Goal: Task Accomplishment & Management: Manage account settings

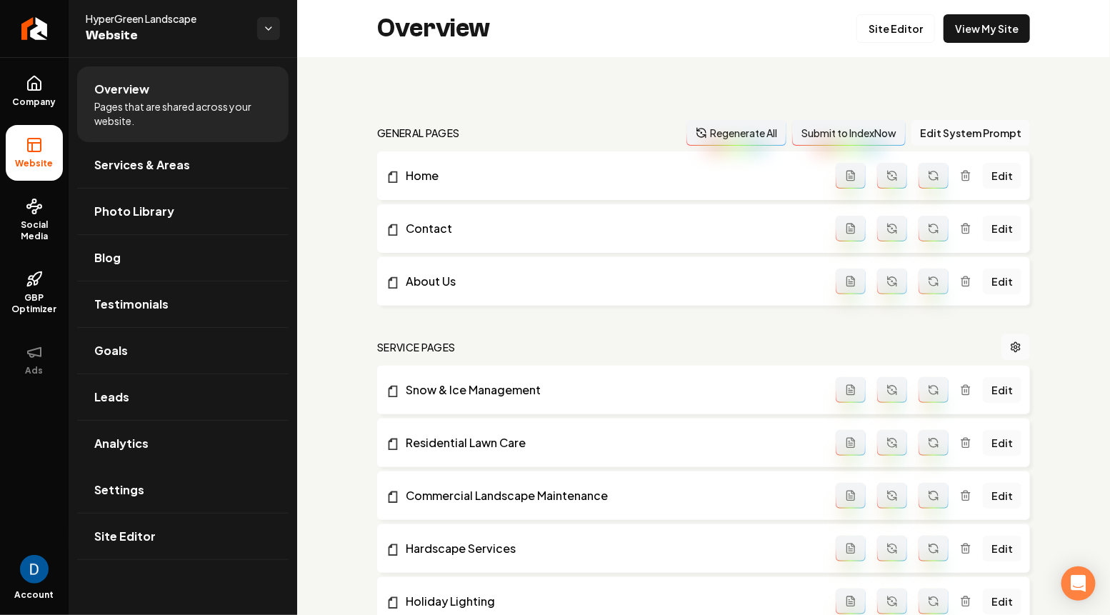
scroll to position [1048, 0]
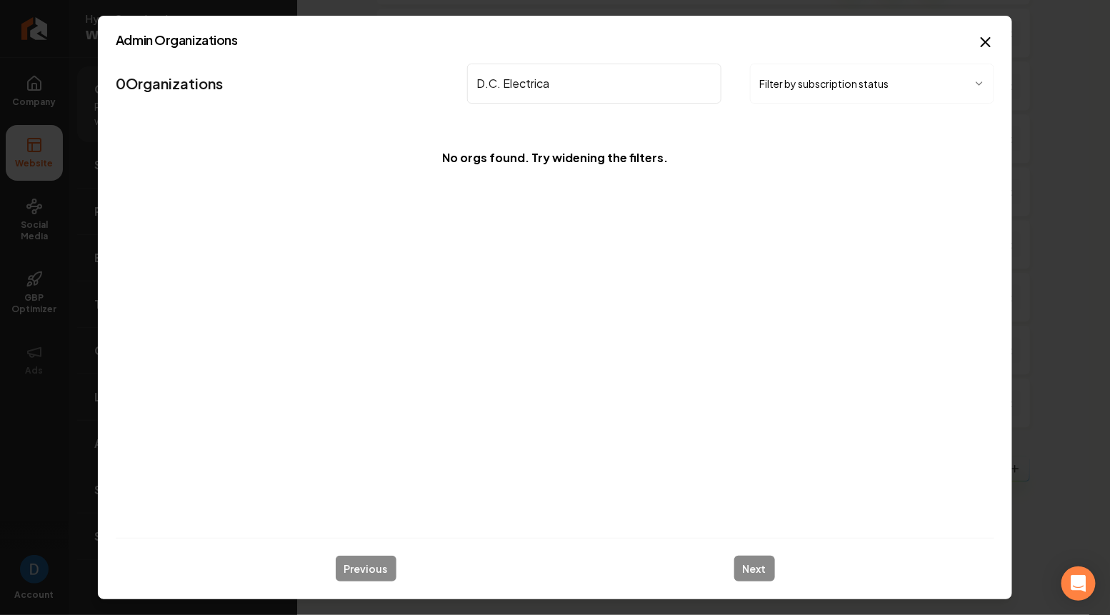
type input "D.C. Electrical"
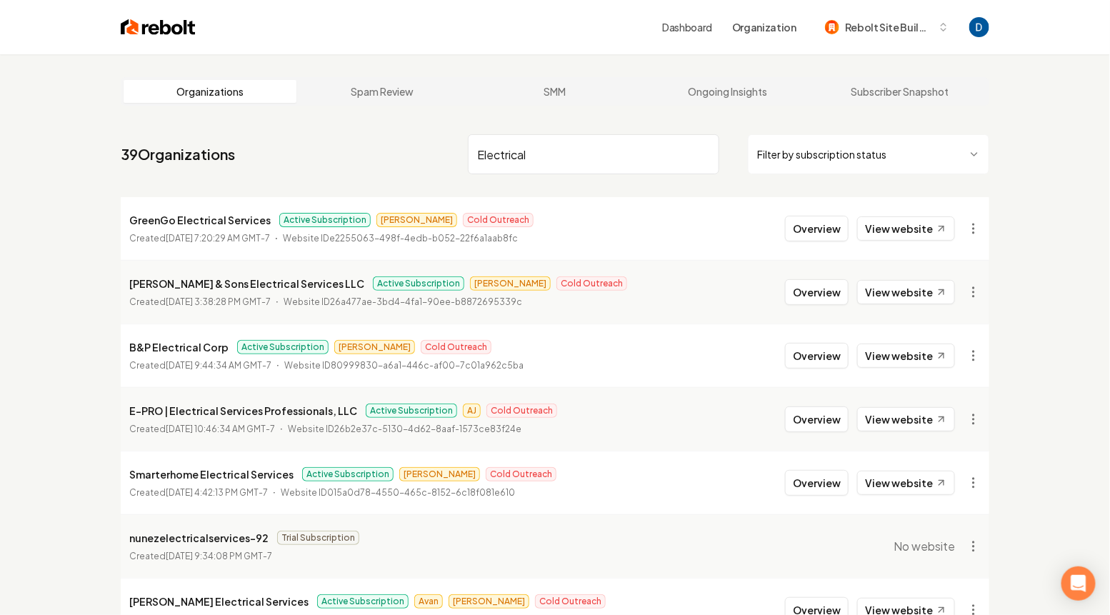
type input "Electrical"
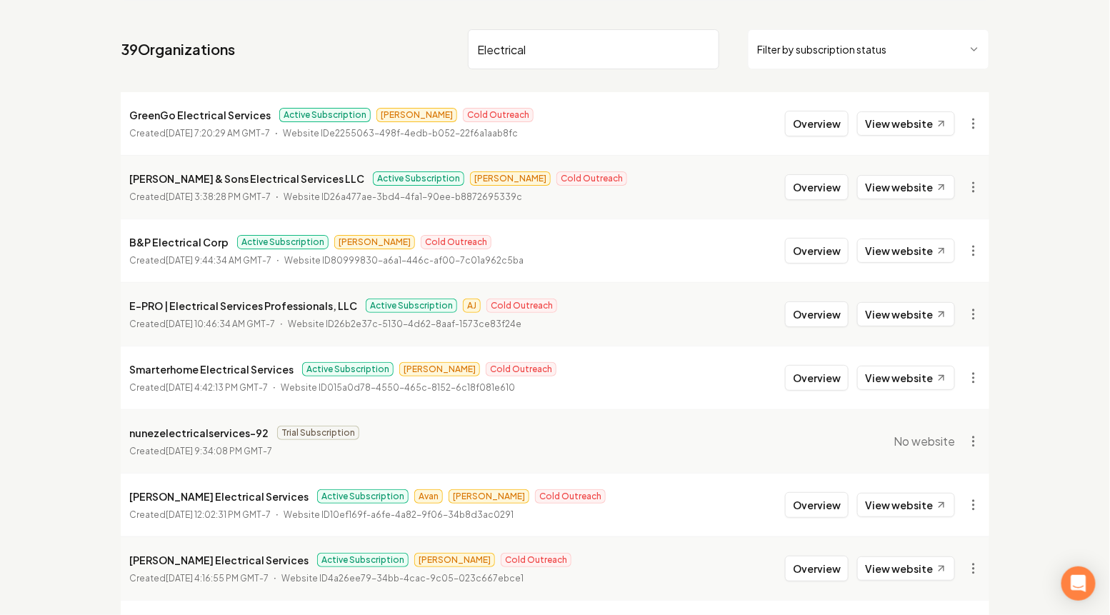
scroll to position [277, 0]
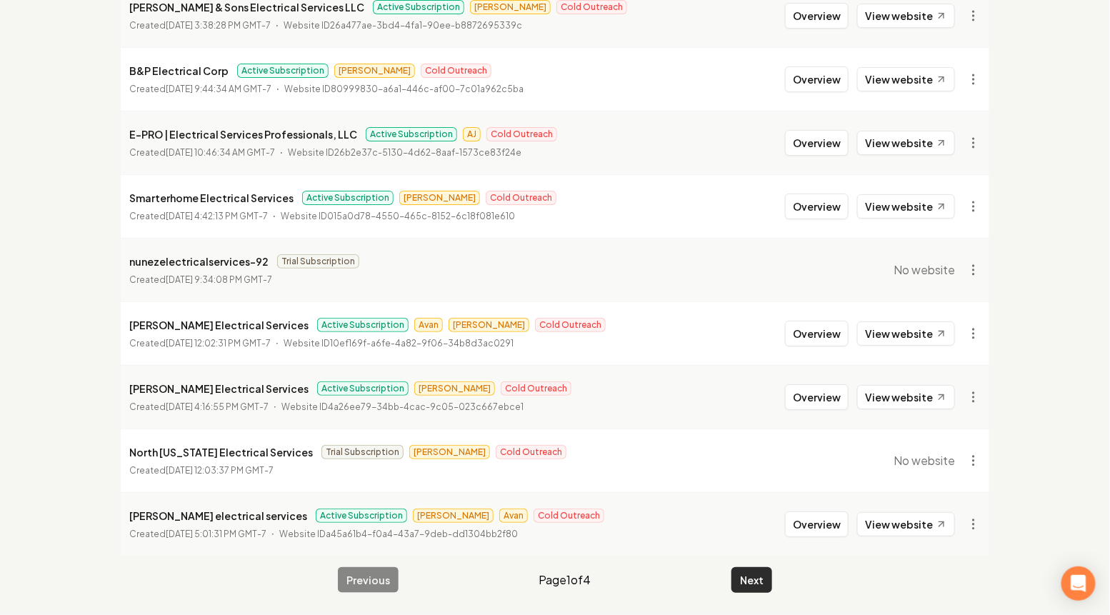
click at [744, 575] on button "Next" at bounding box center [752, 580] width 41 height 26
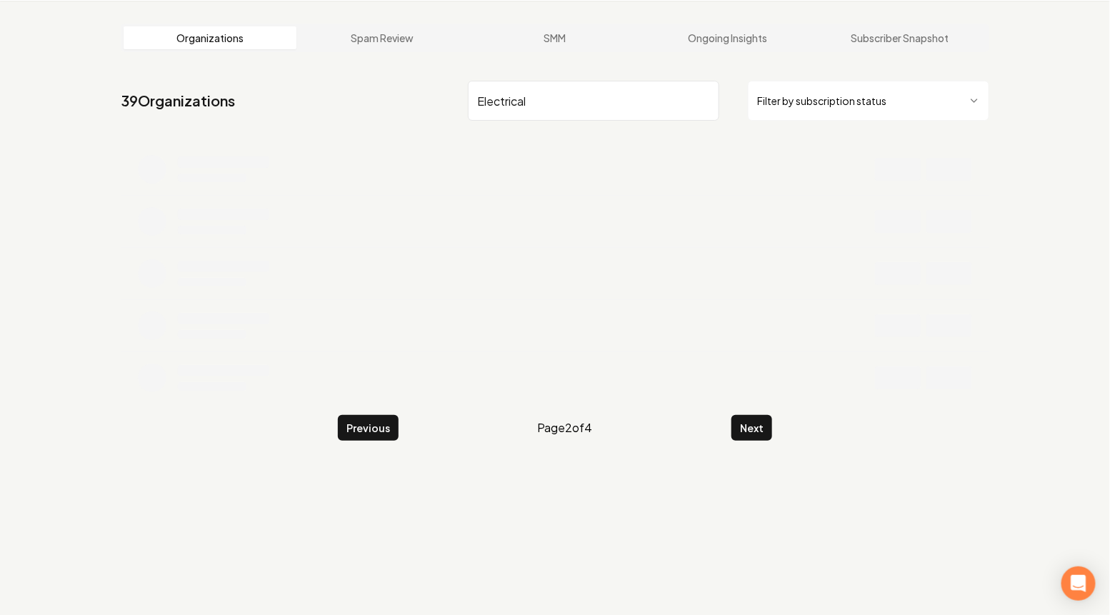
scroll to position [277, 0]
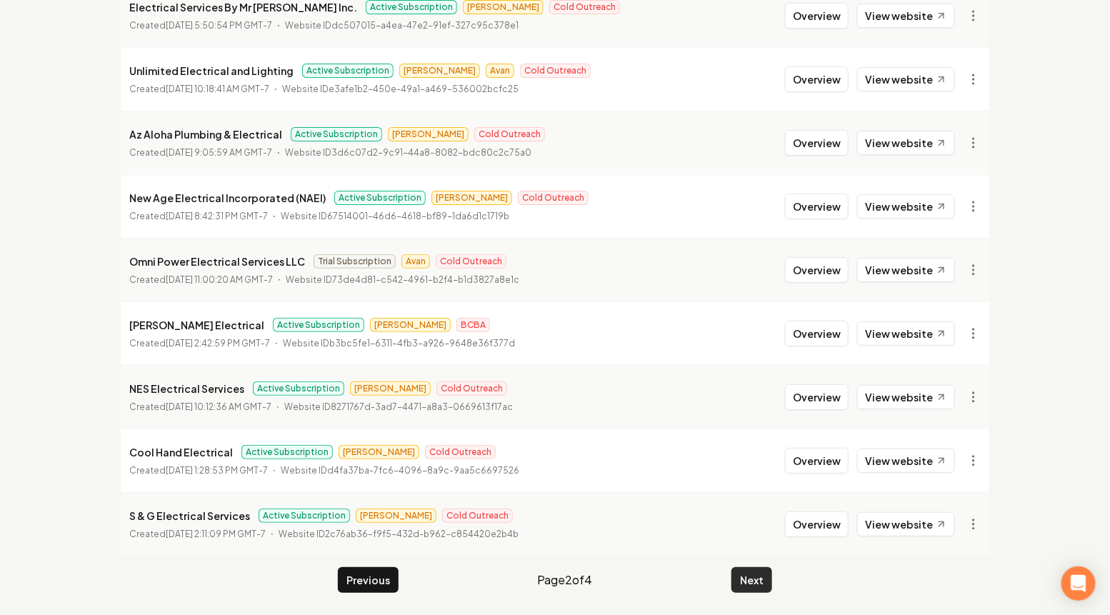
click at [749, 577] on button "Next" at bounding box center [752, 580] width 41 height 26
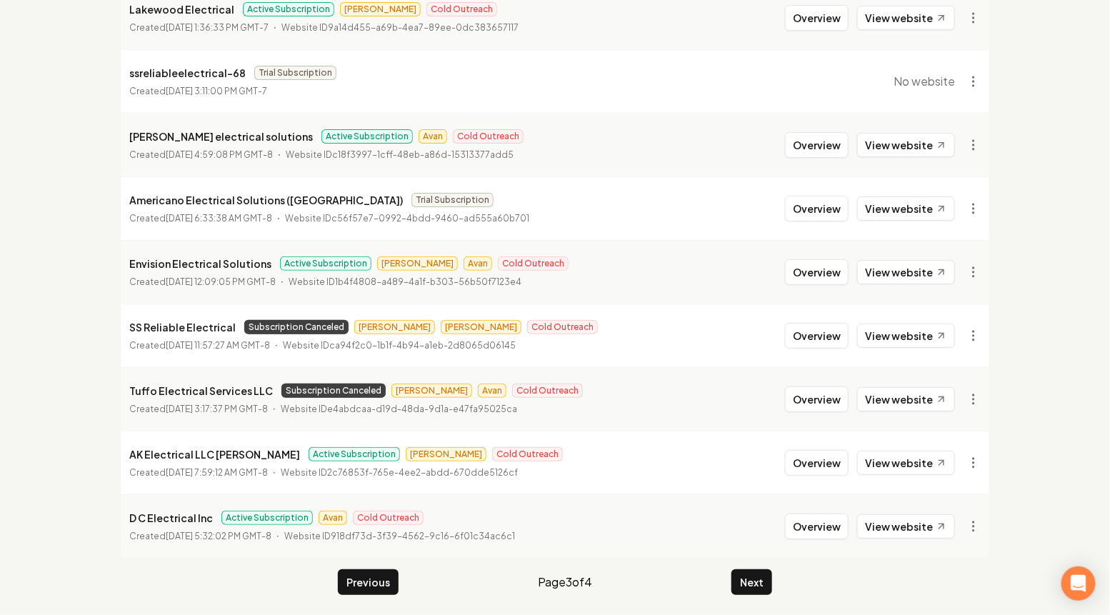
scroll to position [277, 0]
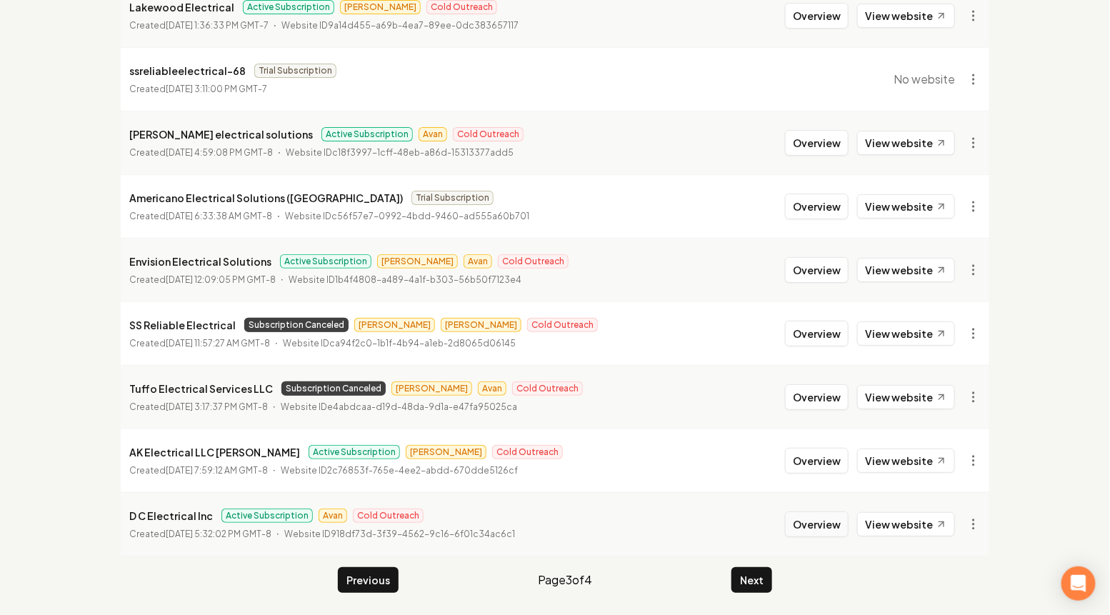
click at [808, 518] on button "Overview" at bounding box center [817, 525] width 64 height 26
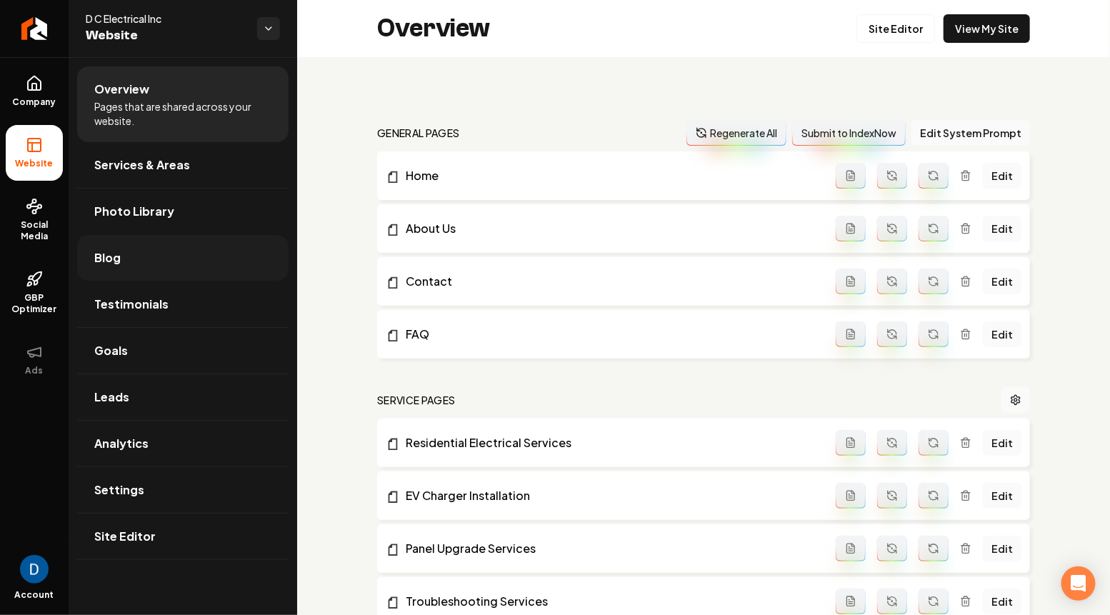
click at [142, 271] on link "Blog" at bounding box center [183, 258] width 212 height 46
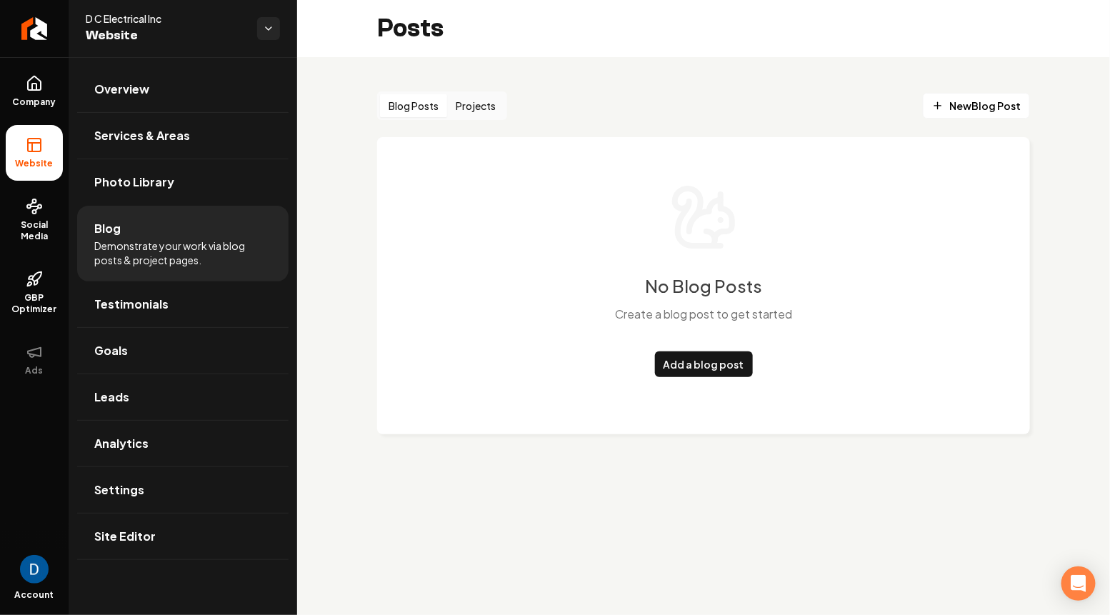
click at [477, 105] on button "Projects" at bounding box center [475, 105] width 57 height 23
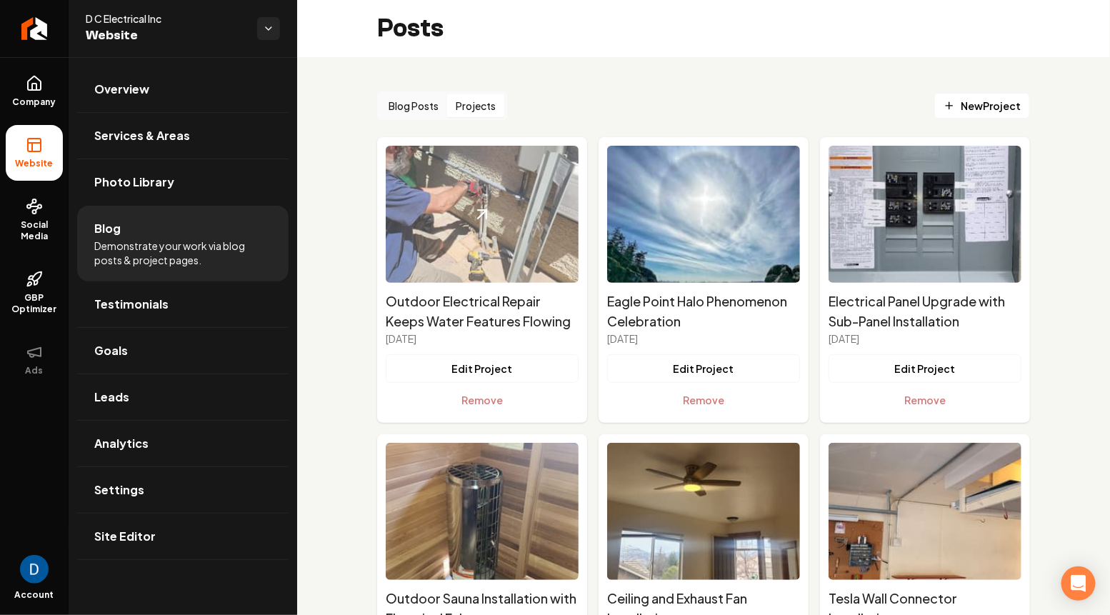
scroll to position [6084, 0]
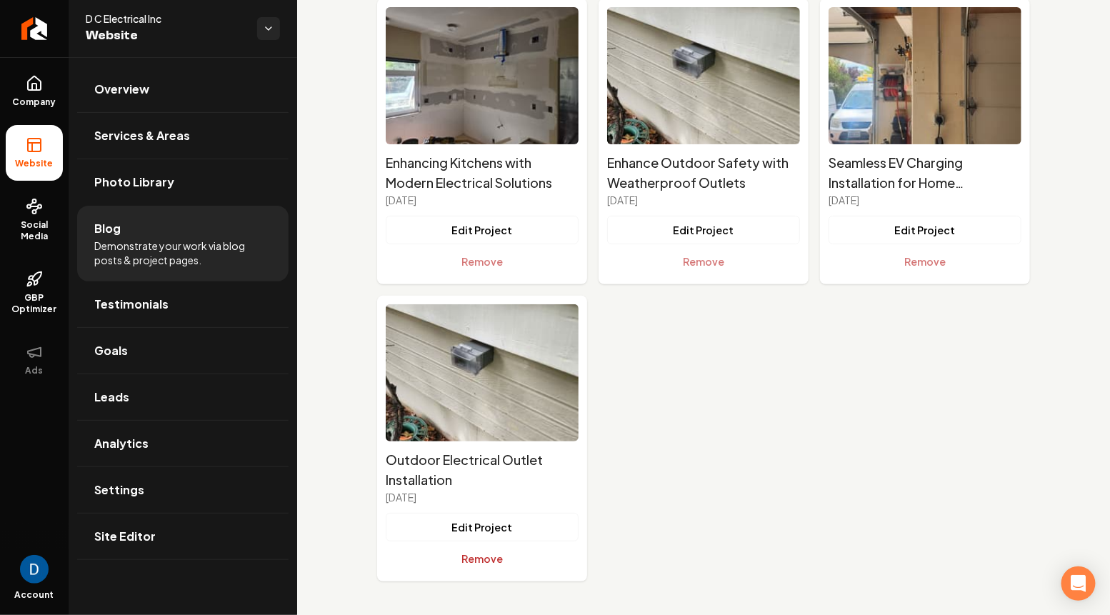
click at [475, 557] on button "Remove" at bounding box center [482, 559] width 193 height 29
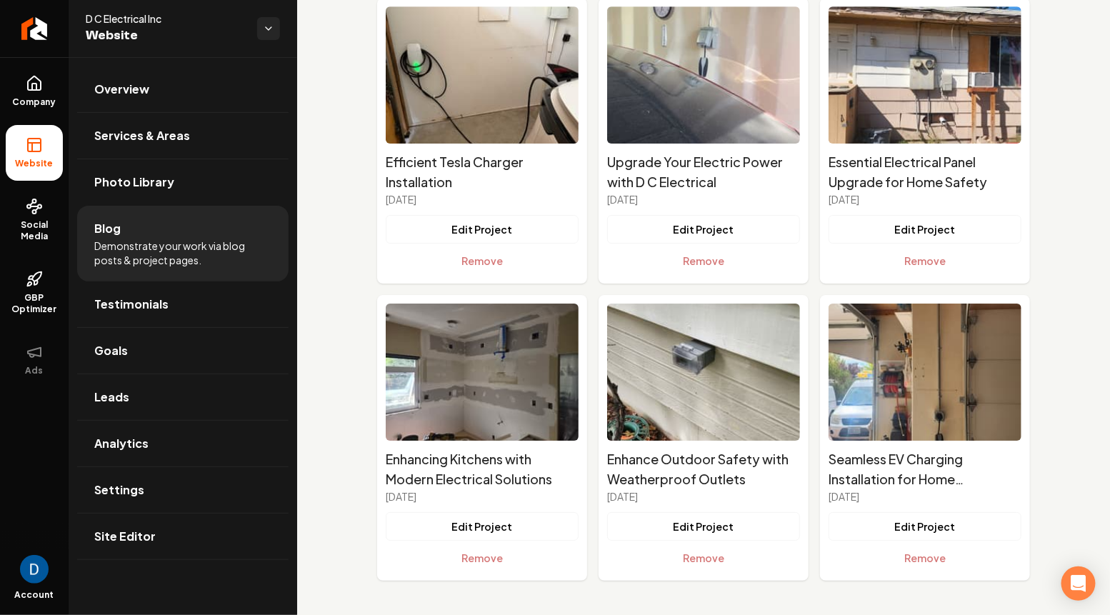
scroll to position [5787, 0]
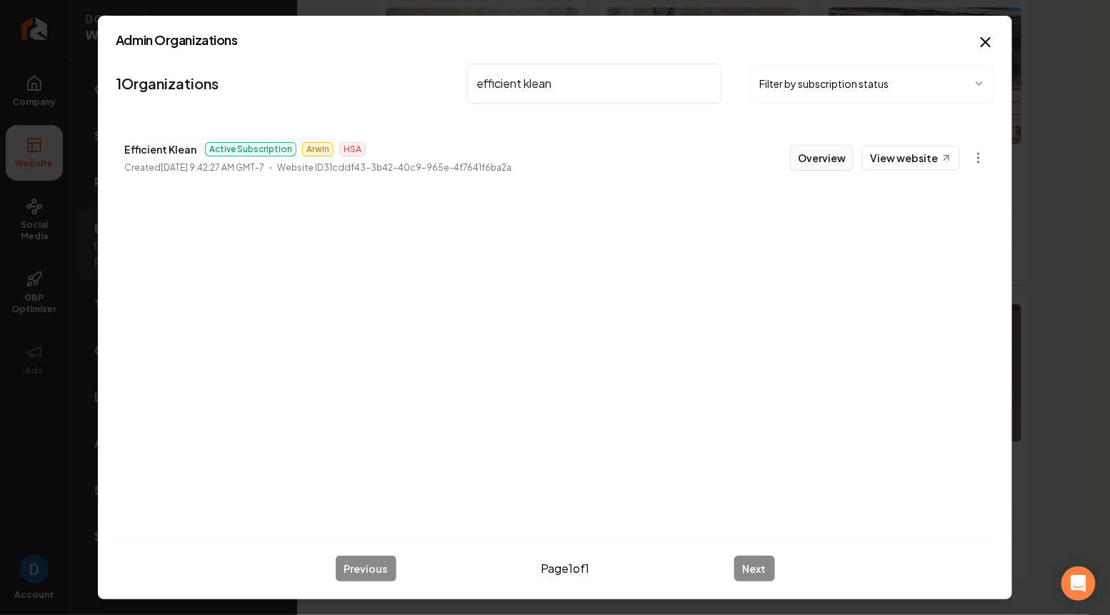
type input "efficient klean"
click at [836, 159] on button "Overview" at bounding box center [822, 158] width 64 height 26
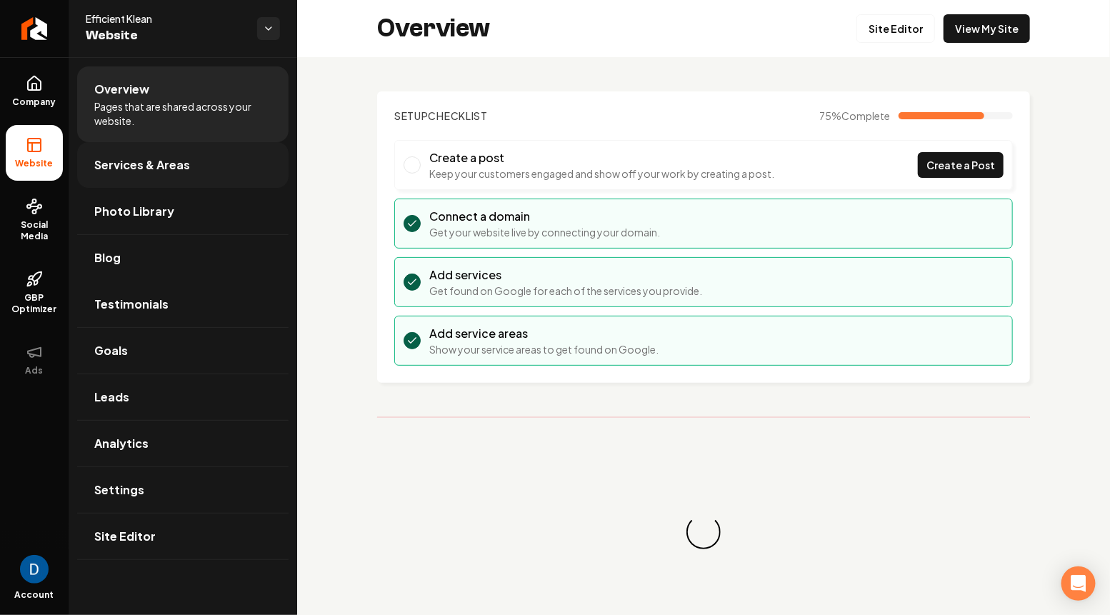
click at [172, 161] on span "Services & Areas" at bounding box center [142, 164] width 96 height 17
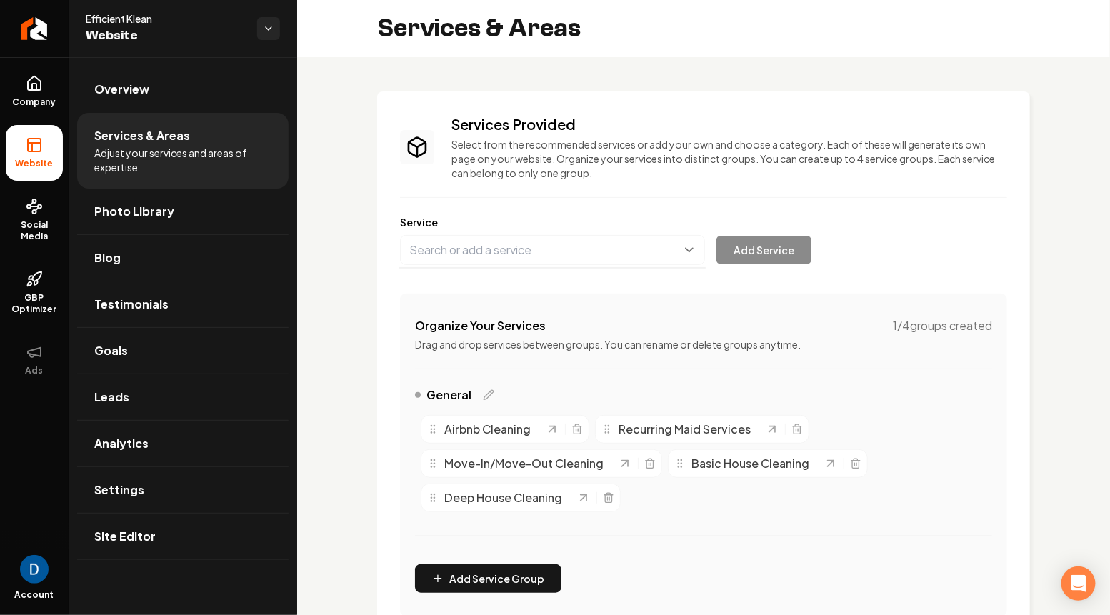
click at [501, 244] on button "Main content area" at bounding box center [552, 250] width 305 height 30
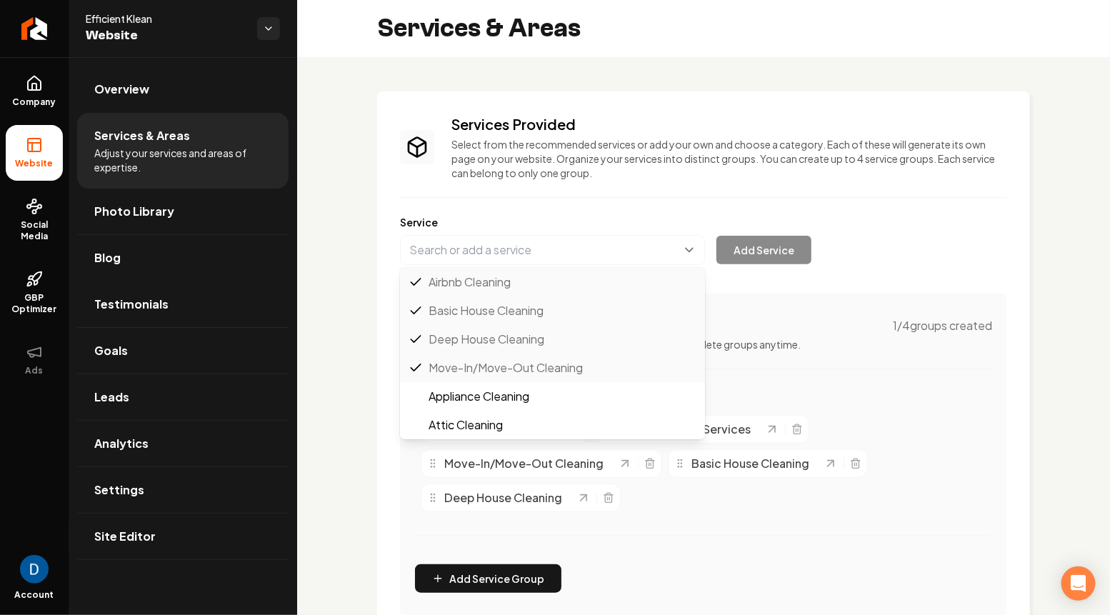
click at [349, 296] on div "Services Provided Select from the recommended services or add your own and choo…" at bounding box center [703, 541] width 813 height 969
click at [467, 243] on button "Main content area" at bounding box center [552, 250] width 305 height 30
paste input "Post-Construction cleaning"
type input "Post-Construction cleaning"
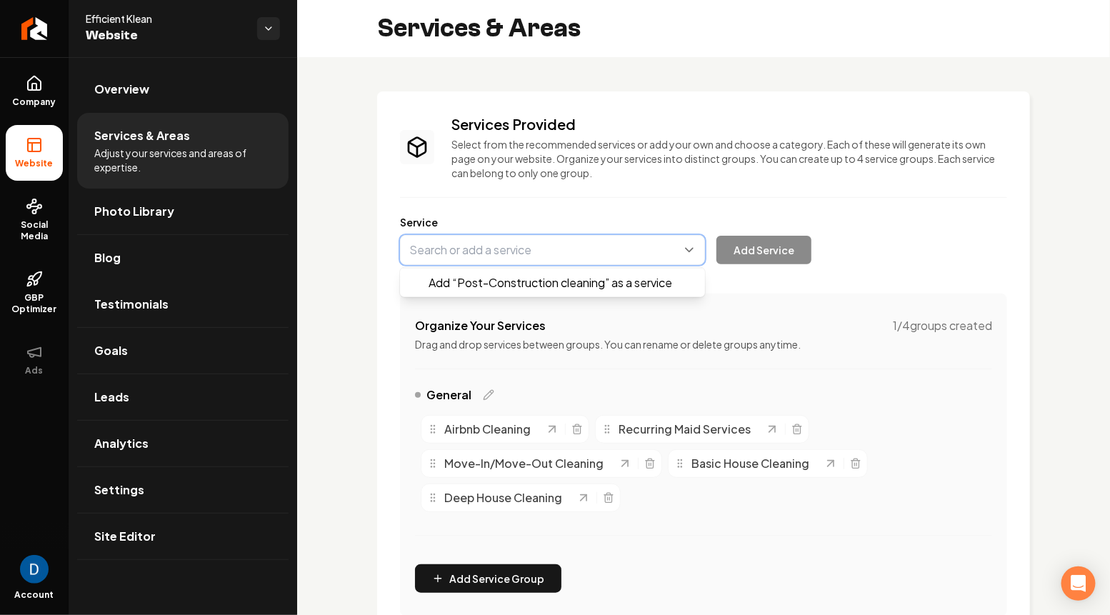
click at [516, 250] on button "Main content area" at bounding box center [552, 250] width 305 height 30
type input "Post-Contsruction Cleaning"
drag, startPoint x: 475, startPoint y: 251, endPoint x: 456, endPoint y: 248, distance: 19.5
click at [456, 248] on button "Main content area" at bounding box center [552, 250] width 305 height 30
click at [442, 253] on button "Main content area" at bounding box center [552, 250] width 305 height 30
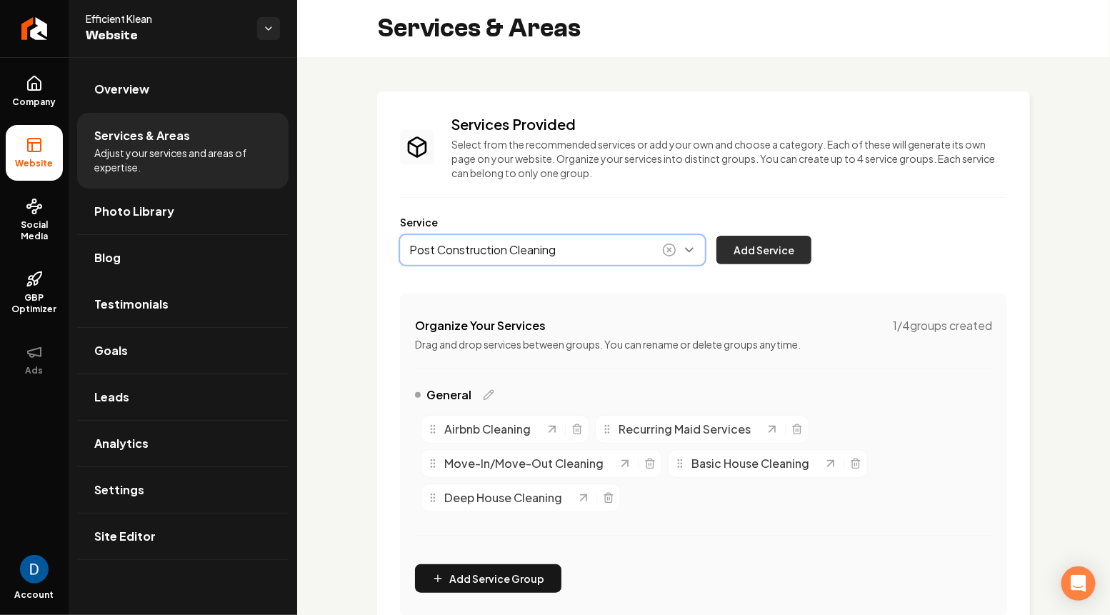
type input "Post Construction Cleaning"
click at [782, 247] on button "Add Service" at bounding box center [764, 250] width 95 height 29
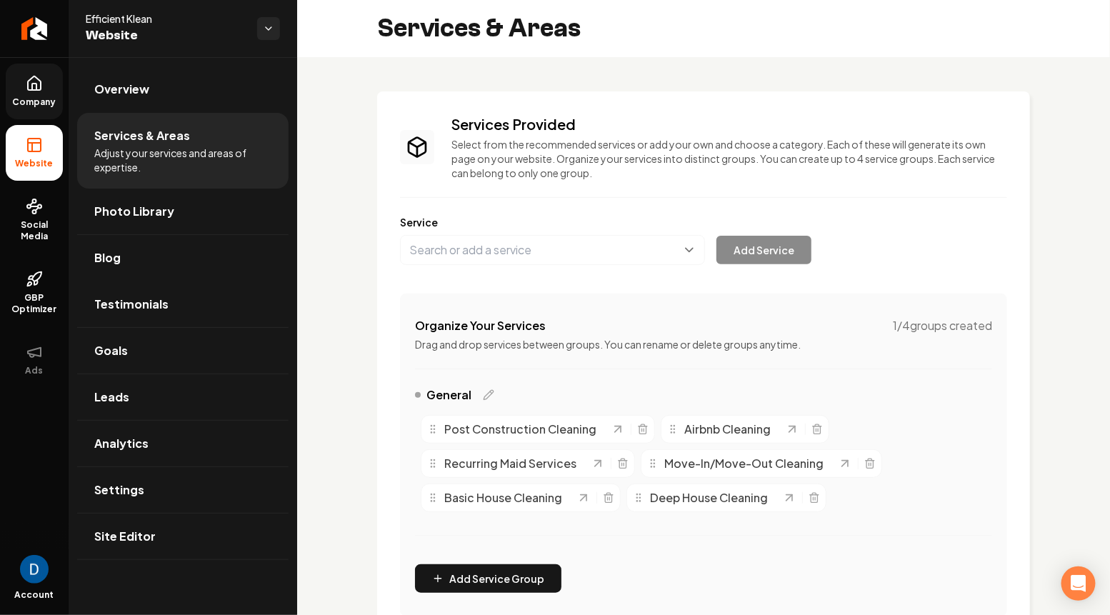
click at [51, 99] on span "Company" at bounding box center [34, 101] width 55 height 11
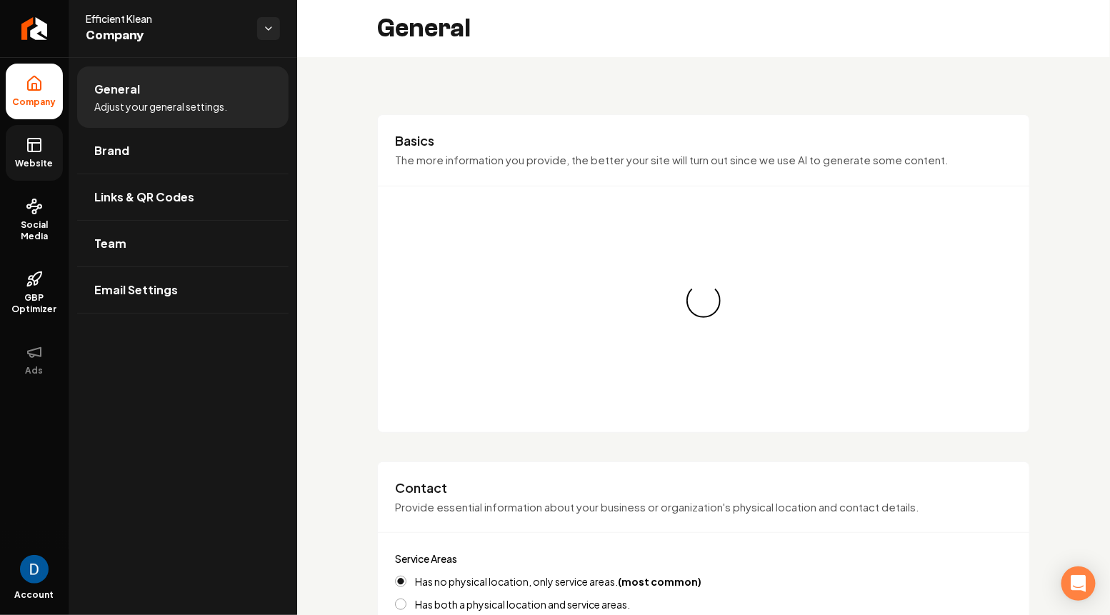
click at [54, 146] on link "Website" at bounding box center [34, 153] width 57 height 56
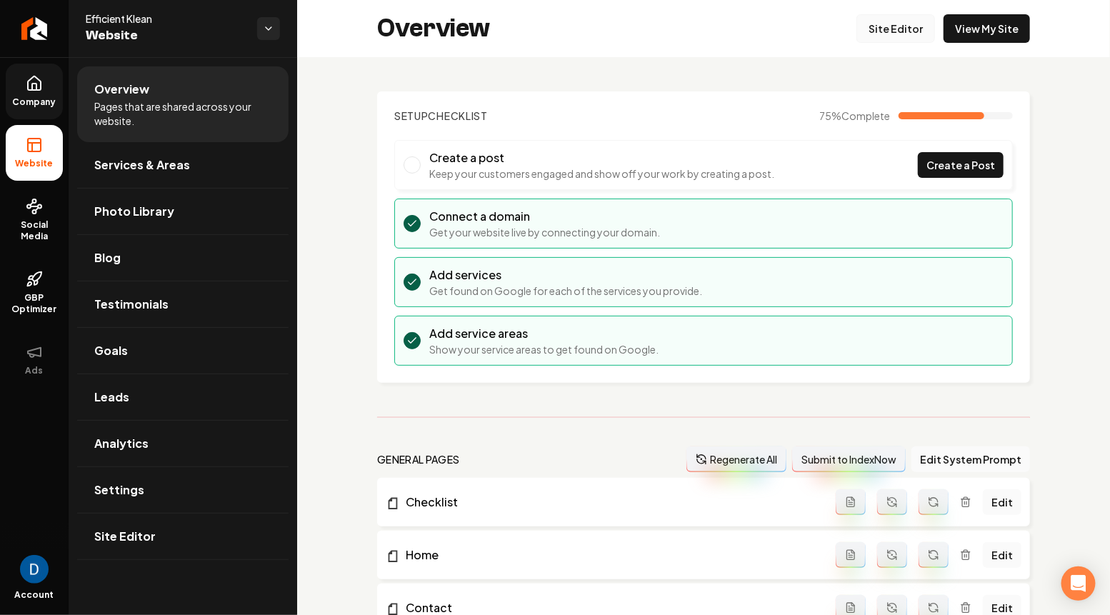
click at [905, 32] on link "Site Editor" at bounding box center [896, 28] width 79 height 29
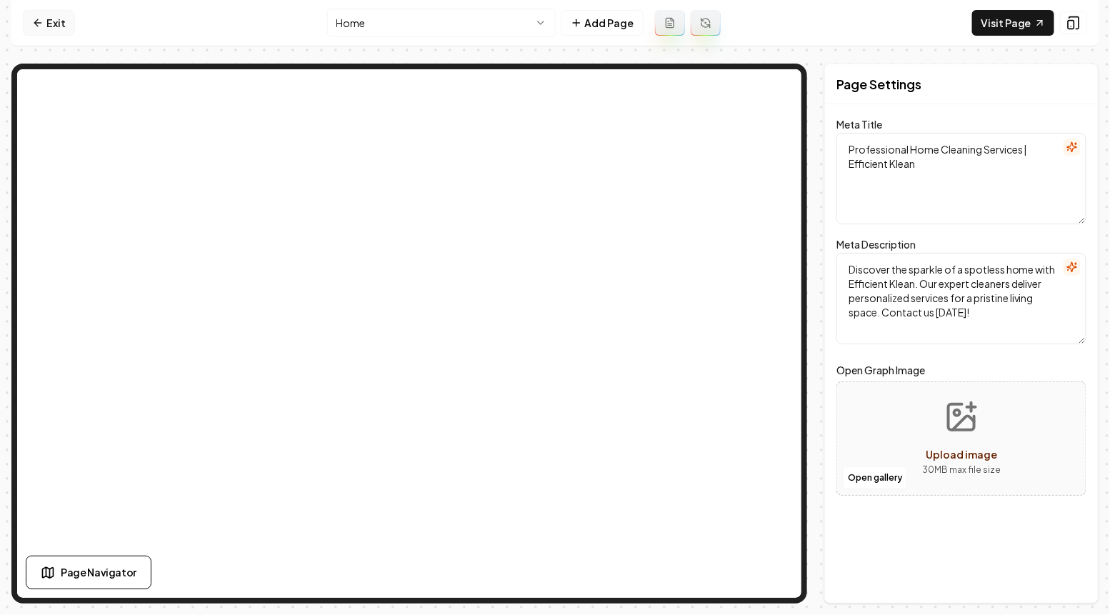
click at [37, 20] on icon at bounding box center [37, 22] width 11 height 11
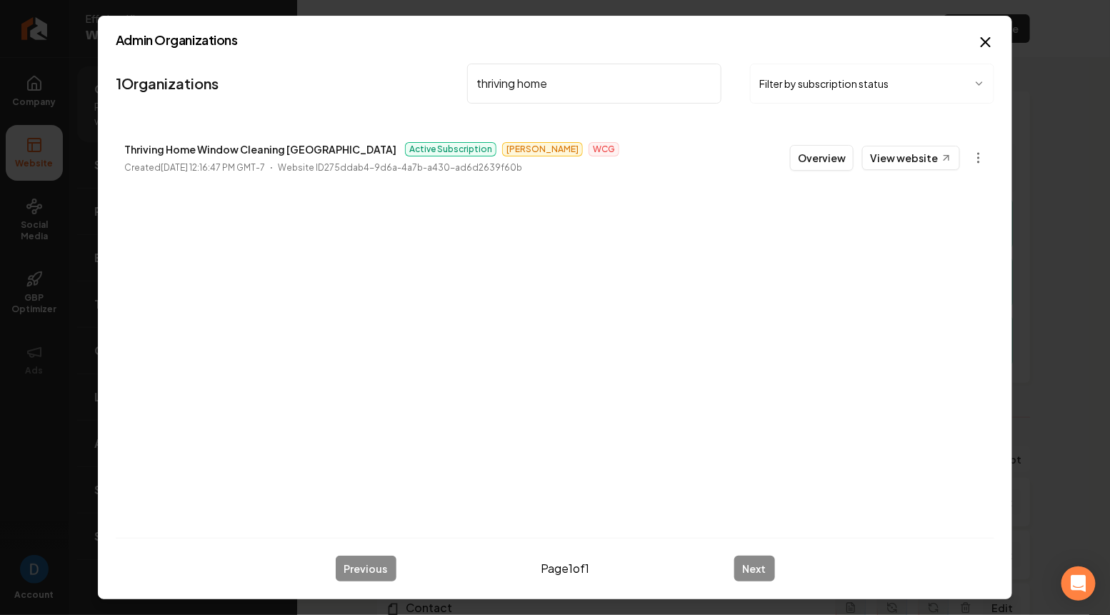
click at [228, 147] on p "Thriving Home Window Cleaning Sacramento" at bounding box center [260, 149] width 272 height 17
copy p "Thriving Home Window Cleaning Sacramento"
click at [978, 159] on body "Company Website Social Media GBP Optimizer Ads Account Efficient Klean Website …" at bounding box center [555, 307] width 1110 height 615
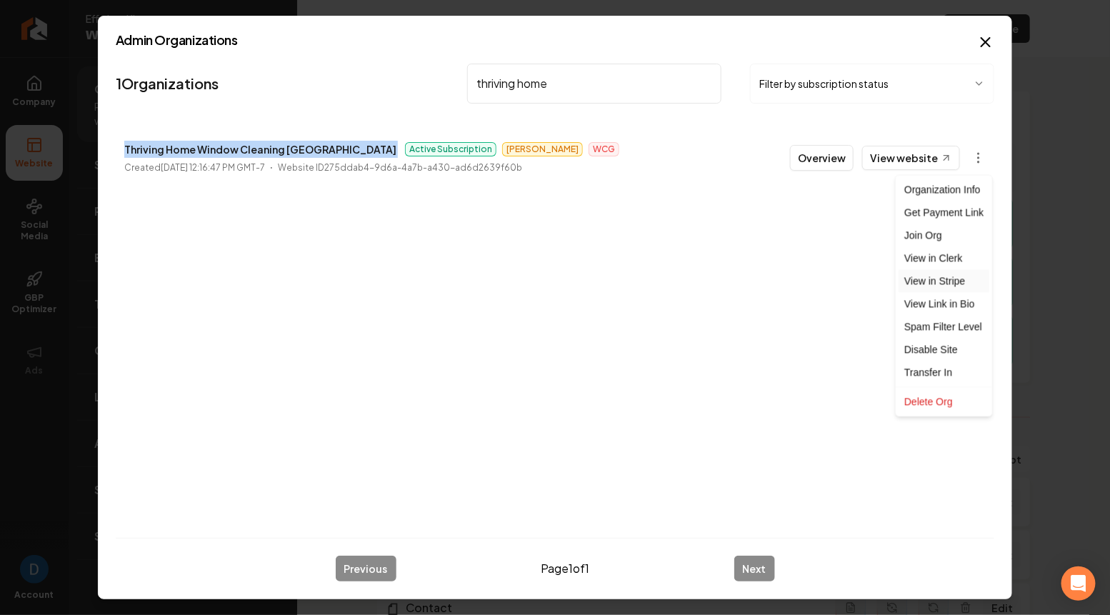
click at [928, 284] on link "View in Stripe" at bounding box center [944, 281] width 91 height 23
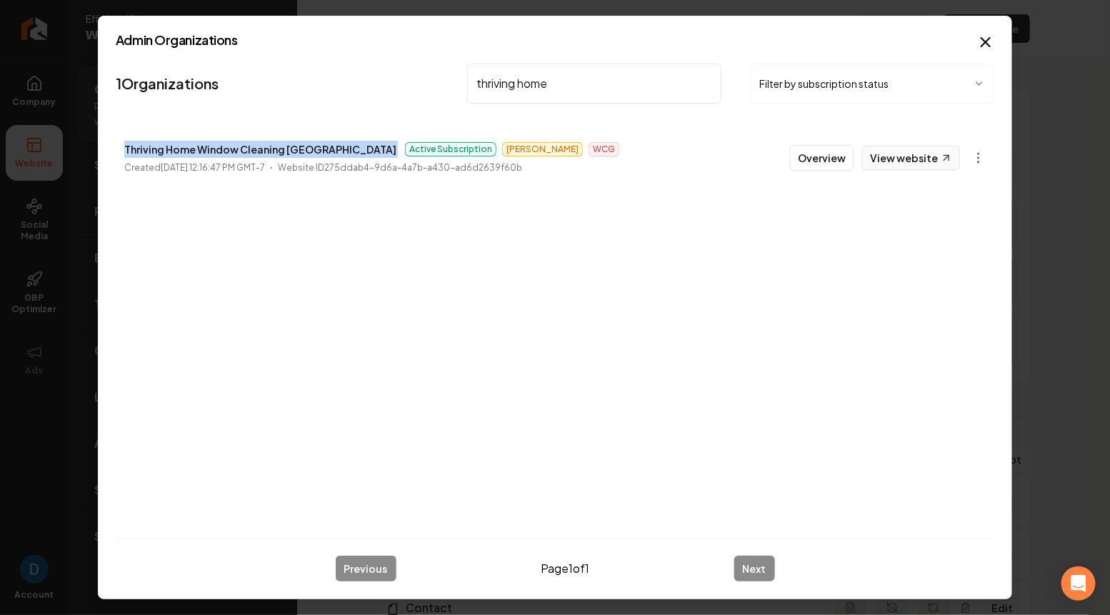
click at [923, 166] on link "View website" at bounding box center [912, 158] width 98 height 24
copy p "Thriving Home Window Cleaning Sacramento"
click at [575, 81] on input "thriving home" at bounding box center [594, 84] width 254 height 40
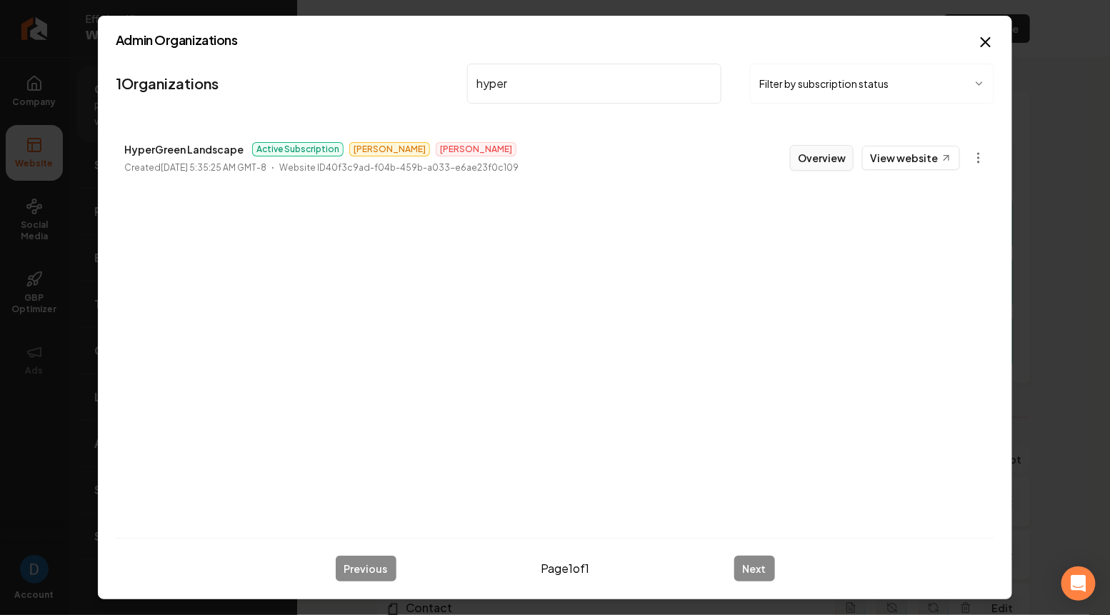
type input "hyper"
click at [829, 166] on button "Overview" at bounding box center [822, 158] width 64 height 26
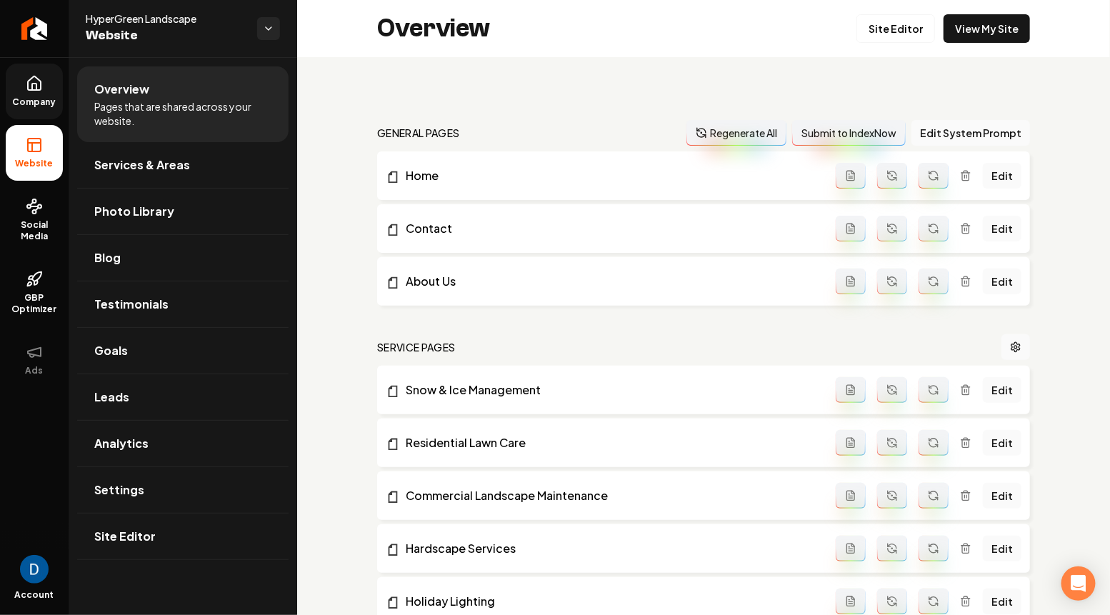
click at [46, 82] on link "Company" at bounding box center [34, 92] width 57 height 56
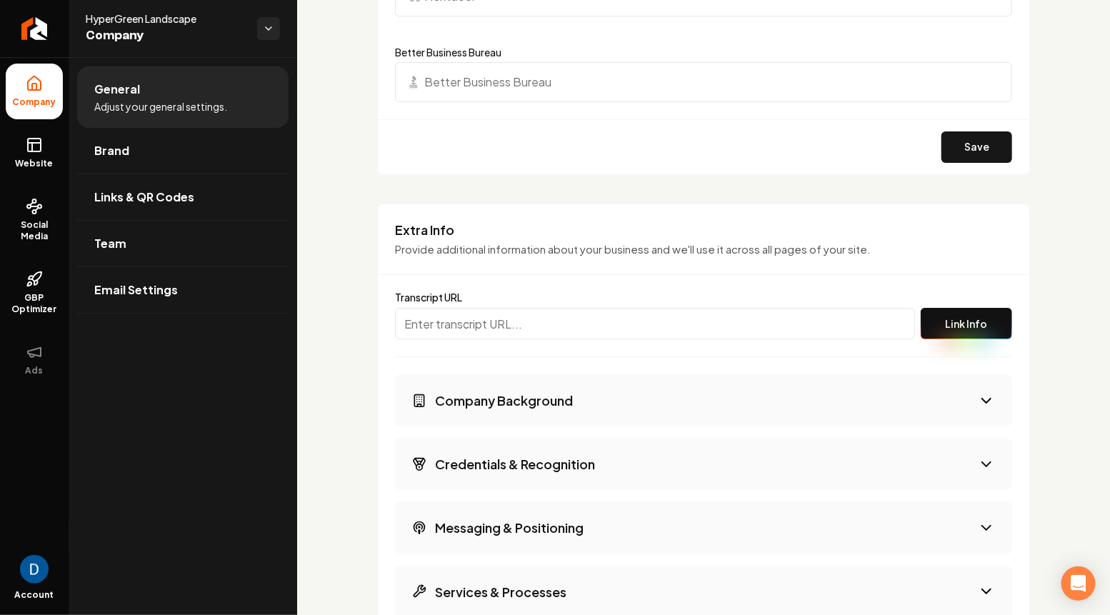
scroll to position [1934, 0]
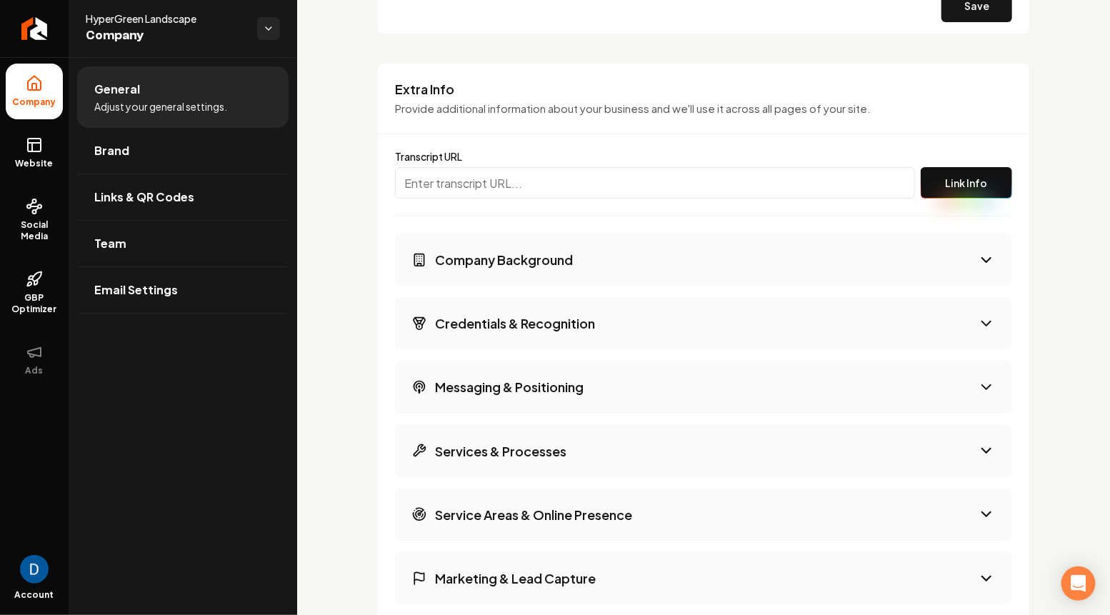
click at [530, 264] on h3 "Company Background" at bounding box center [504, 260] width 138 height 18
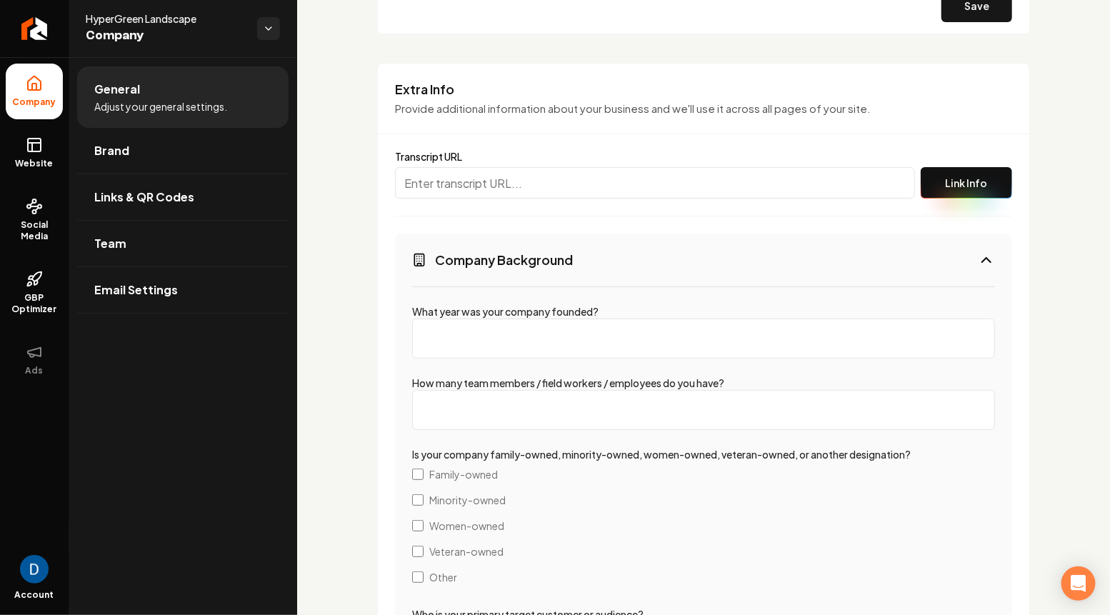
click at [530, 263] on h3 "Company Background" at bounding box center [504, 260] width 138 height 18
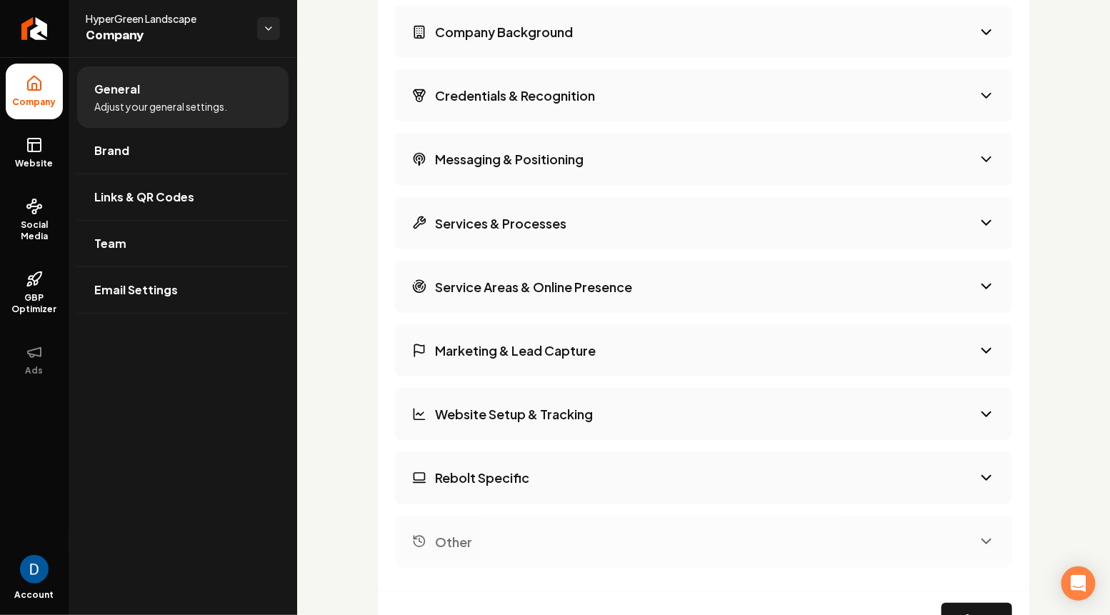
scroll to position [2210, 0]
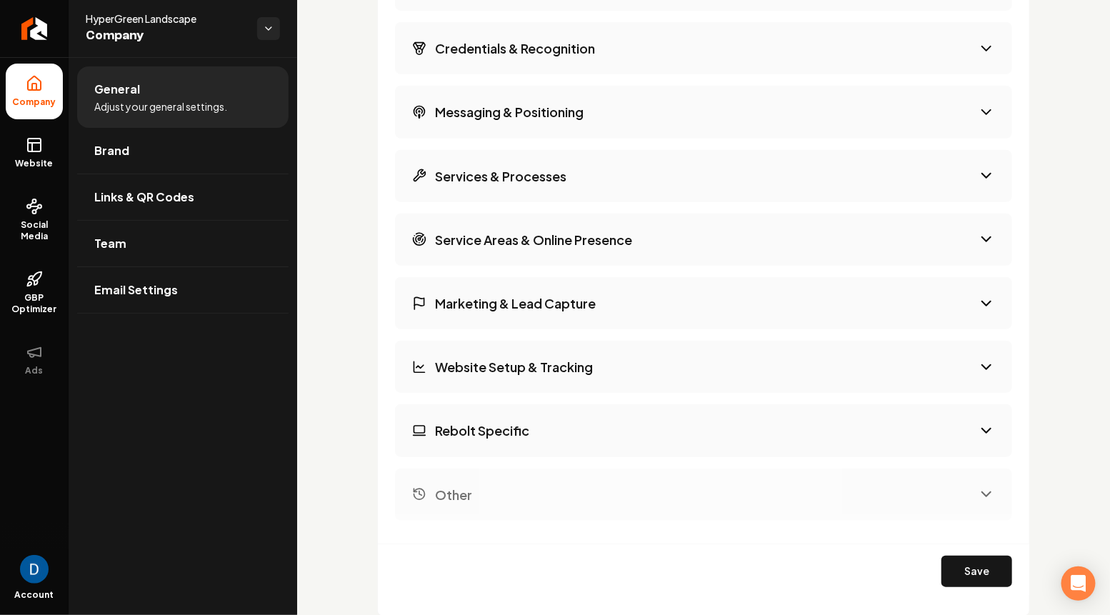
click at [567, 194] on button "Services & Processes" at bounding box center [703, 176] width 617 height 52
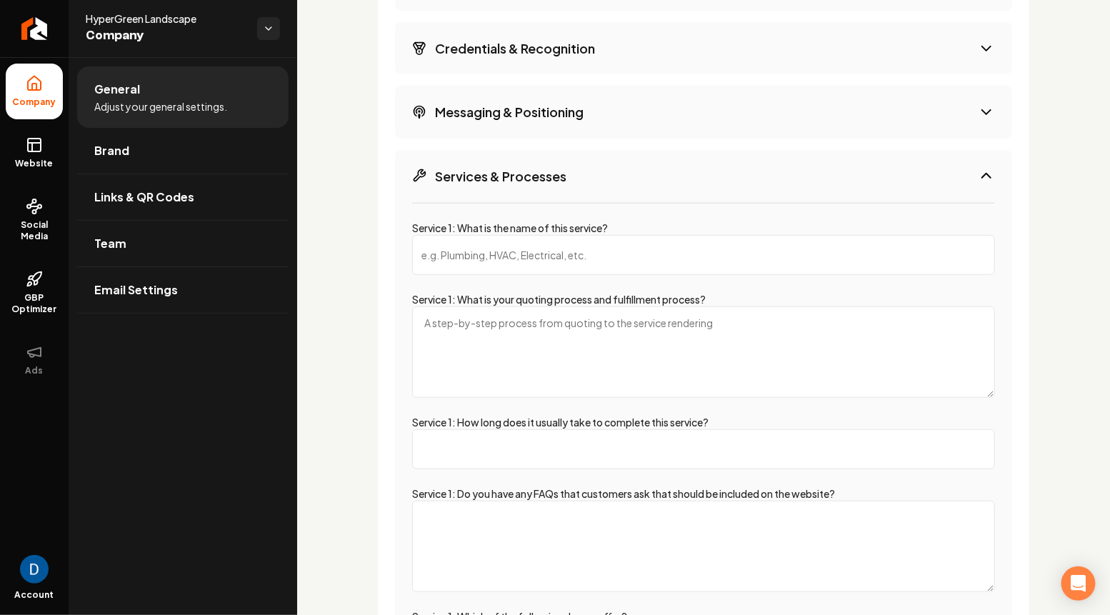
click at [560, 172] on h3 "Services & Processes" at bounding box center [500, 176] width 131 height 18
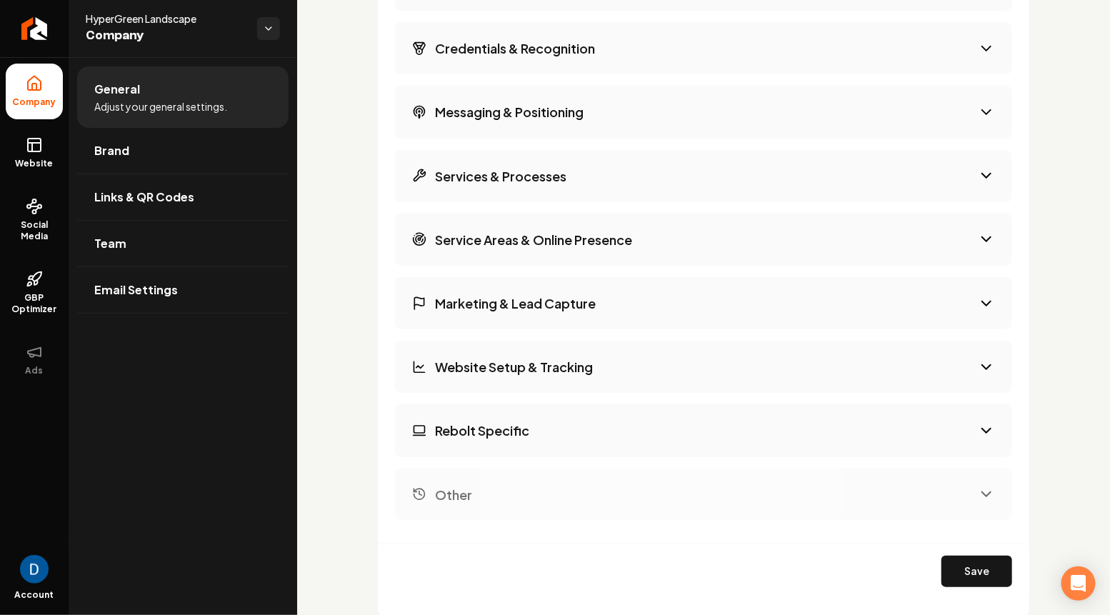
click at [520, 231] on h3 "Service Areas & Online Presence" at bounding box center [533, 240] width 197 height 18
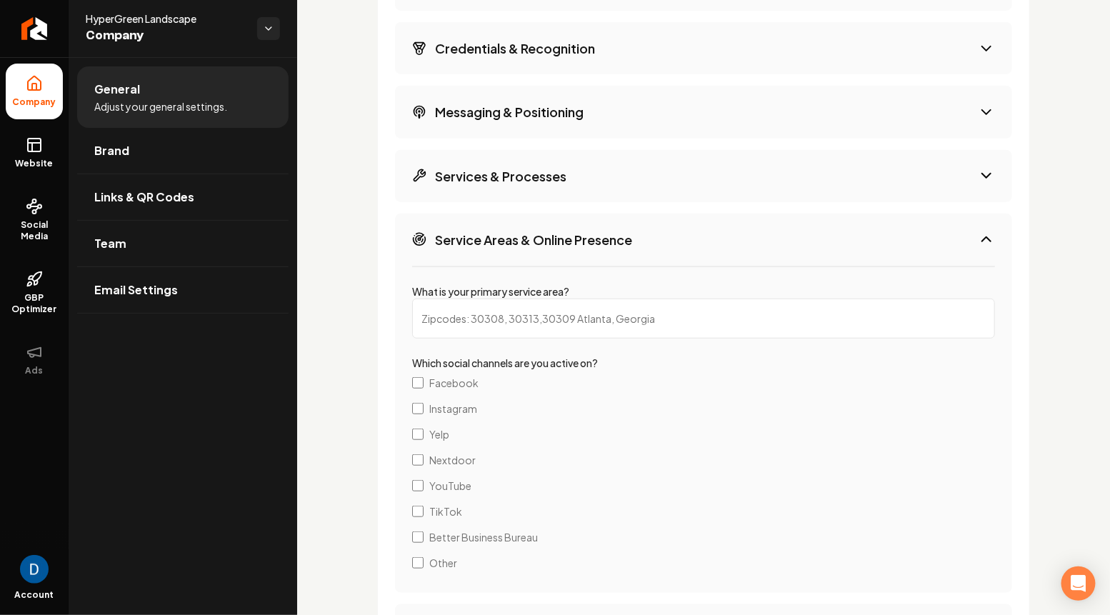
click at [484, 319] on input "What is your primary service area?" at bounding box center [703, 319] width 583 height 40
paste input "Bonney Lake"
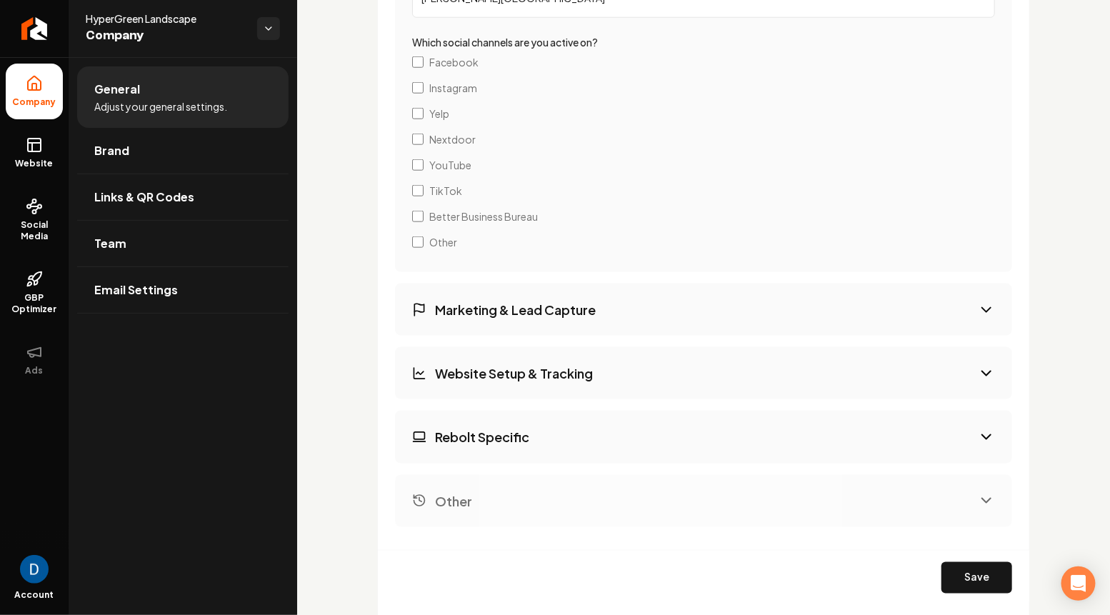
scroll to position [2593, 0]
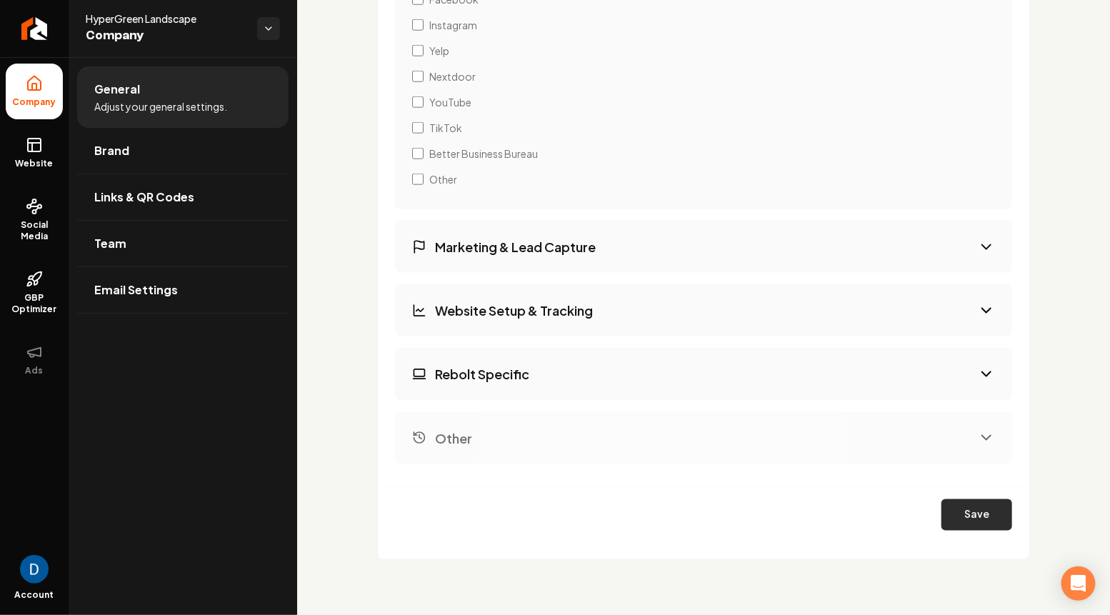
type input "Bonney Lake WA"
click at [975, 516] on button "Save" at bounding box center [977, 514] width 71 height 31
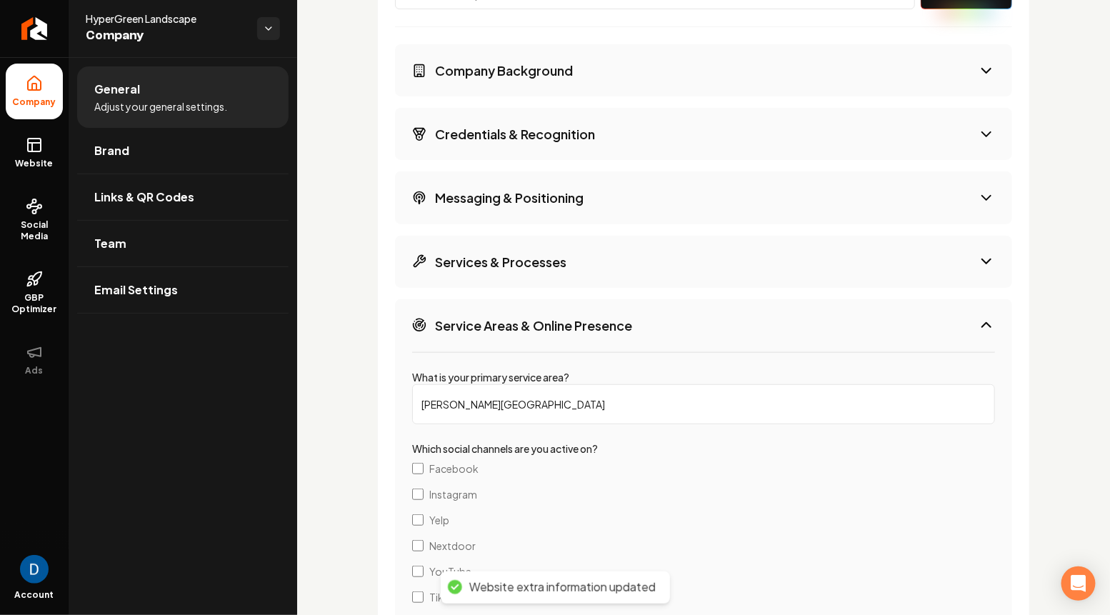
scroll to position [2112, 0]
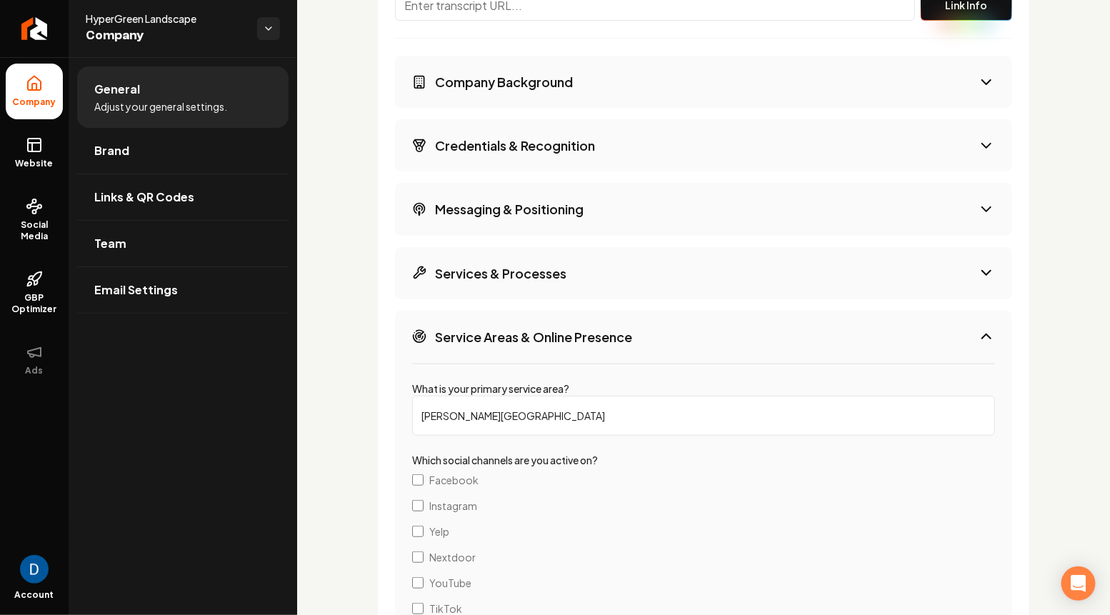
click at [492, 269] on h3 "Services & Processes" at bounding box center [500, 273] width 131 height 18
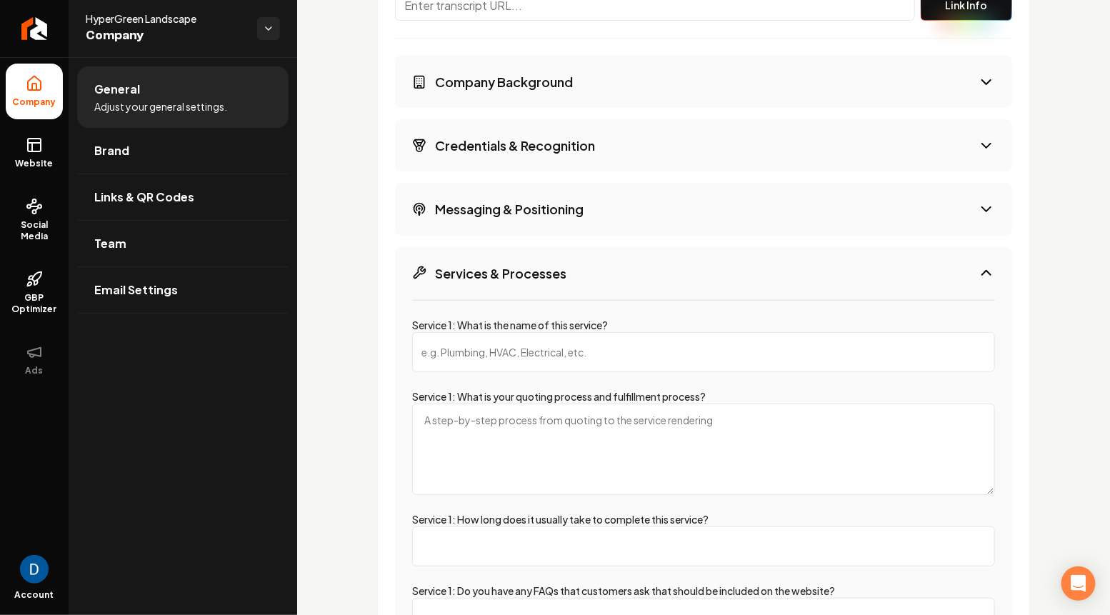
click at [527, 269] on h3 "Services & Processes" at bounding box center [500, 273] width 131 height 18
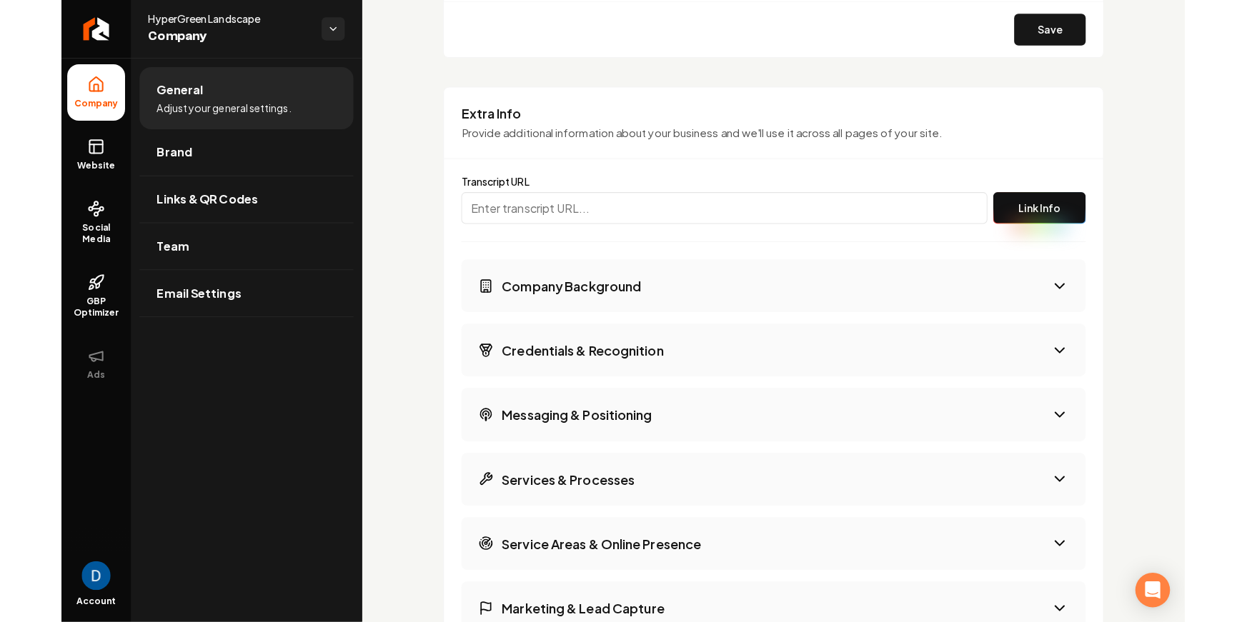
scroll to position [1900, 0]
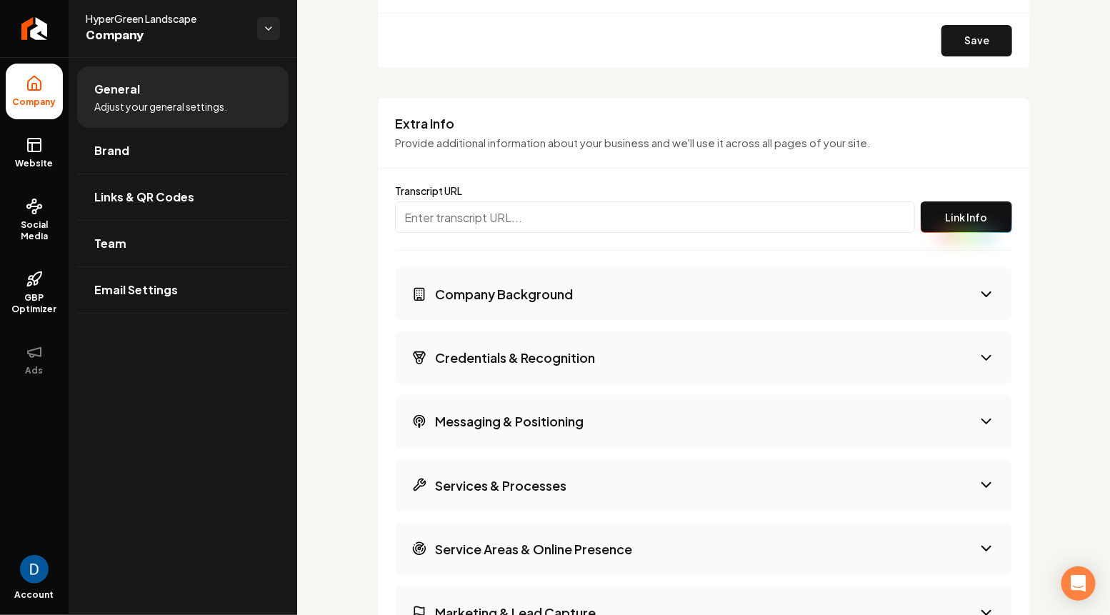
click at [431, 124] on h3 "Extra Info" at bounding box center [703, 123] width 617 height 17
copy h3 "Extra Info"
click at [150, 19] on span "HyperGreen Landscape" at bounding box center [166, 18] width 160 height 14
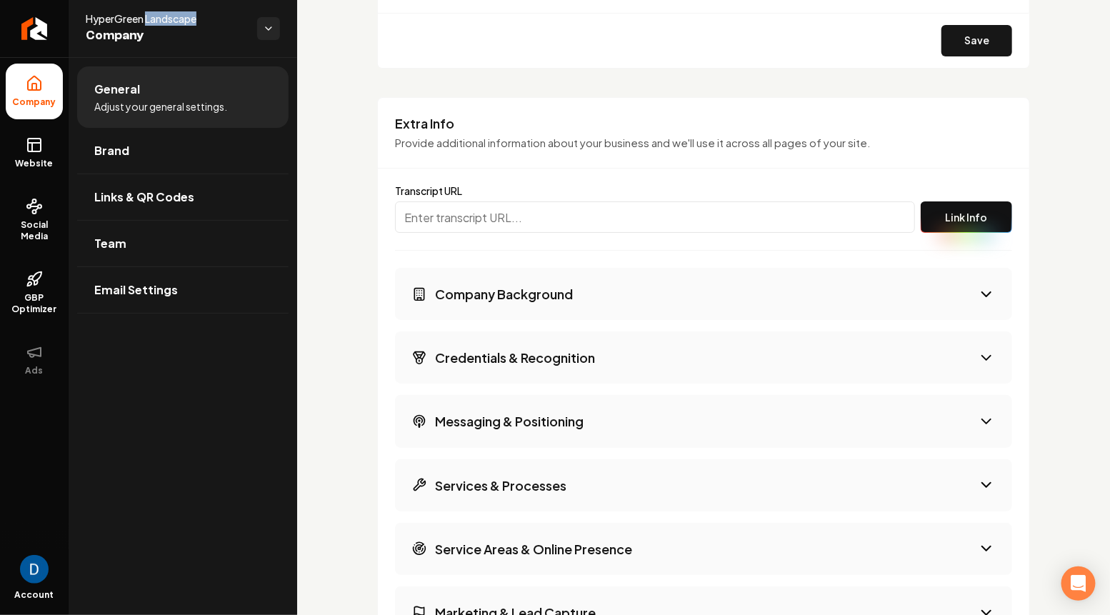
click at [150, 19] on span "HyperGreen Landscape" at bounding box center [166, 18] width 160 height 14
copy span "HyperGreen Landscape"
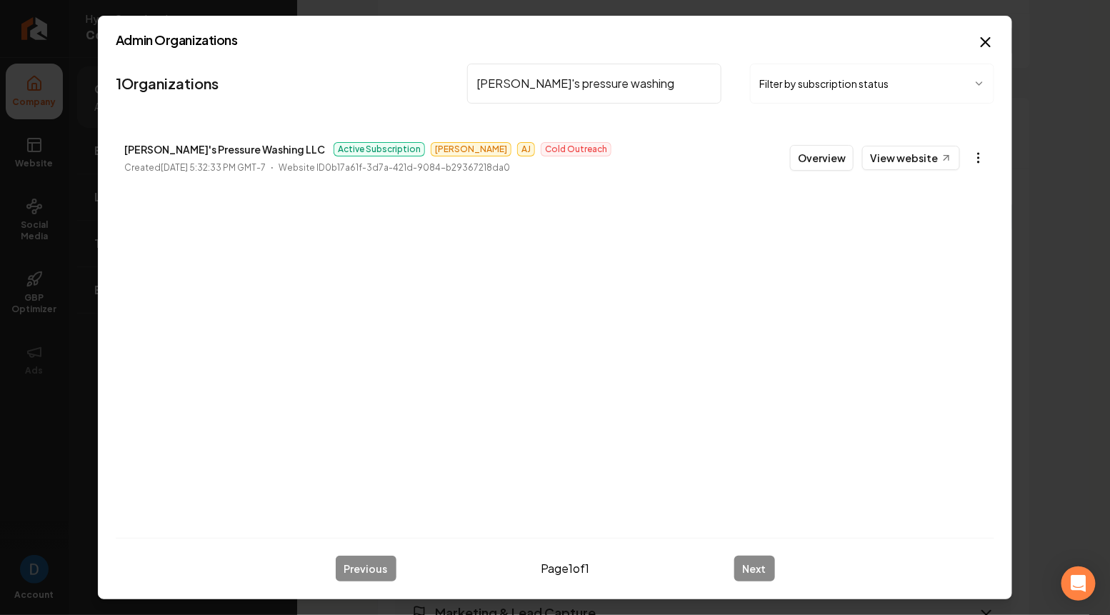
type input "[PERSON_NAME]'s pressure washing"
click at [986, 156] on body "Company Website Social Media GBP Optimizer Ads Account HyperGreen Landscape Com…" at bounding box center [555, 307] width 1110 height 615
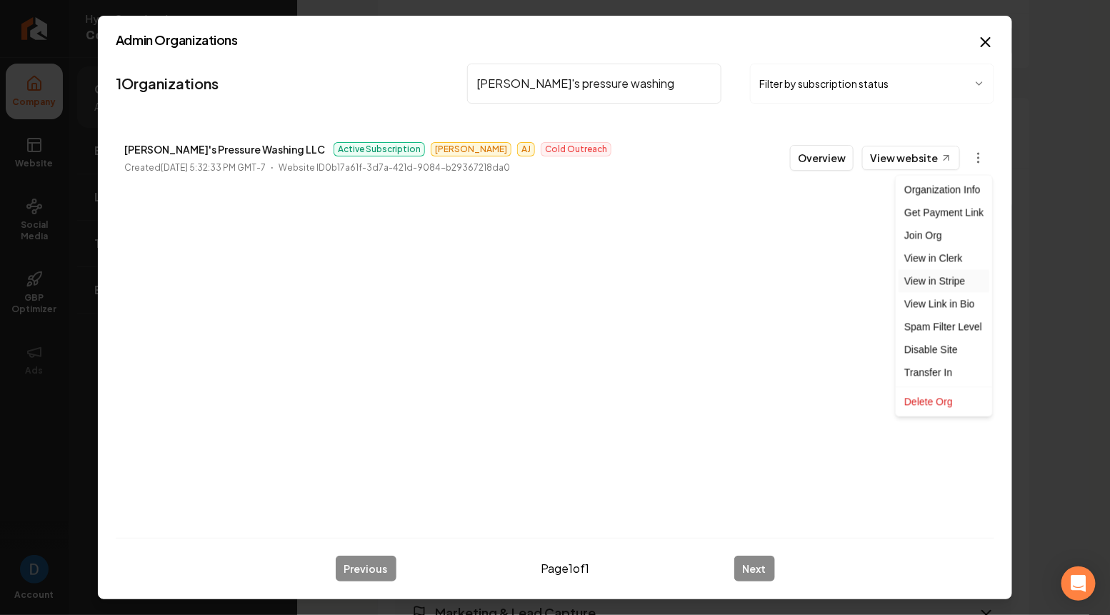
click at [925, 284] on link "View in Stripe" at bounding box center [944, 281] width 91 height 23
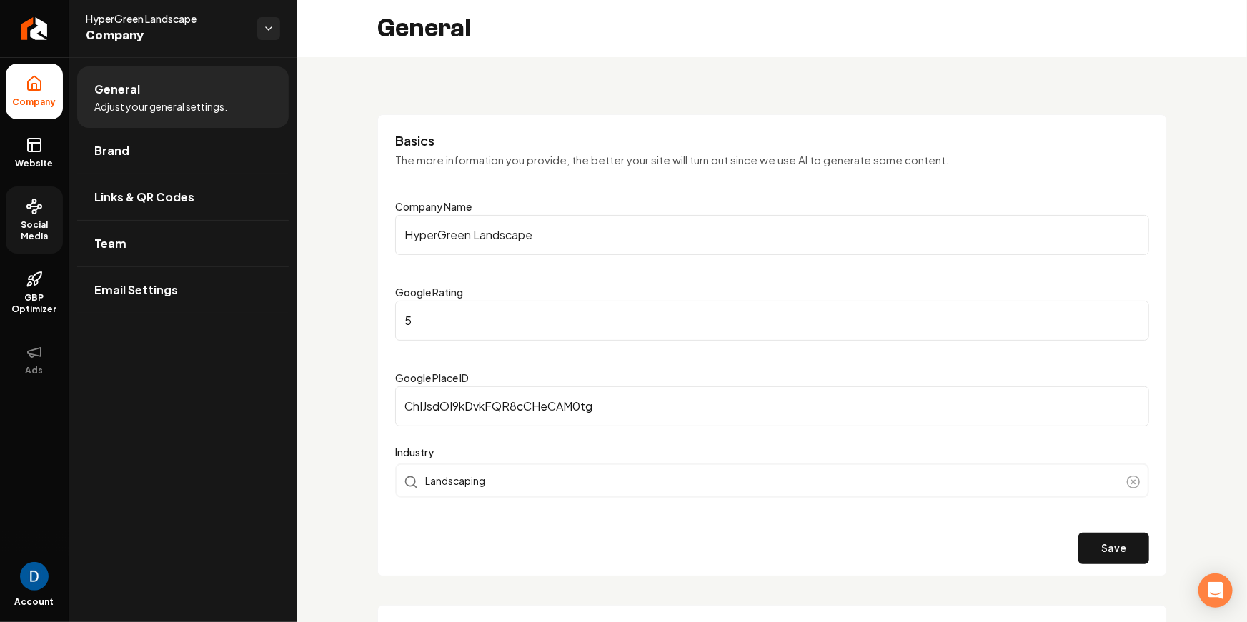
click at [34, 199] on circle at bounding box center [35, 201] width 4 height 4
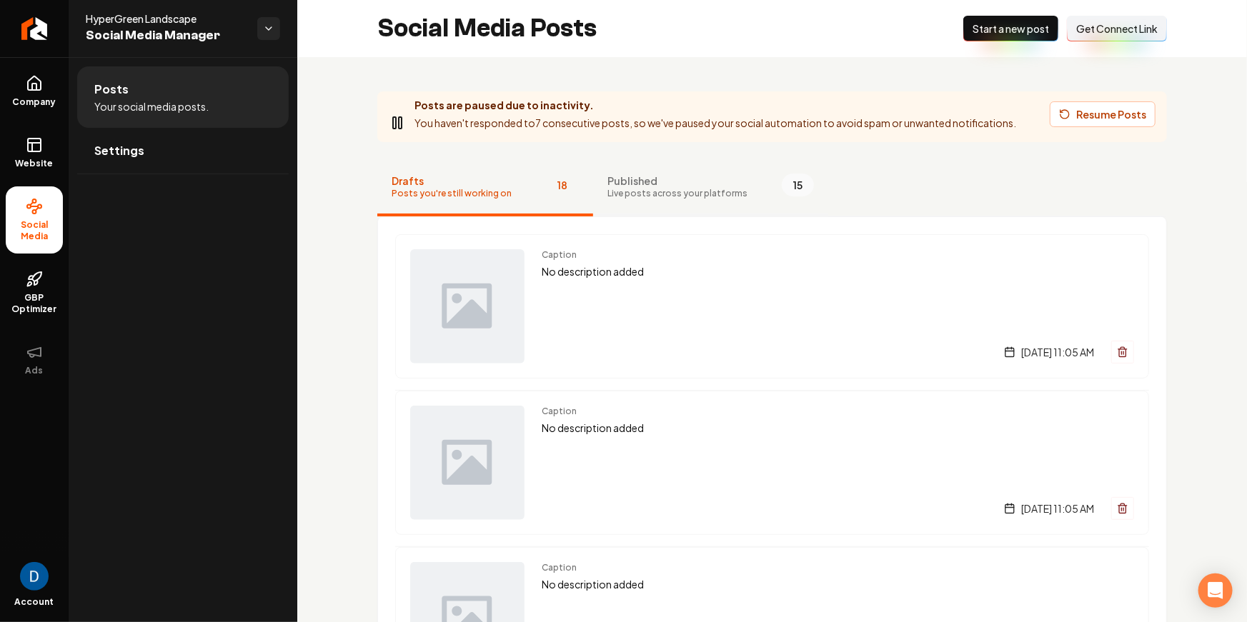
click at [658, 164] on button "Published Live posts across your platforms 15" at bounding box center [710, 187] width 235 height 57
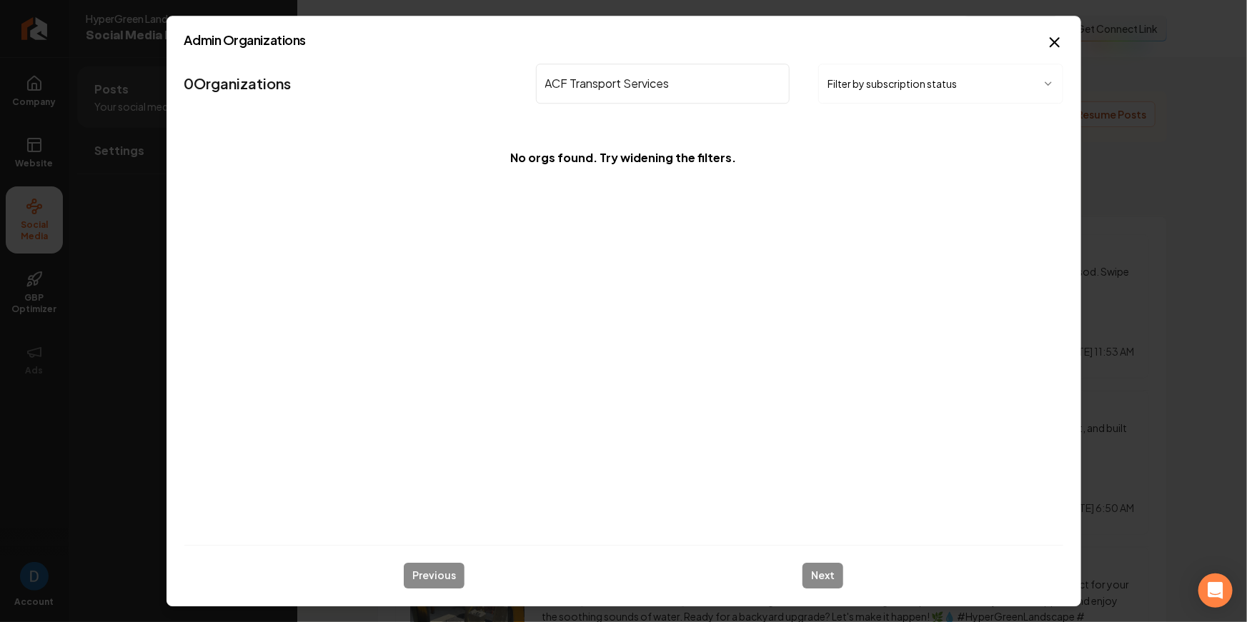
click at [572, 80] on input "ACF Transport Services" at bounding box center [663, 84] width 254 height 40
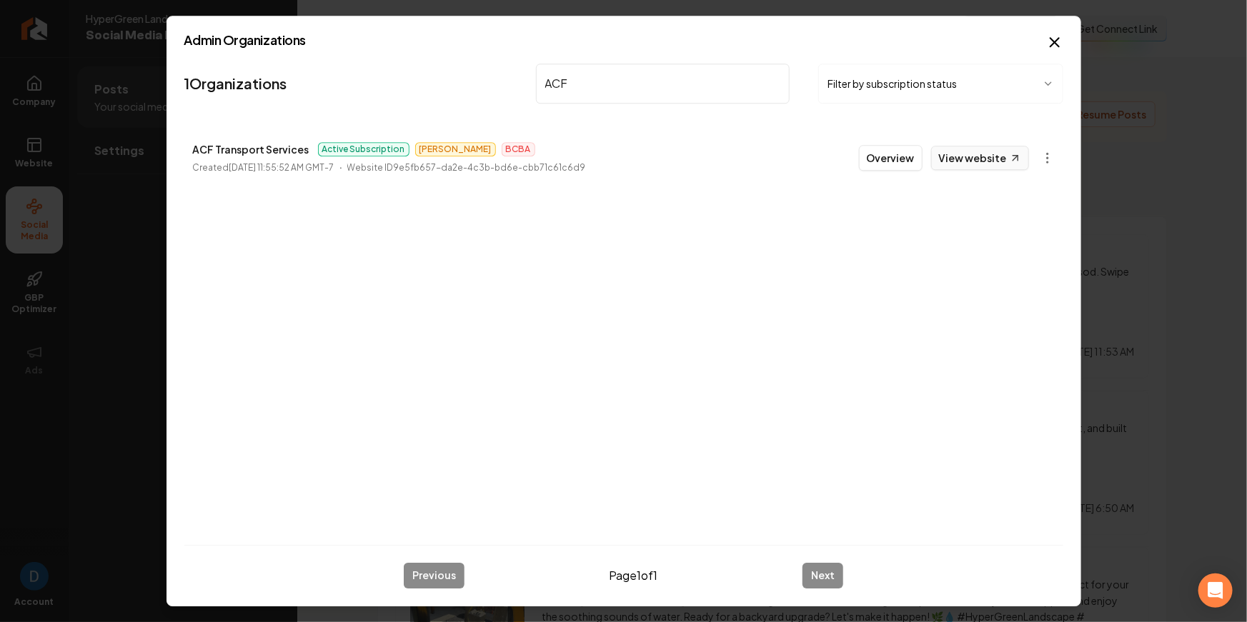
type input "ACF"
click at [1003, 155] on link "View website" at bounding box center [980, 158] width 98 height 24
click at [905, 163] on button "Overview" at bounding box center [891, 158] width 64 height 26
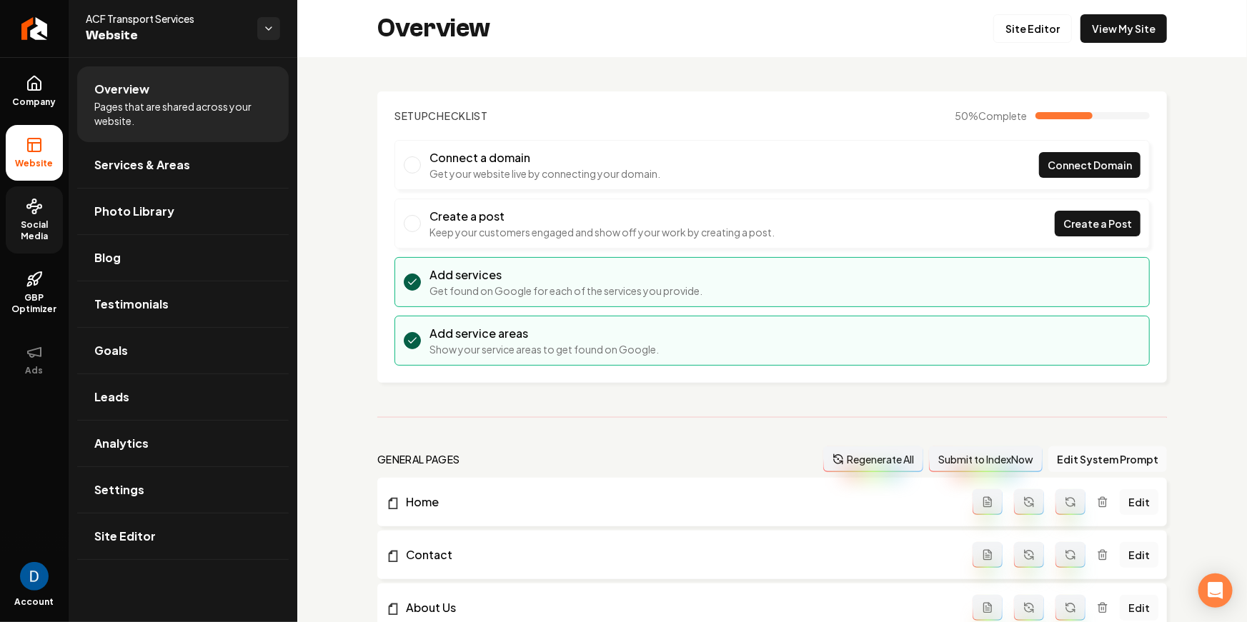
click at [36, 233] on span "Social Media" at bounding box center [34, 230] width 57 height 23
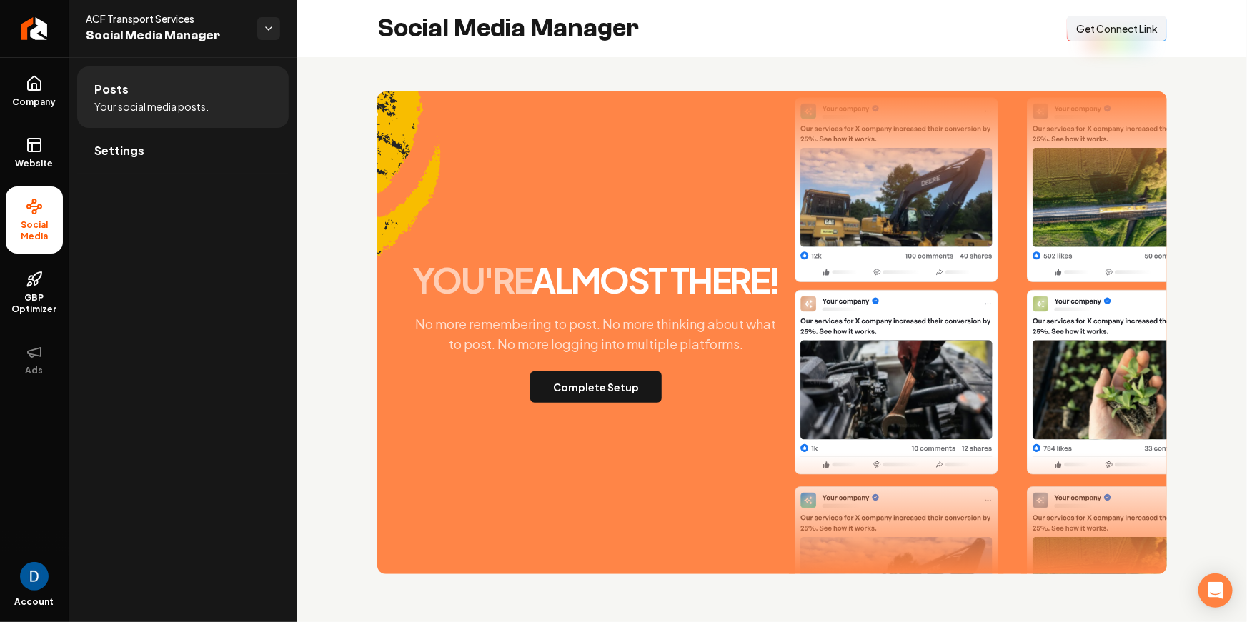
click at [612, 405] on div "you're almost there! No more remembering to post. No more thinking about what t…" at bounding box center [772, 332] width 790 height 483
click at [619, 387] on button "Complete Setup" at bounding box center [595, 387] width 131 height 31
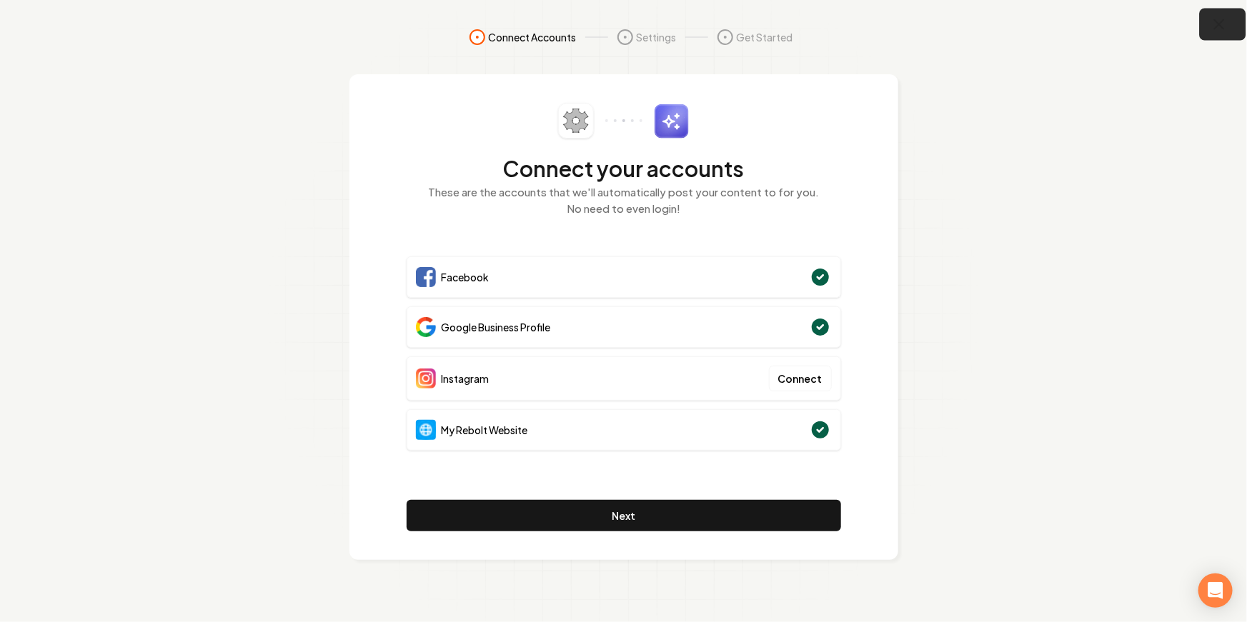
click at [1223, 21] on icon "button" at bounding box center [1220, 25] width 18 height 18
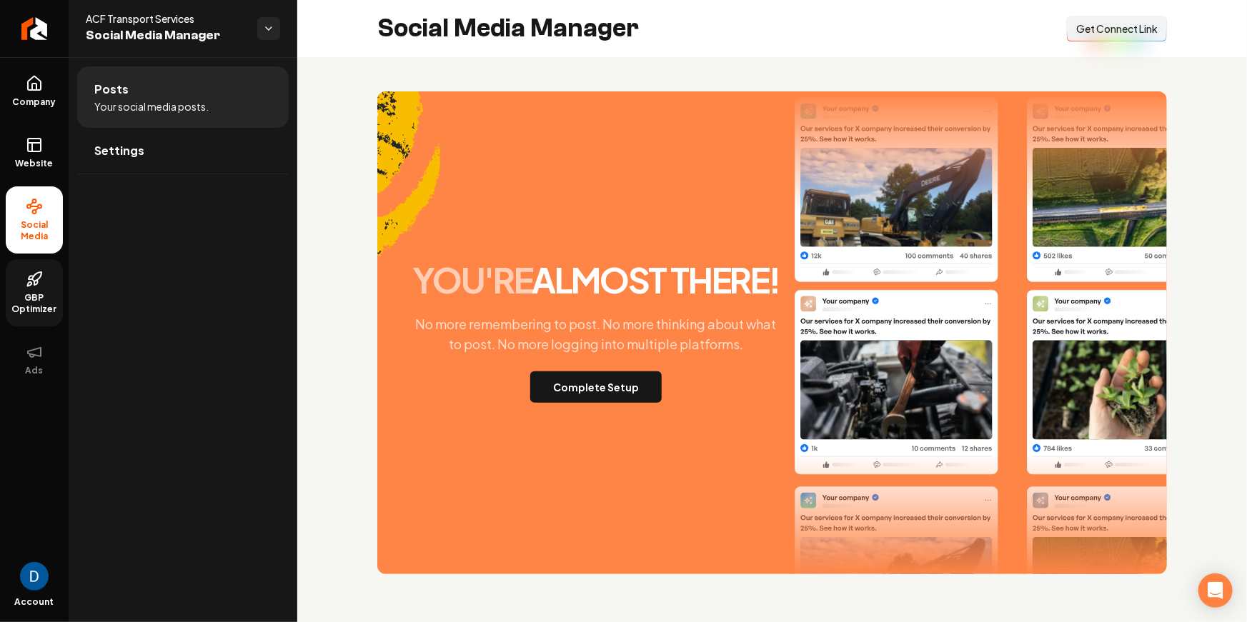
click at [36, 319] on link "GBP Optimizer" at bounding box center [34, 292] width 57 height 67
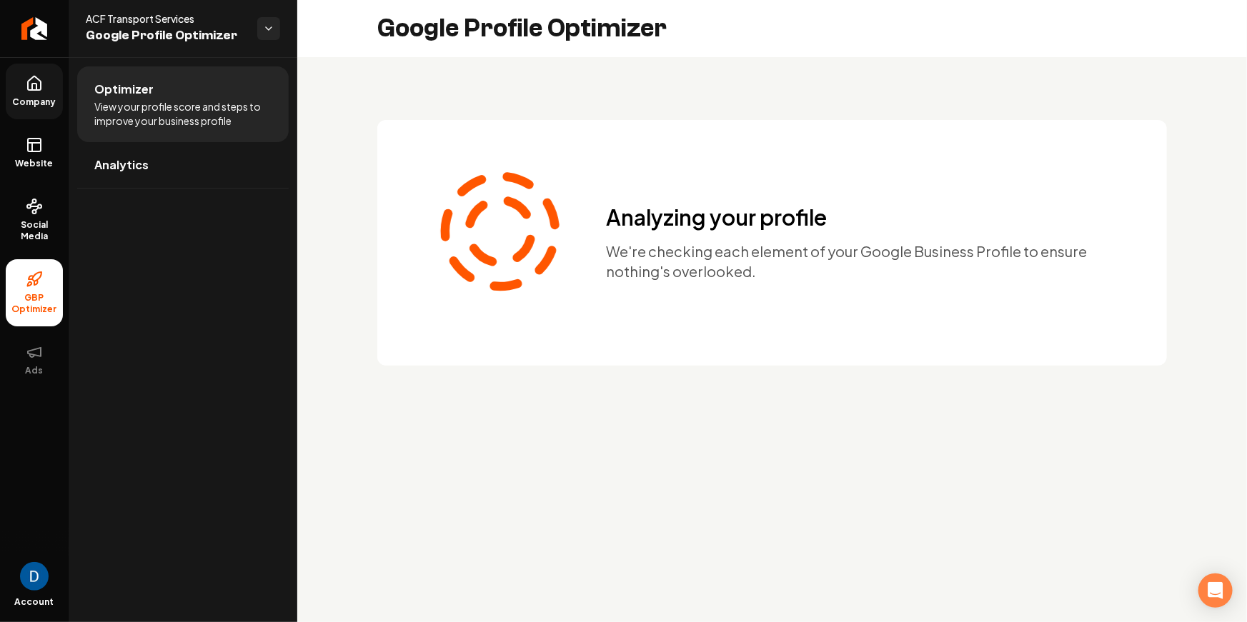
click at [31, 89] on icon at bounding box center [34, 83] width 17 height 17
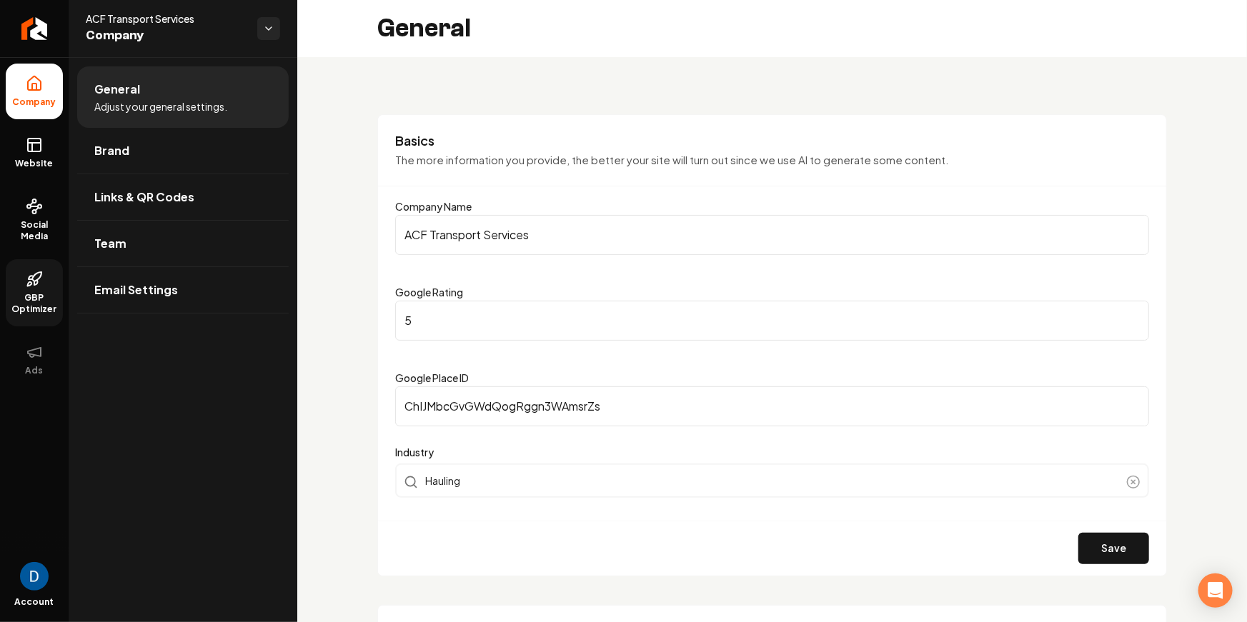
click at [150, 133] on link "Brand" at bounding box center [183, 151] width 212 height 46
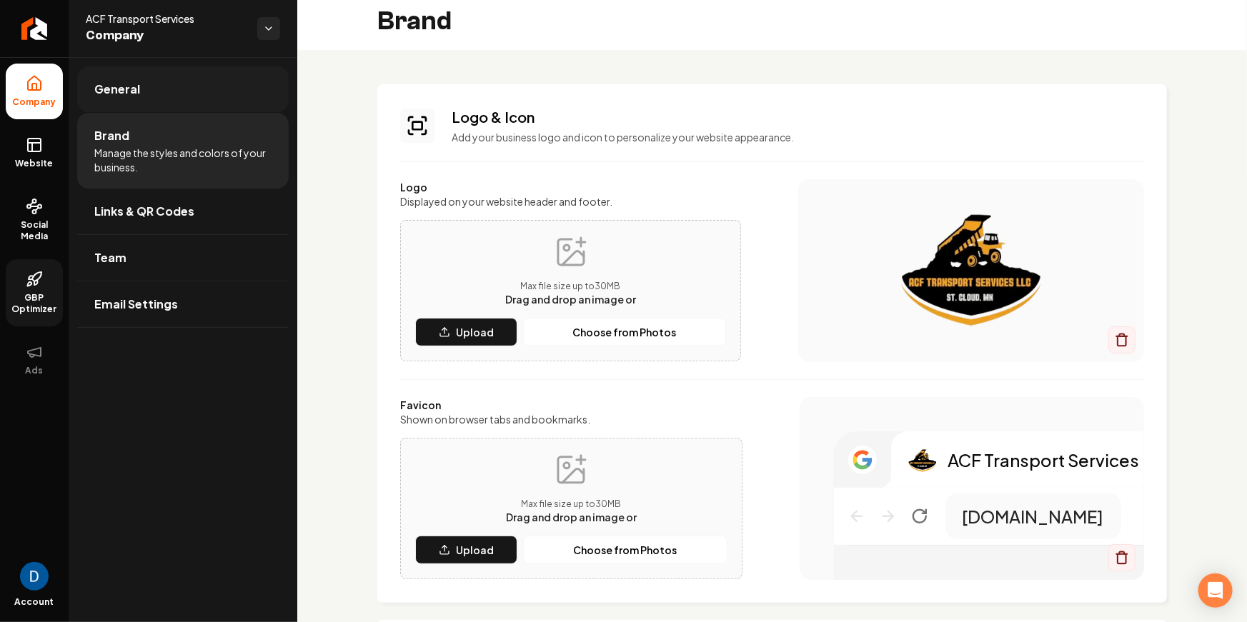
click at [135, 98] on link "General" at bounding box center [183, 89] width 212 height 46
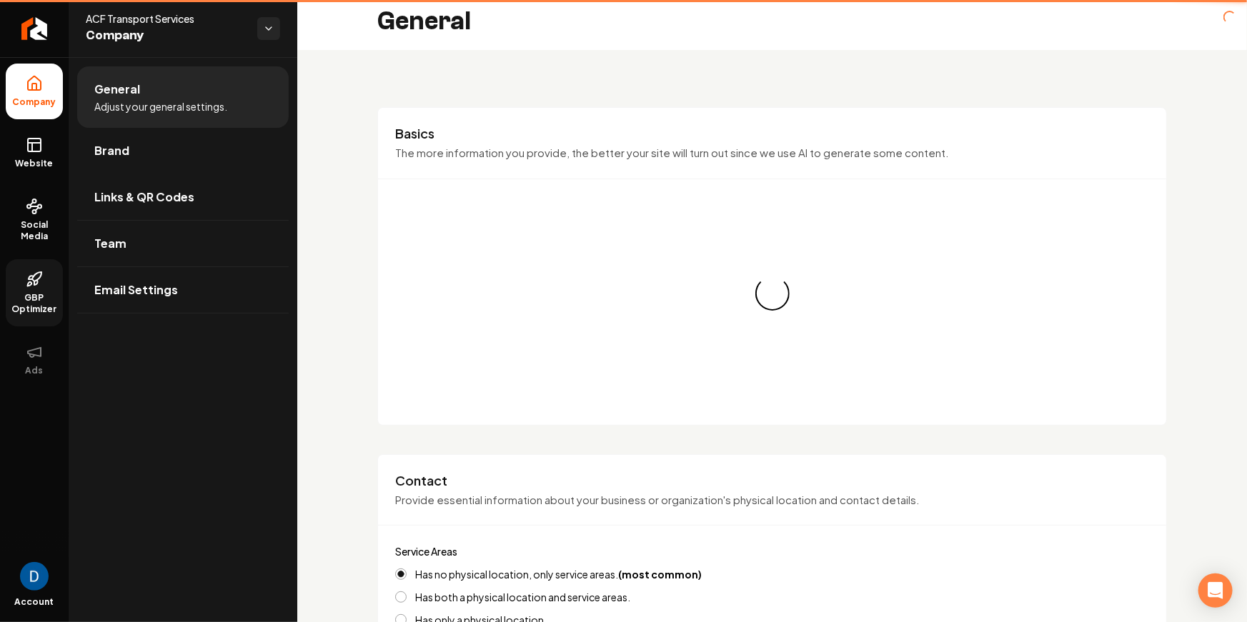
type input "(612) 963-5761"
type input "acftransportservices@gmail.com"
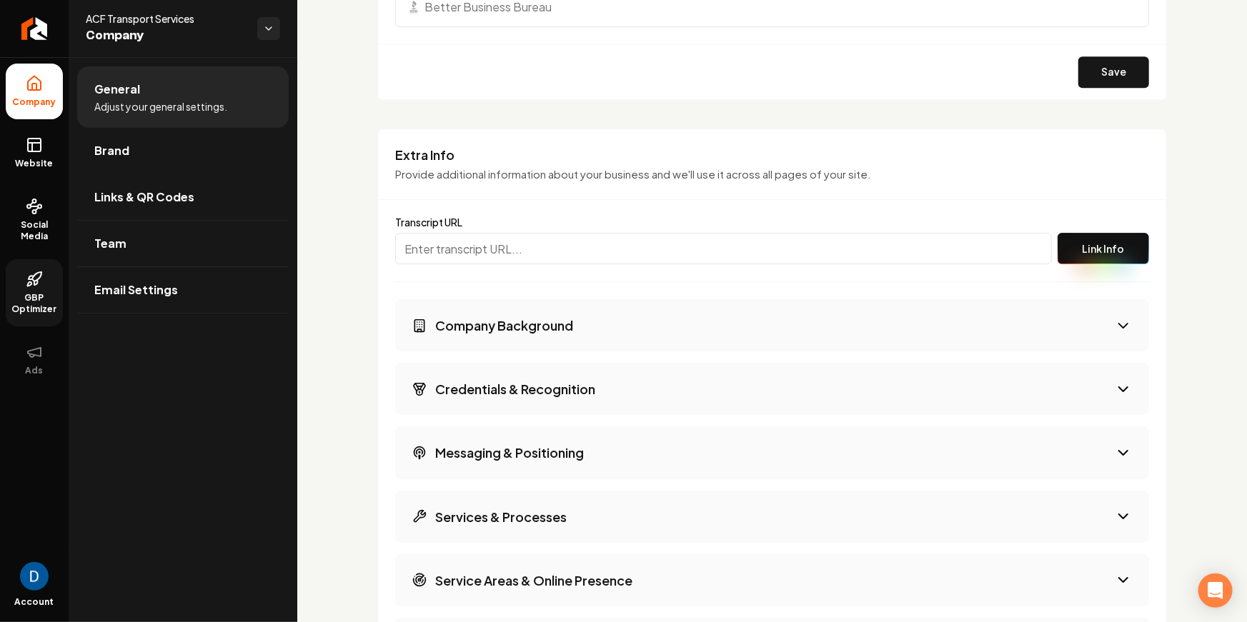
scroll to position [2195, 0]
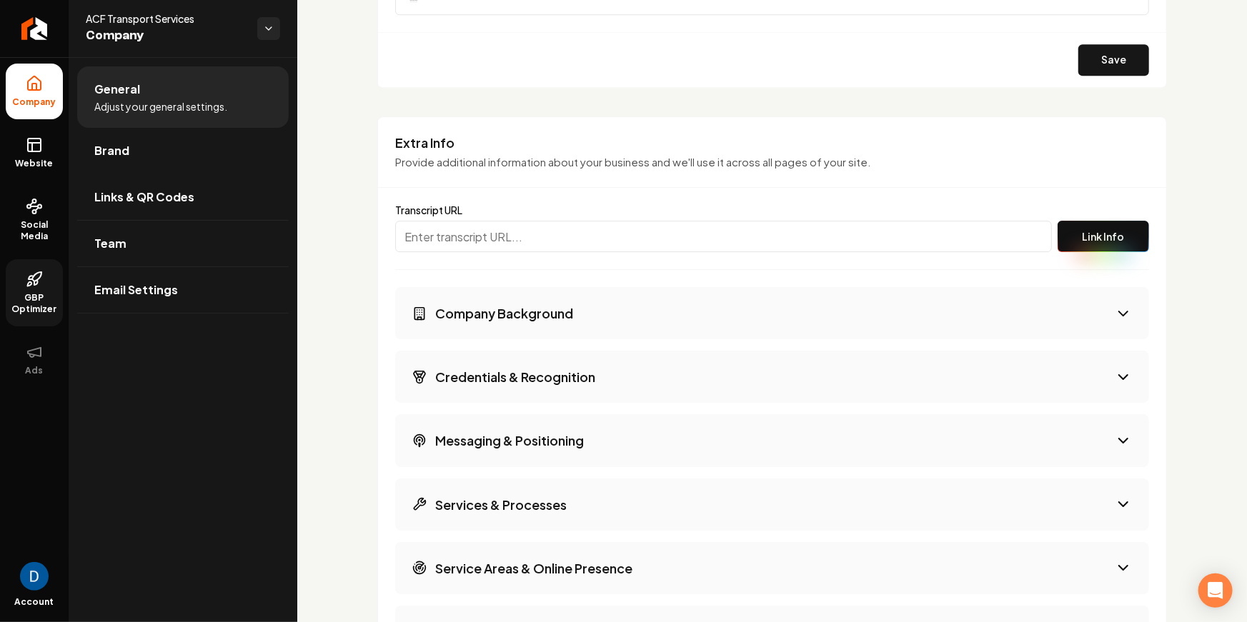
click at [585, 292] on button "Company Background" at bounding box center [772, 313] width 754 height 52
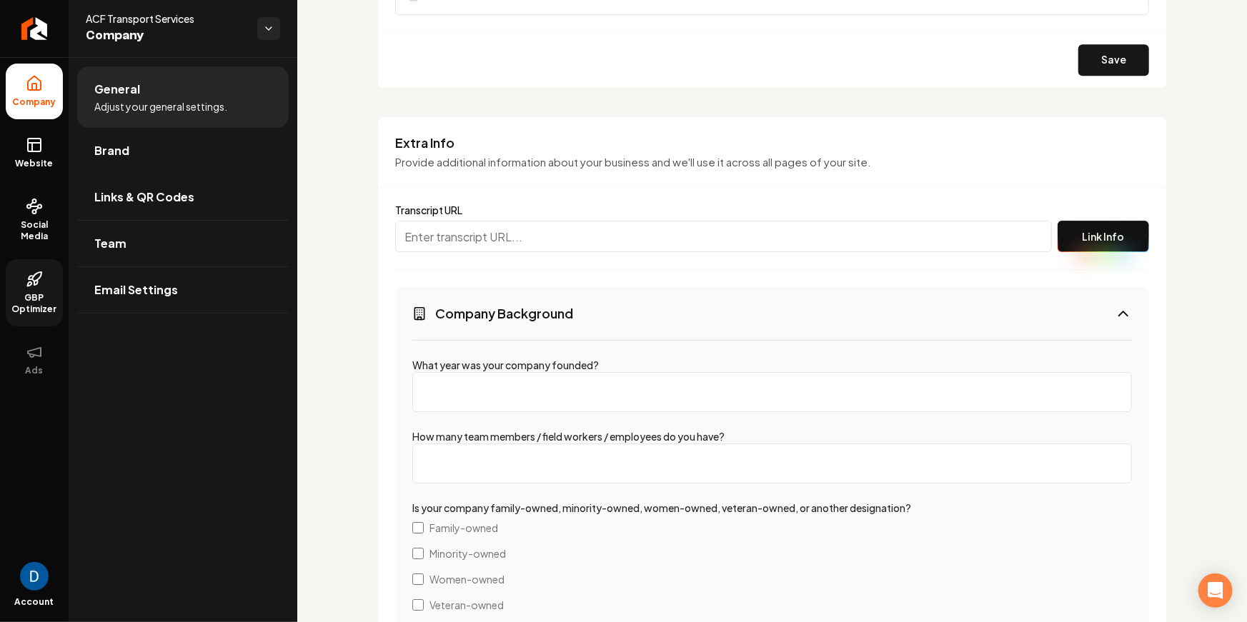
click at [576, 302] on button "Company Background" at bounding box center [772, 313] width 754 height 52
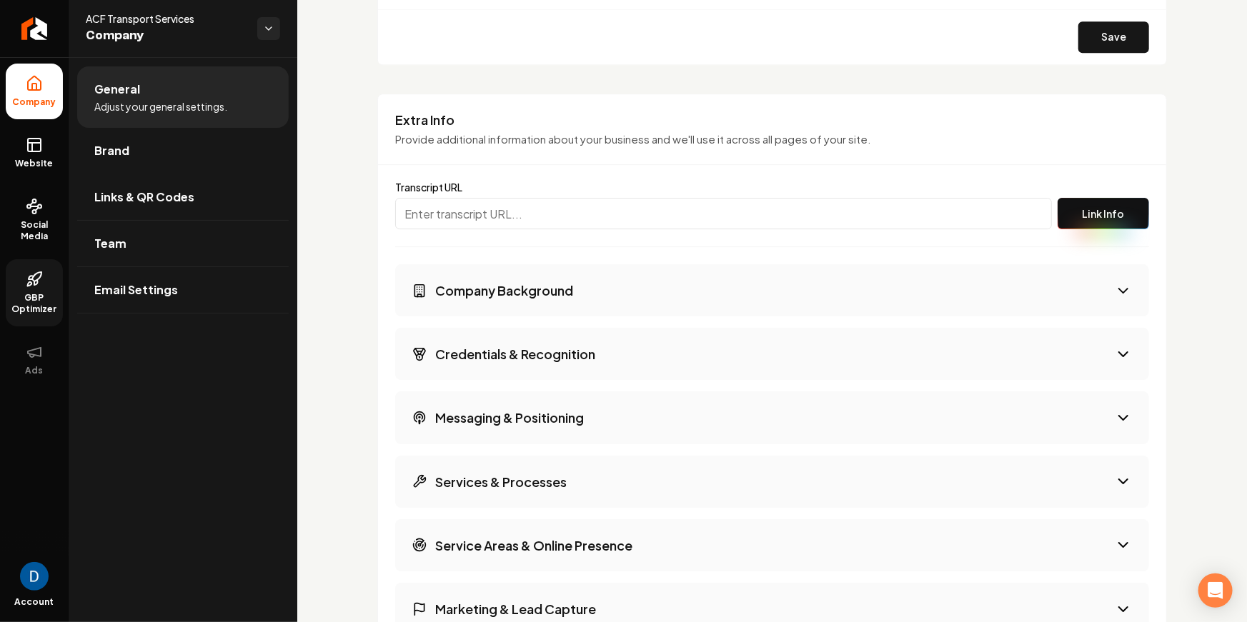
scroll to position [2219, 0]
click at [567, 281] on h3 "Company Background" at bounding box center [504, 290] width 138 height 18
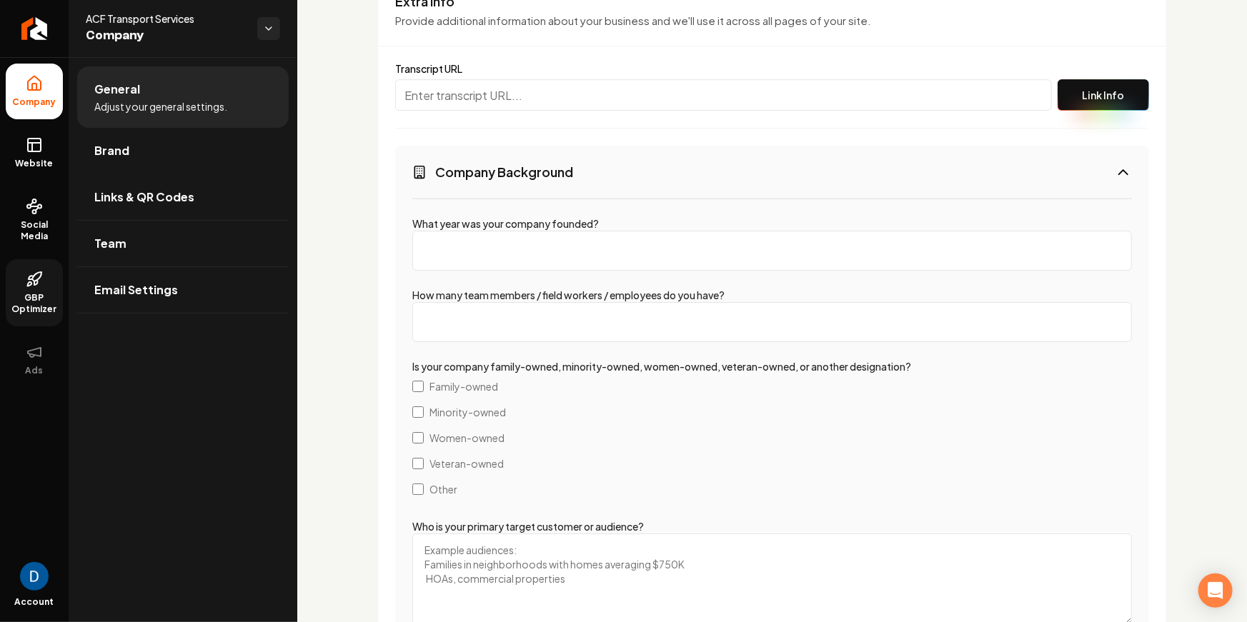
scroll to position [2340, 0]
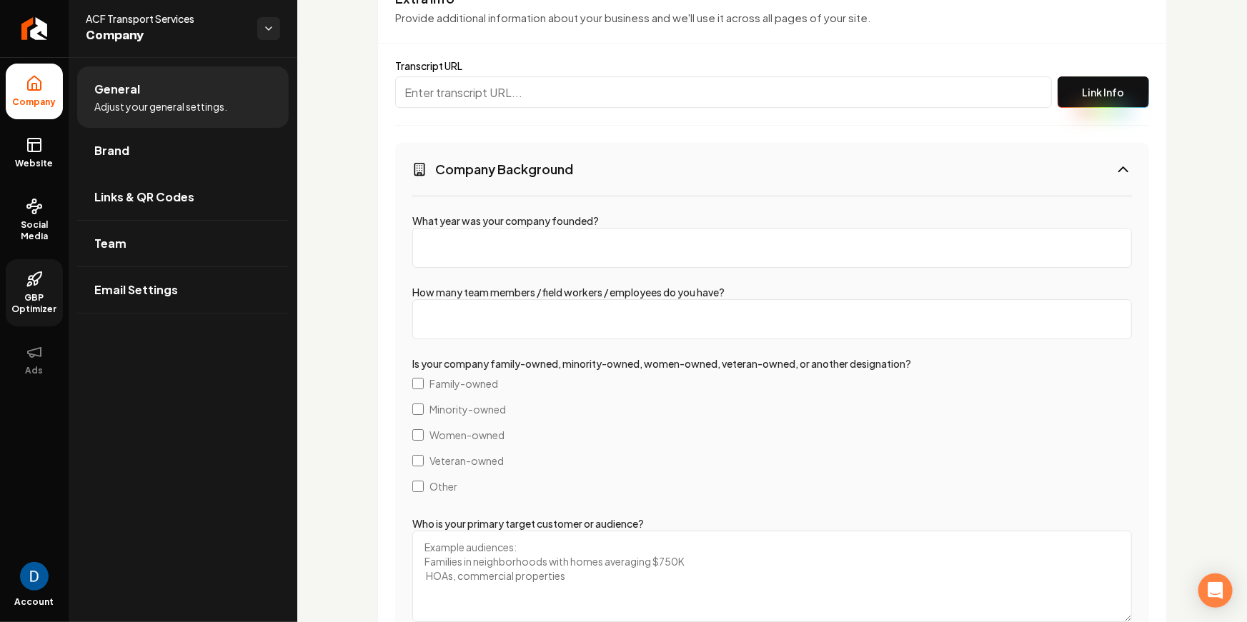
click at [507, 242] on input "What year was your company founded?" at bounding box center [772, 248] width 720 height 40
click at [522, 241] on input "What year was your company founded?" at bounding box center [772, 248] width 720 height 40
type input "2024"
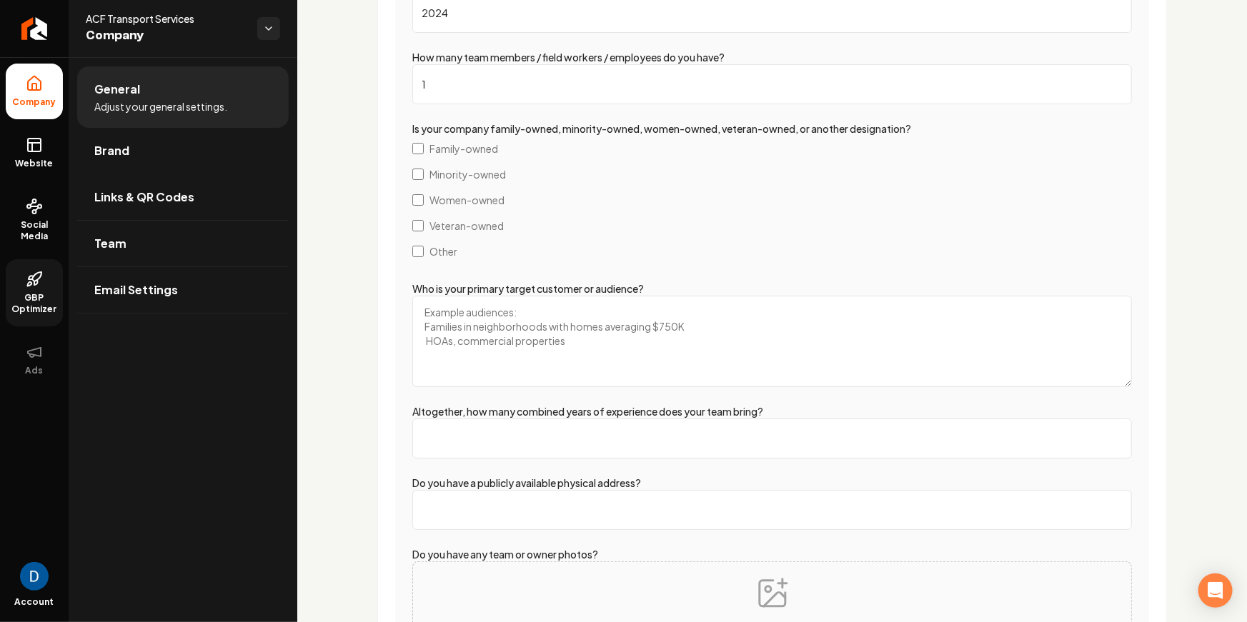
scroll to position [2574, 0]
type input "1"
click at [476, 150] on span "Family-owned" at bounding box center [463, 149] width 69 height 14
click at [520, 310] on textarea "Who is your primary target customer or audience?" at bounding box center [772, 342] width 720 height 91
type textarea "Homeowners, contractors"
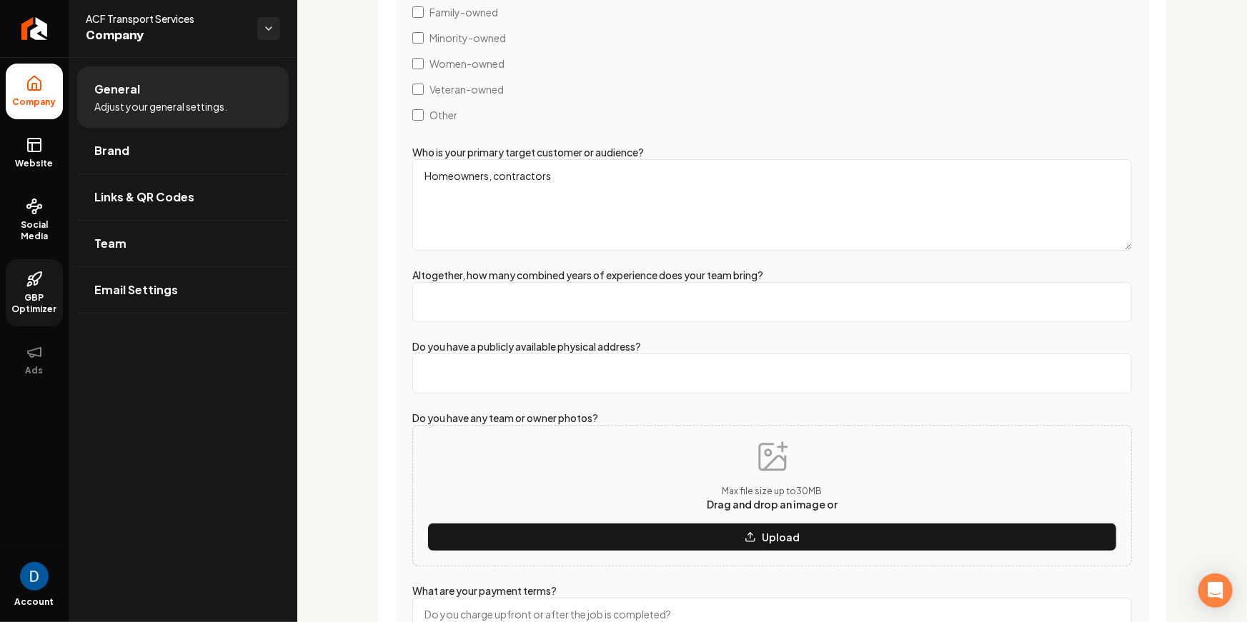
scroll to position [2710, 0]
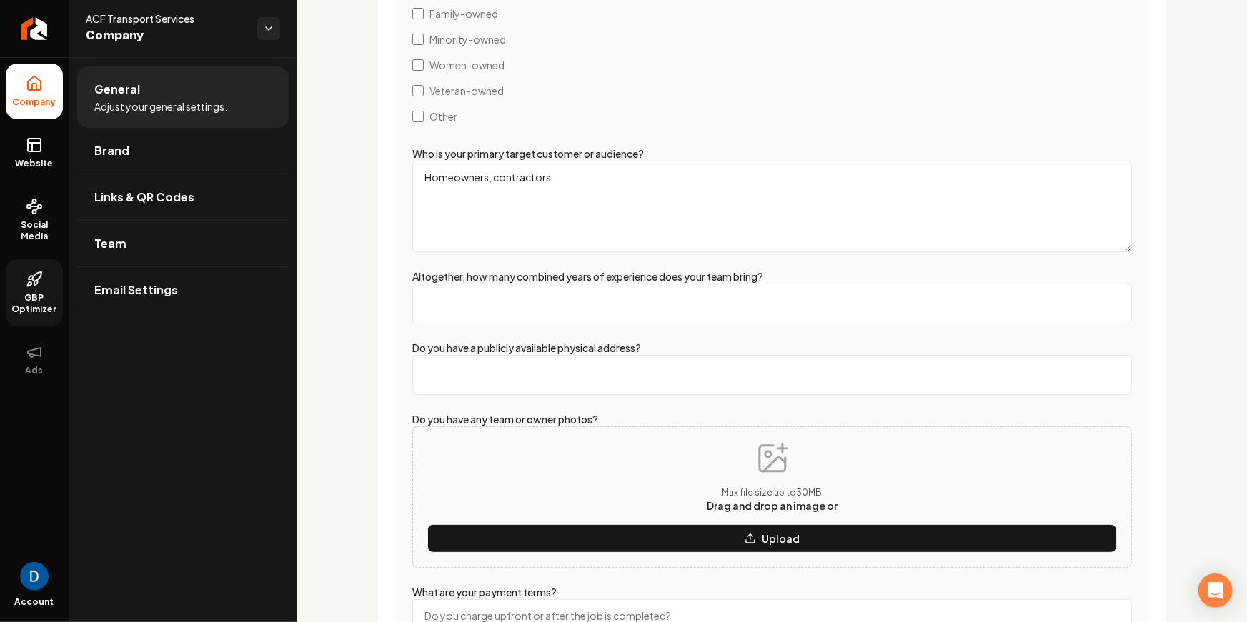
click at [555, 293] on input "Altogether, how many combined years of experience does your team bring?" at bounding box center [772, 304] width 720 height 40
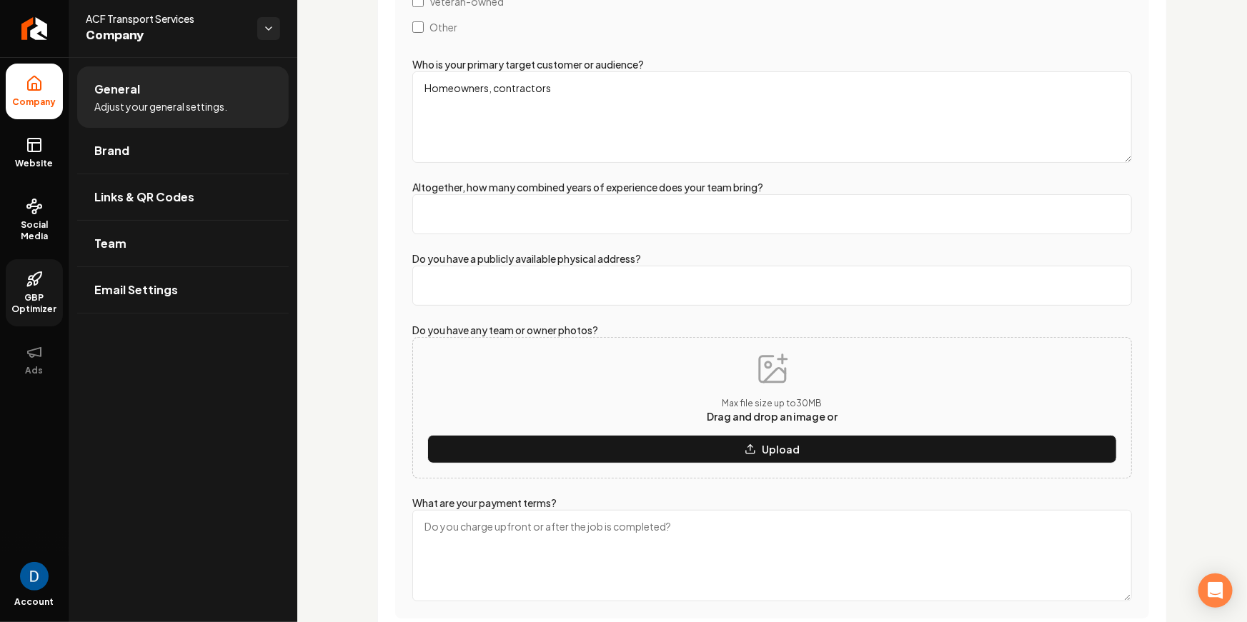
click at [522, 279] on input "Do you have a publicly available physical address?" at bounding box center [772, 286] width 720 height 40
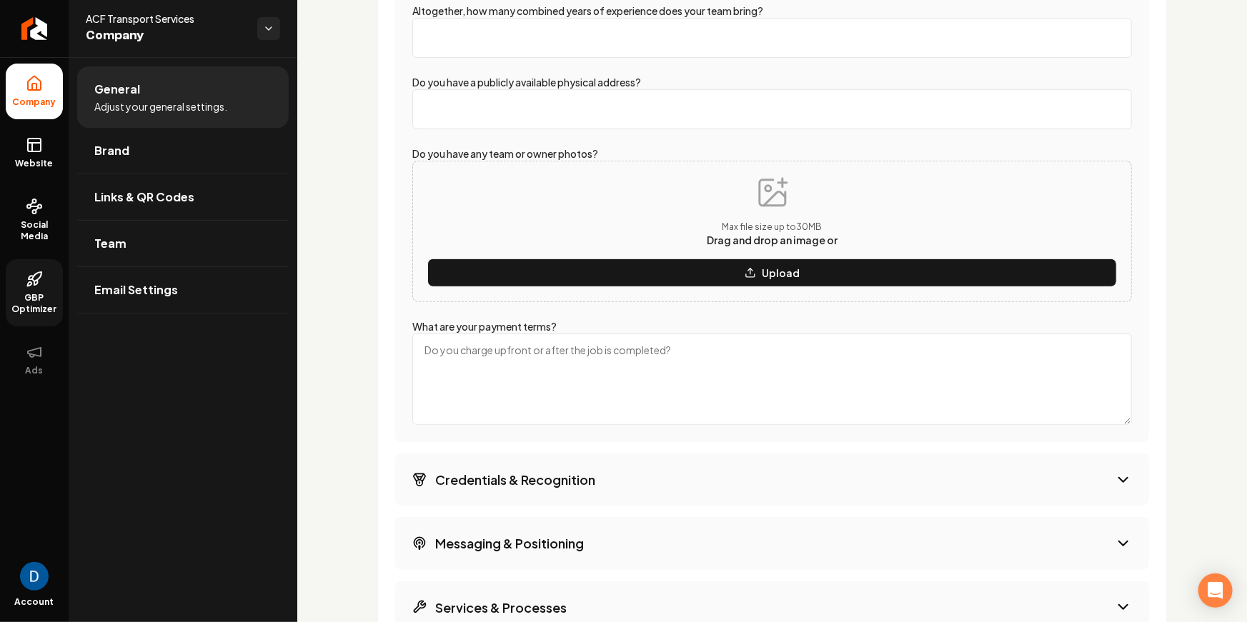
scroll to position [2974, 0]
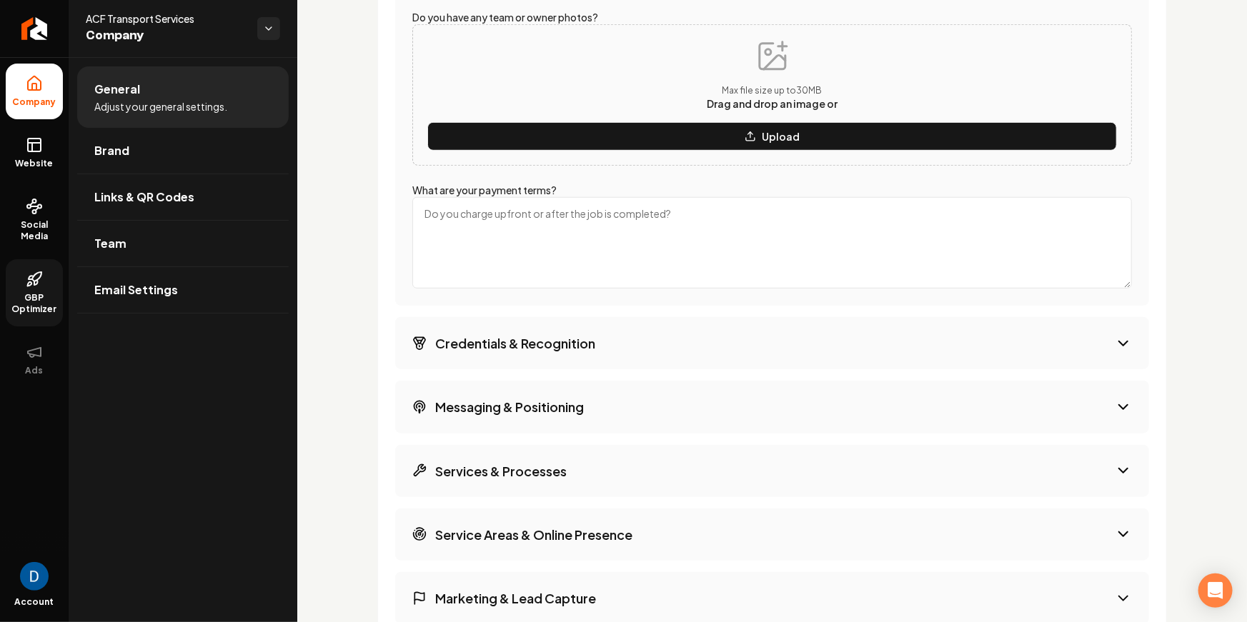
click at [524, 227] on textarea "What are your payment terms?" at bounding box center [772, 242] width 720 height 91
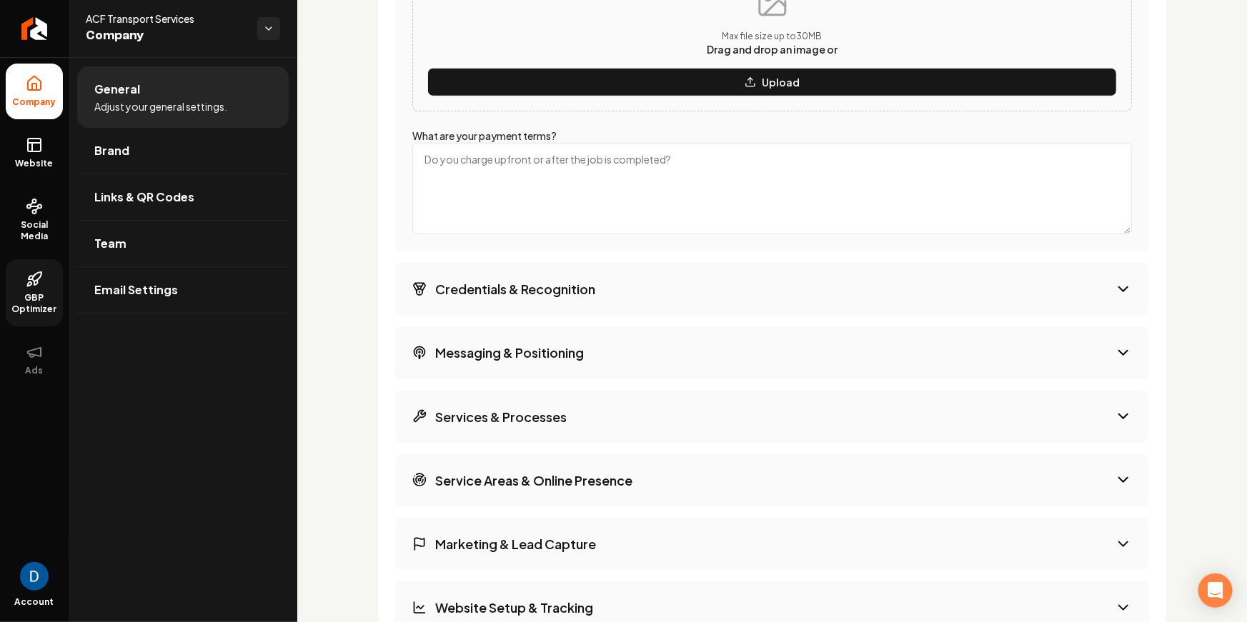
click at [496, 262] on div "Company Background What year was your company founded? 2024 How many team membe…" at bounding box center [772, 39] width 754 height 1446
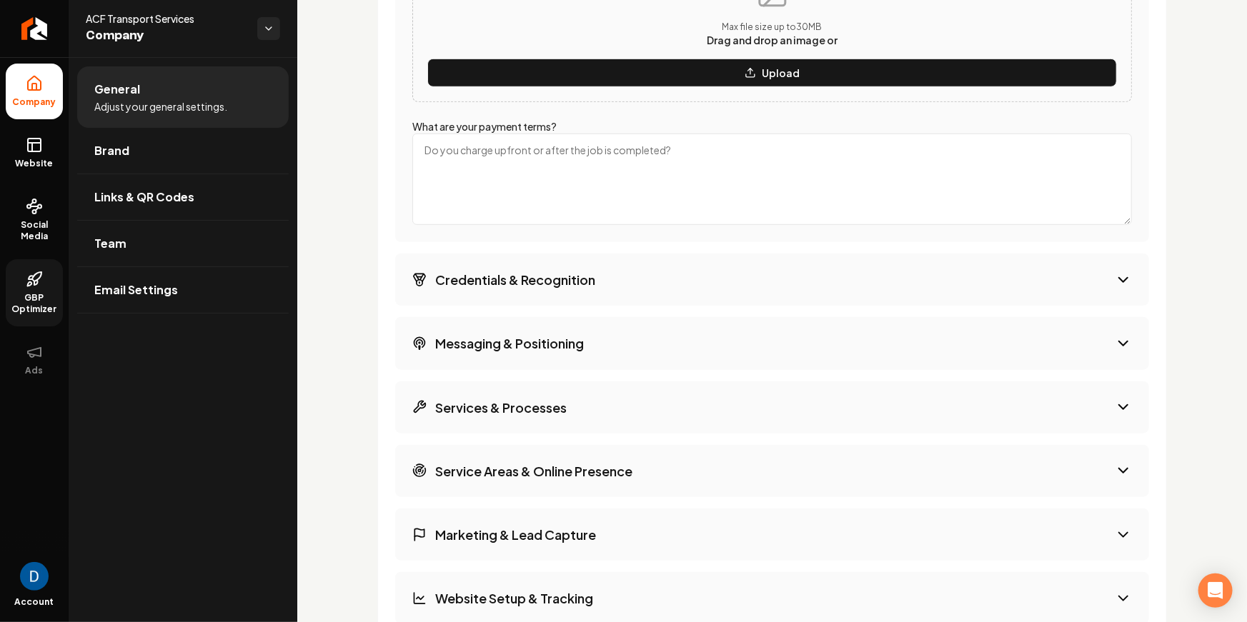
scroll to position [3173, 0]
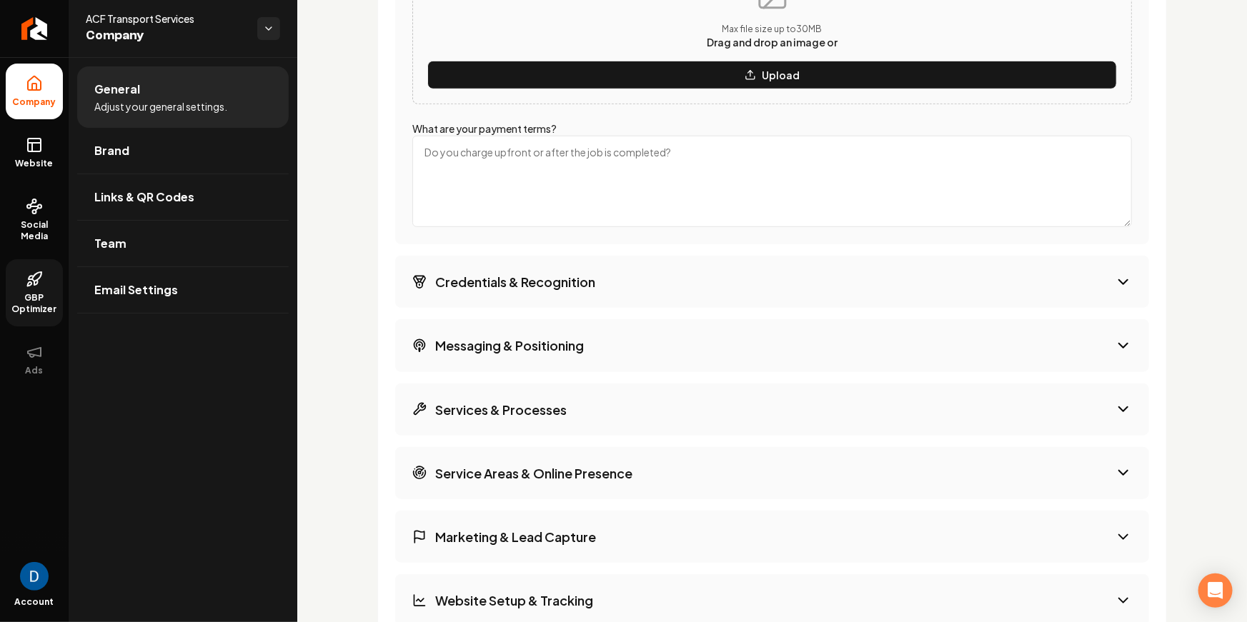
click at [506, 169] on textarea "What are your payment terms?" at bounding box center [772, 181] width 720 height 91
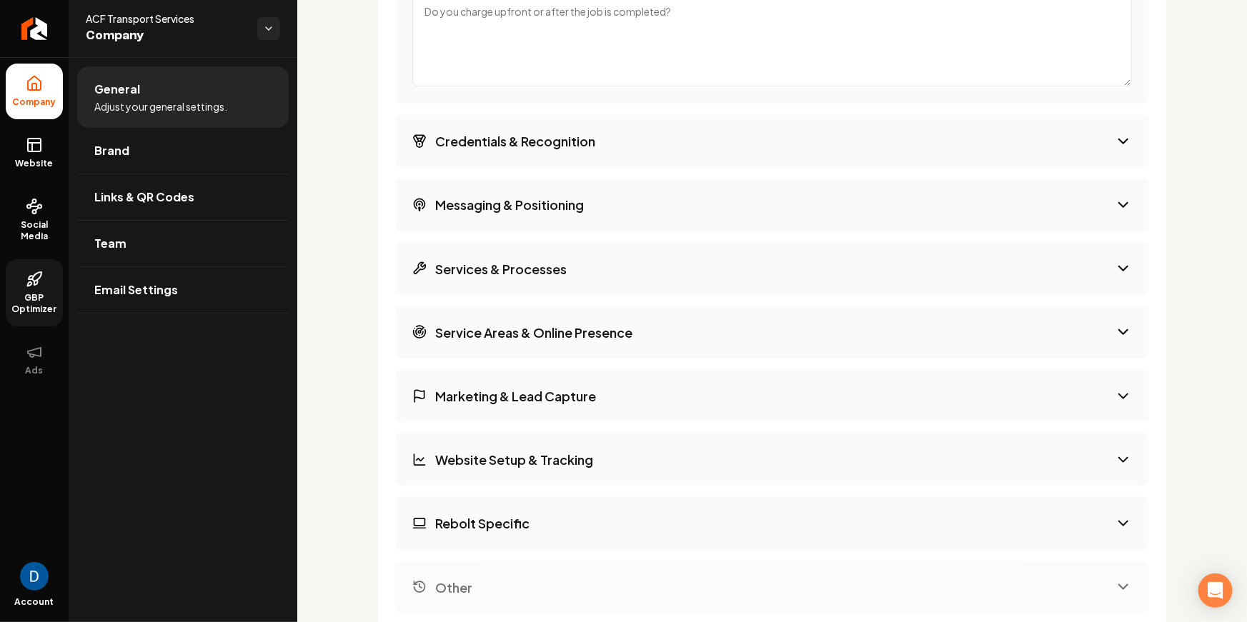
click at [567, 144] on h3 "Credentials & Recognition" at bounding box center [515, 141] width 160 height 18
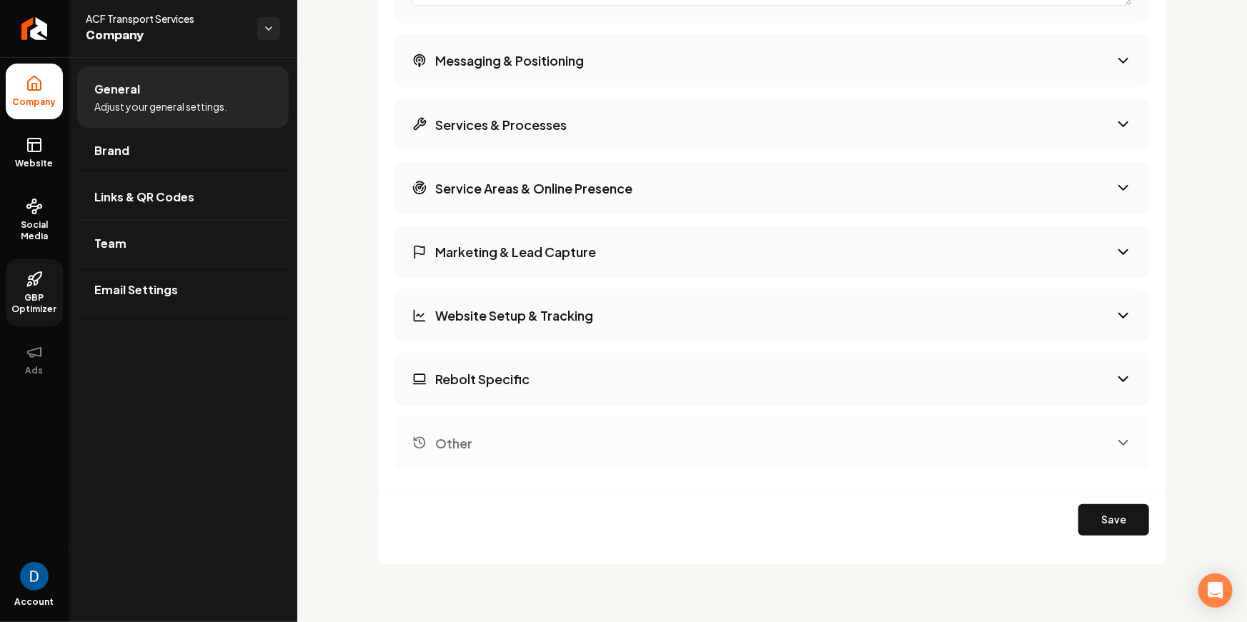
scroll to position [2570, 0]
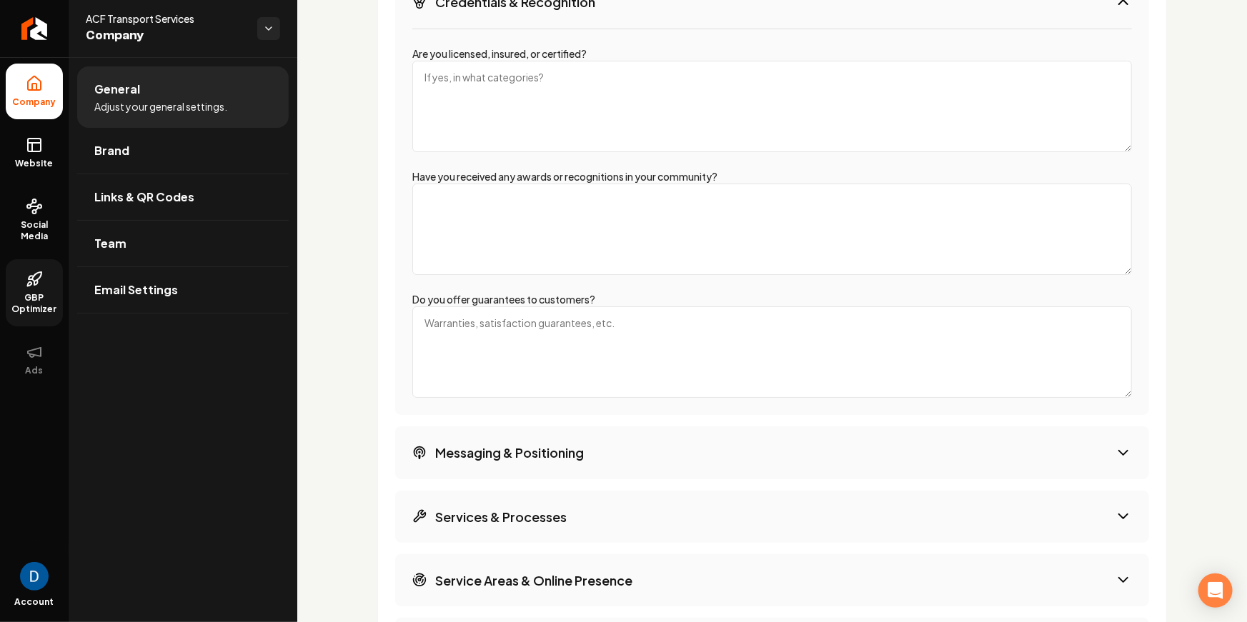
click at [556, 87] on textarea "Are you licensed, insured, or certified?" at bounding box center [772, 106] width 720 height 91
drag, startPoint x: 449, startPoint y: 54, endPoint x: 530, endPoint y: 51, distance: 80.1
click at [530, 51] on label "Are you licensed, insured, or certified?" at bounding box center [499, 53] width 174 height 13
copy label "licensed, insured"
click at [502, 76] on textarea "Are you licensed, insured, or certified?" at bounding box center [772, 106] width 720 height 91
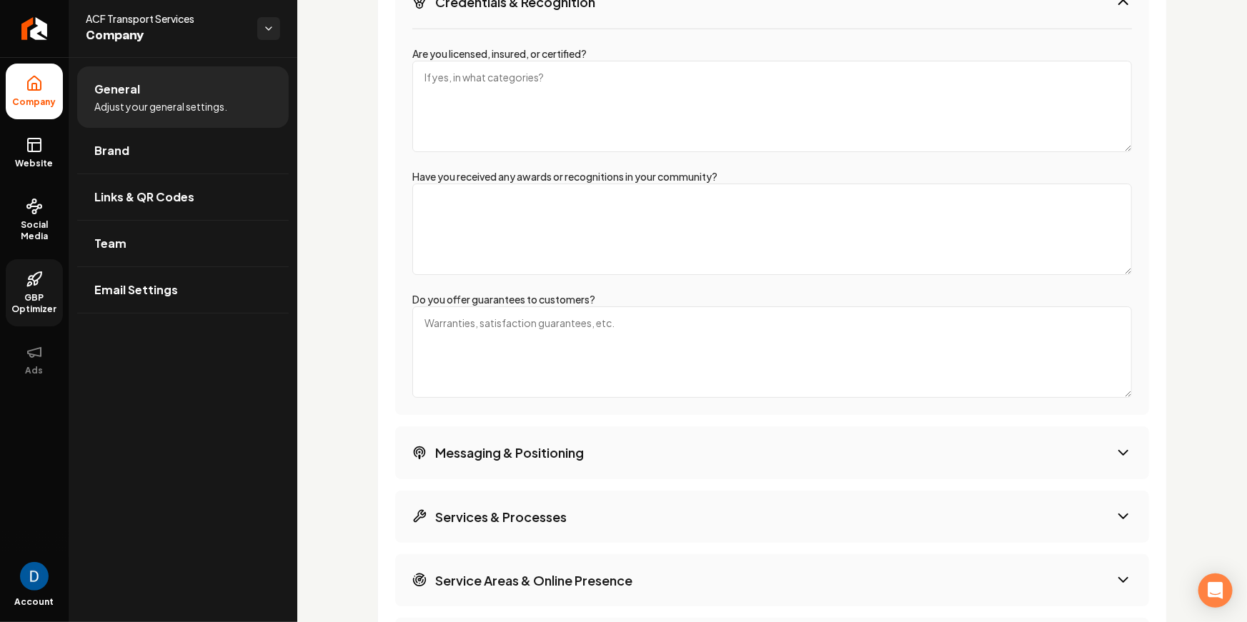
paste textarea "licensed, insured"
click at [469, 78] on textarea "licensed, insured" at bounding box center [772, 106] width 720 height 91
type textarea "licensed & insured"
click at [544, 247] on textarea "Have you received any awards or recognitions in your community?" at bounding box center [772, 229] width 720 height 91
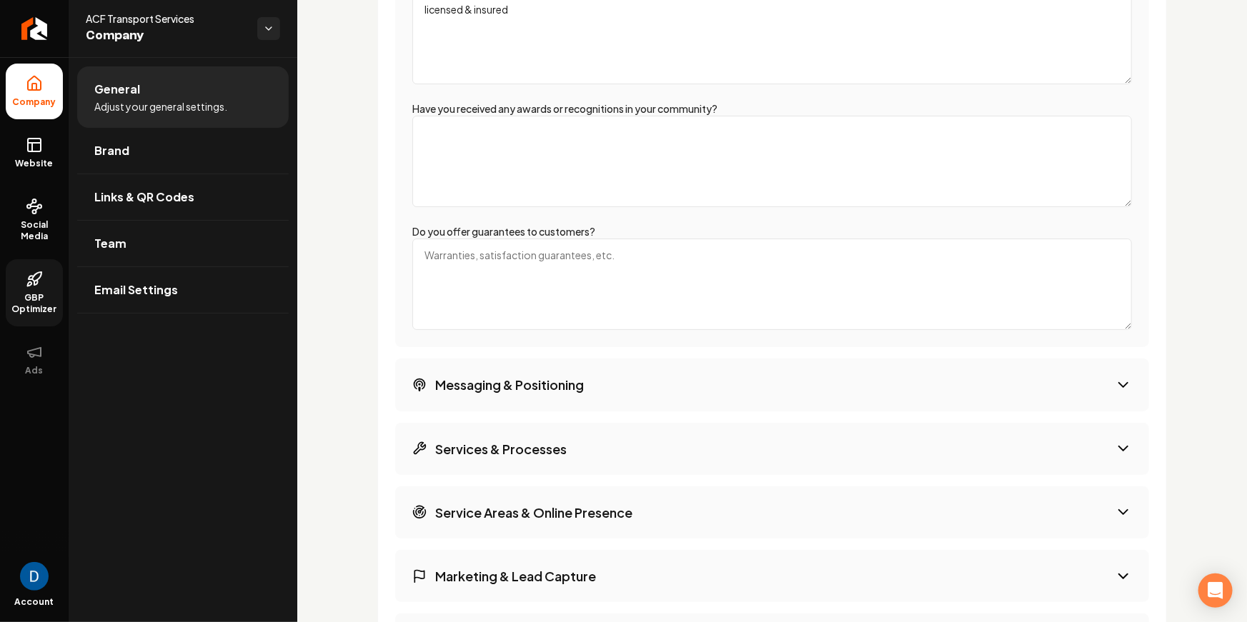
scroll to position [2636, 0]
click at [540, 241] on textarea "Do you offer guarantees to customers?" at bounding box center [772, 286] width 720 height 91
click at [544, 259] on textarea "Do you offer guarantees to customers?" at bounding box center [772, 286] width 720 height 91
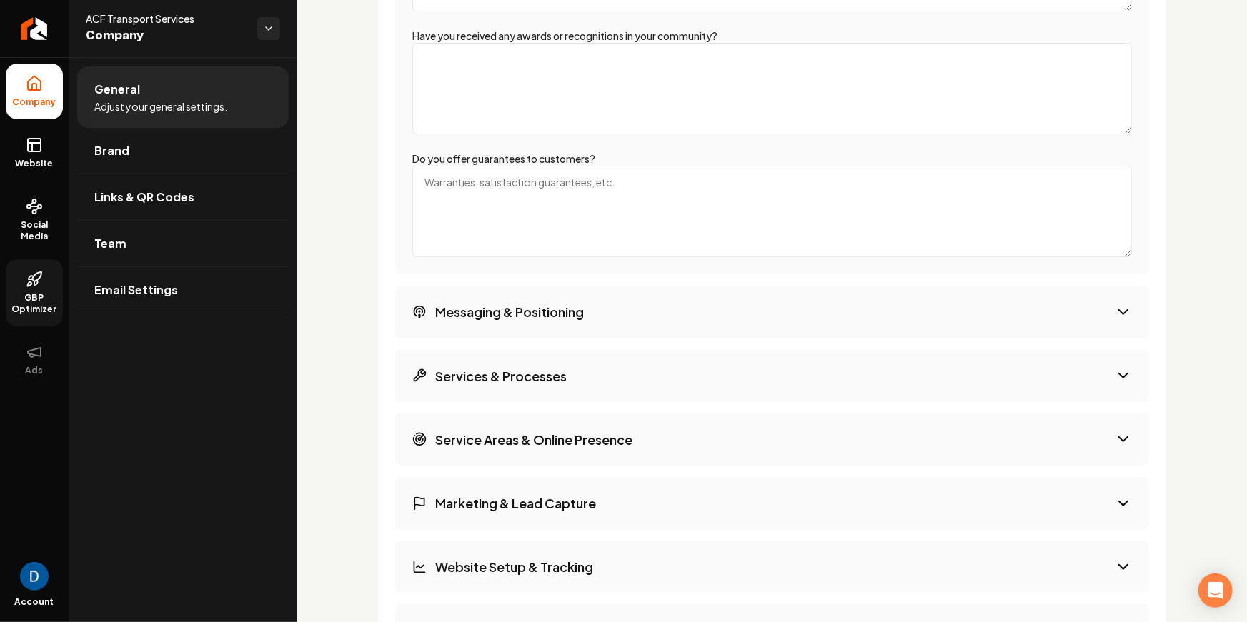
scroll to position [2713, 0]
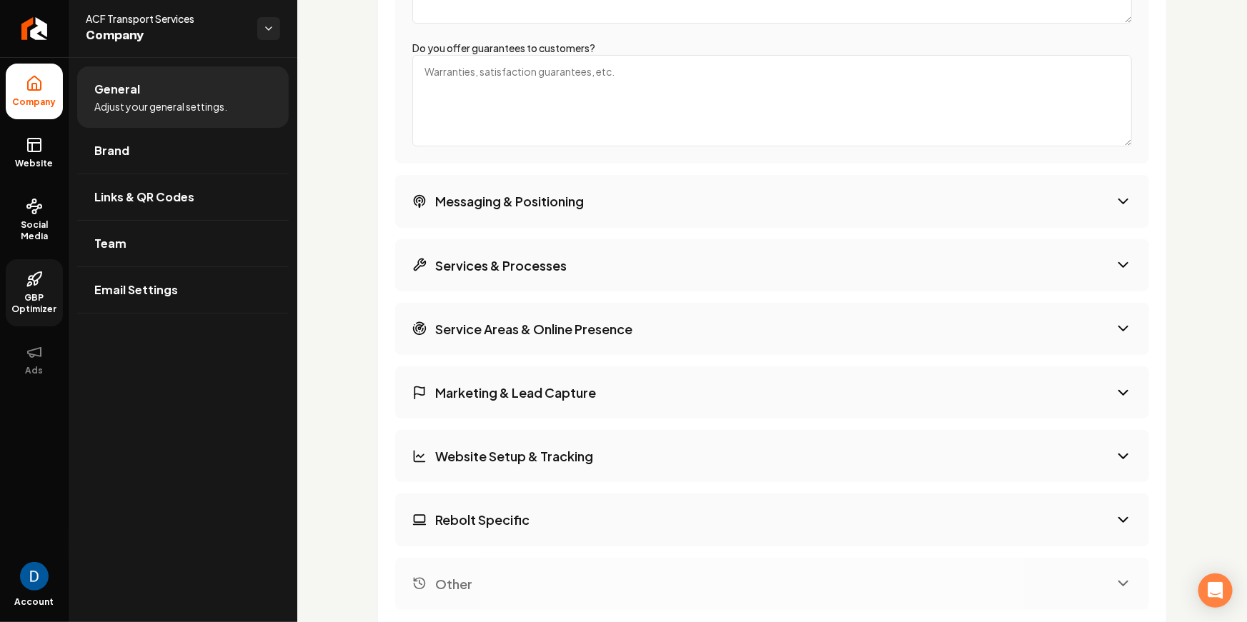
click at [608, 200] on button "Messaging & Positioning" at bounding box center [772, 201] width 754 height 52
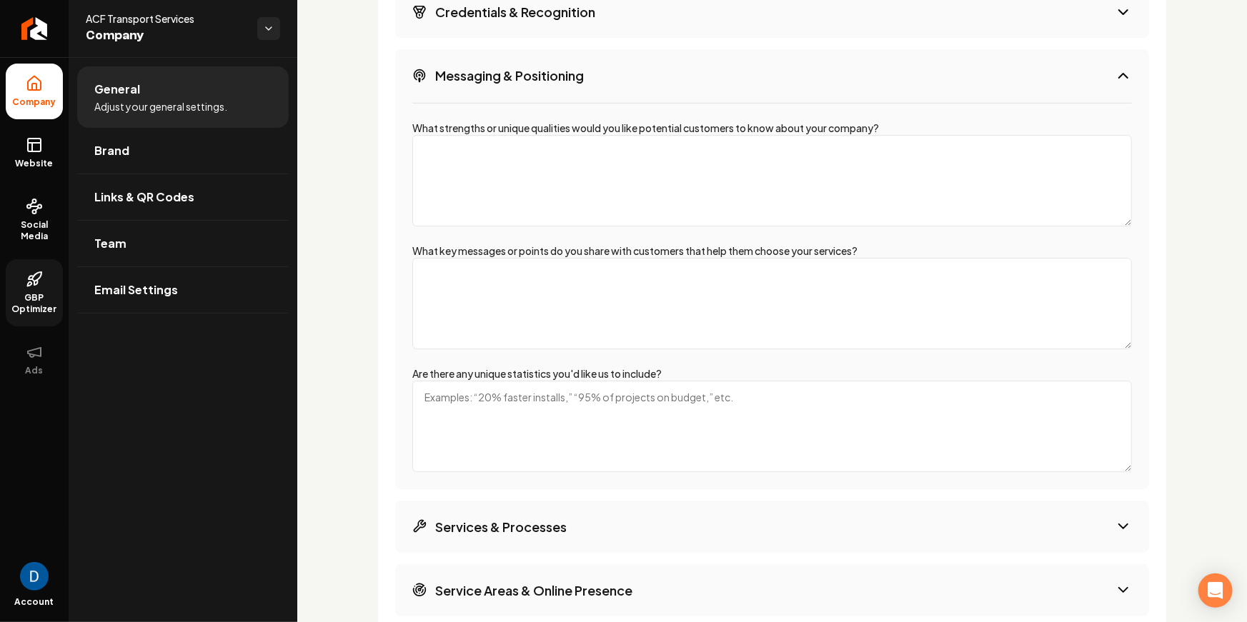
scroll to position [2561, 0]
click at [617, 163] on textarea "What strengths or unique qualities would you like potential customers to know a…" at bounding box center [772, 179] width 720 height 91
type textarea "we offer deliv"
type textarea "We're available 7 days /week (most material companies are not offering this)"
click at [650, 275] on textarea "What key messages or points do you share with customers that help them choose y…" at bounding box center [772, 302] width 720 height 91
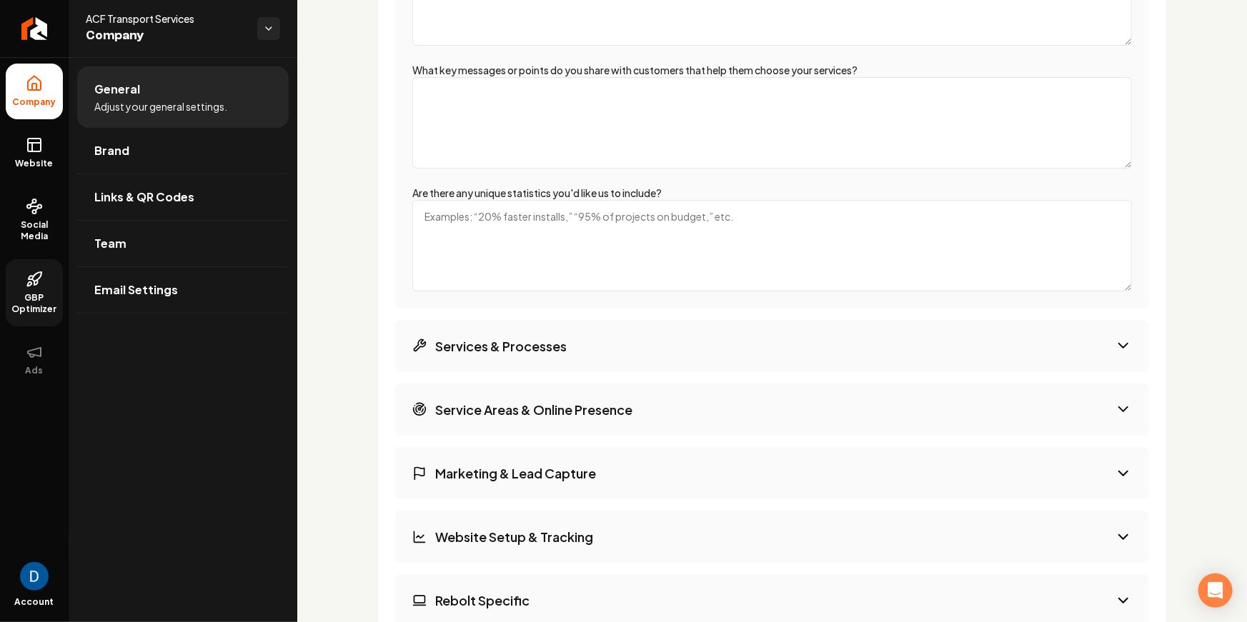
scroll to position [2744, 0]
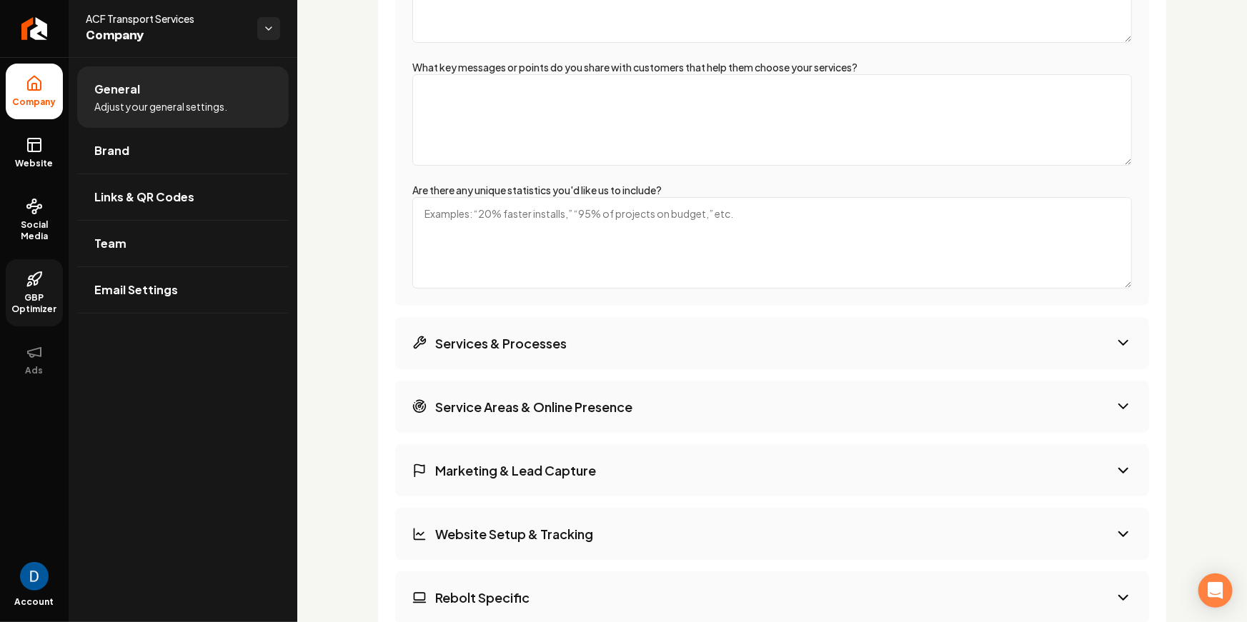
click at [618, 221] on textarea "Are there any unique statistics you'd like us to include?" at bounding box center [772, 242] width 720 height 91
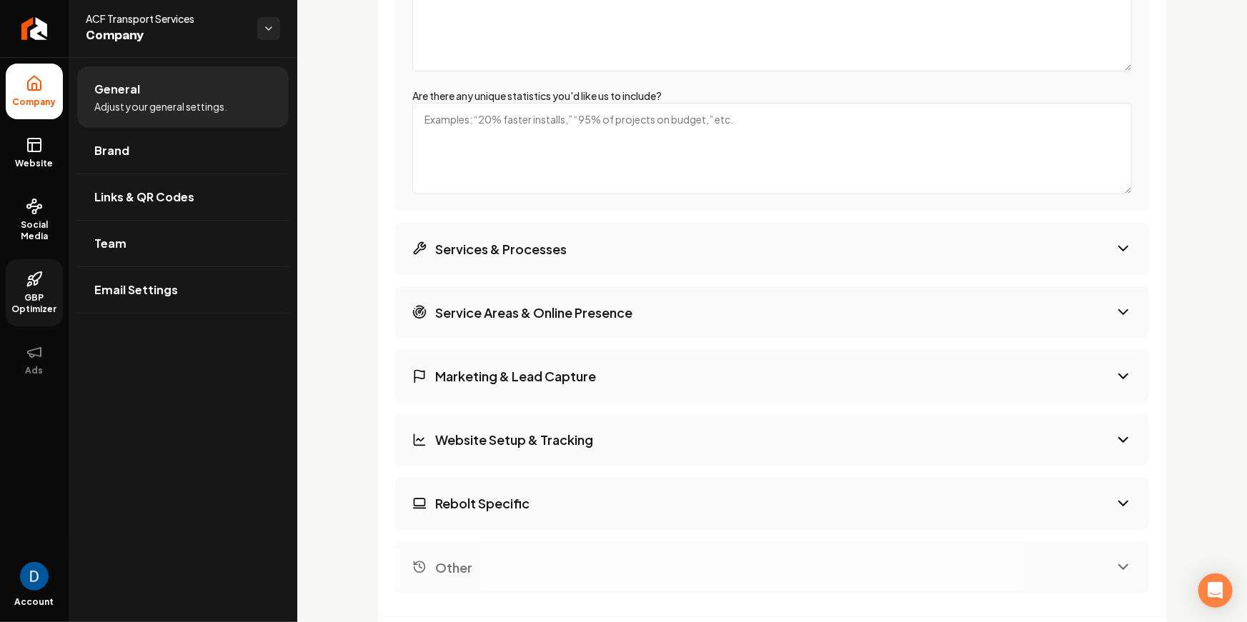
click at [617, 274] on div "Company Background Credentials & Recognition Messaging & Positioning What stren…" at bounding box center [772, 119] width 754 height 950
click at [622, 257] on button "Services & Processes" at bounding box center [772, 249] width 754 height 52
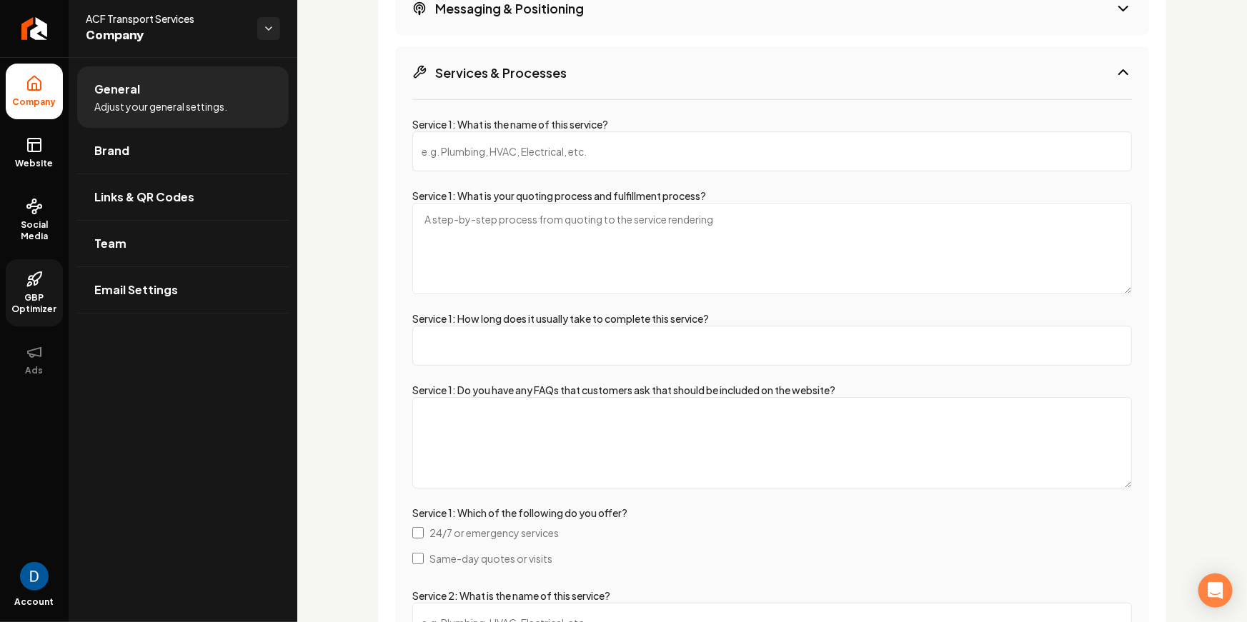
scroll to position [2626, 0]
click at [537, 151] on input "Service 1: What is the name of this service?" at bounding box center [772, 152] width 720 height 40
type input "Hauling services"
click at [542, 213] on textarea "Service 1: What is your quoting process and fulfillment process?" at bounding box center [772, 250] width 720 height 91
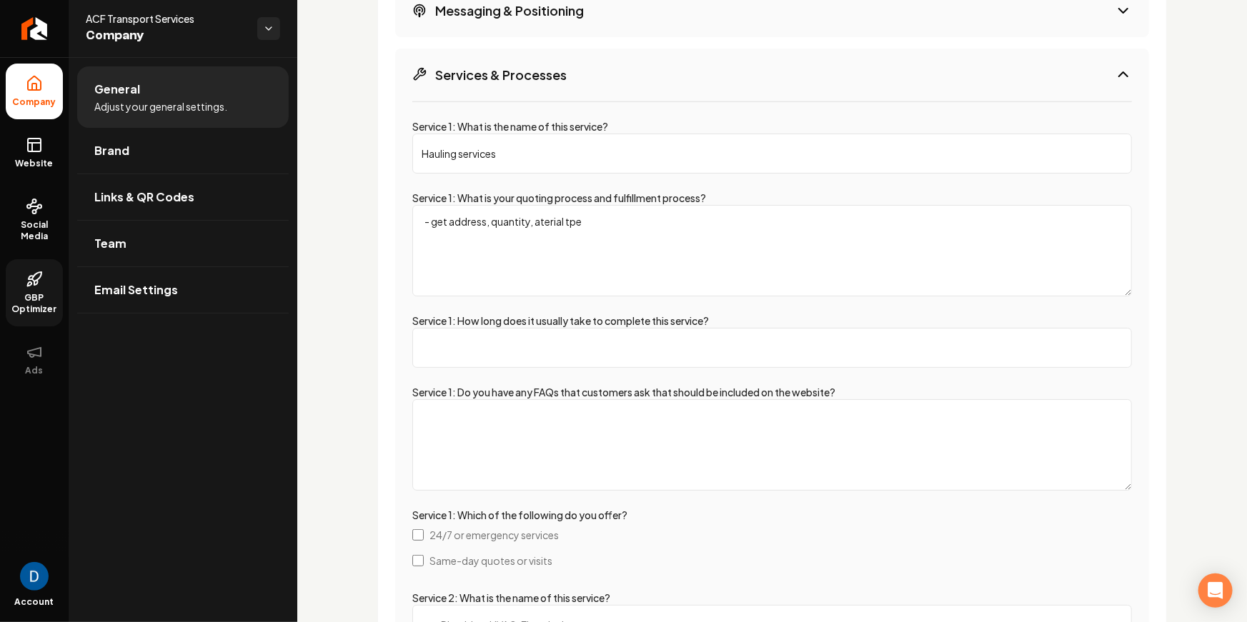
click at [535, 217] on textarea "- get address, quantity, aterial tpe" at bounding box center [772, 250] width 720 height 91
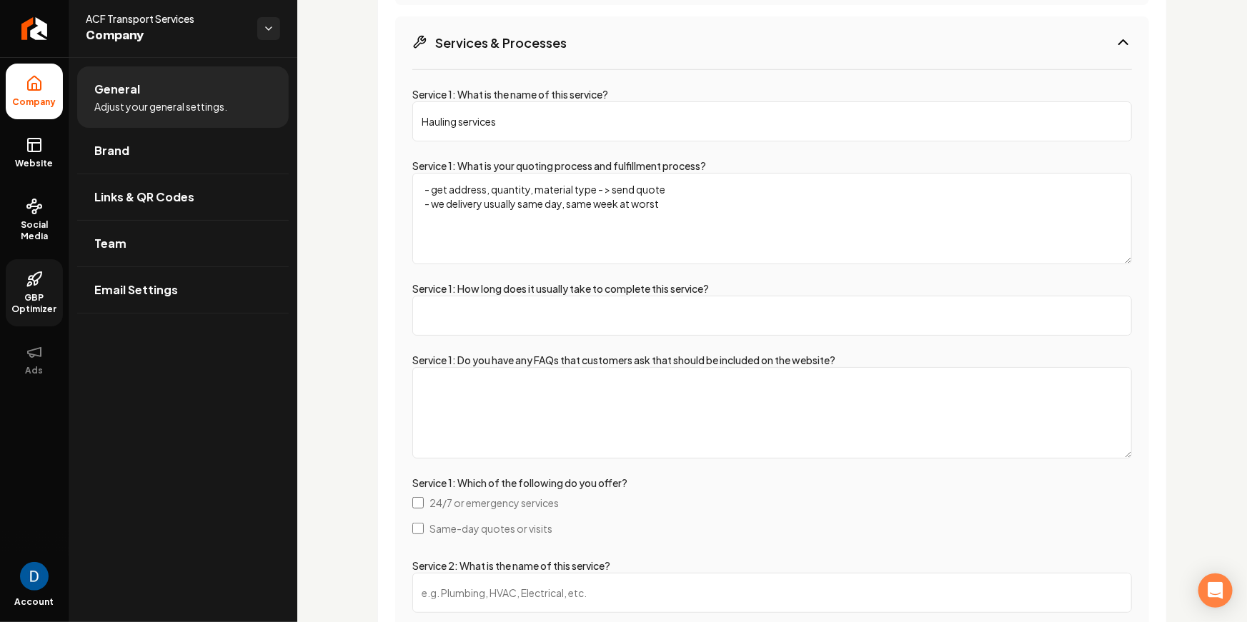
scroll to position [2658, 0]
type textarea "- get address, quantity, material type - > send quote - we delivery usually sam…"
click at [549, 314] on input "Service 1: How long does it usually take to complete this service?" at bounding box center [772, 316] width 720 height 40
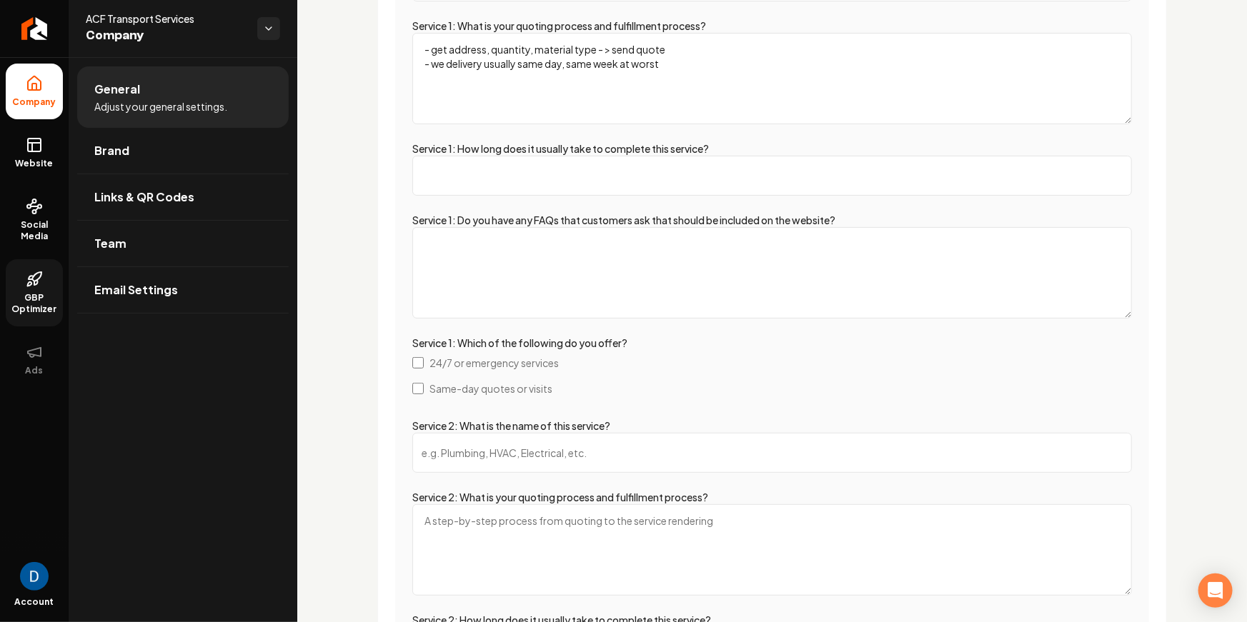
scroll to position [2800, 0]
type input "1-4 hours"
click at [552, 289] on textarea "Service 1: Do you have any FAQs that customers ask that should be included on t…" at bounding box center [772, 270] width 720 height 91
type textarea "1."
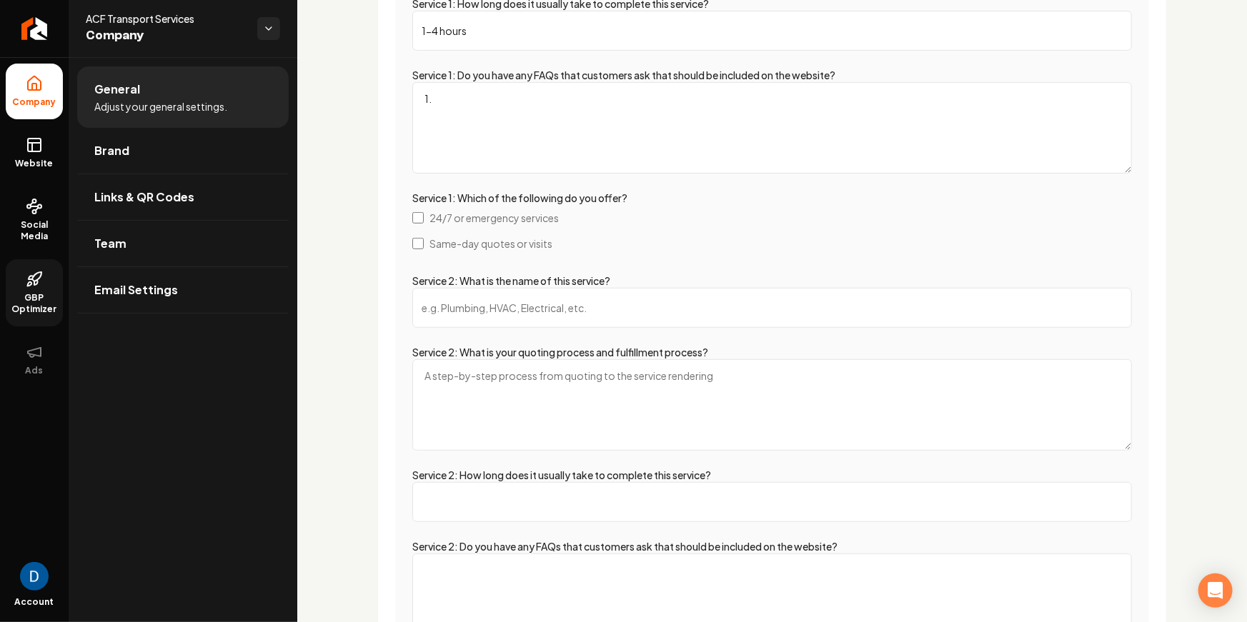
click at [457, 83] on textarea "1." at bounding box center [772, 127] width 720 height 91
click at [452, 89] on textarea "1." at bounding box center [772, 126] width 720 height 91
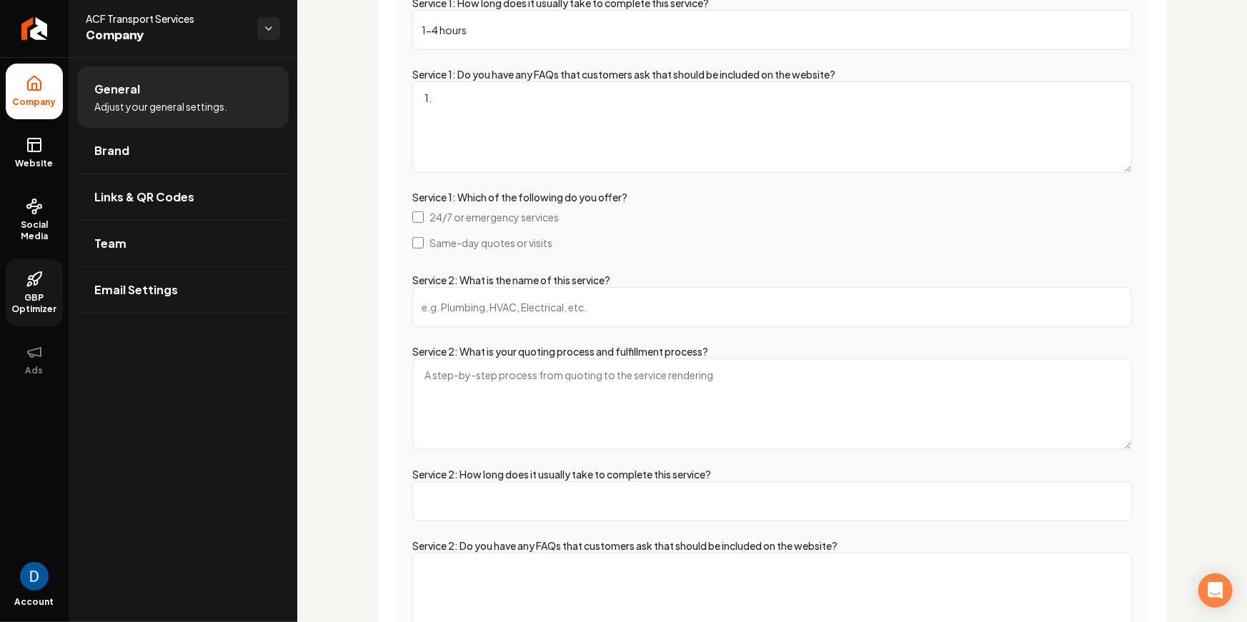
click at [451, 89] on textarea "1." at bounding box center [772, 126] width 720 height 91
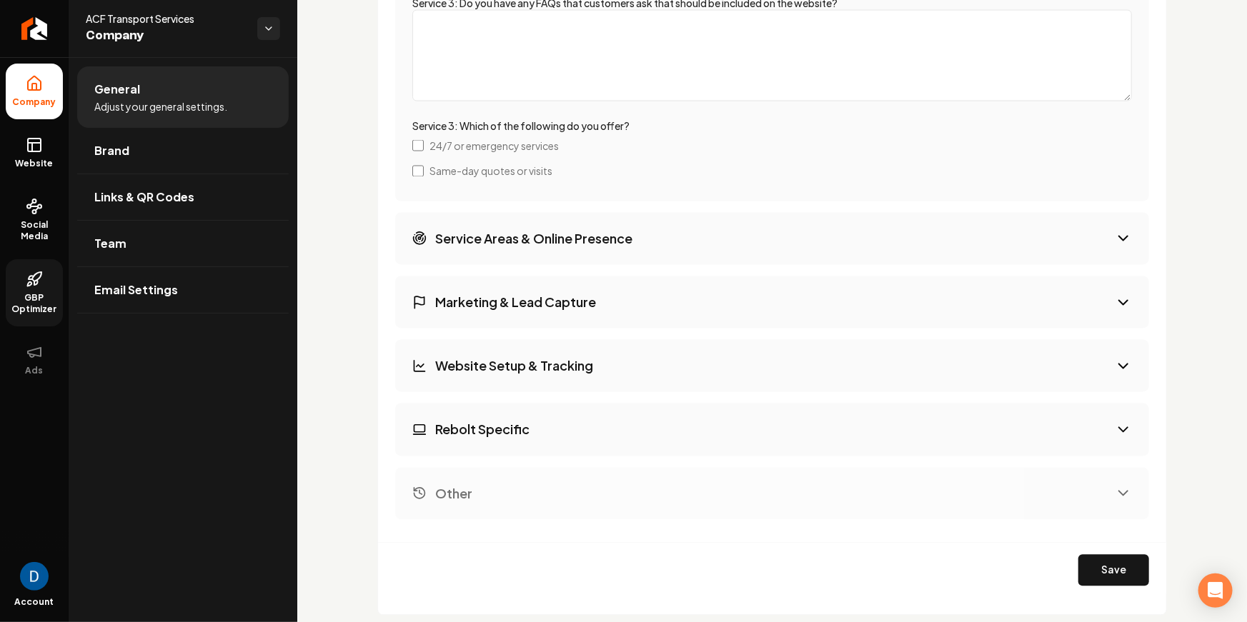
scroll to position [3975, 0]
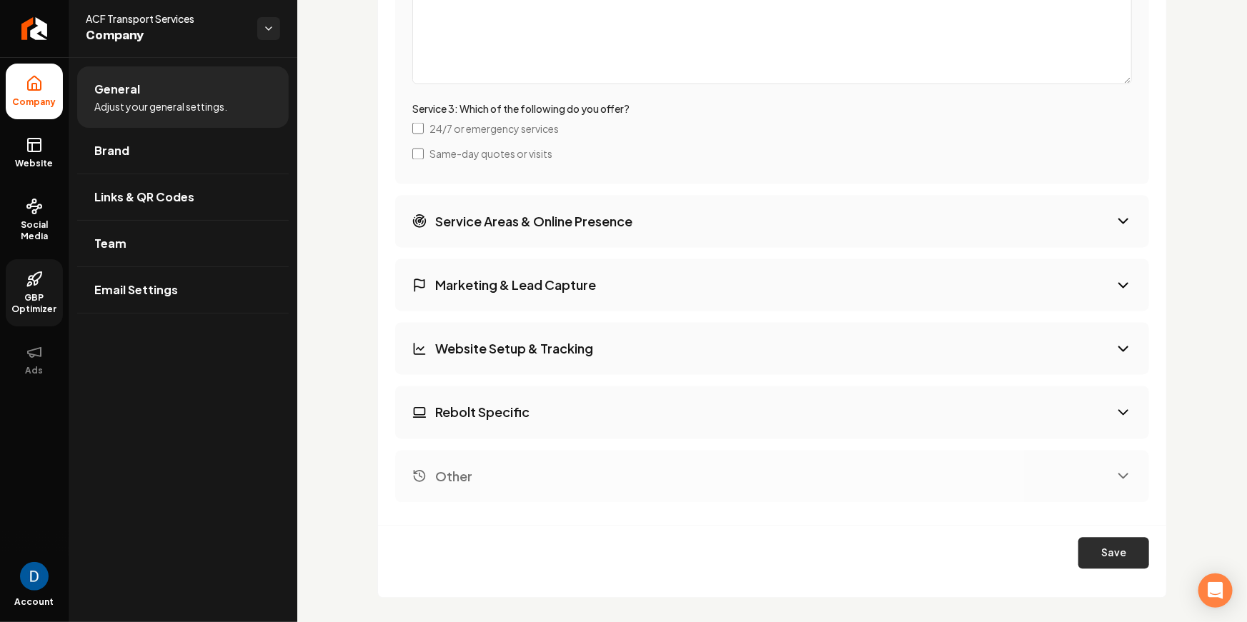
click at [1104, 550] on button "Save" at bounding box center [1113, 553] width 71 height 31
click at [658, 217] on button "Service Areas & Online Presence" at bounding box center [772, 222] width 754 height 52
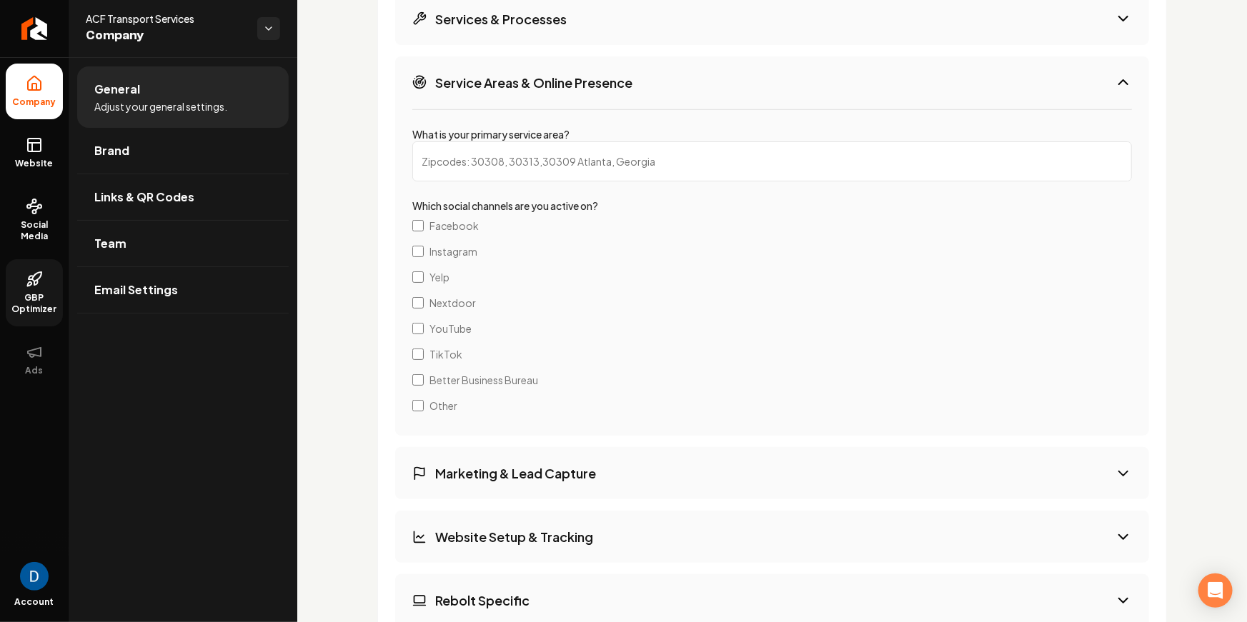
scroll to position [2680, 0]
click at [597, 154] on input "What is your primary service area?" at bounding box center [772, 163] width 720 height 40
paste input "St. Cloud, MN"
type input "St. Cloud, MN"
click at [378, 231] on div "Extra Info Provide additional information about your business and we'll use it …" at bounding box center [772, 210] width 790 height 1156
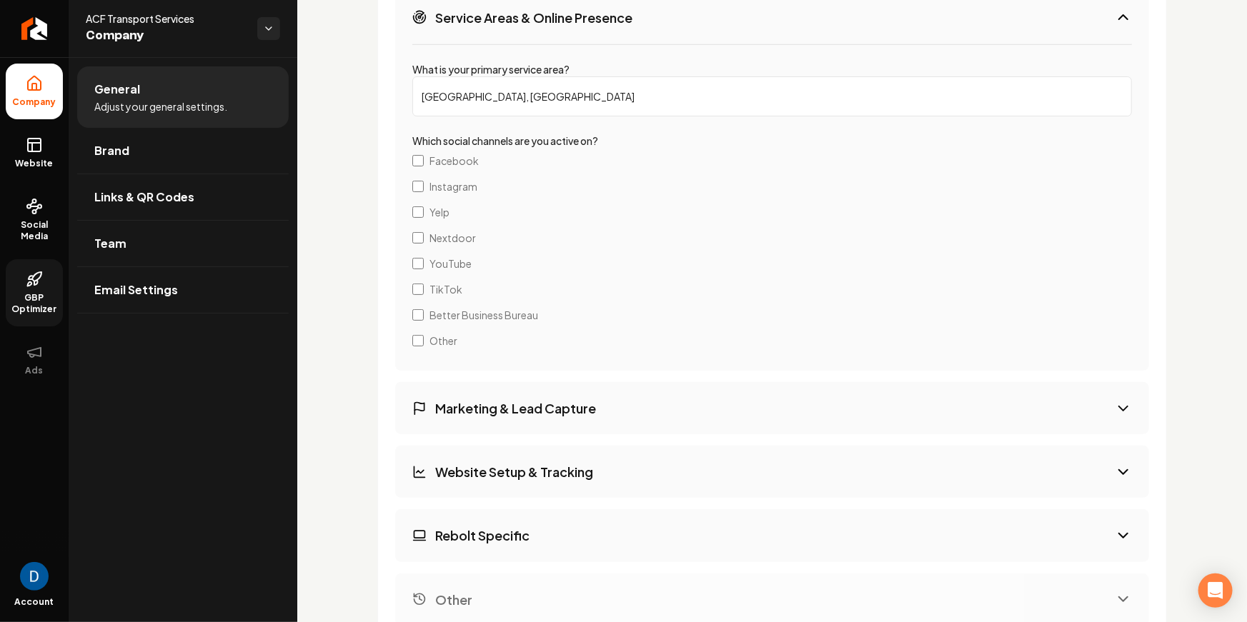
scroll to position [2745, 0]
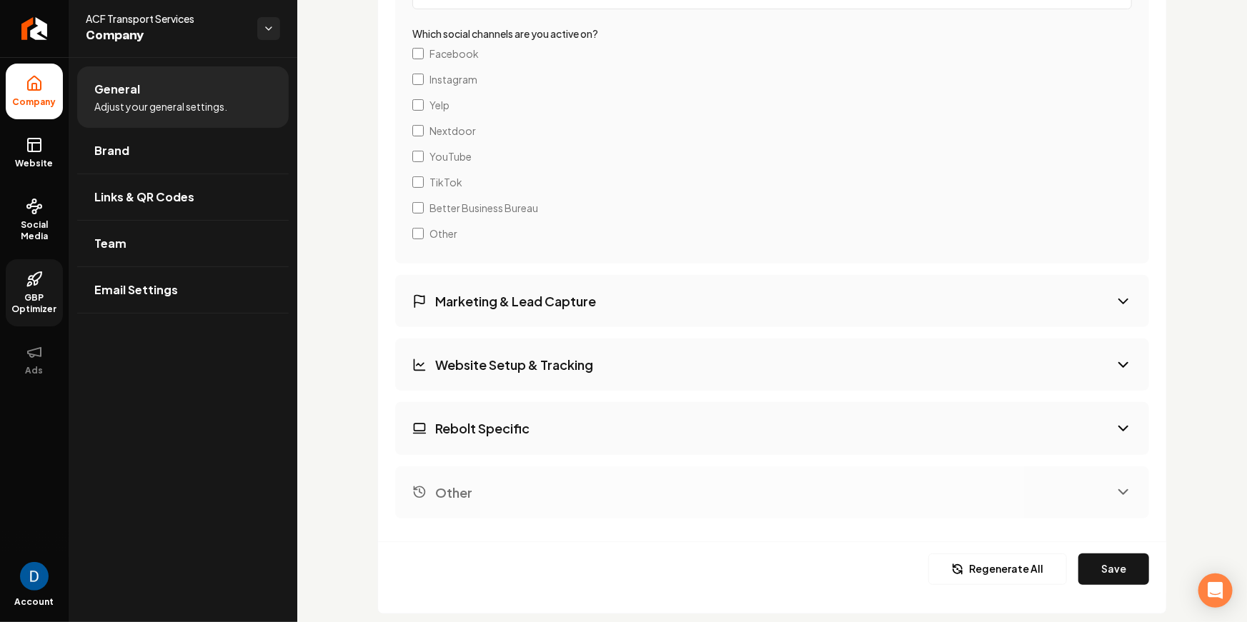
click at [547, 306] on h3 "Marketing & Lead Capture" at bounding box center [515, 301] width 161 height 18
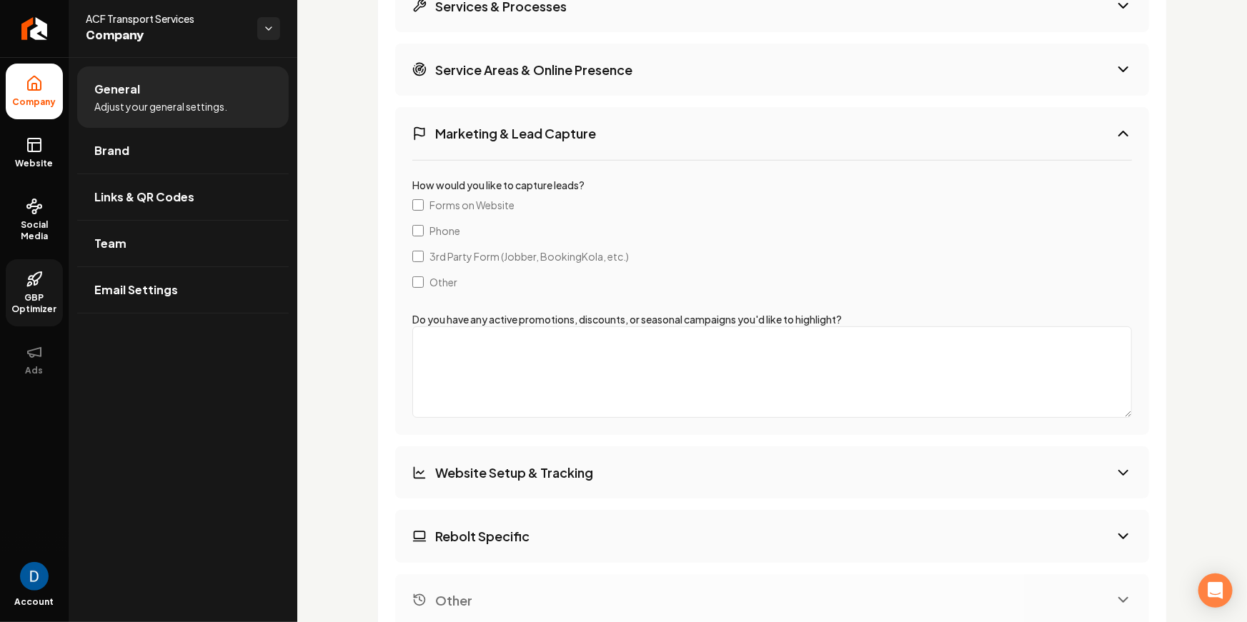
scroll to position [2693, 0]
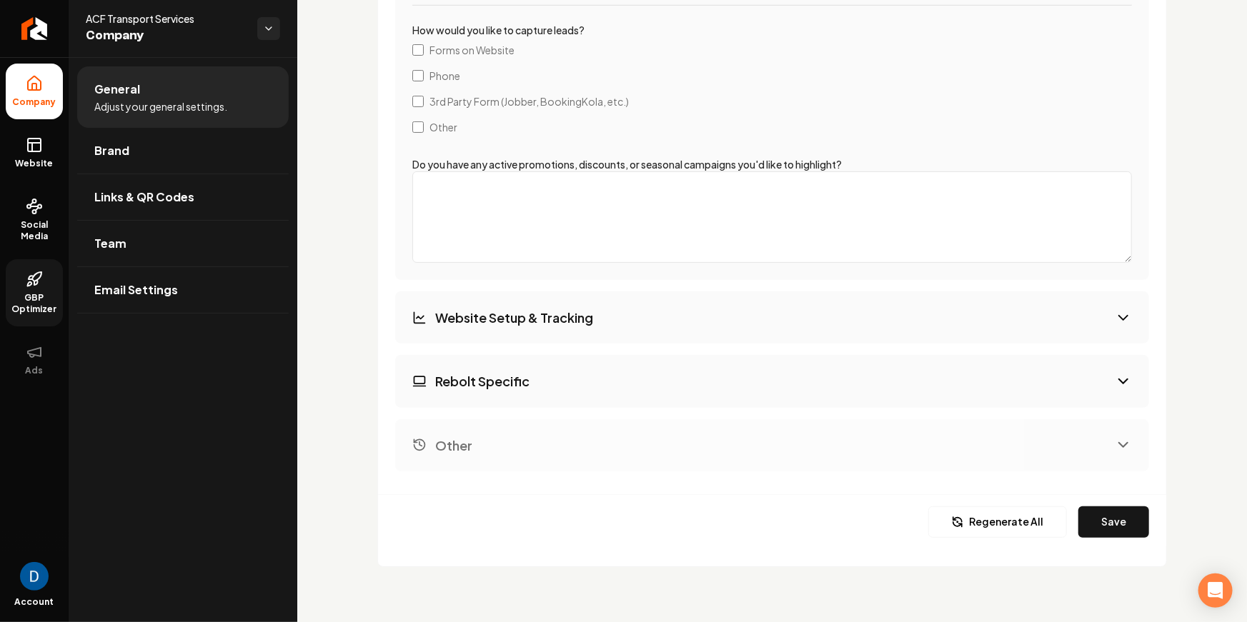
click at [516, 294] on button "Website Setup & Tracking" at bounding box center [772, 318] width 754 height 52
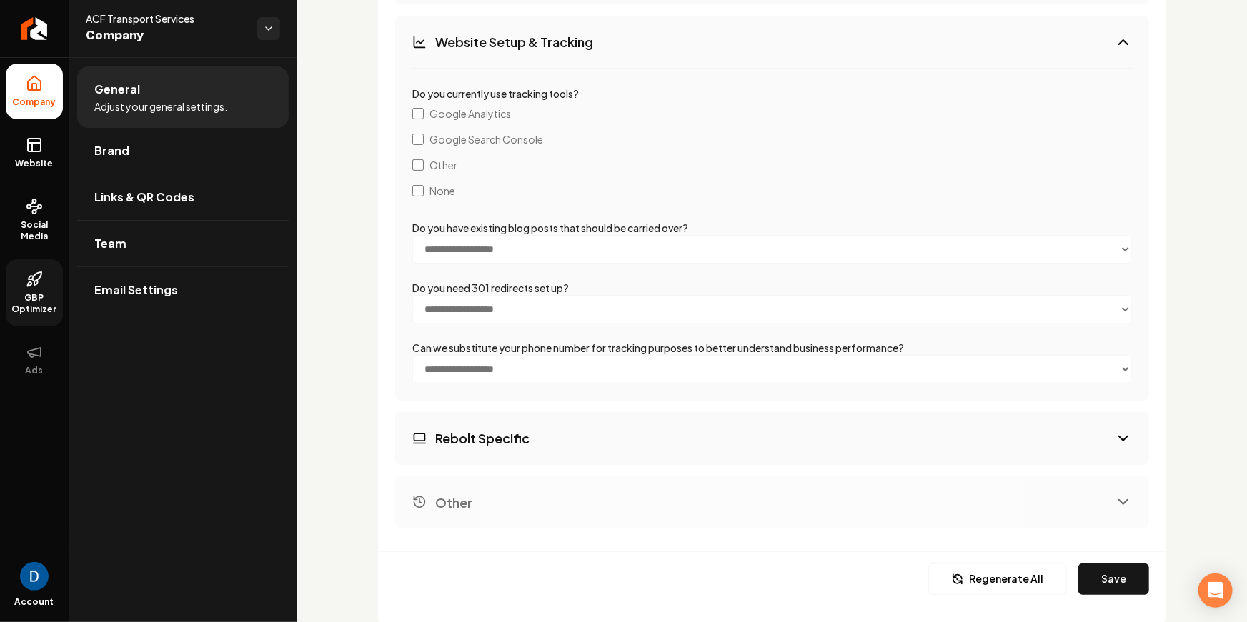
scroll to position [2849, 0]
click at [560, 425] on button "Rebolt Specific" at bounding box center [772, 438] width 754 height 52
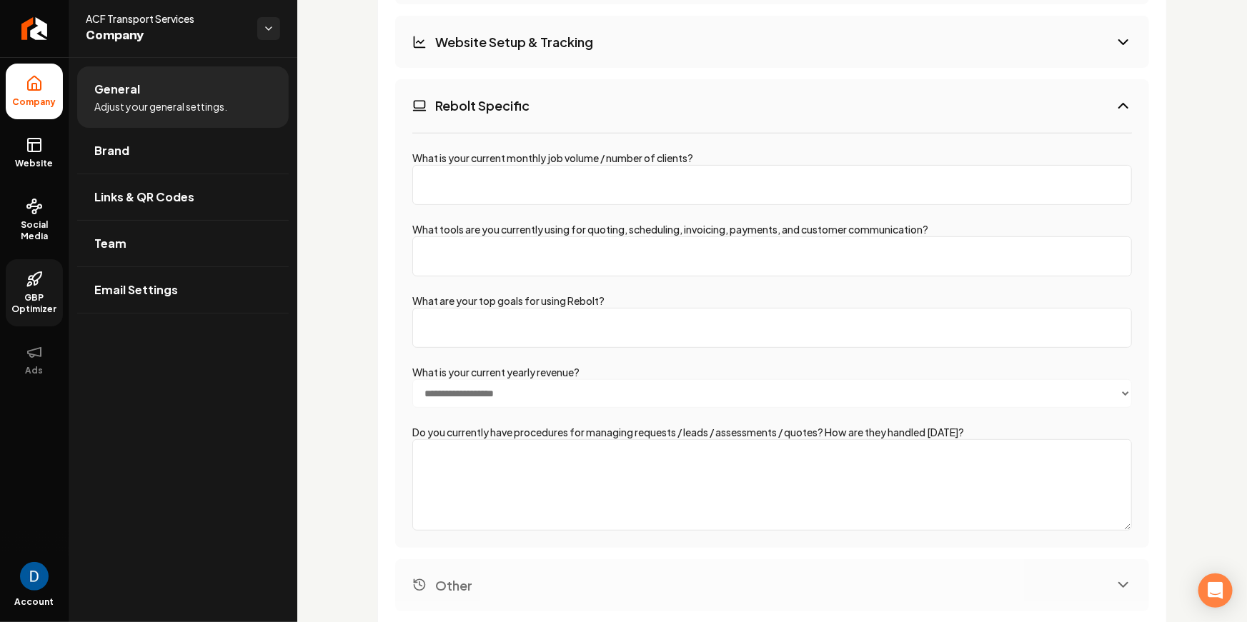
scroll to position [2989, 0]
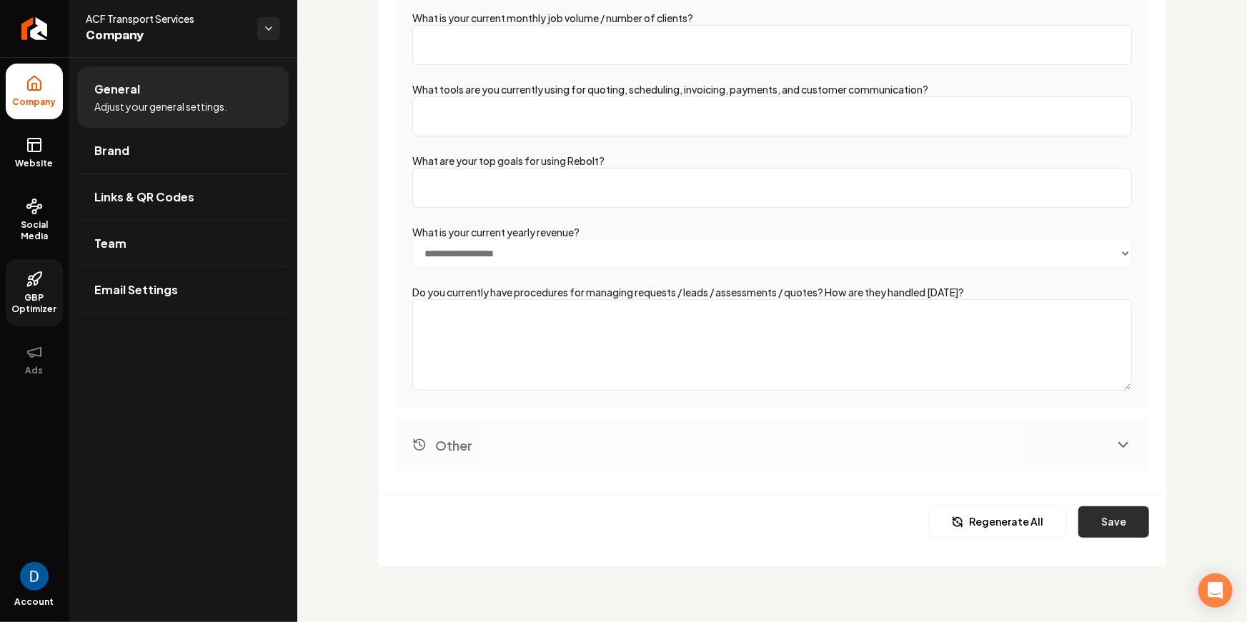
click at [1097, 517] on button "Save" at bounding box center [1113, 522] width 71 height 31
click at [37, 139] on icon at bounding box center [34, 144] width 17 height 17
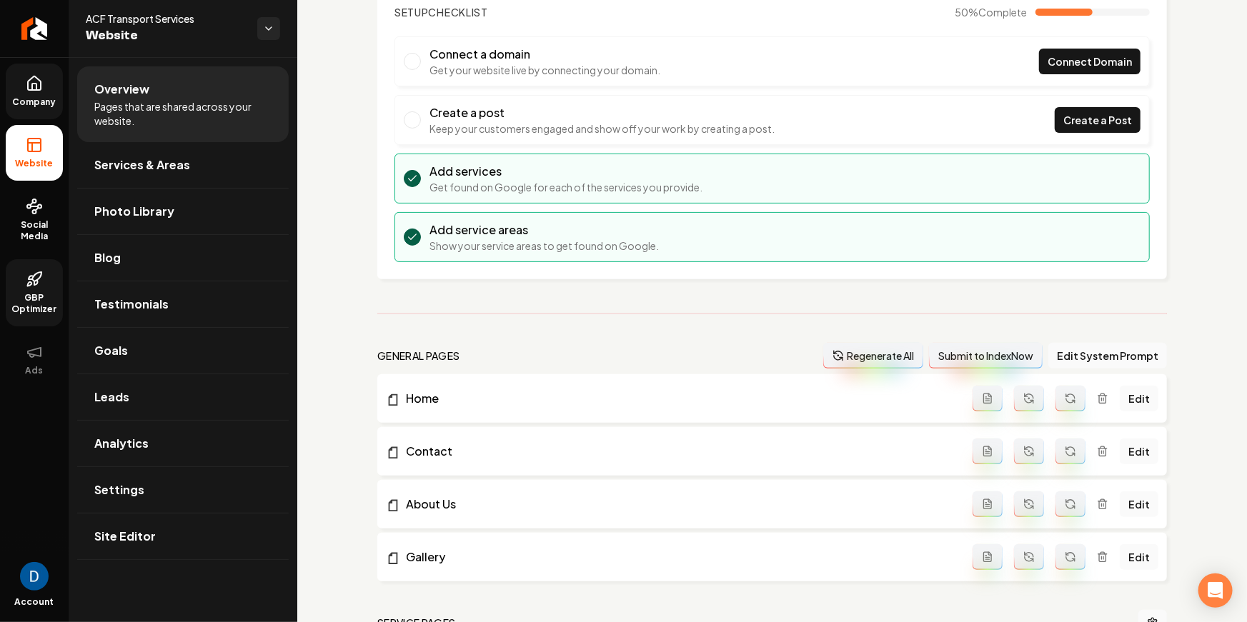
scroll to position [171, 0]
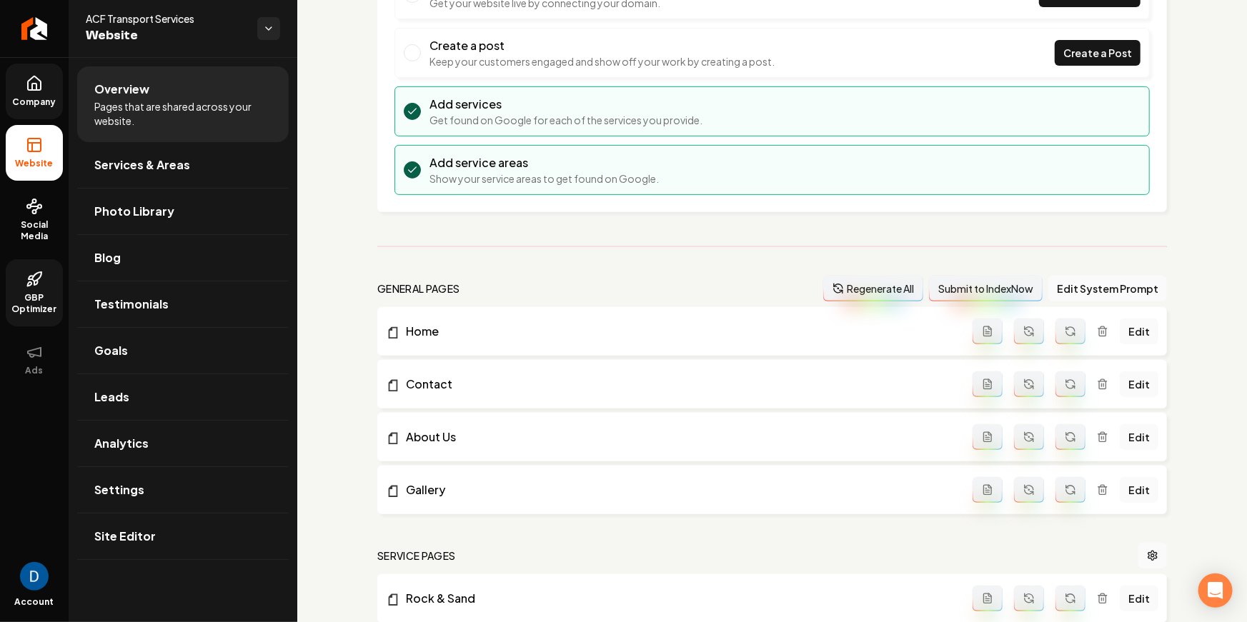
click at [860, 284] on button "Regenerate All" at bounding box center [873, 289] width 100 height 26
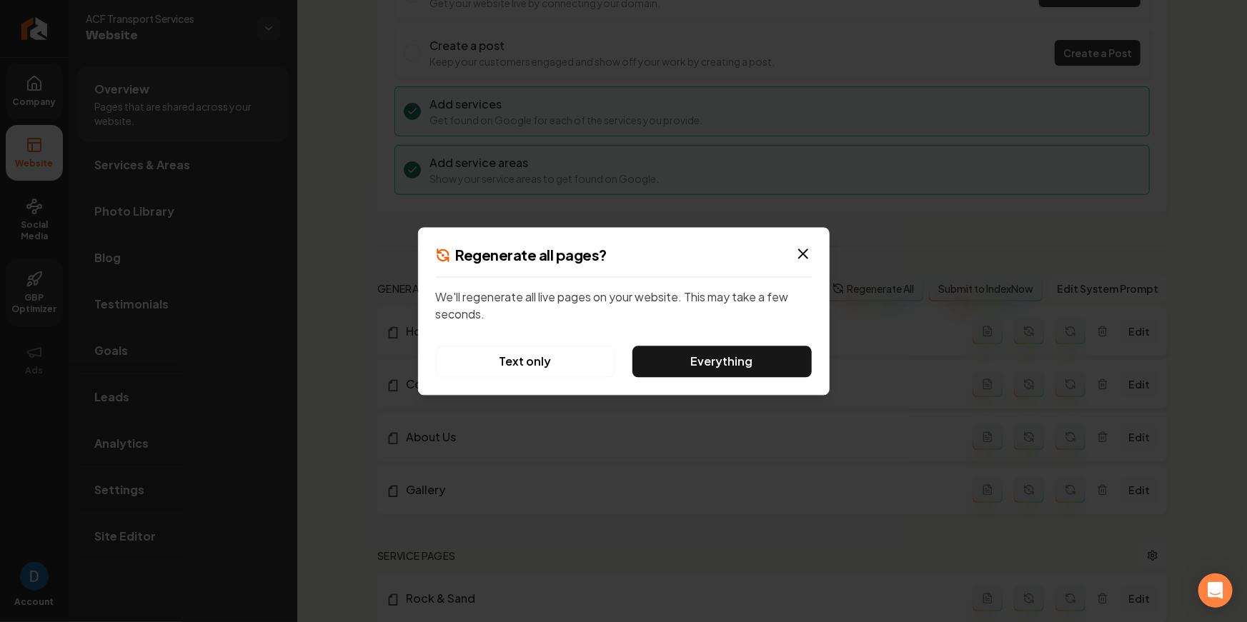
click at [495, 343] on div "Regenerate all pages? We'll regenerate all live pages on your website. This may…" at bounding box center [624, 311] width 412 height 168
click at [497, 357] on button "Text only" at bounding box center [525, 361] width 179 height 31
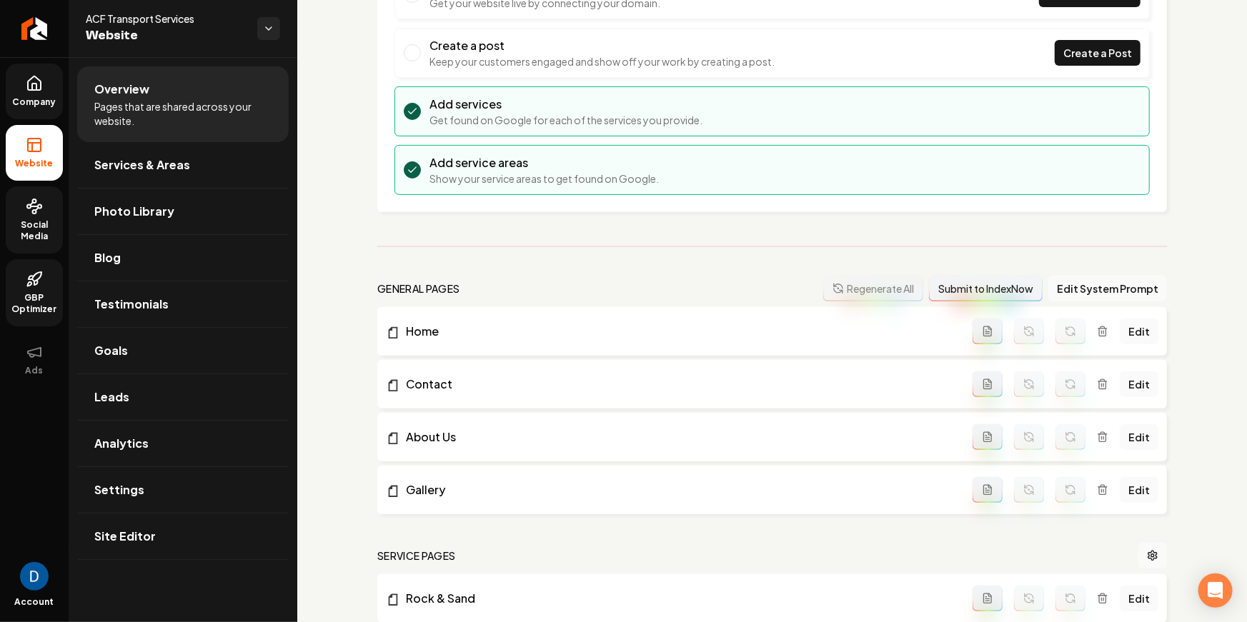
click at [31, 203] on icon at bounding box center [31, 203] width 3 height 3
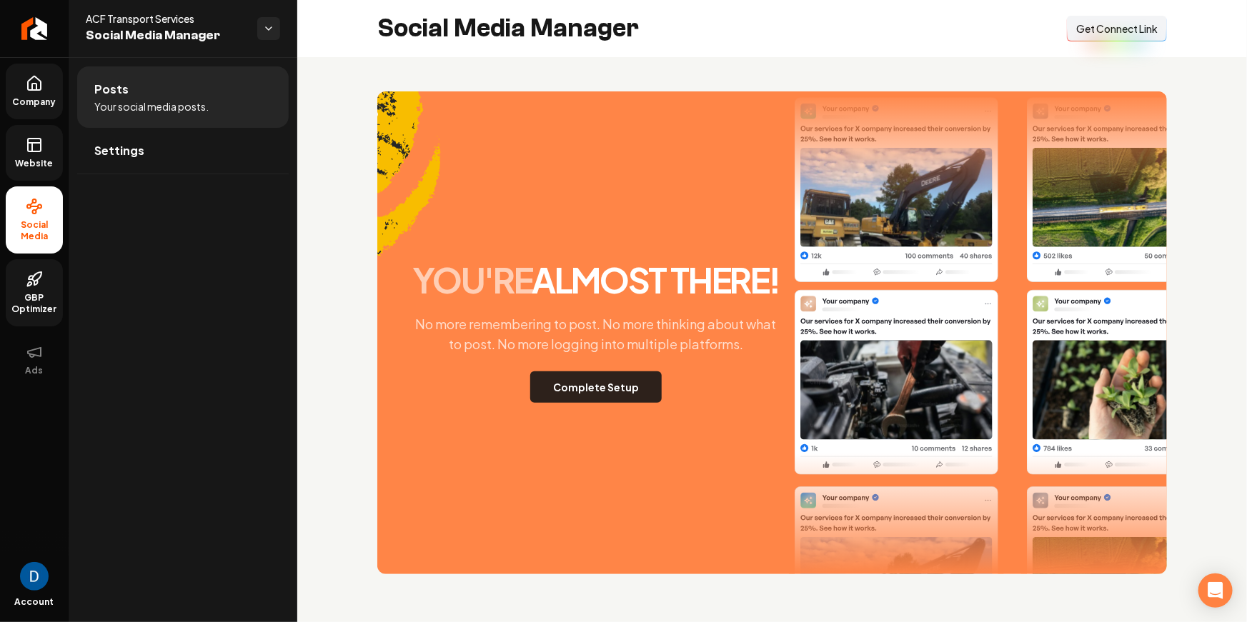
click at [562, 386] on button "Complete Setup" at bounding box center [595, 387] width 131 height 31
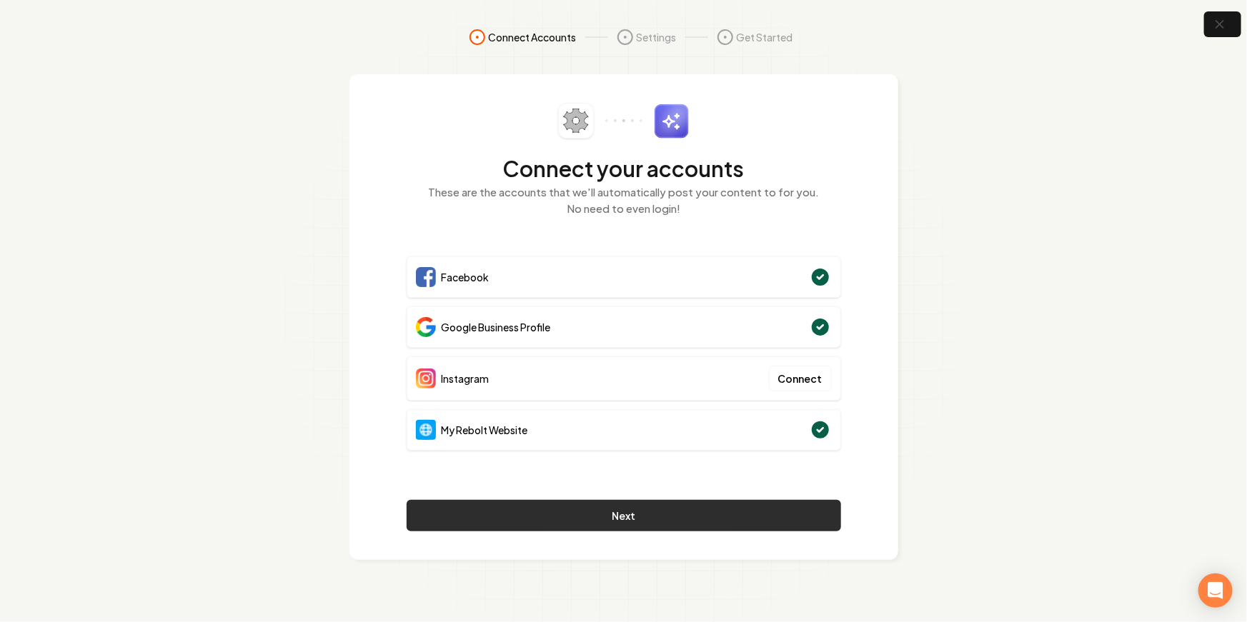
click at [610, 508] on button "Next" at bounding box center [624, 515] width 434 height 31
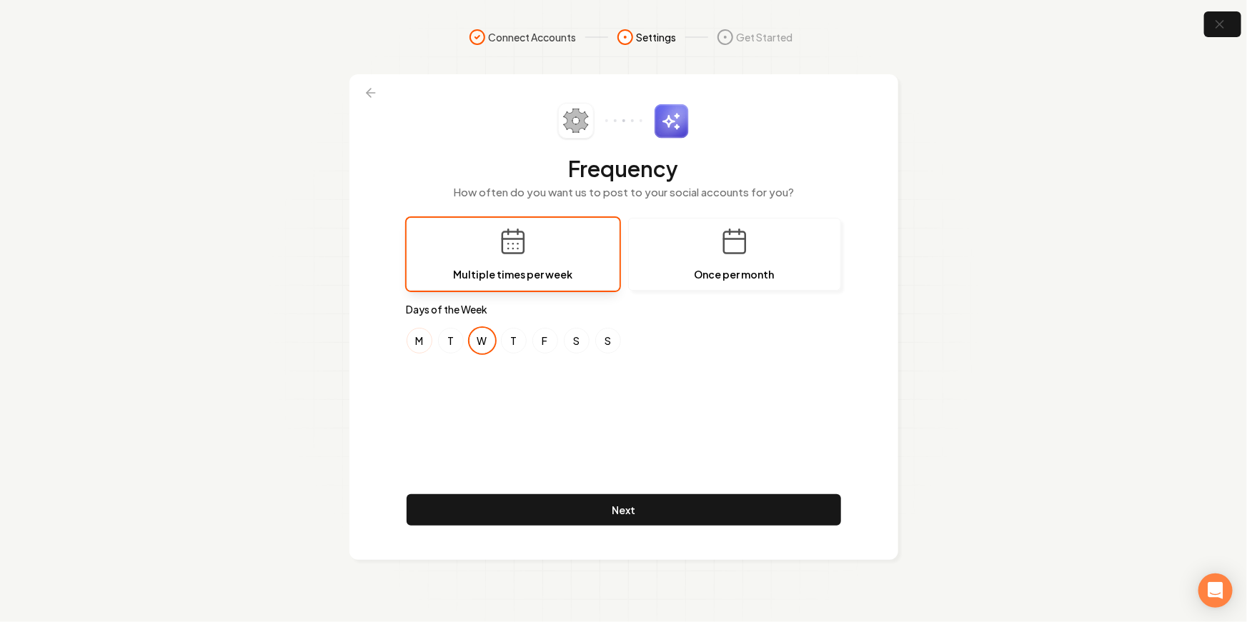
click at [426, 340] on button "M" at bounding box center [420, 341] width 26 height 26
click at [452, 339] on button "T" at bounding box center [451, 341] width 26 height 26
click at [508, 343] on button "T" at bounding box center [514, 341] width 26 height 26
click at [551, 342] on button "F" at bounding box center [545, 341] width 26 height 26
click at [592, 334] on div "M T W T F S S" at bounding box center [624, 341] width 434 height 26
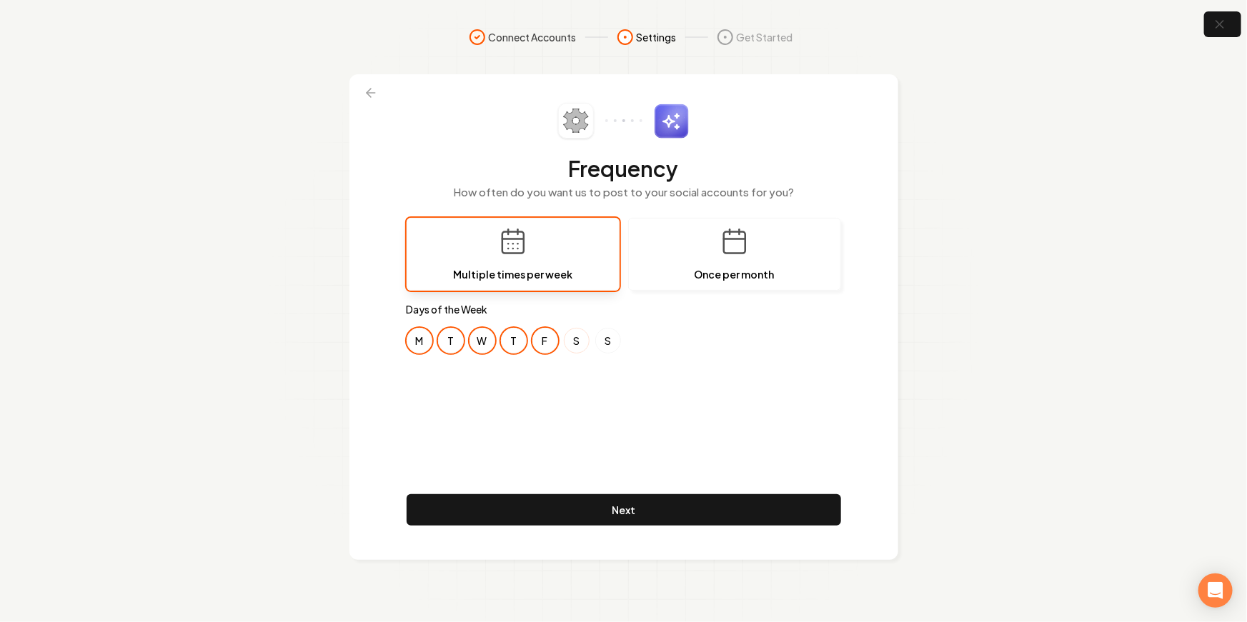
click at [577, 341] on button "S" at bounding box center [577, 341] width 26 height 26
click at [607, 424] on div "Frequency How often do you want us to post to your social accounts for you? Mul…" at bounding box center [624, 317] width 434 height 429
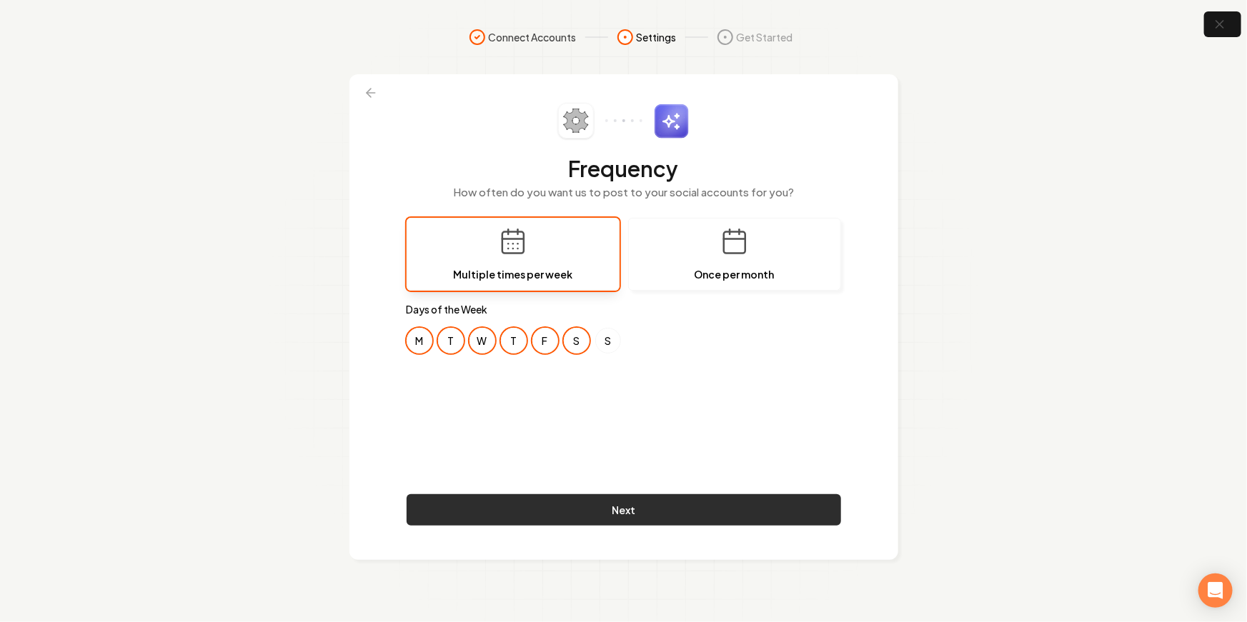
click at [626, 505] on button "Next" at bounding box center [624, 509] width 434 height 31
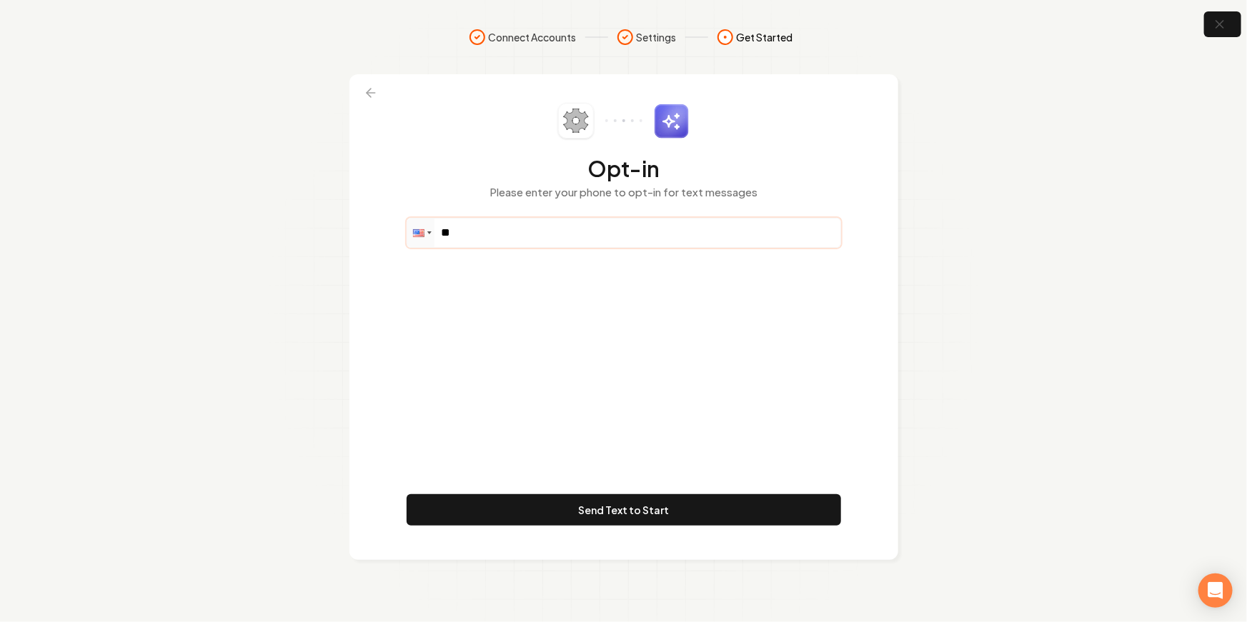
click at [523, 234] on input "**" at bounding box center [623, 233] width 433 height 29
paste input "**********"
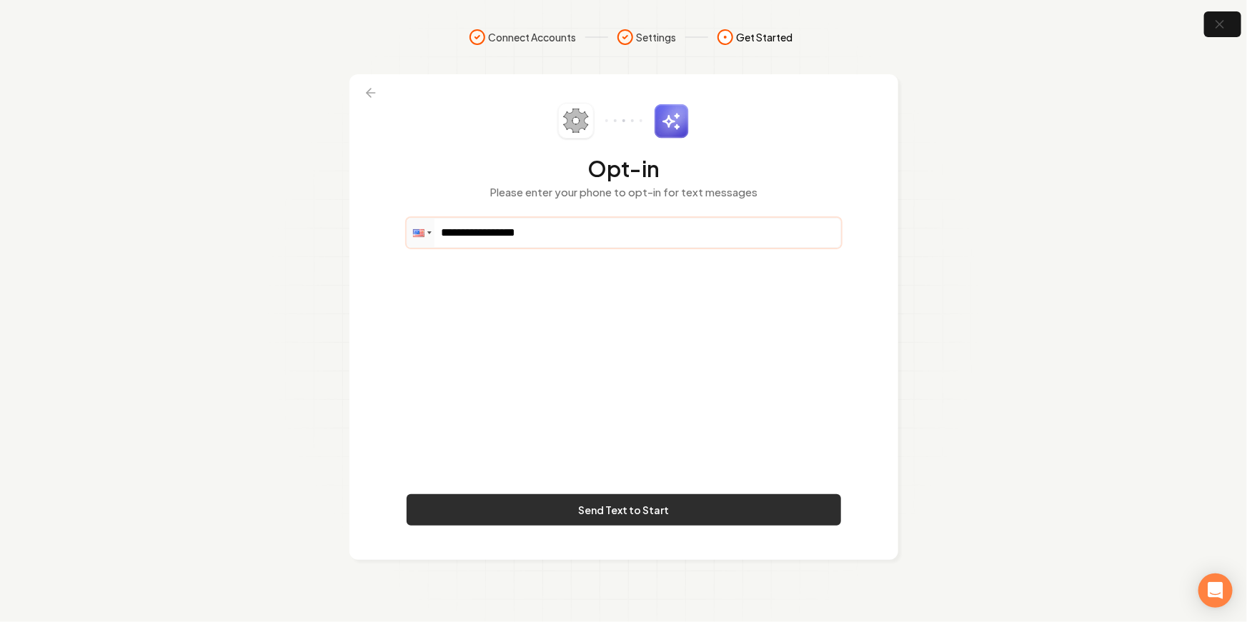
type input "**********"
click at [672, 499] on button "Send Text to Start" at bounding box center [624, 509] width 434 height 31
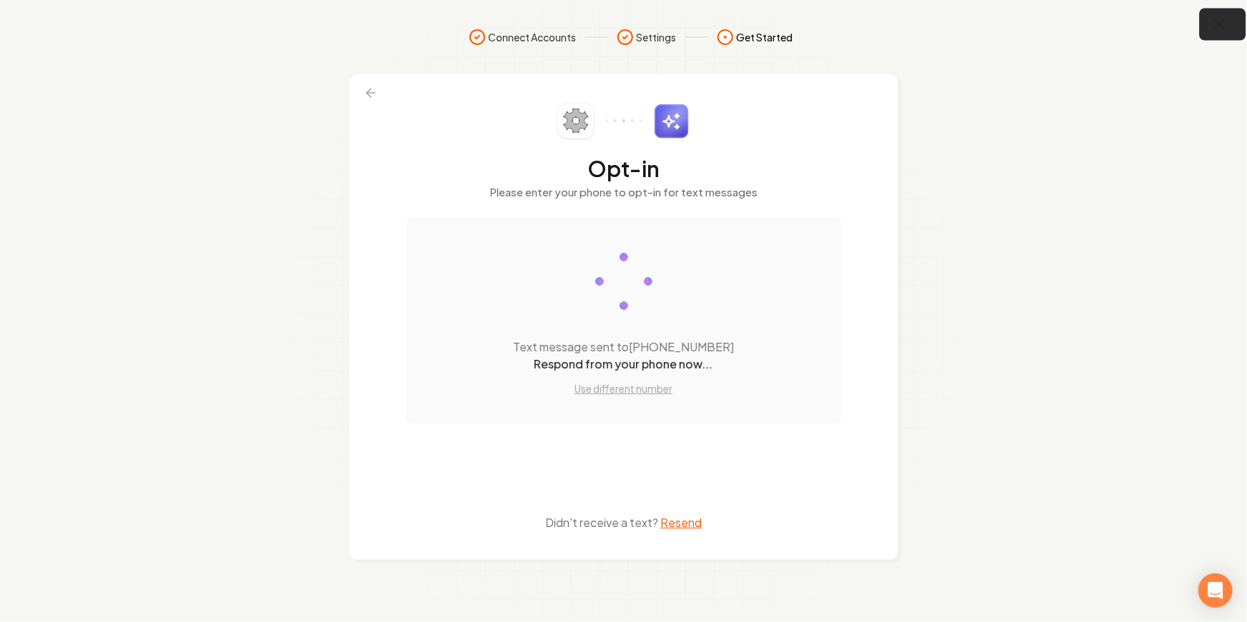
click at [1223, 14] on button "button" at bounding box center [1223, 25] width 46 height 32
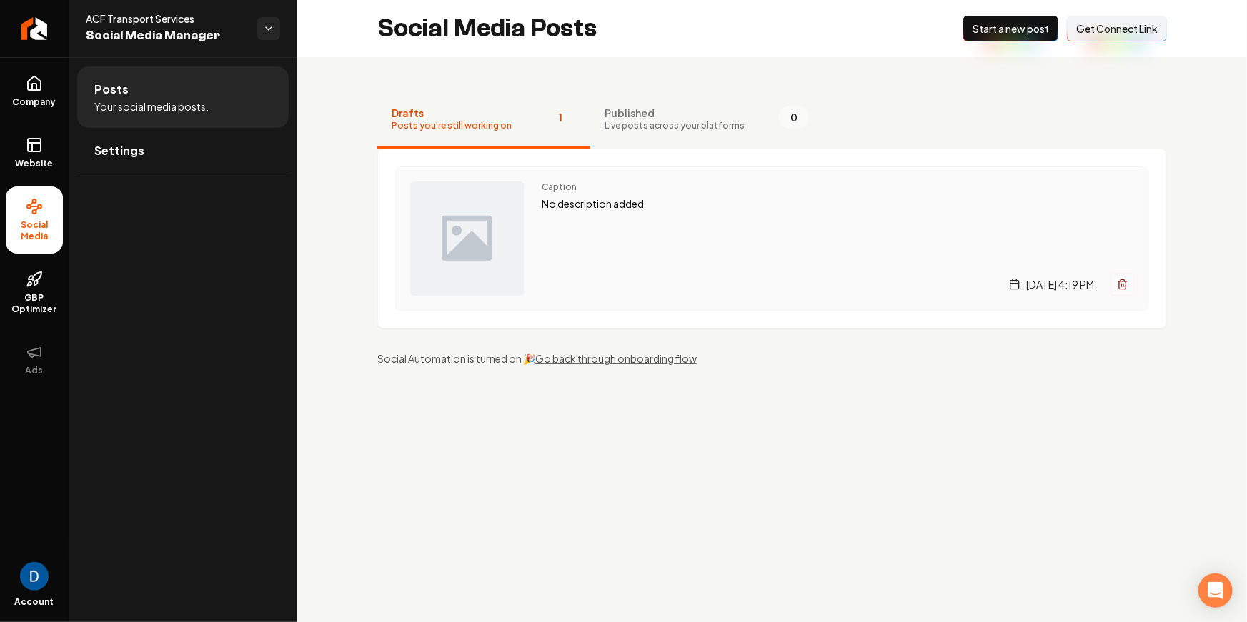
click at [670, 182] on span "Caption" at bounding box center [838, 187] width 592 height 11
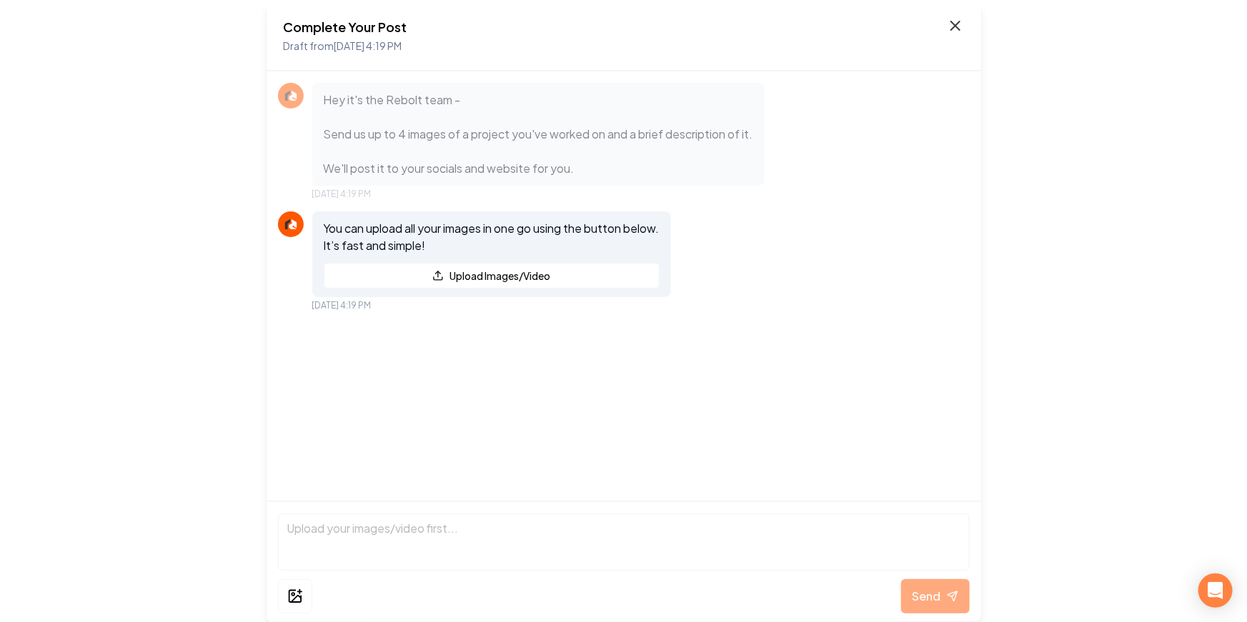
click at [953, 28] on icon at bounding box center [955, 25] width 9 height 9
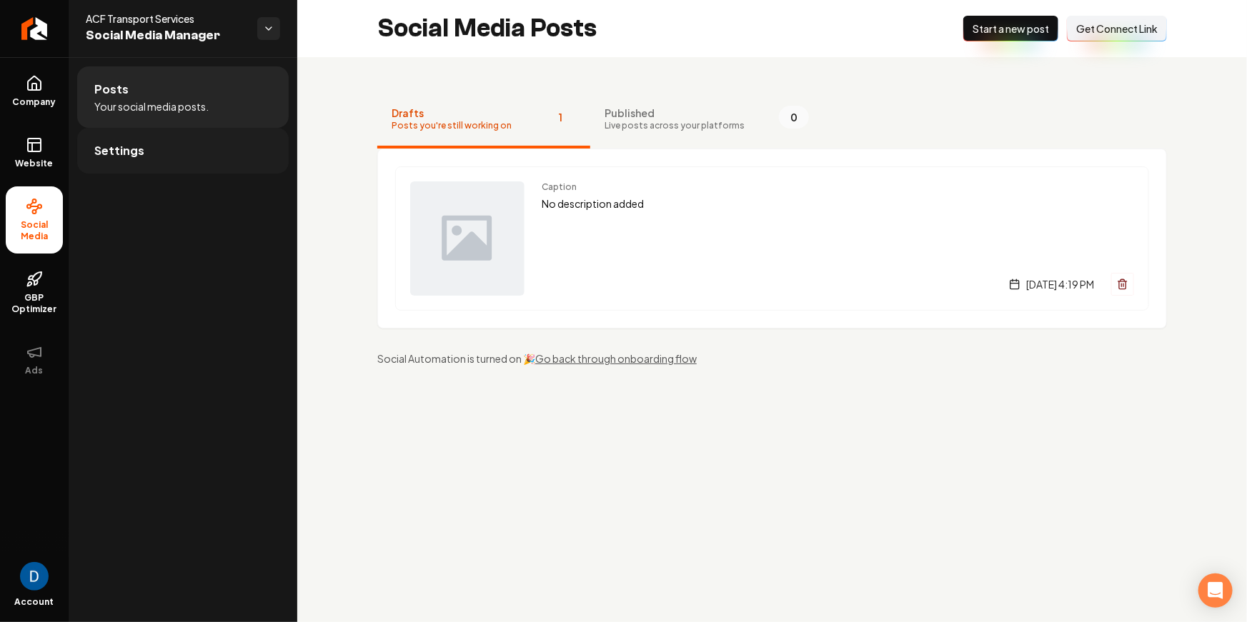
click at [149, 141] on link "Settings" at bounding box center [183, 151] width 212 height 46
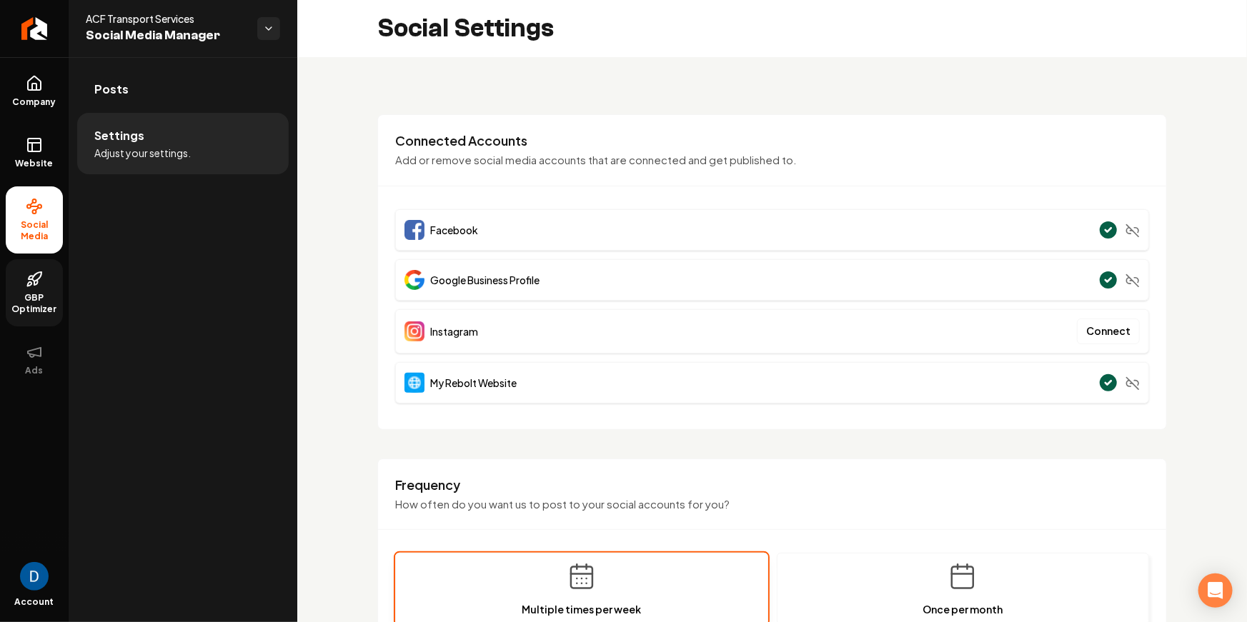
click at [24, 304] on span "GBP Optimizer" at bounding box center [34, 303] width 57 height 23
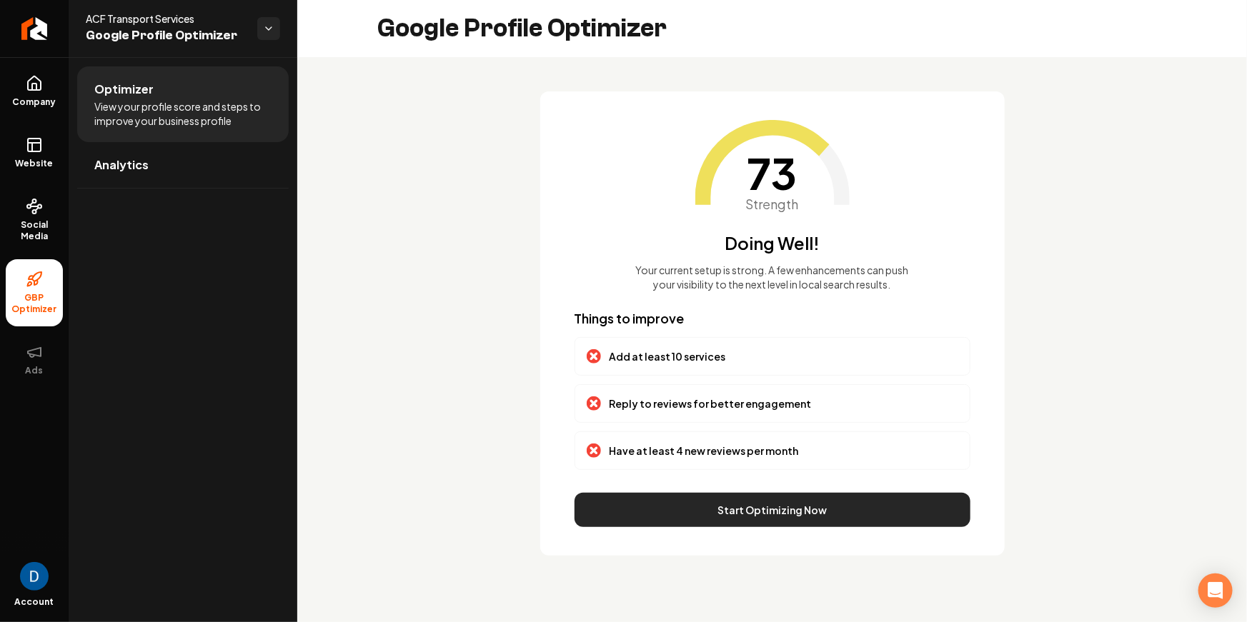
click at [735, 512] on button "Start Optimizing Now" at bounding box center [773, 510] width 396 height 34
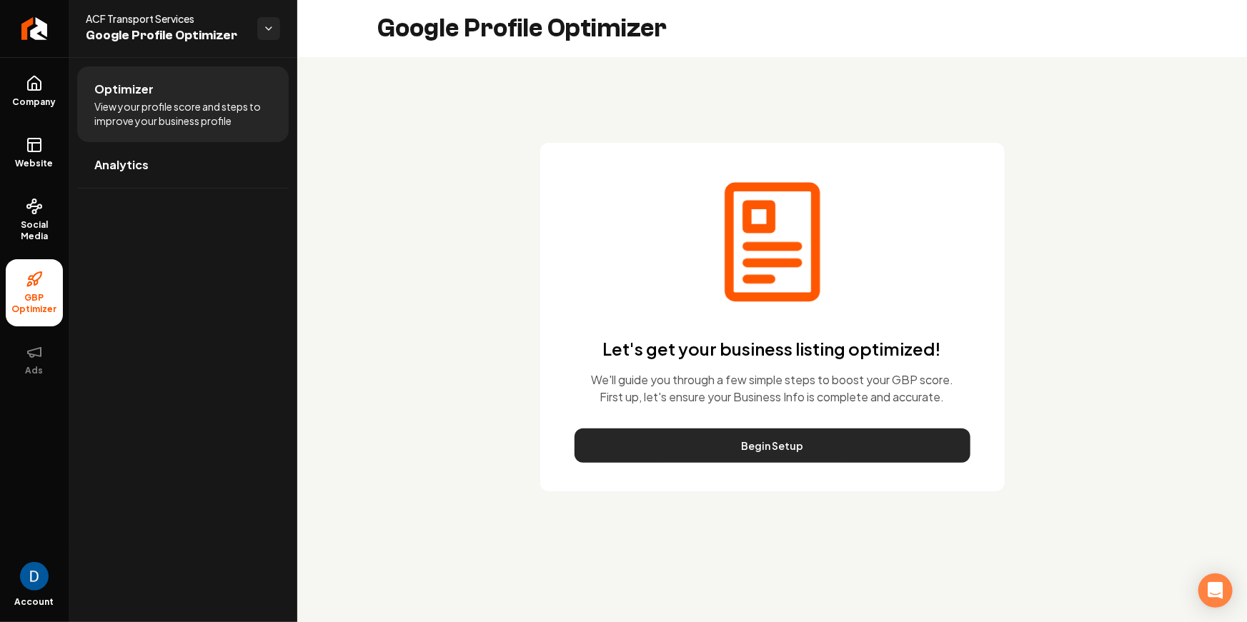
click at [665, 436] on button "Begin Setup" at bounding box center [773, 446] width 396 height 34
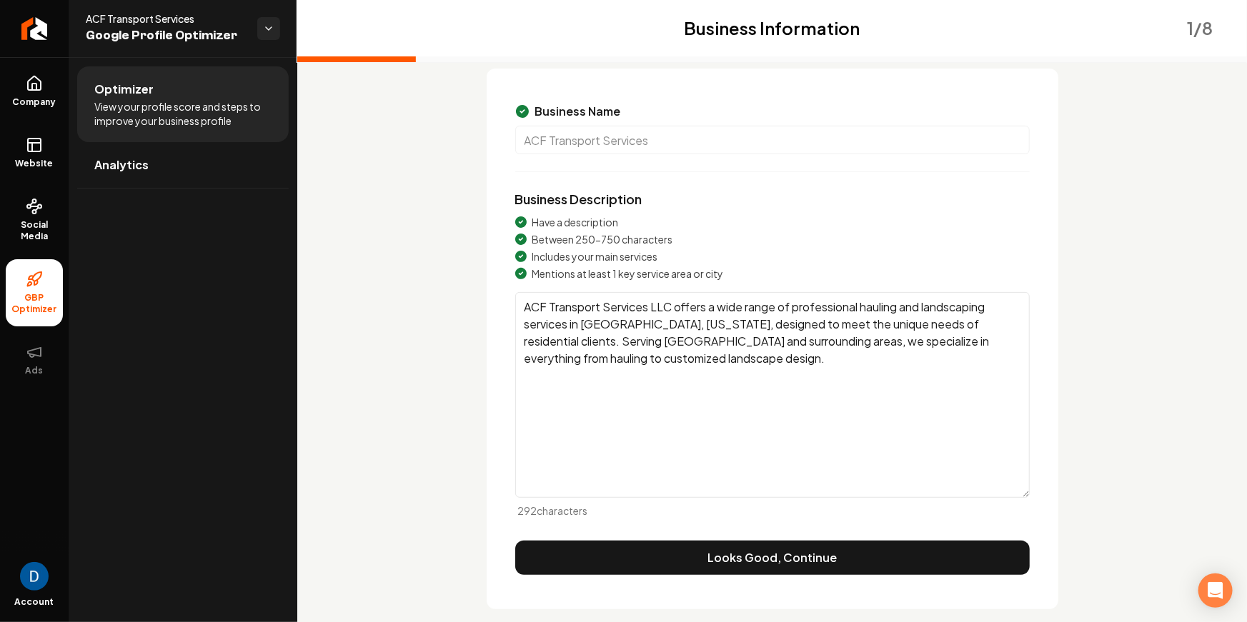
scroll to position [91, 0]
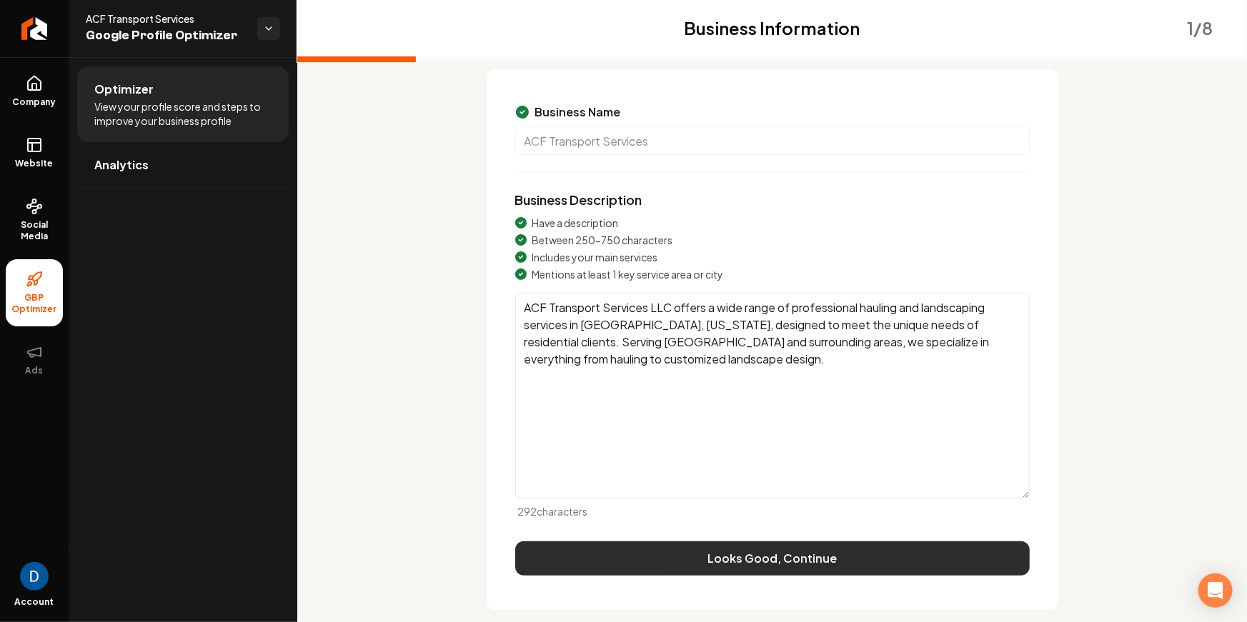
click at [682, 566] on button "Looks Good, Continue" at bounding box center [772, 559] width 515 height 34
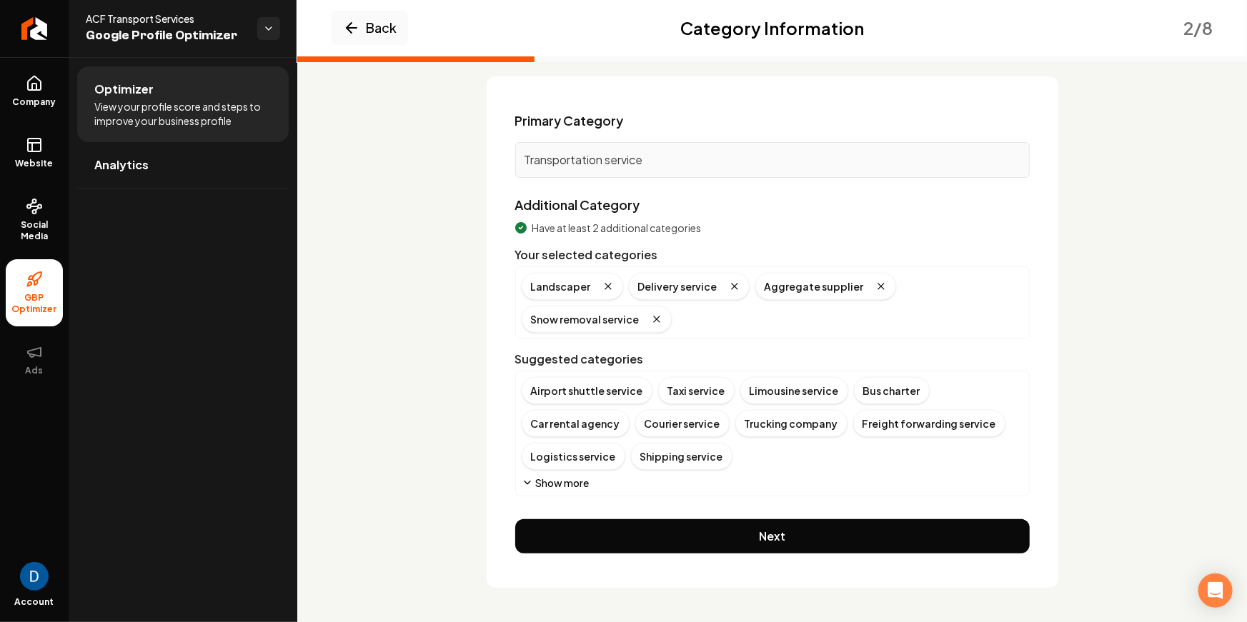
scroll to position [82, 0]
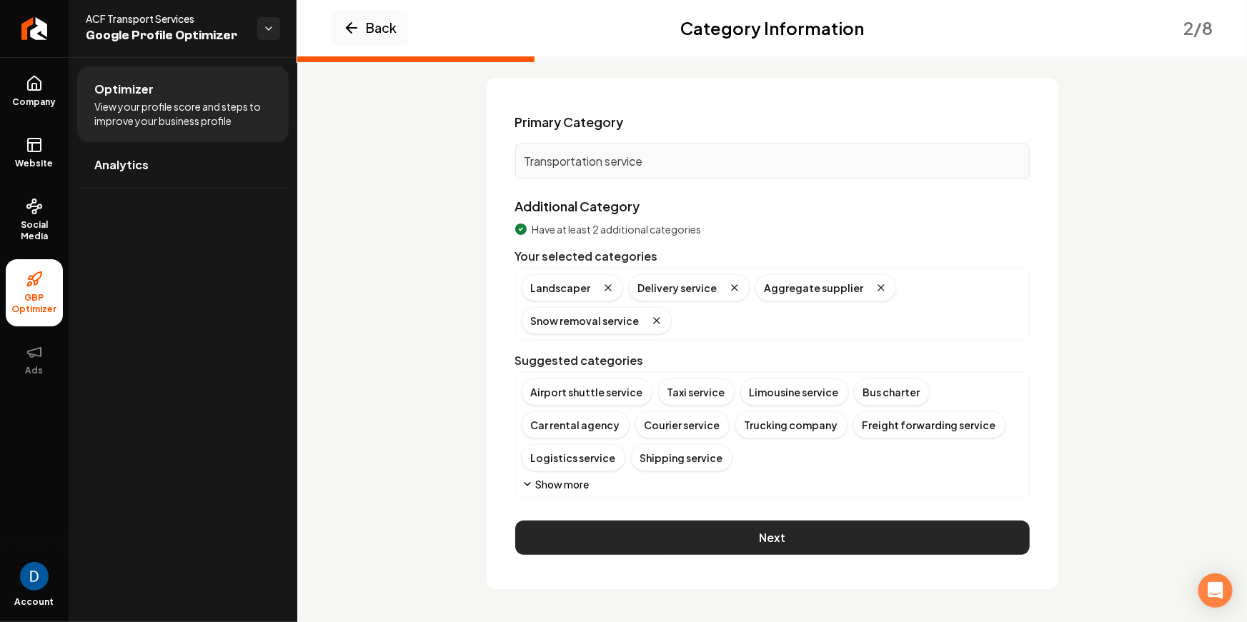
click at [642, 524] on button "Next" at bounding box center [772, 538] width 515 height 34
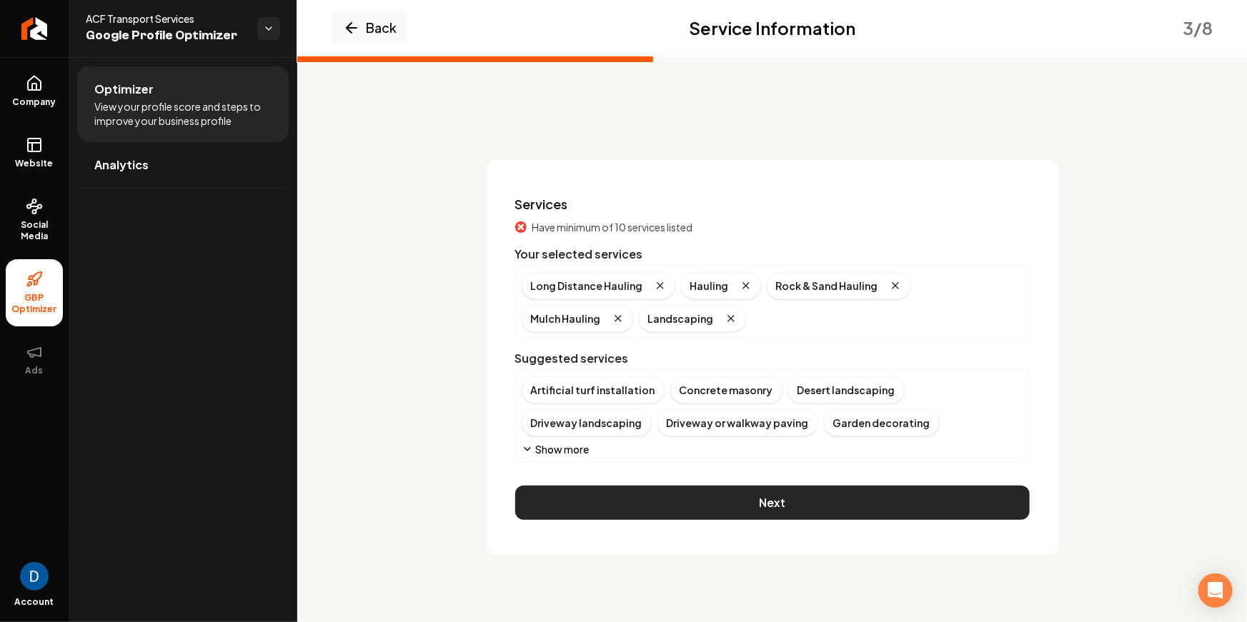
scroll to position [0, 0]
click at [690, 502] on button "Next" at bounding box center [772, 503] width 515 height 34
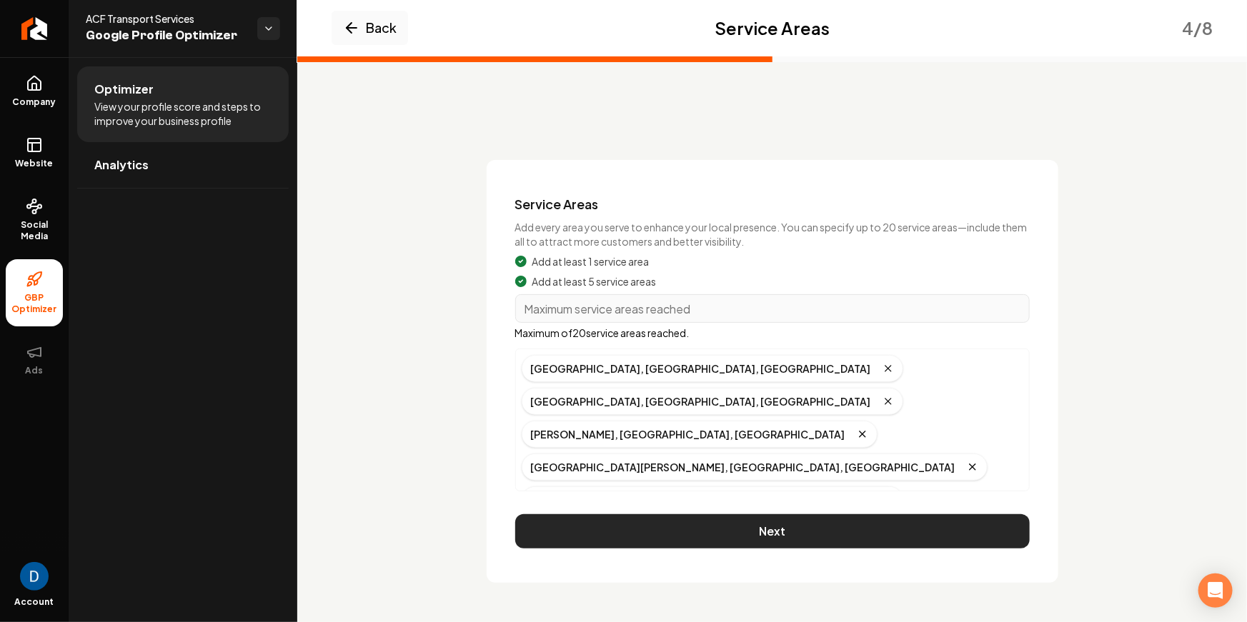
click at [635, 517] on button "Next" at bounding box center [772, 532] width 515 height 34
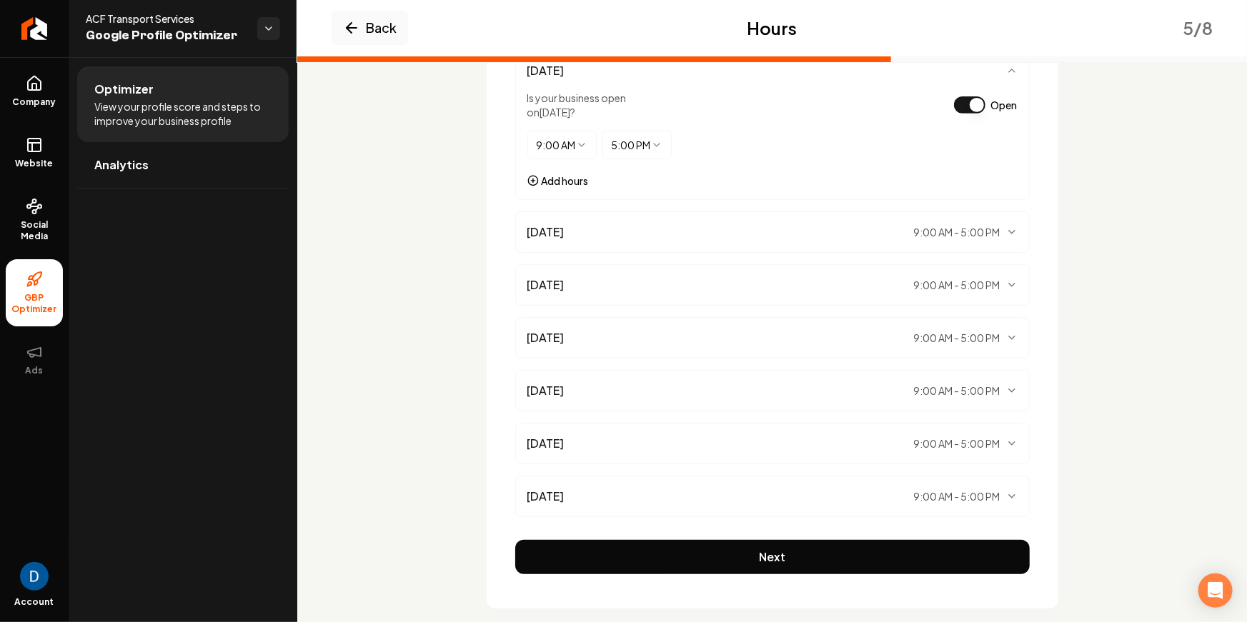
scroll to position [258, 0]
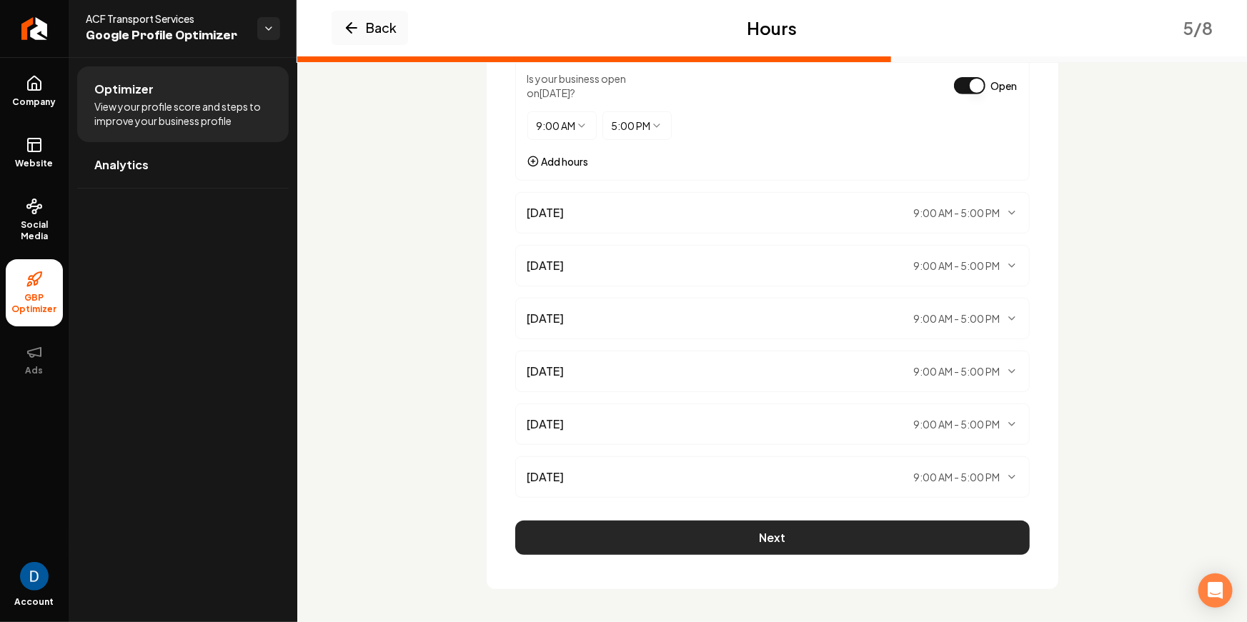
click at [727, 522] on button "Next" at bounding box center [772, 538] width 515 height 34
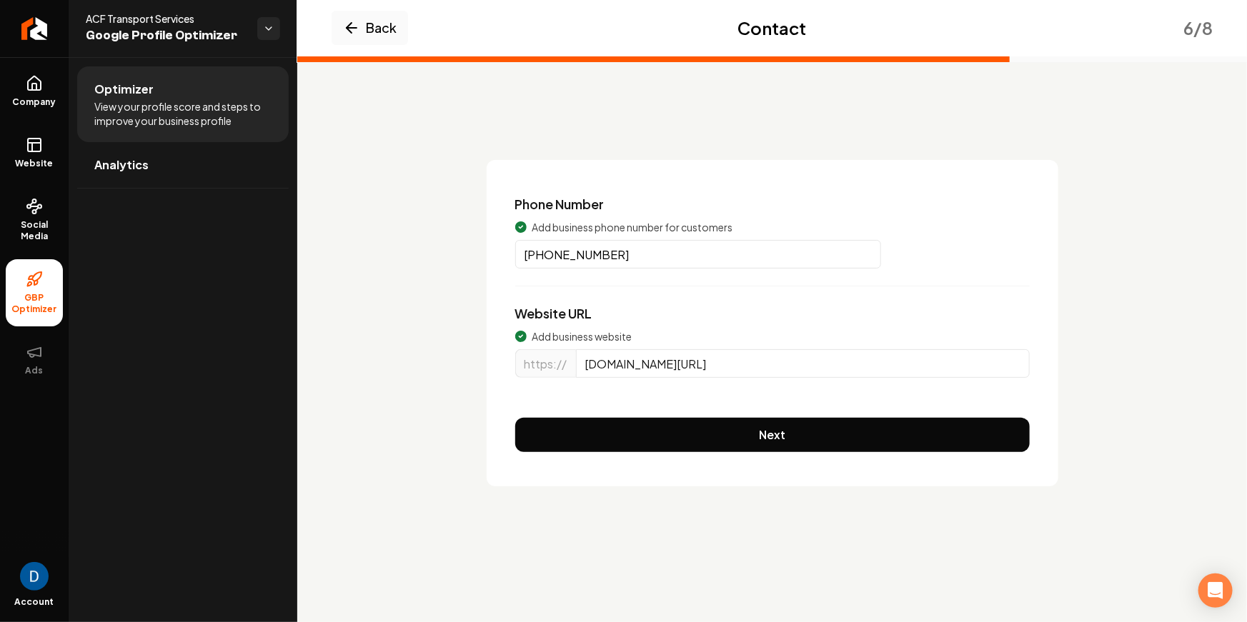
scroll to position [0, 0]
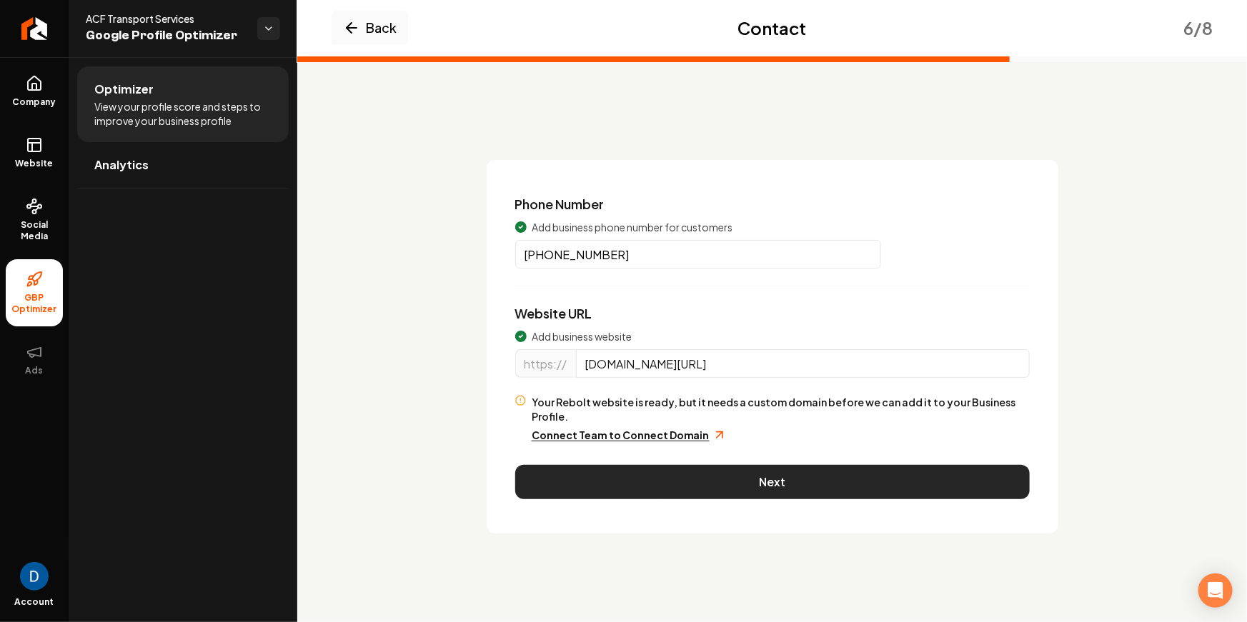
click at [735, 467] on button "Next" at bounding box center [772, 482] width 515 height 34
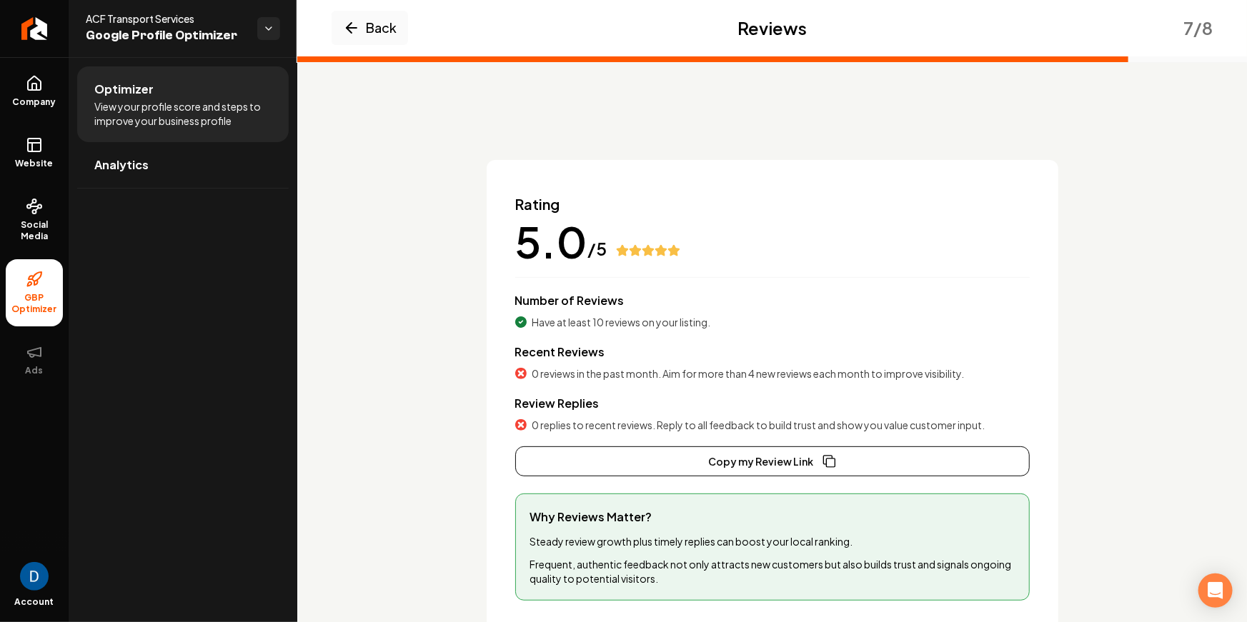
click at [598, 315] on span "Have at least 10 reviews on your listing." at bounding box center [621, 322] width 179 height 14
click at [574, 415] on div "Review Replies 0 replies to recent reviews. Reply to all feedback to build trus…" at bounding box center [772, 413] width 515 height 37
click at [573, 421] on span "0 replies to recent reviews. Reply to all feedback to build trust and show you …" at bounding box center [758, 425] width 453 height 14
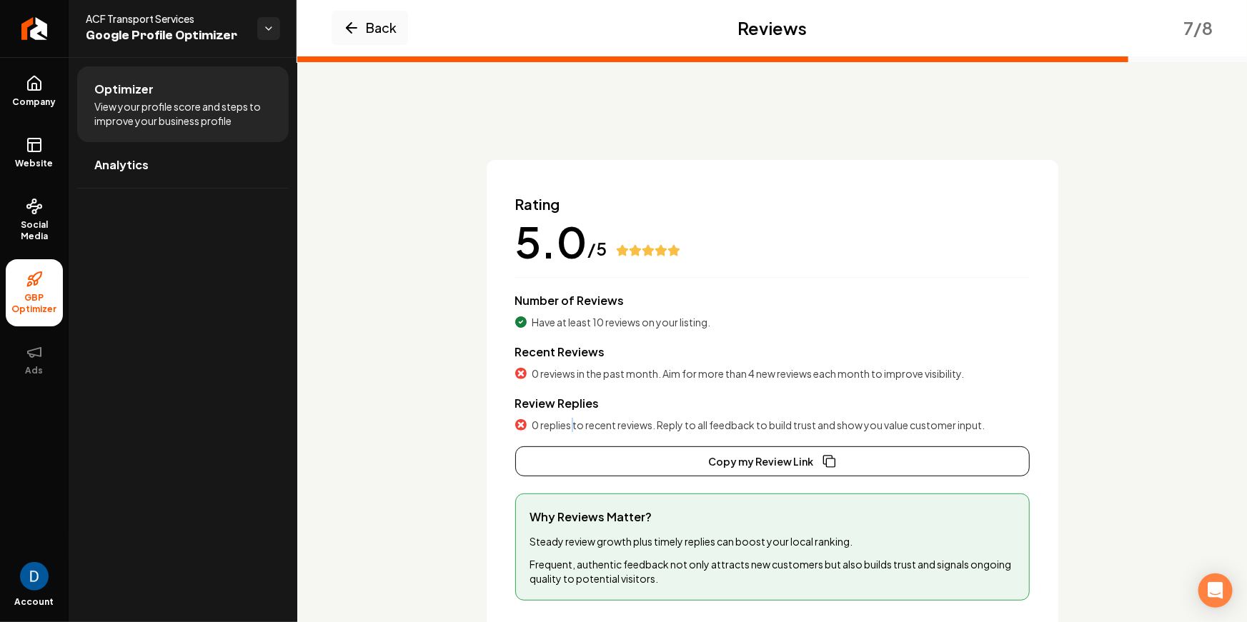
click at [573, 421] on span "0 replies to recent reviews. Reply to all feedback to build trust and show you …" at bounding box center [758, 425] width 453 height 14
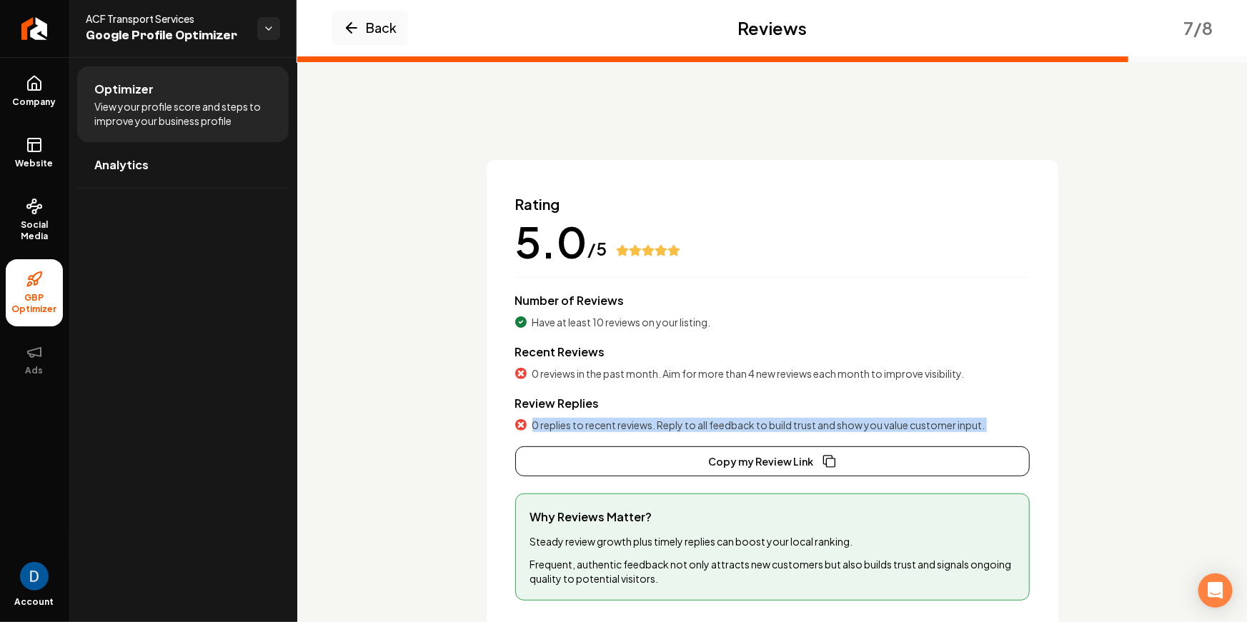
click at [573, 421] on span "0 replies to recent reviews. Reply to all feedback to build trust and show you …" at bounding box center [758, 425] width 453 height 14
click at [739, 465] on button "Copy my Review Link" at bounding box center [772, 462] width 515 height 30
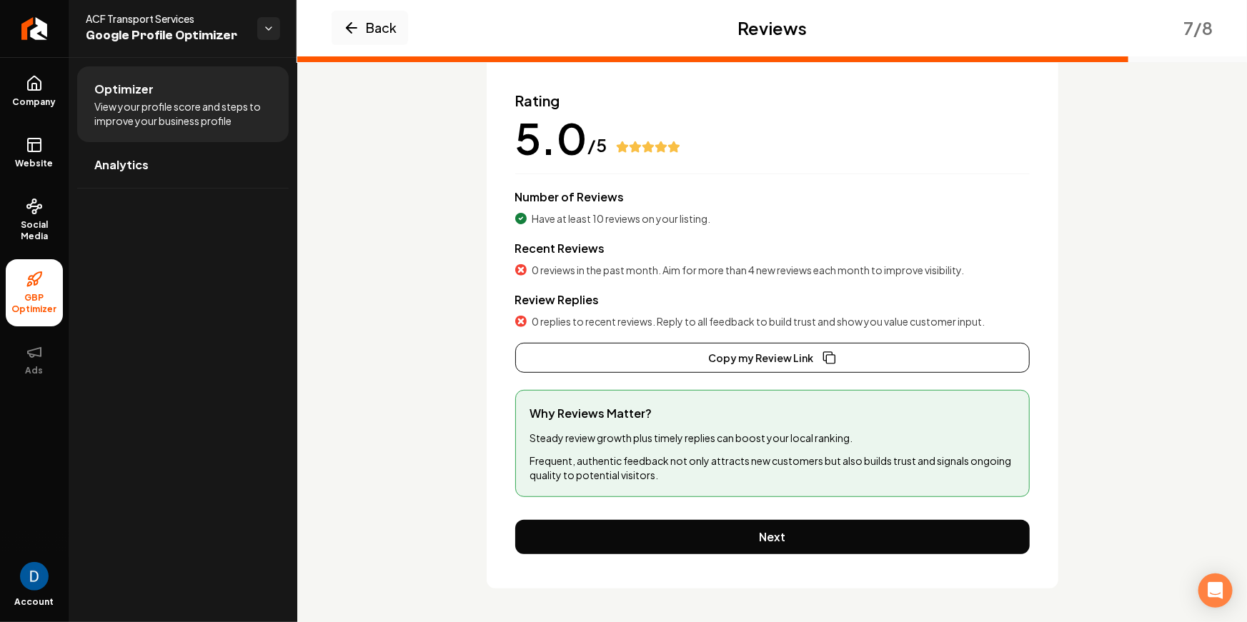
click at [714, 513] on div "Rating 5.0 /5 Number of Reviews Have at least 10 reviews on your listing. Recen…" at bounding box center [773, 322] width 572 height 532
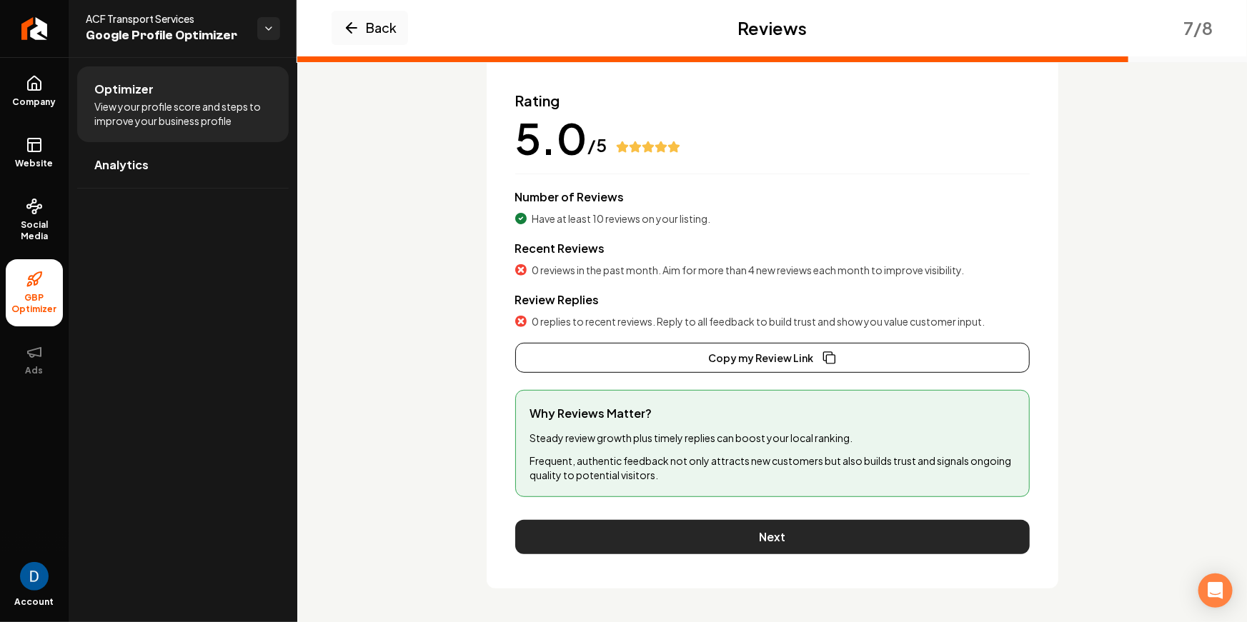
click at [710, 531] on button "Next" at bounding box center [772, 537] width 515 height 34
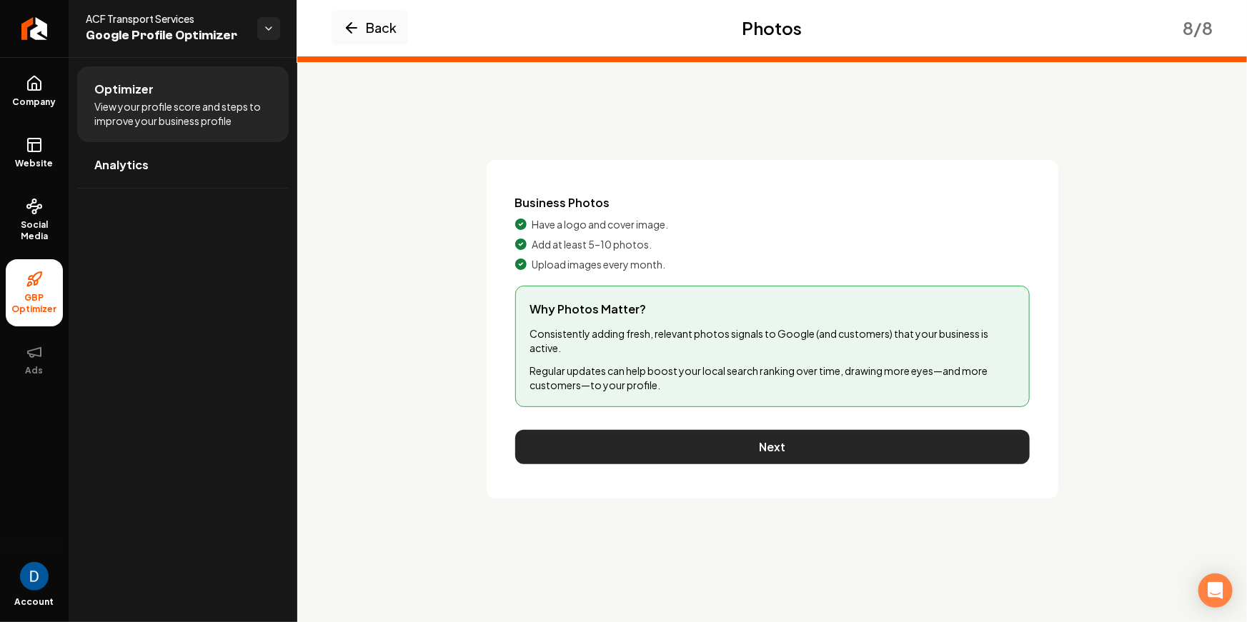
click at [733, 449] on button "Next" at bounding box center [772, 447] width 515 height 34
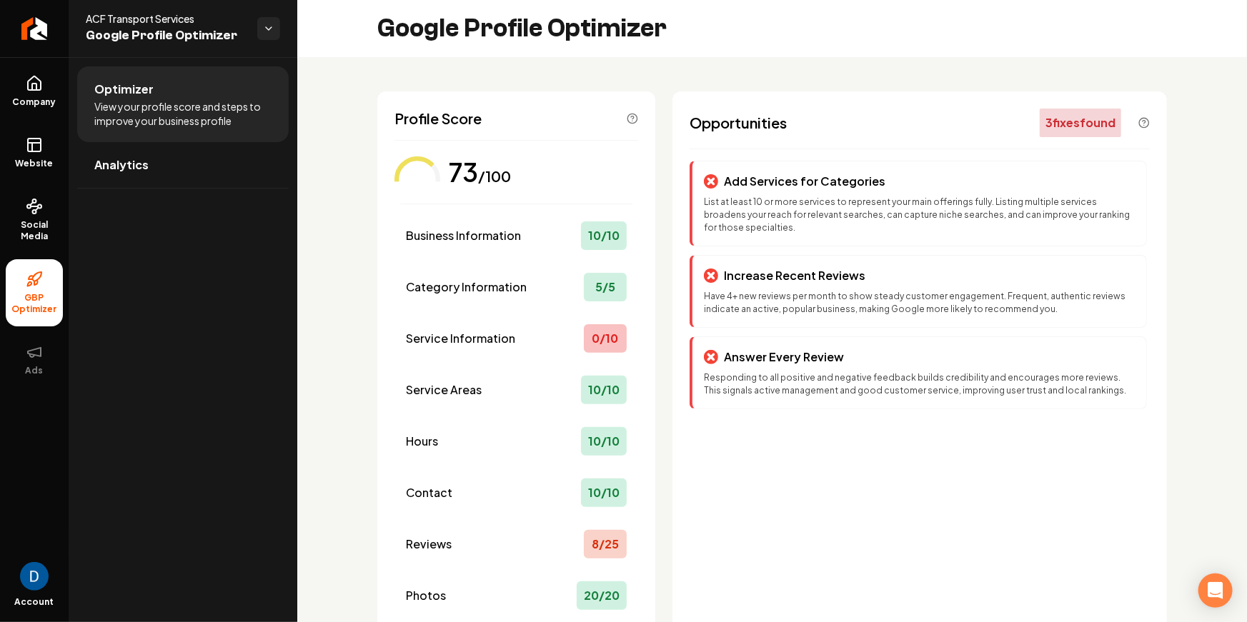
click at [657, 207] on div "Profile Score 73 /100 Business Information 10 / 10 Category Information 5 / 5 S…" at bounding box center [772, 420] width 790 height 658
click at [28, 141] on rect at bounding box center [34, 145] width 13 height 13
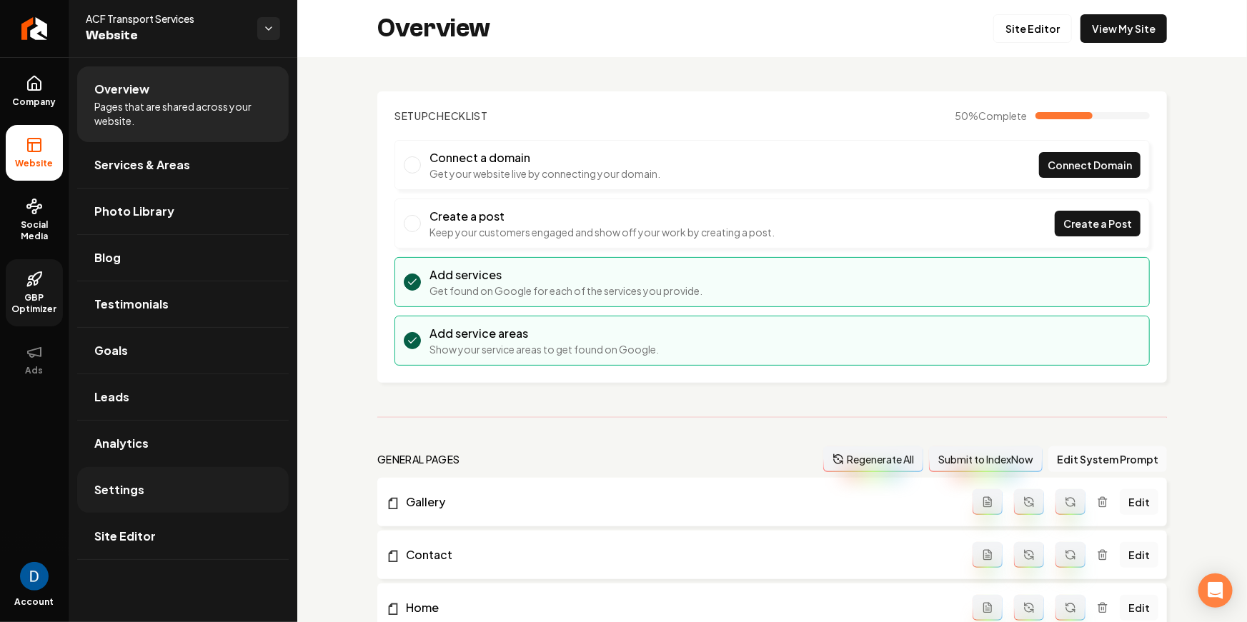
click at [172, 488] on link "Settings" at bounding box center [183, 490] width 212 height 46
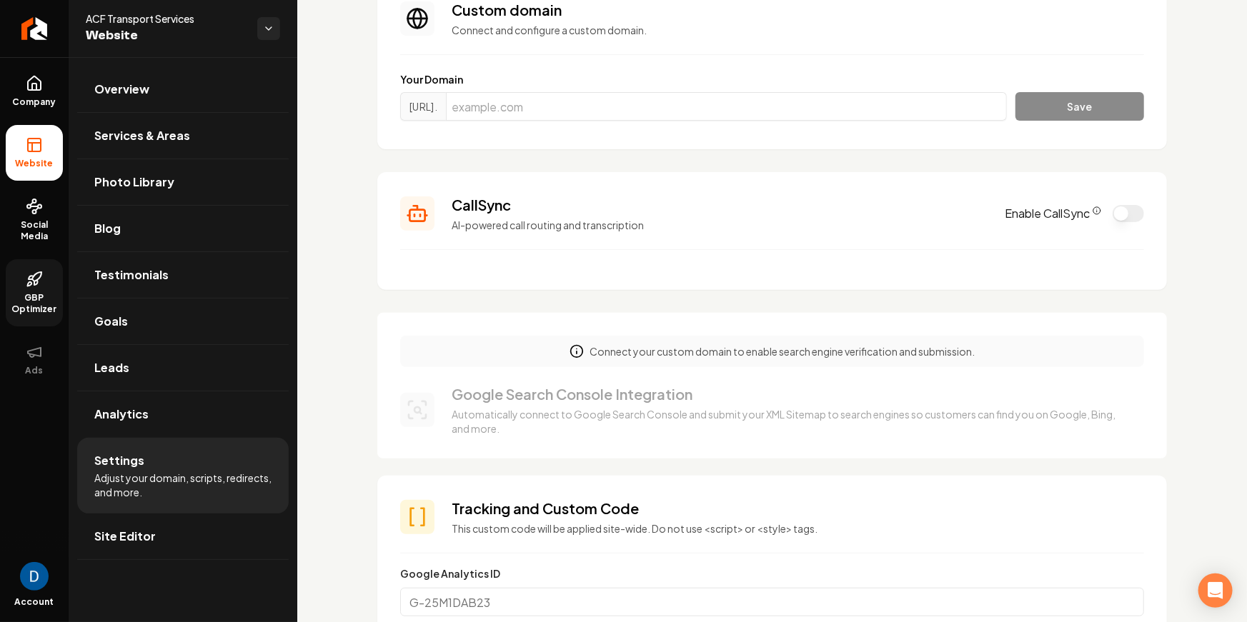
scroll to position [46, 0]
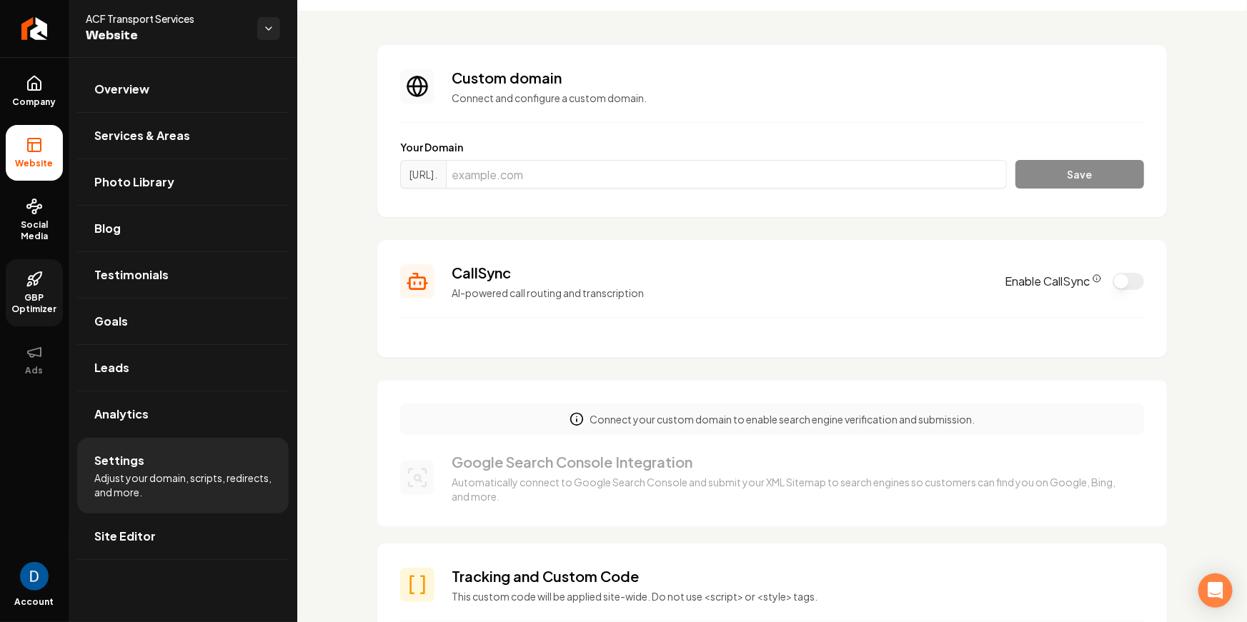
click at [1095, 277] on icon "CallSync Info" at bounding box center [1097, 278] width 9 height 9
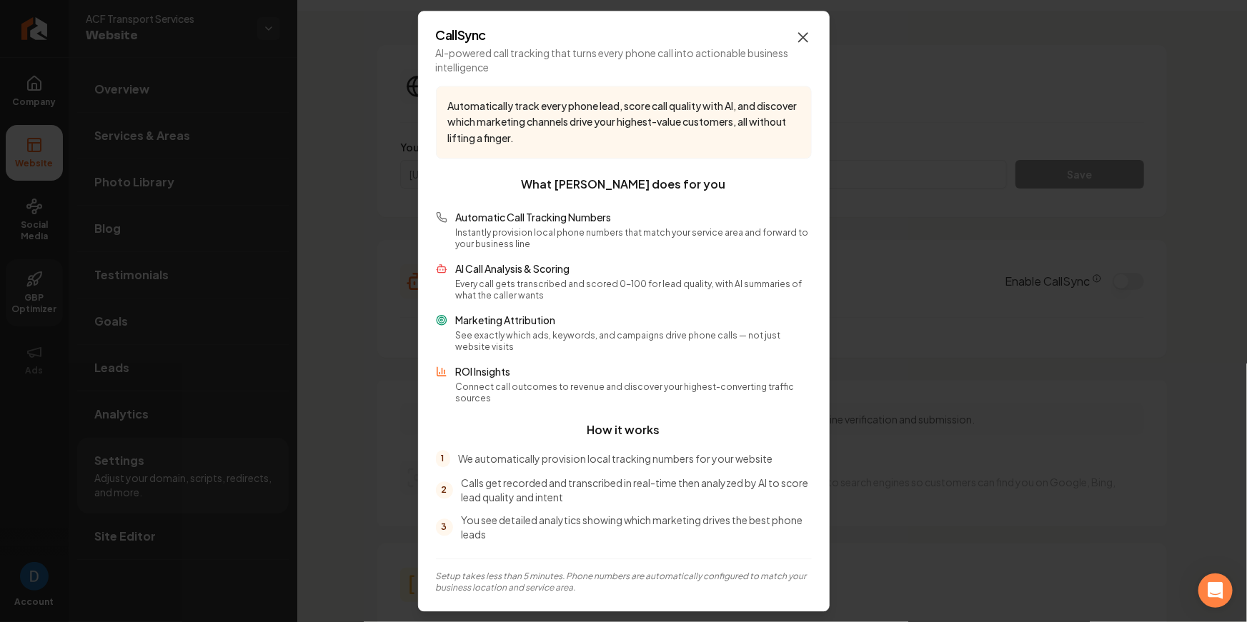
click at [805, 39] on icon "button" at bounding box center [803, 37] width 17 height 17
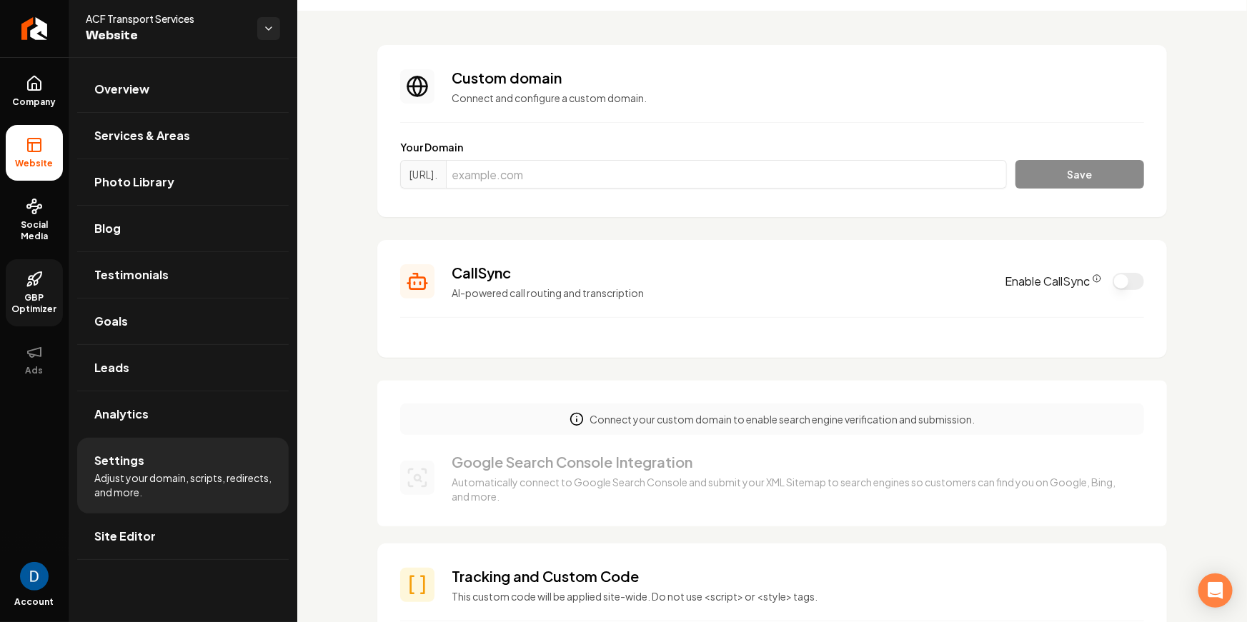
click at [1148, 283] on section "CallSync AI-powered call routing and transcription Enable CallSync" at bounding box center [772, 299] width 790 height 118
click at [1131, 281] on button "Enable CallSync" at bounding box center [1128, 281] width 31 height 17
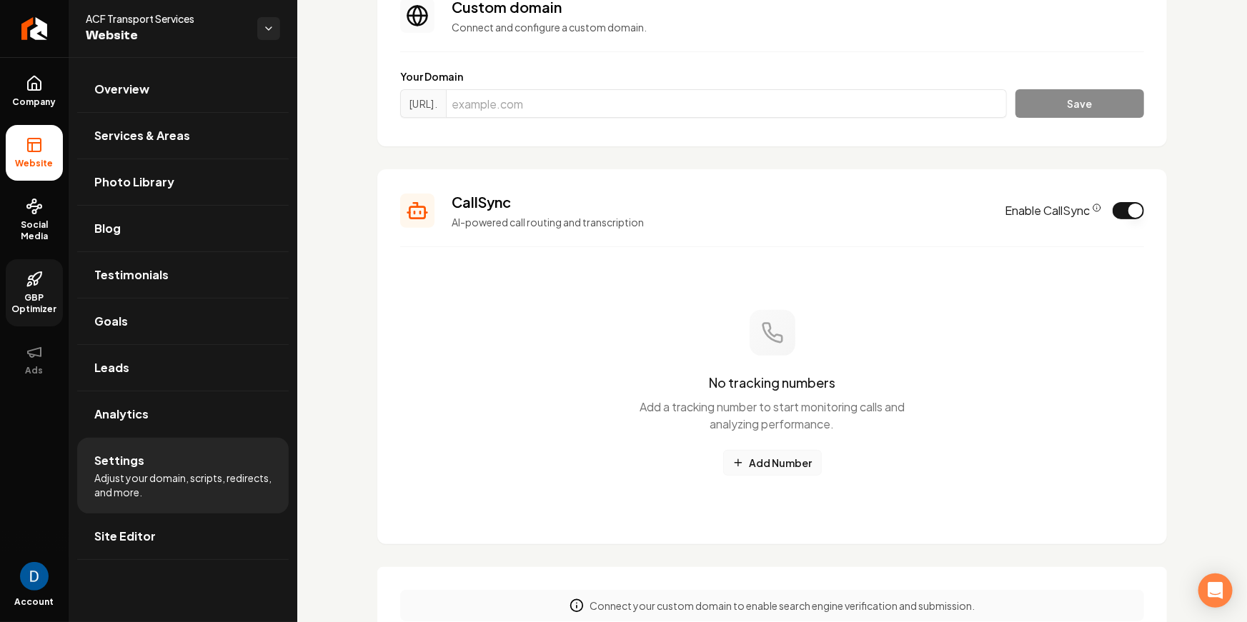
scroll to position [118, 0]
click at [783, 458] on button "Add Number" at bounding box center [772, 462] width 99 height 26
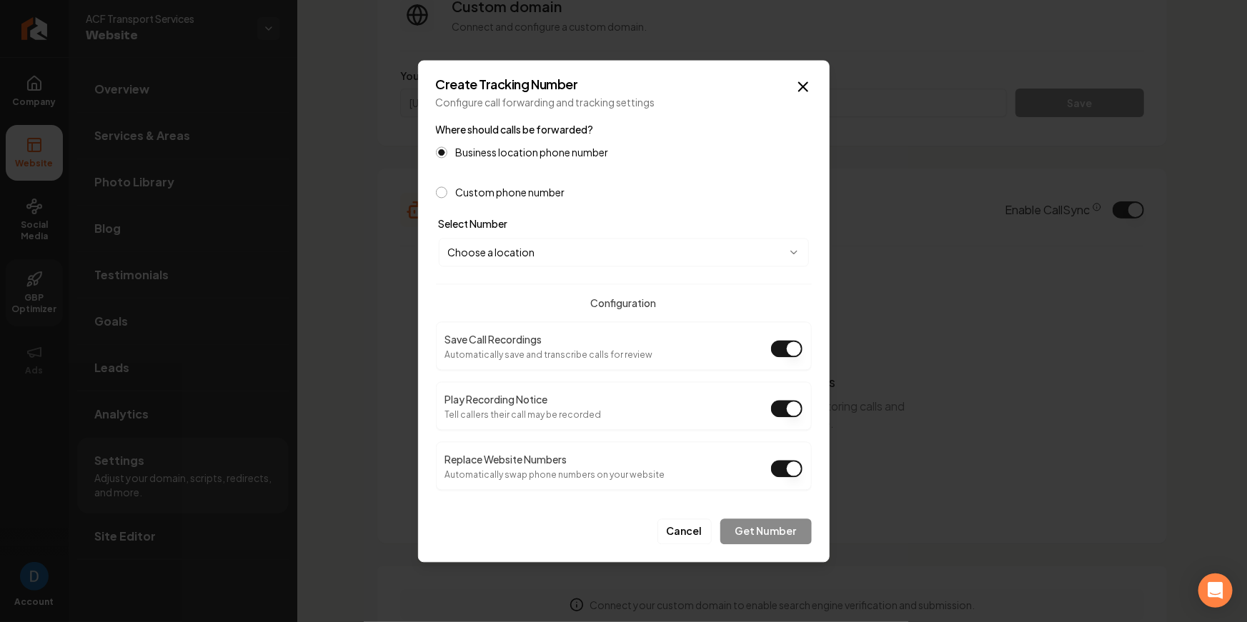
click at [515, 263] on body "Company Website Social Media GBP Optimizer Ads Account ACF Transport Services W…" at bounding box center [623, 311] width 1247 height 622
select select "**********"
click at [782, 414] on button "Play Recording Notice" at bounding box center [786, 408] width 31 height 17
click at [779, 524] on button "Get Number" at bounding box center [765, 532] width 91 height 26
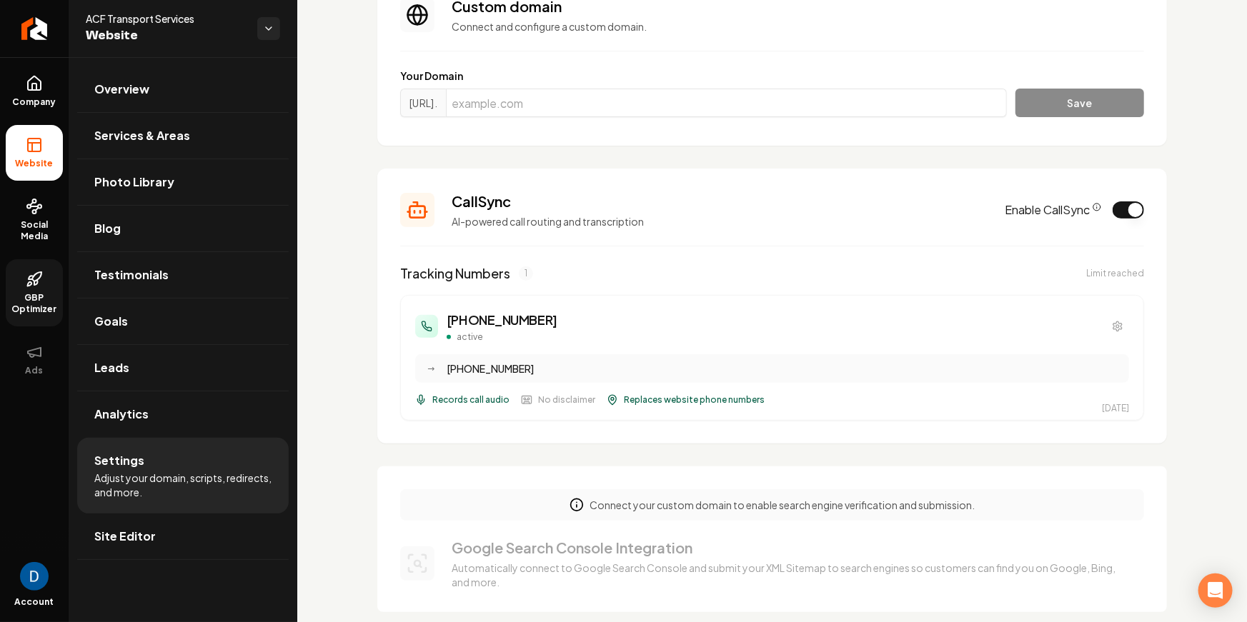
click at [477, 320] on h3 "(612) 540-0329" at bounding box center [502, 320] width 111 height 20
click at [476, 320] on h3 "(612) 540-0329" at bounding box center [502, 320] width 111 height 20
click at [476, 320] on h3 "(612) 540-0329" at bounding box center [502, 321] width 111 height 20
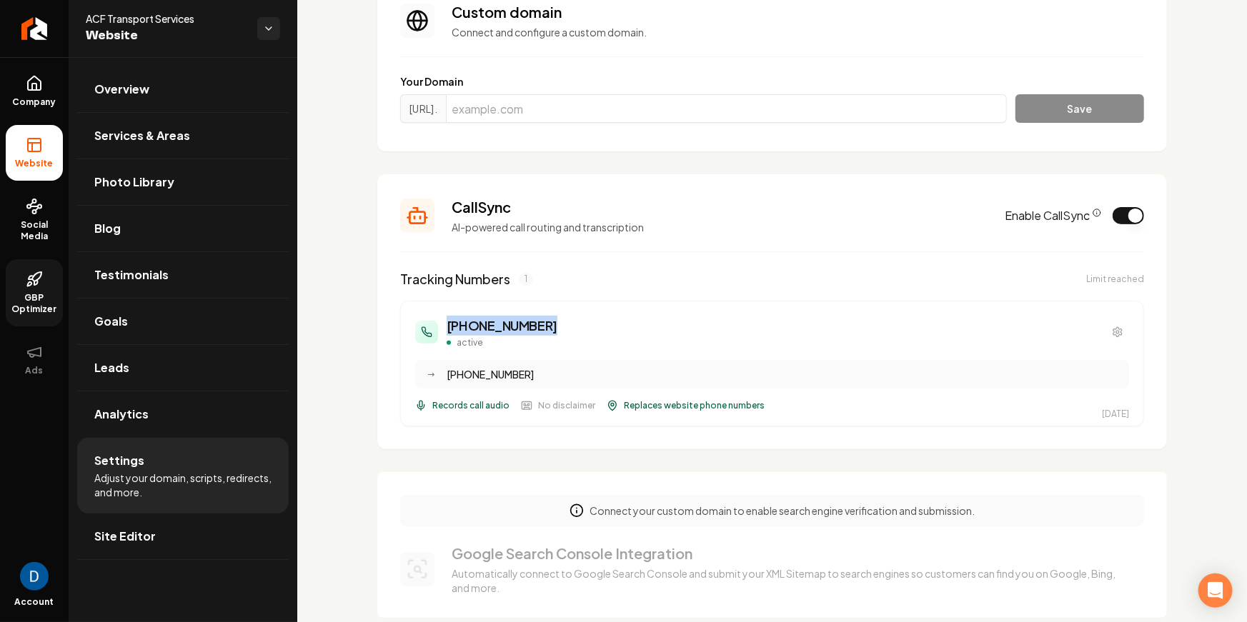
click at [458, 332] on h3 "(612) 540-0329" at bounding box center [502, 326] width 111 height 20
click at [458, 375] on div "(612) 963-5761" at bounding box center [784, 374] width 674 height 14
click at [122, 357] on link "Leads" at bounding box center [183, 368] width 212 height 46
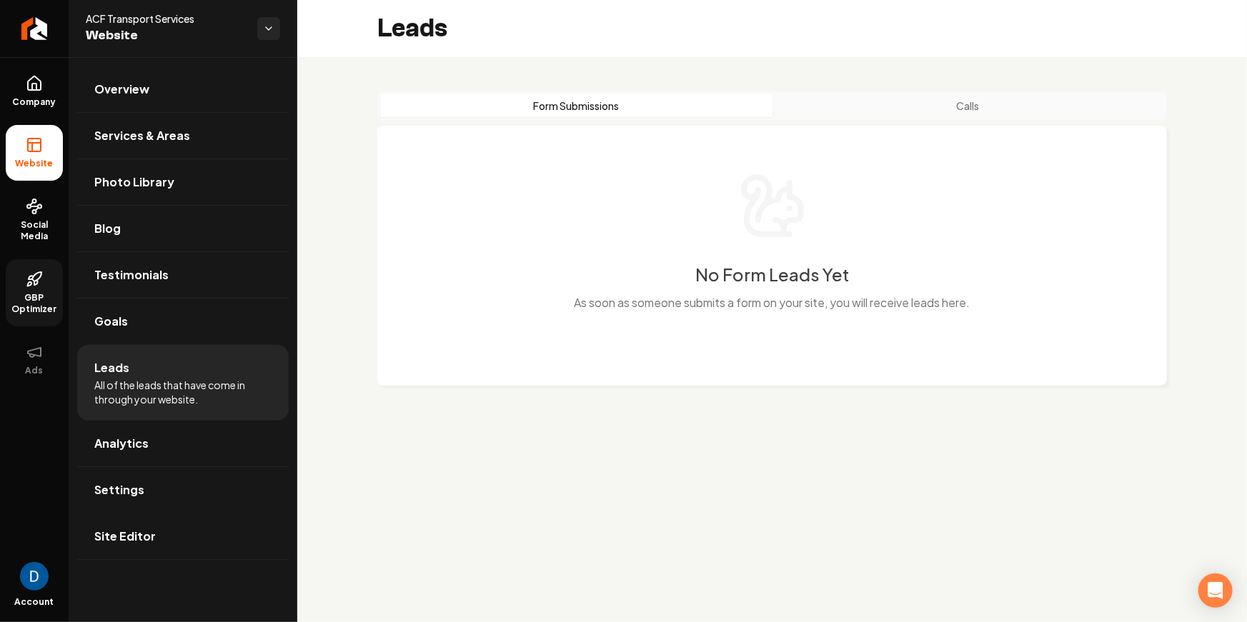
click at [1010, 105] on button "Calls" at bounding box center [968, 105] width 392 height 23
click at [164, 23] on span "ACF Transport Services" at bounding box center [166, 18] width 160 height 14
copy span "ACF Transport Services"
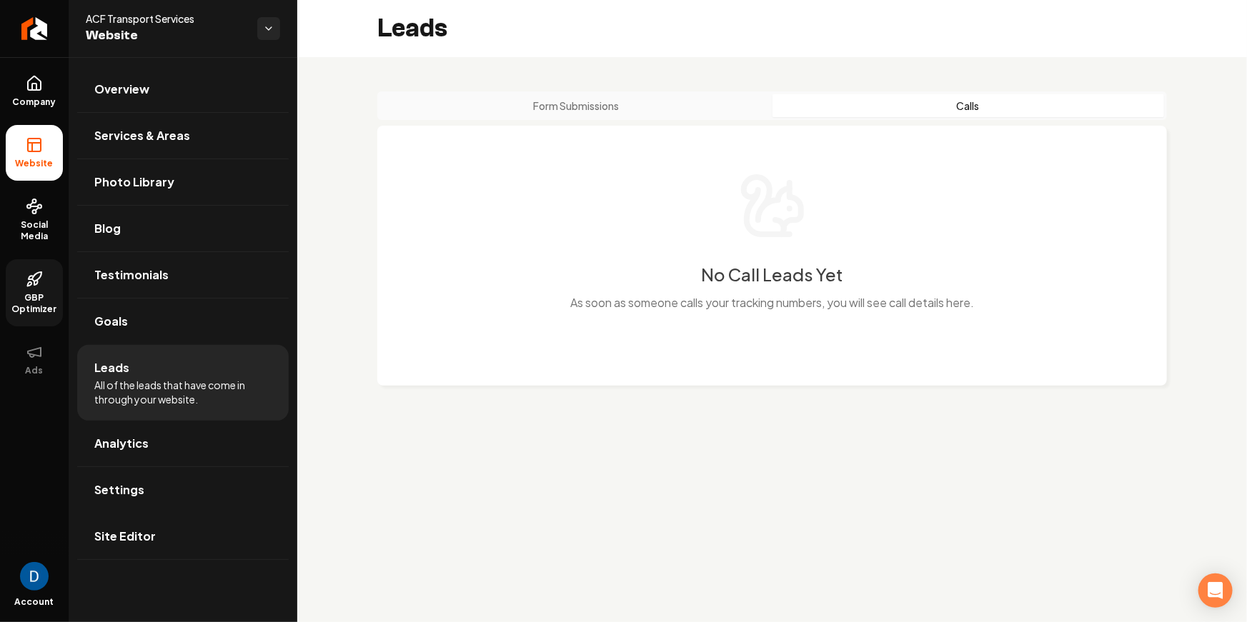
click at [49, 146] on li "Website" at bounding box center [34, 153] width 57 height 56
click at [148, 94] on link "Overview" at bounding box center [183, 89] width 212 height 46
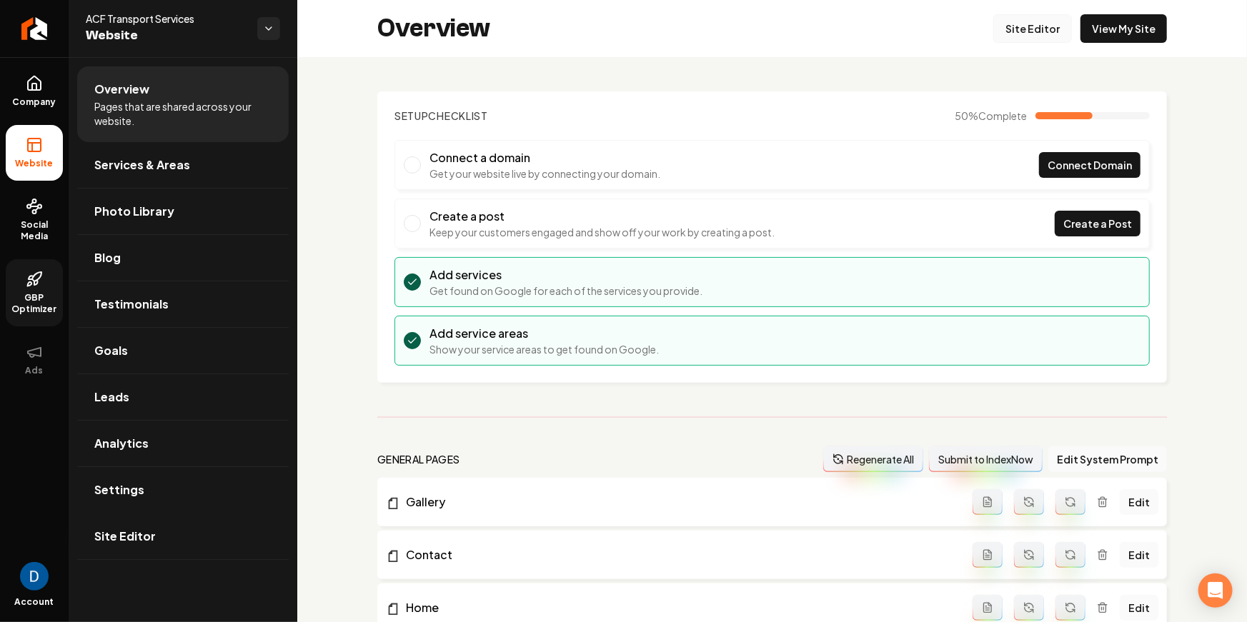
click at [1039, 34] on link "Site Editor" at bounding box center [1032, 28] width 79 height 29
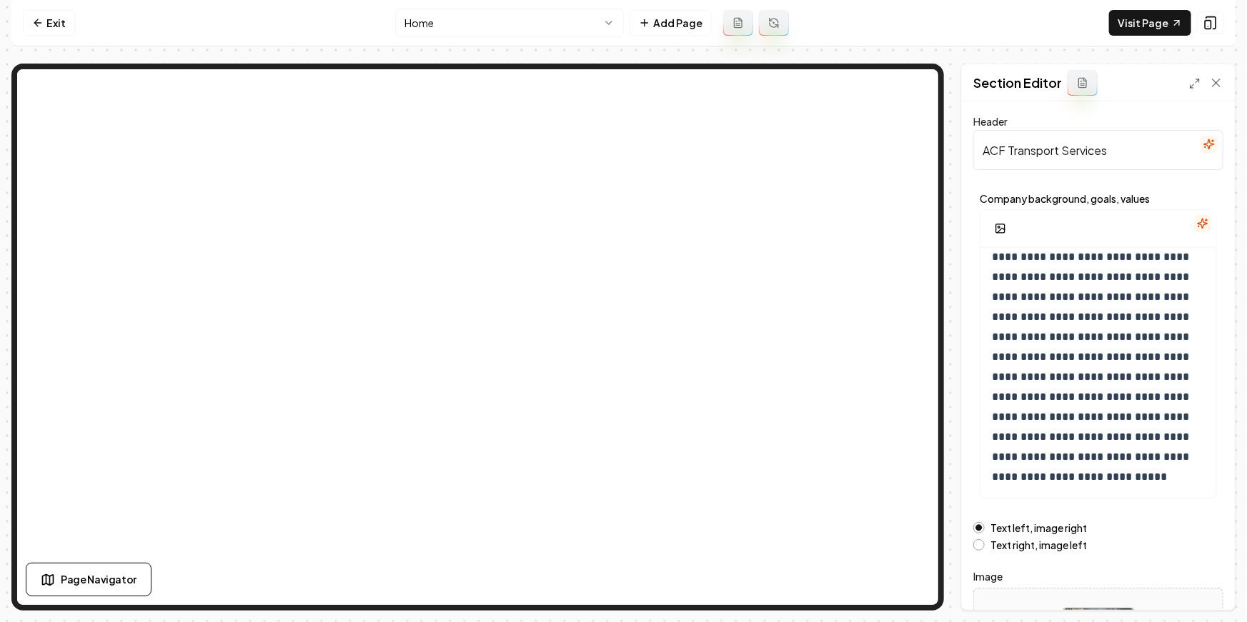
scroll to position [149, 0]
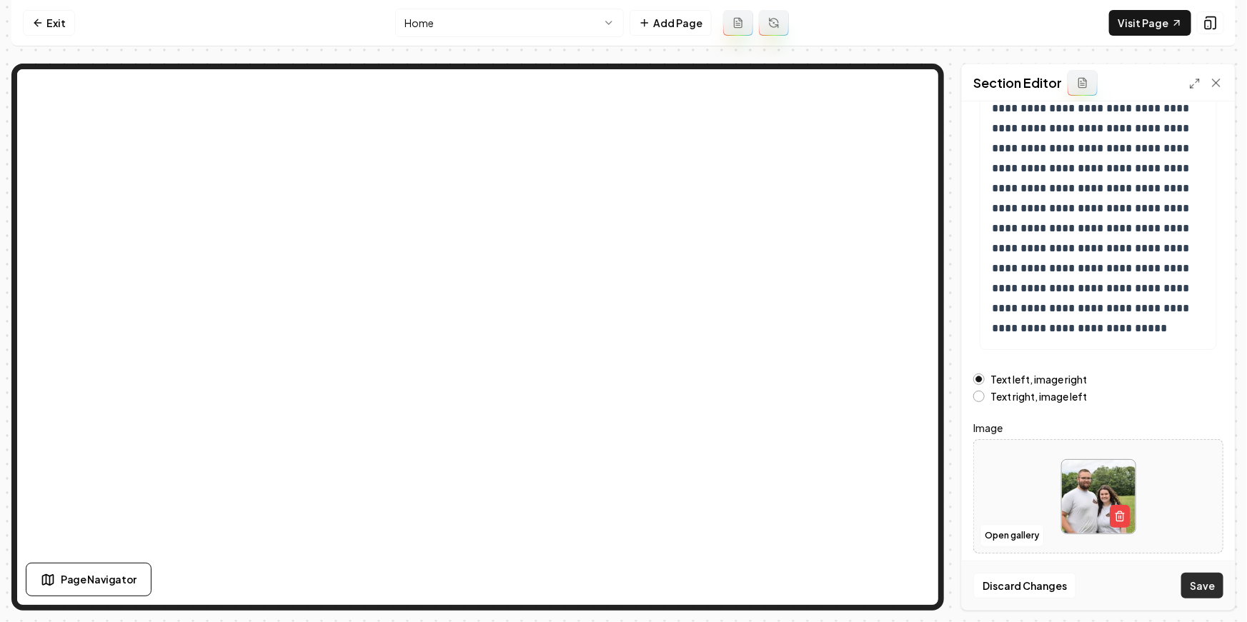
click at [1199, 589] on button "Save" at bounding box center [1202, 586] width 42 height 26
click at [460, 21] on html "**********" at bounding box center [623, 311] width 1247 height 622
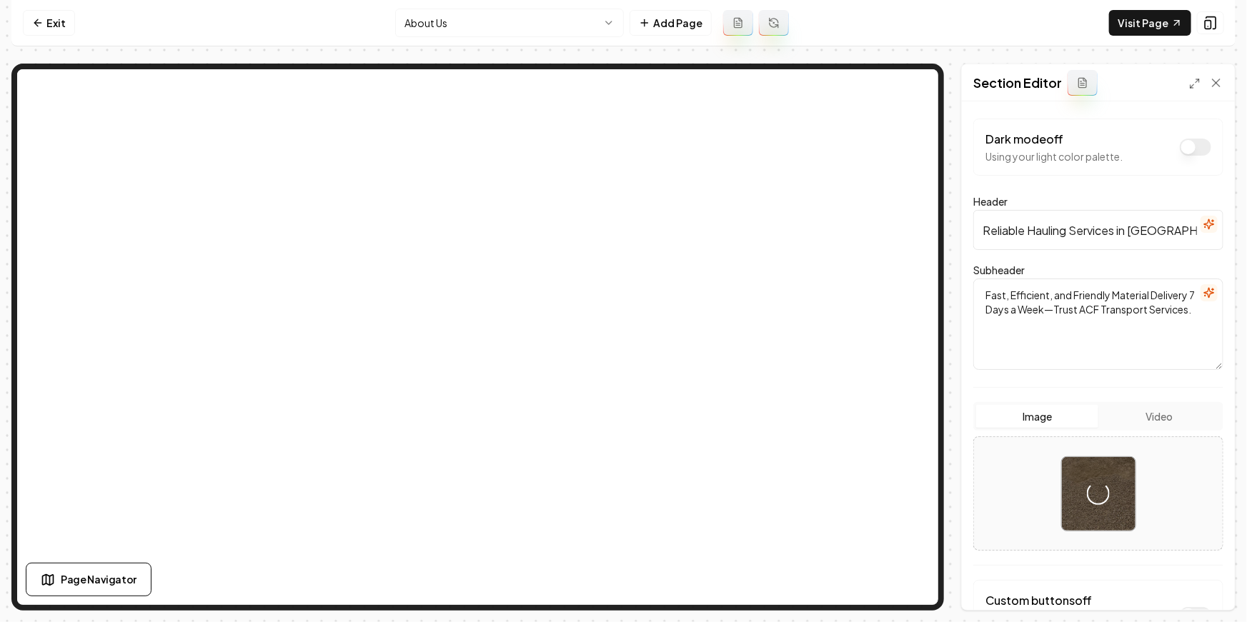
scroll to position [114, 0]
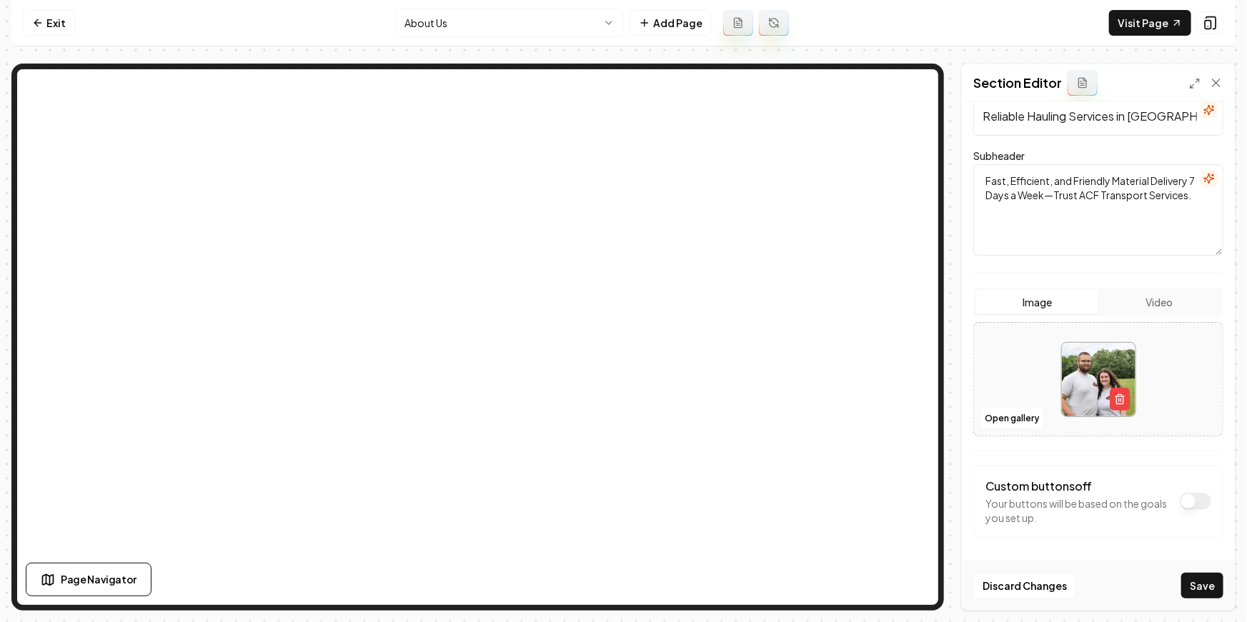
drag, startPoint x: 1211, startPoint y: 582, endPoint x: 1125, endPoint y: 570, distance: 86.5
click at [1212, 582] on button "Save" at bounding box center [1202, 586] width 42 height 26
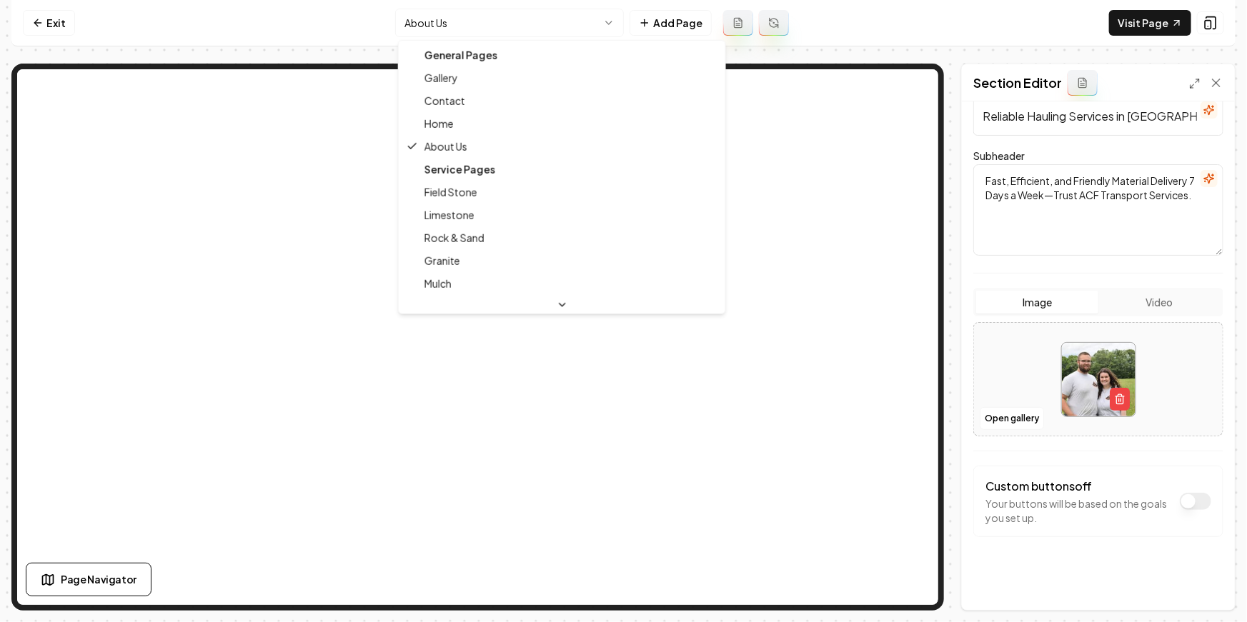
click at [474, 21] on html "Computer Required This feature is only available on a computer. Please switch t…" at bounding box center [623, 311] width 1247 height 622
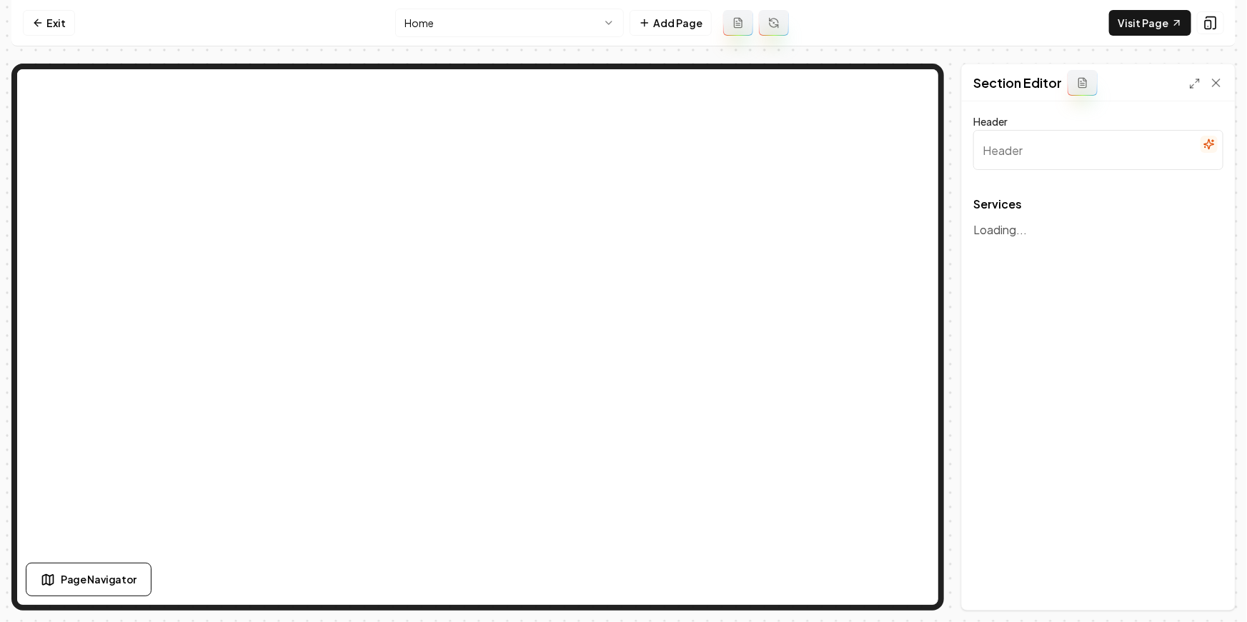
type input "Our Reliable Hauling Services"
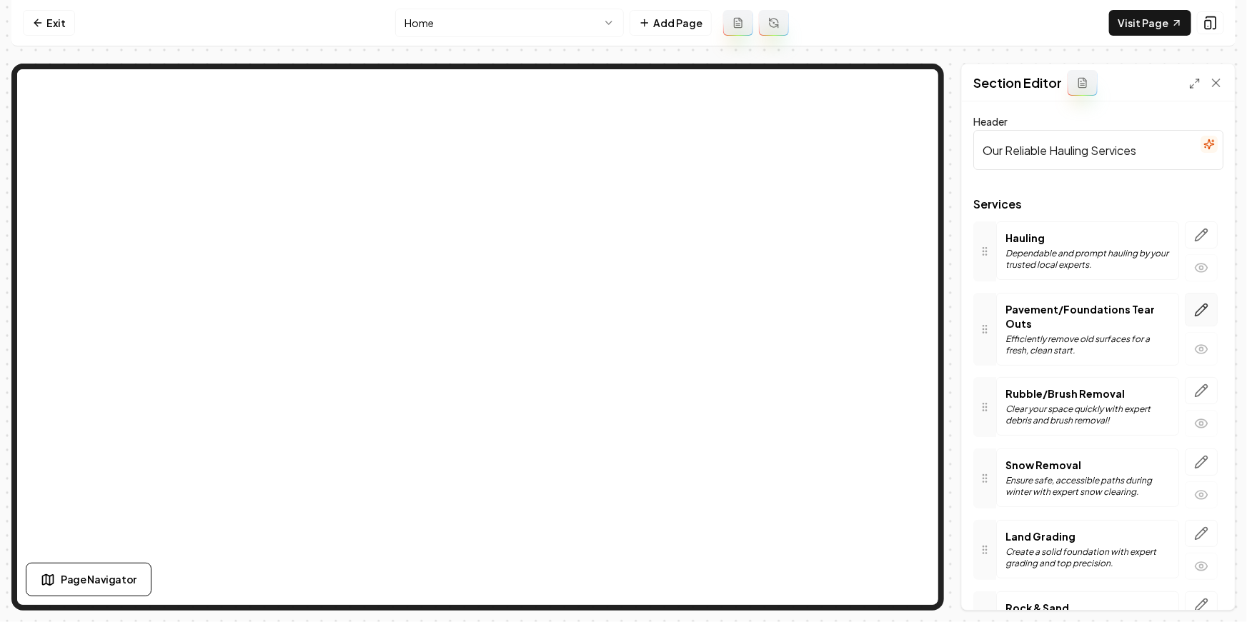
click at [1199, 307] on icon "button" at bounding box center [1201, 310] width 14 height 14
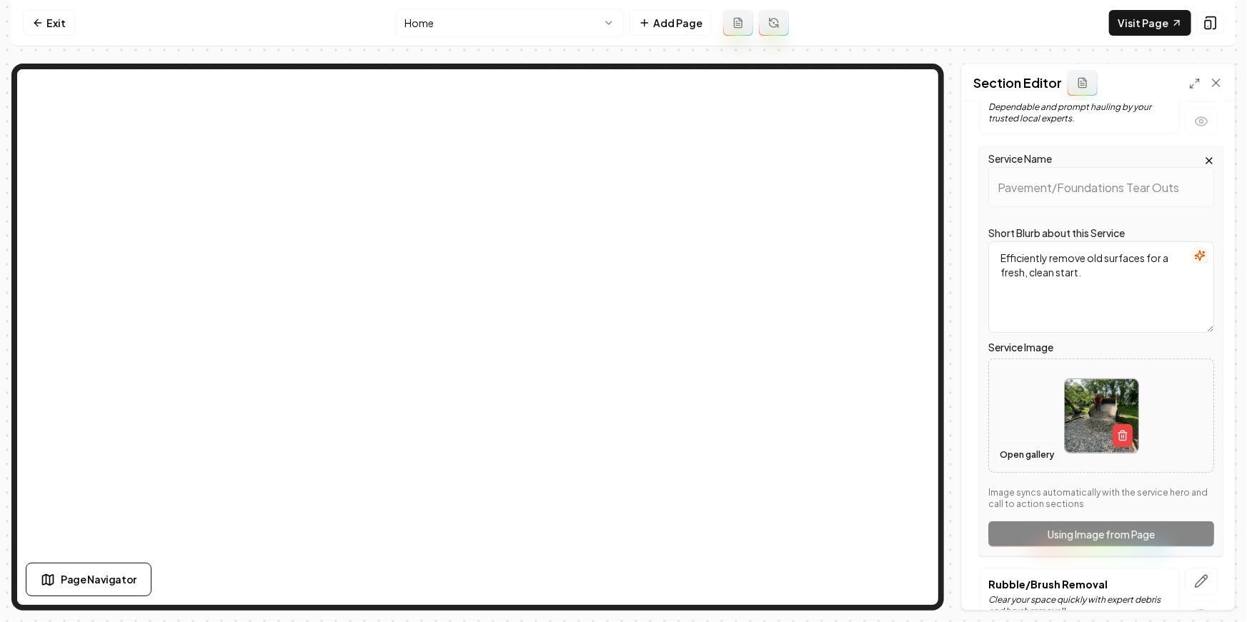
click at [1031, 452] on button "Open gallery" at bounding box center [1027, 455] width 64 height 23
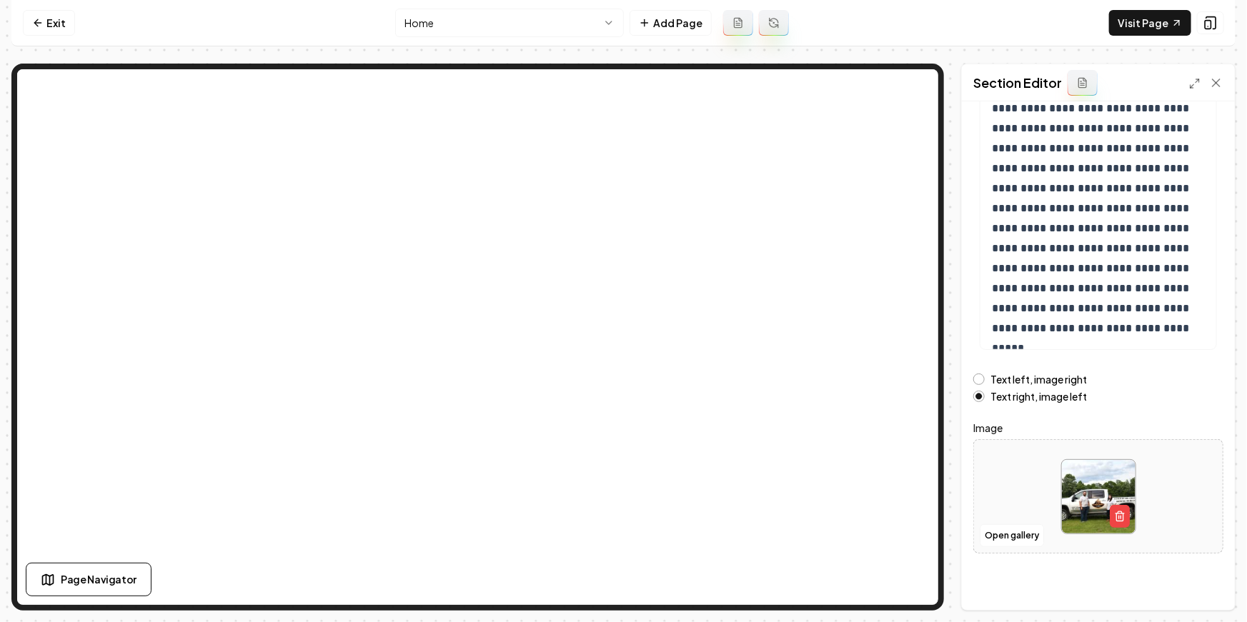
scroll to position [135, 0]
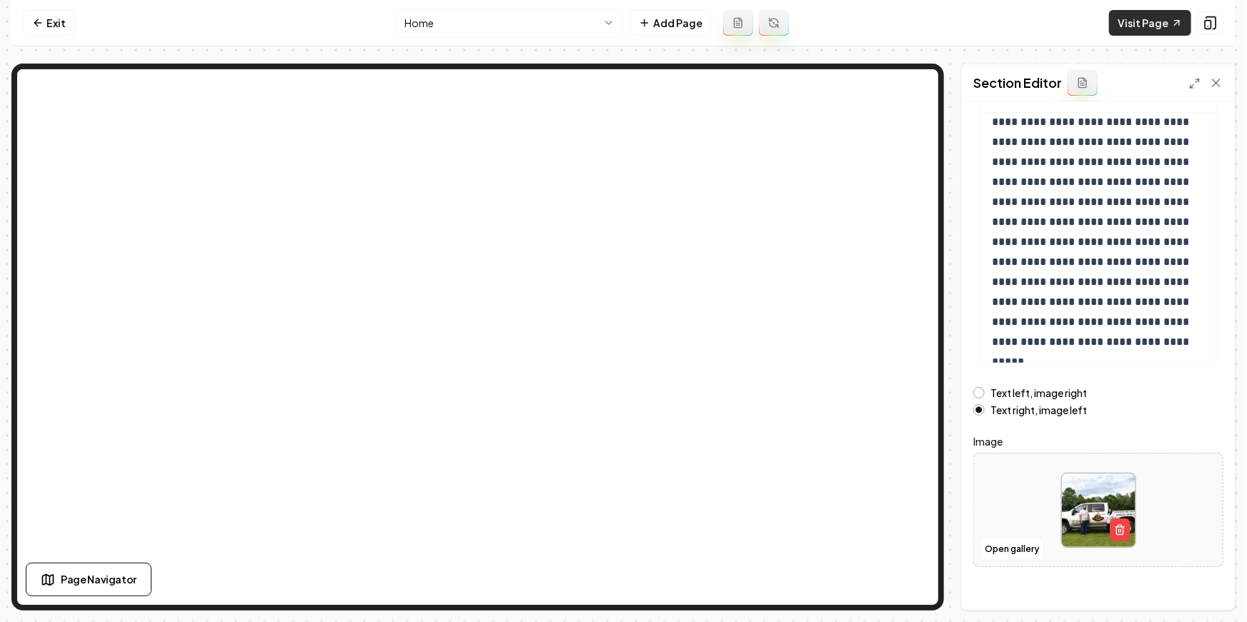
click at [1145, 22] on link "Visit Page" at bounding box center [1150, 23] width 82 height 26
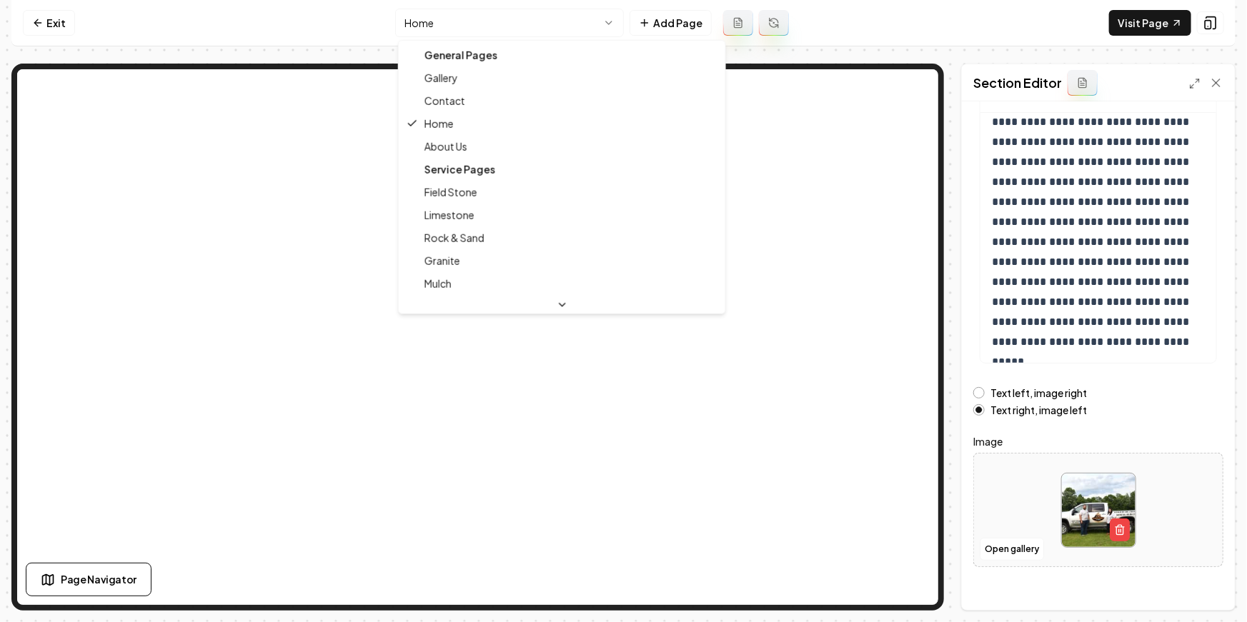
click at [511, 14] on html "**********" at bounding box center [623, 311] width 1247 height 622
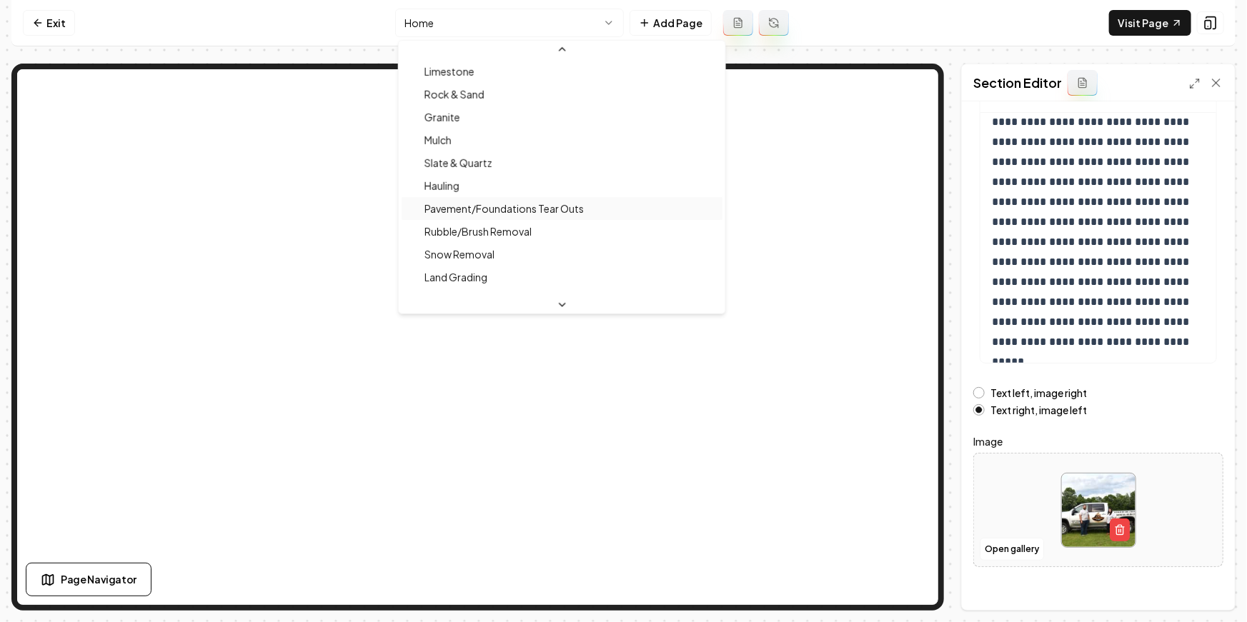
scroll to position [179, 0]
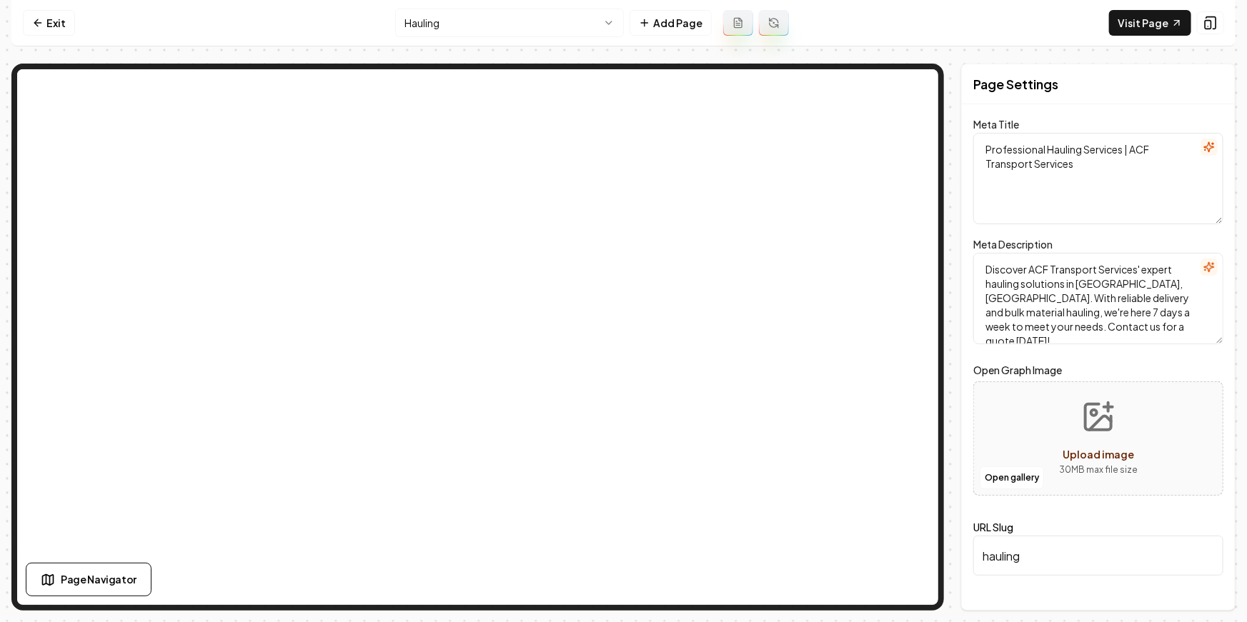
click at [481, 30] on html "Computer Required This feature is only available on a computer. Please switch t…" at bounding box center [623, 311] width 1247 height 622
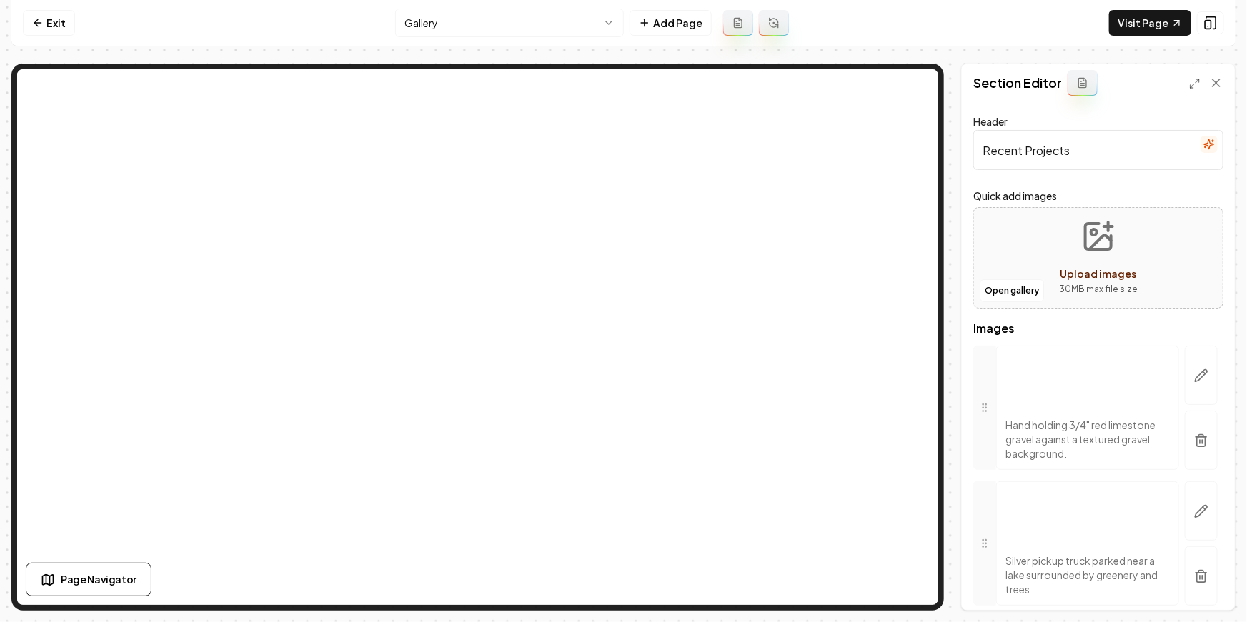
click at [462, 25] on html "Computer Required This feature is only available on a computer. Please switch t…" at bounding box center [623, 311] width 1247 height 622
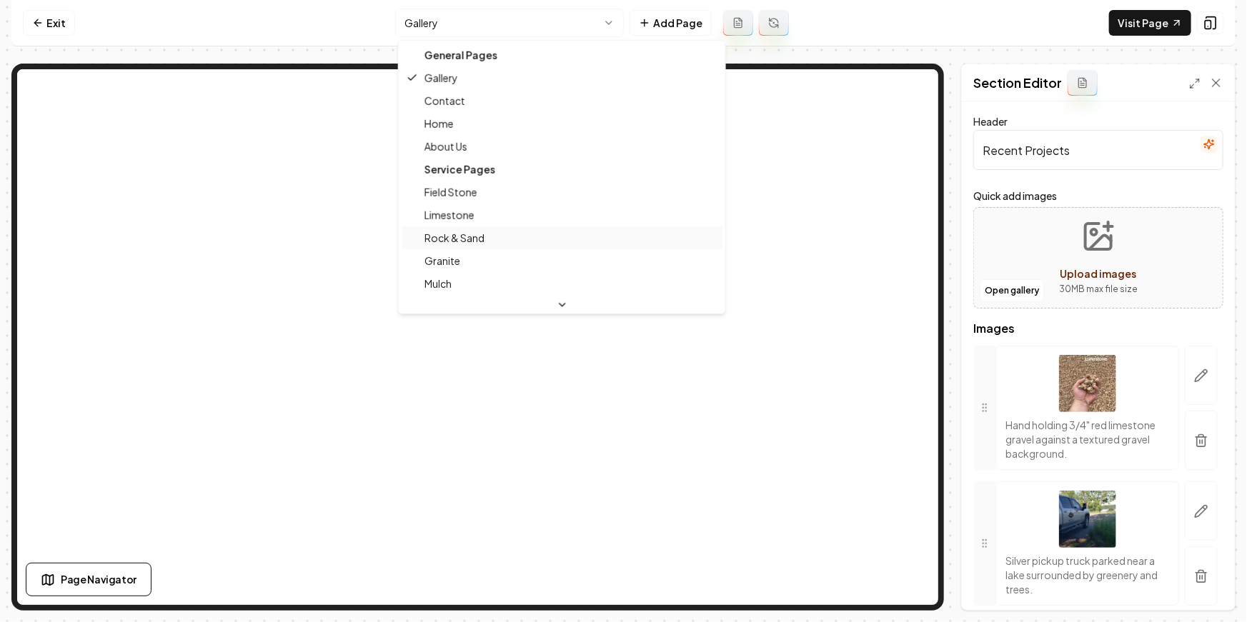
scroll to position [54, 0]
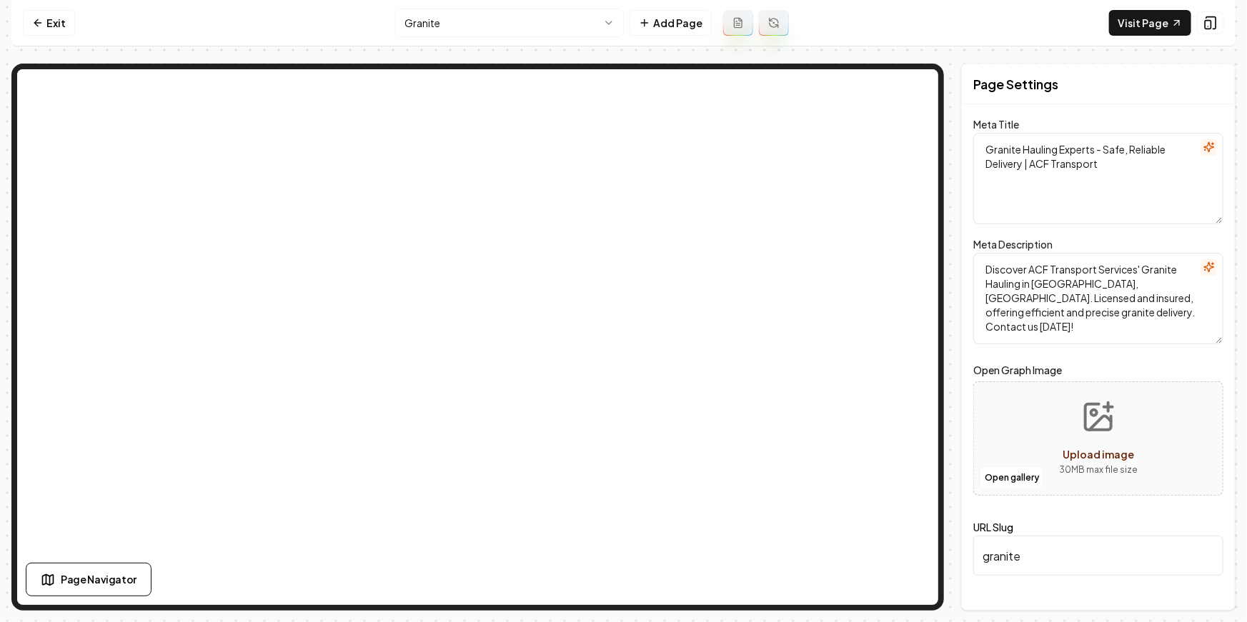
click at [502, 24] on html "Computer Required This feature is only available on a computer. Please switch t…" at bounding box center [623, 311] width 1247 height 622
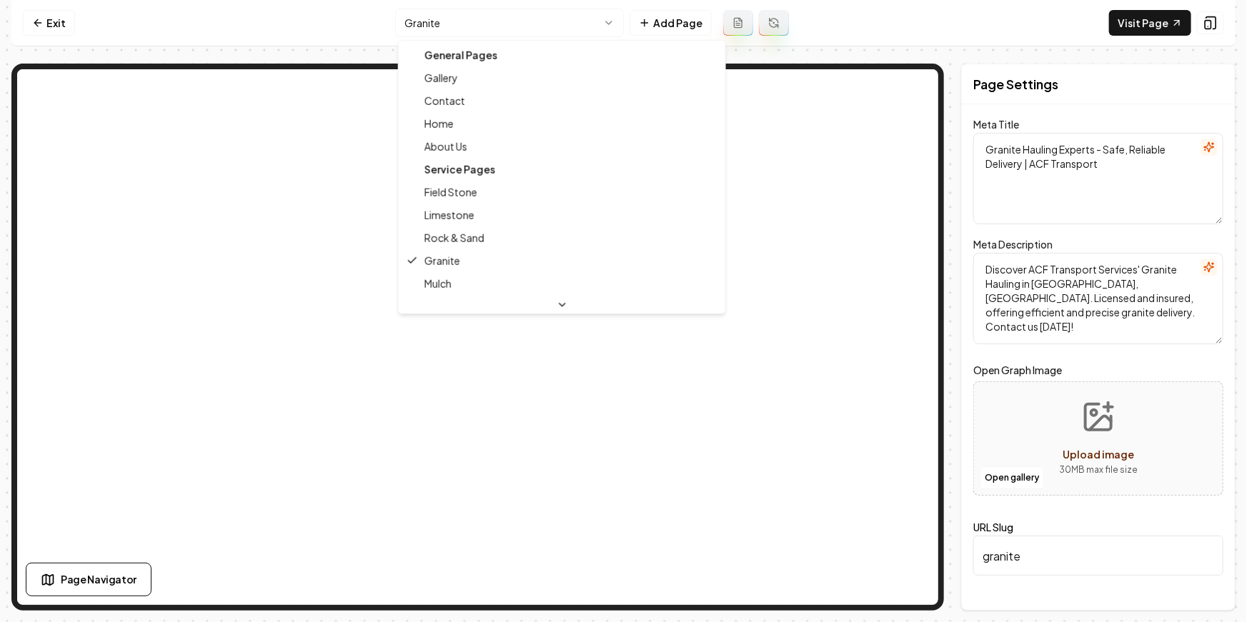
click at [547, 24] on html "Computer Required This feature is only available on a computer. Please switch t…" at bounding box center [623, 311] width 1247 height 622
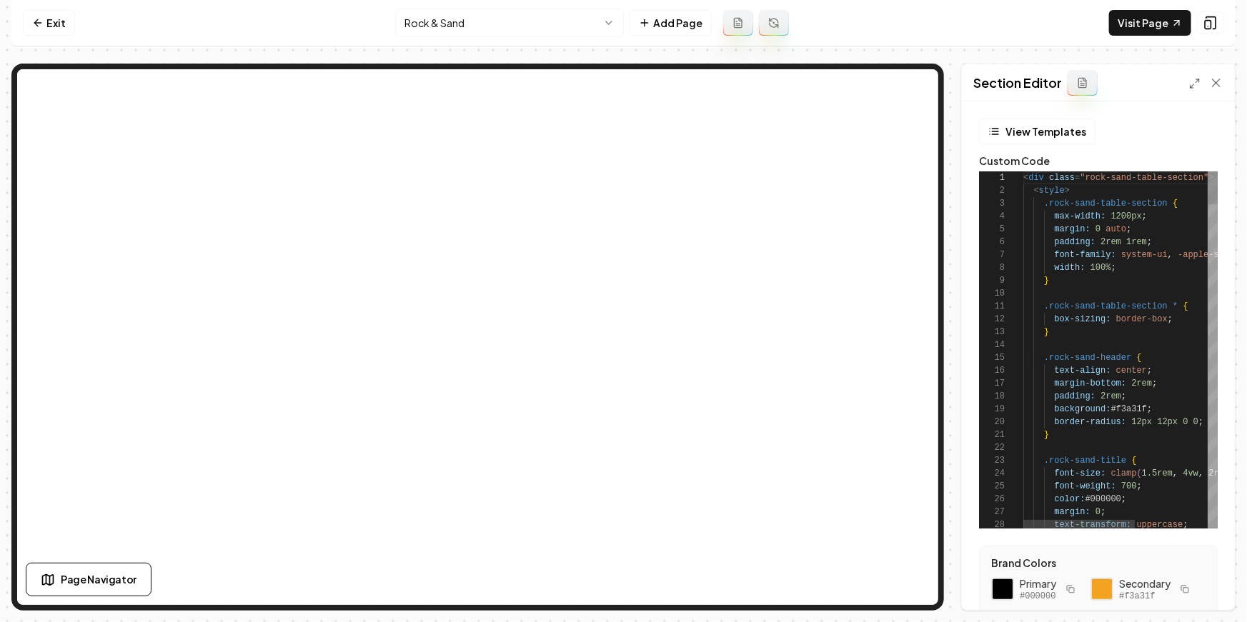
scroll to position [129, 0]
click at [488, 19] on html "Computer Required This feature is only available on a computer. Please switch t…" at bounding box center [623, 311] width 1247 height 622
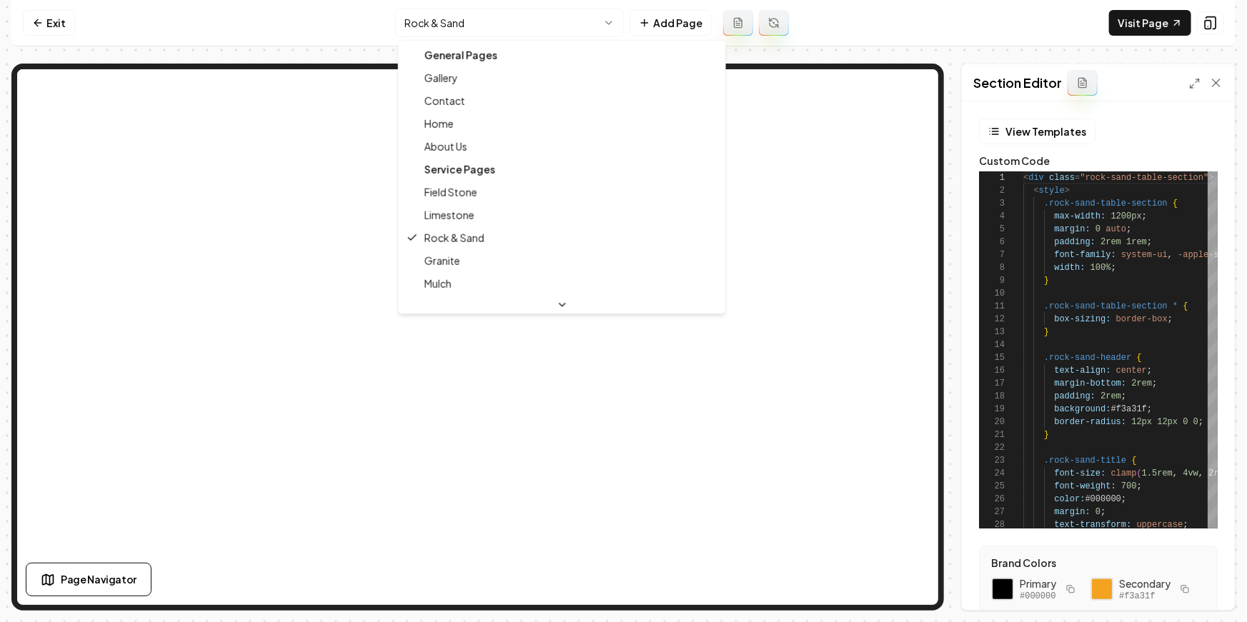
click at [479, 45] on div "General Pages" at bounding box center [562, 55] width 321 height 23
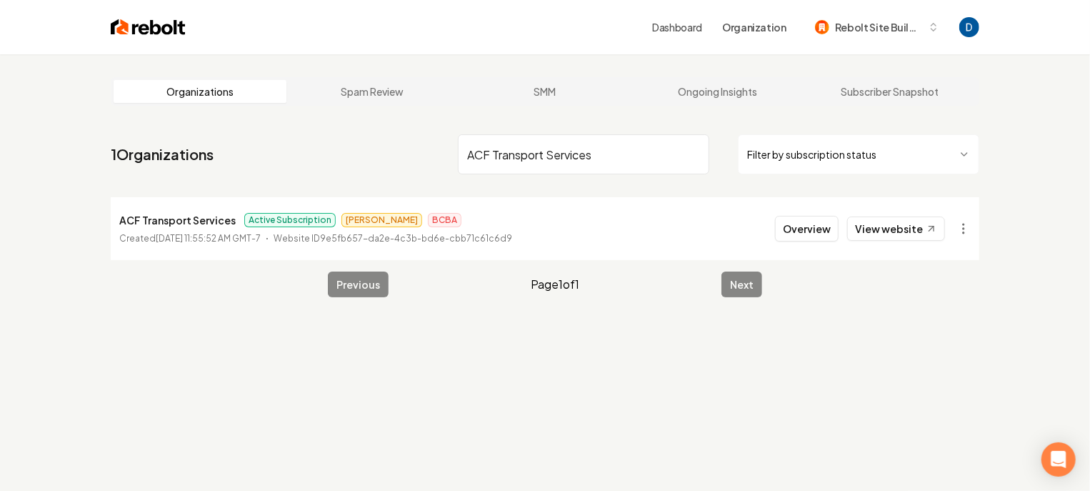
type input "ACF Transport Services"
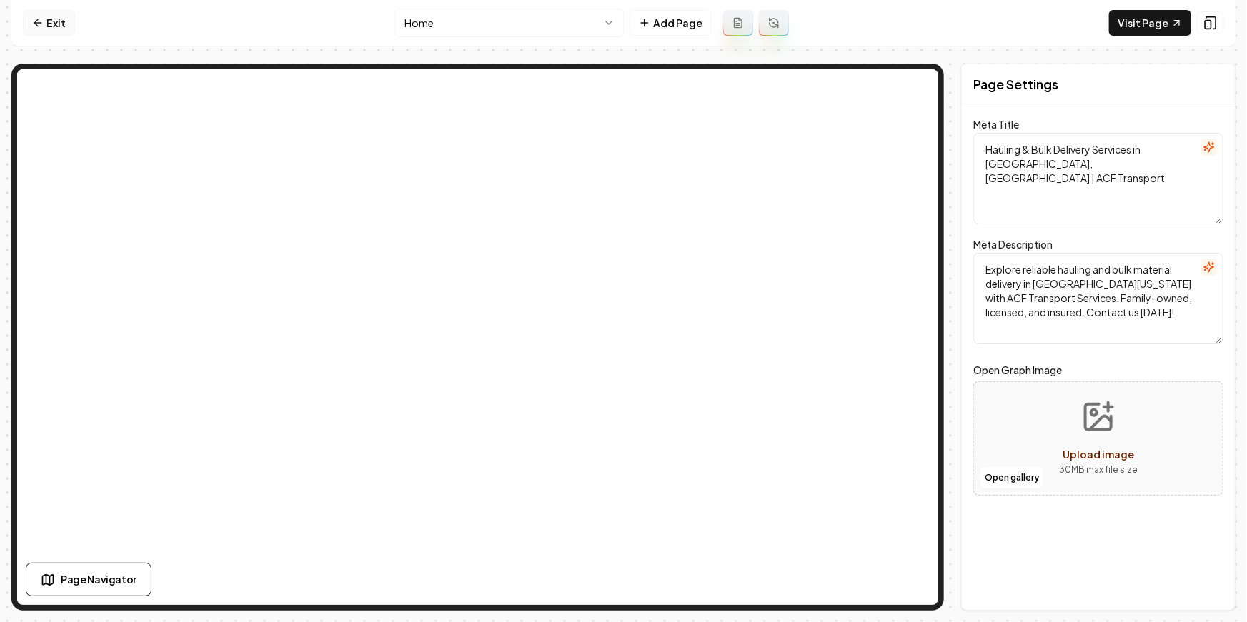
click at [71, 21] on link "Exit" at bounding box center [49, 23] width 52 height 26
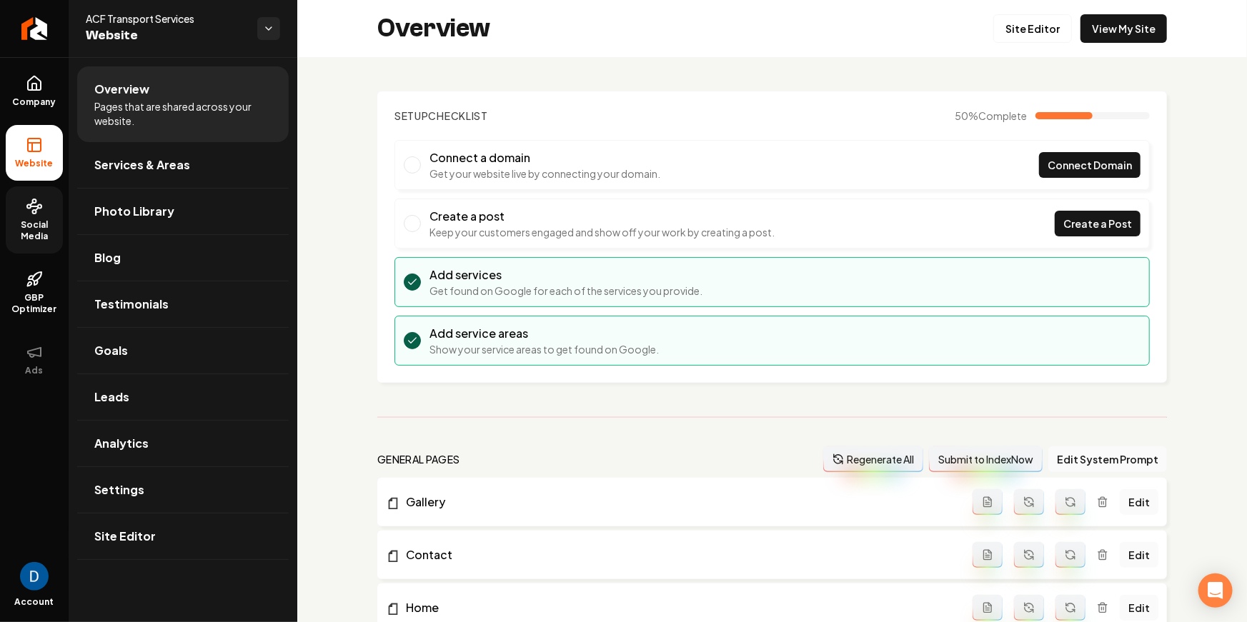
click at [59, 209] on link "Social Media" at bounding box center [34, 220] width 57 height 67
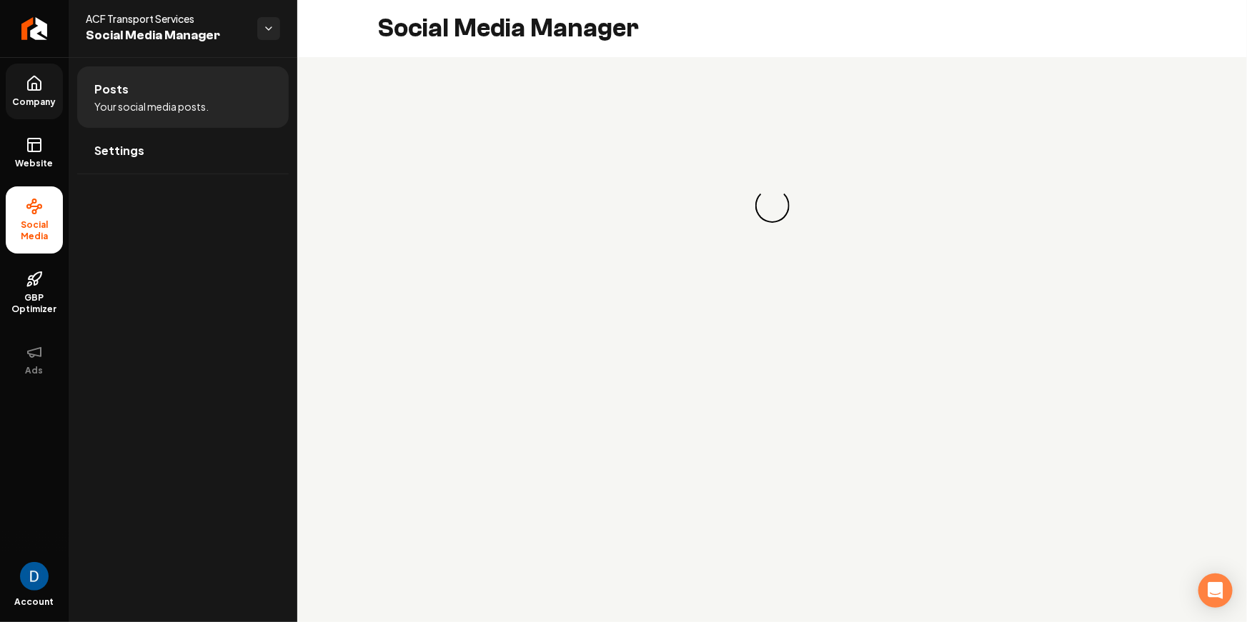
click at [44, 103] on span "Company" at bounding box center [34, 101] width 55 height 11
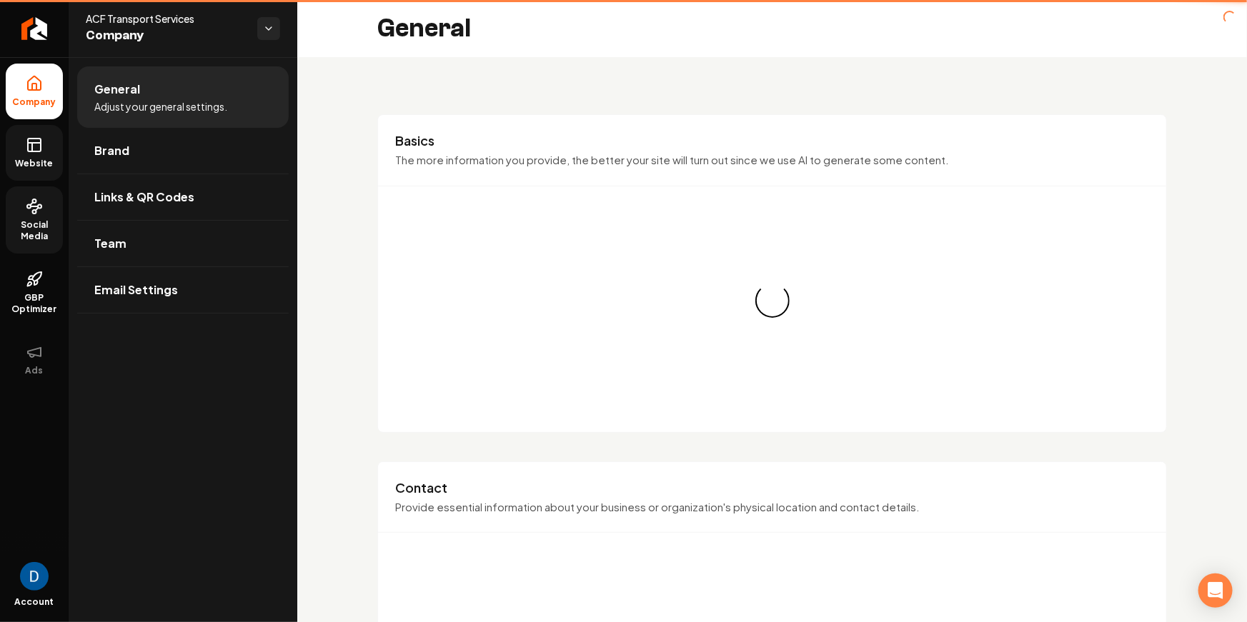
click at [40, 133] on link "Website" at bounding box center [34, 153] width 57 height 56
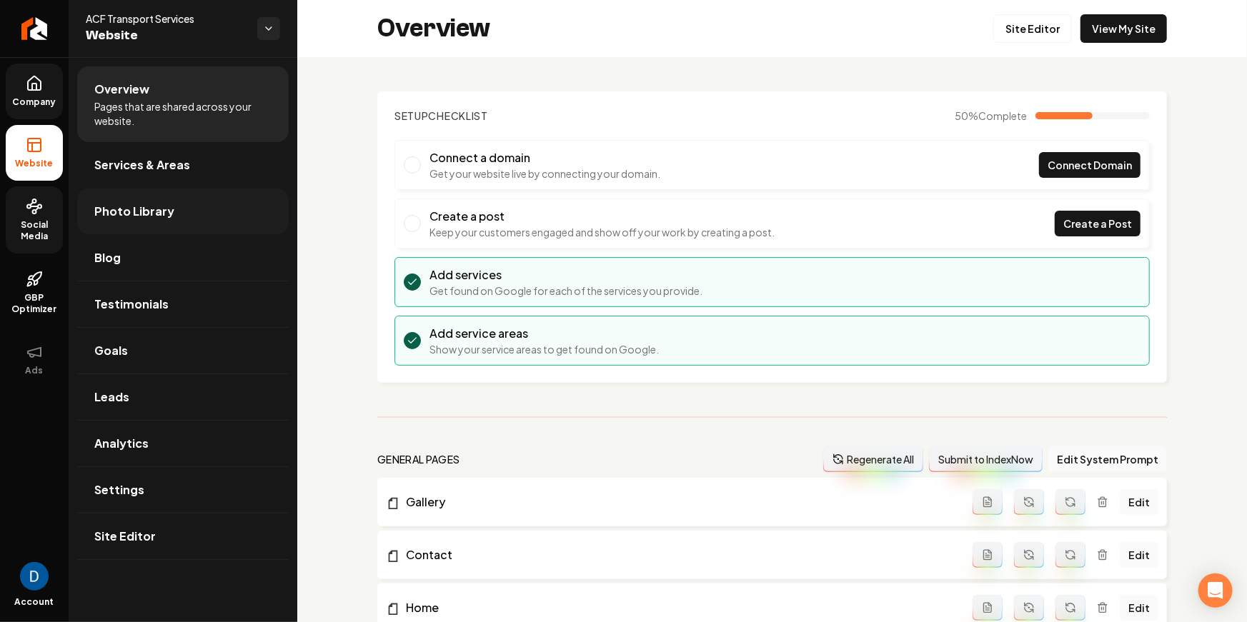
click at [189, 215] on link "Photo Library" at bounding box center [183, 212] width 212 height 46
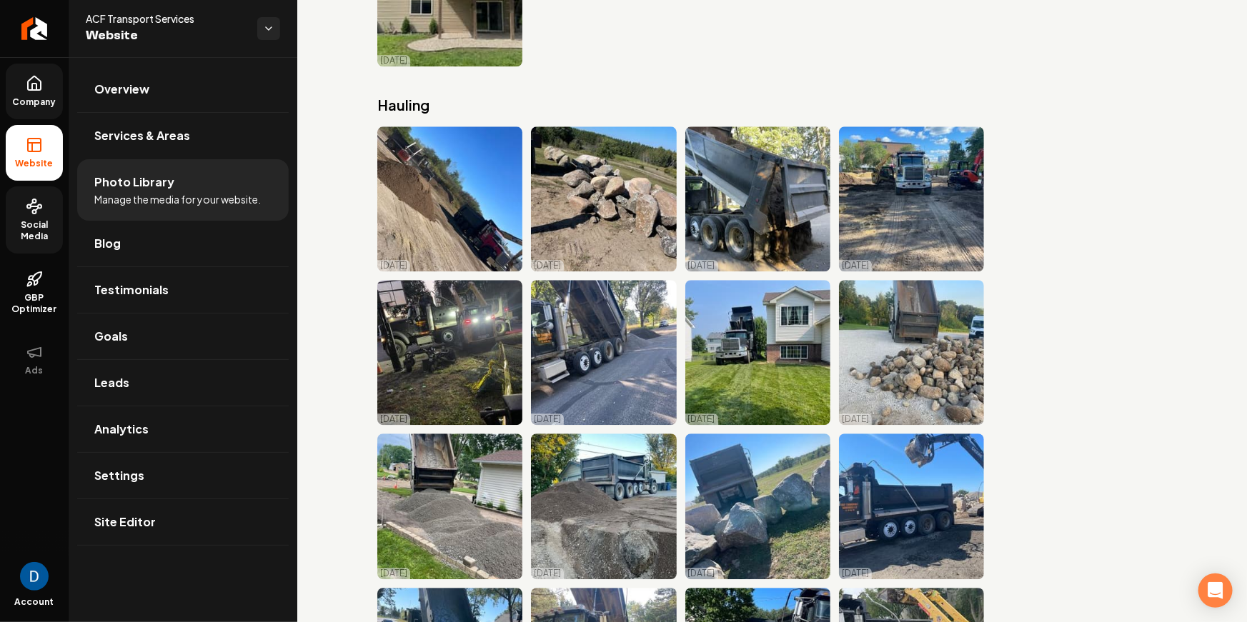
scroll to position [7219, 0]
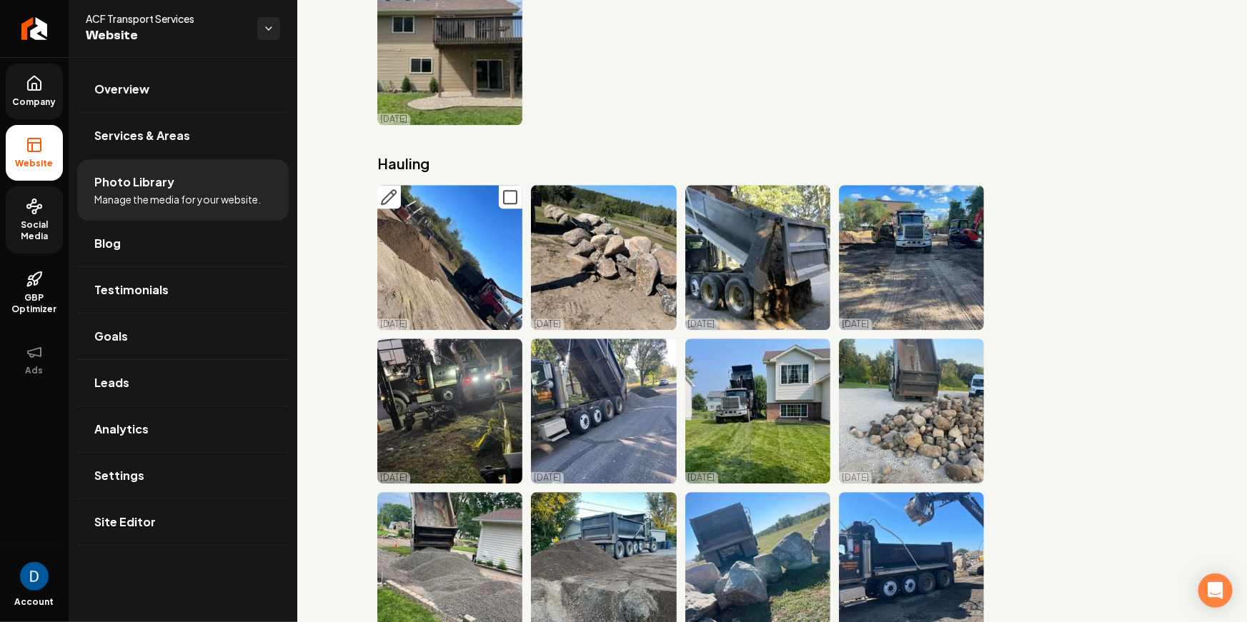
click at [439, 244] on img "Main content area" at bounding box center [449, 257] width 145 height 145
click at [511, 197] on icon "Main content area" at bounding box center [510, 197] width 17 height 17
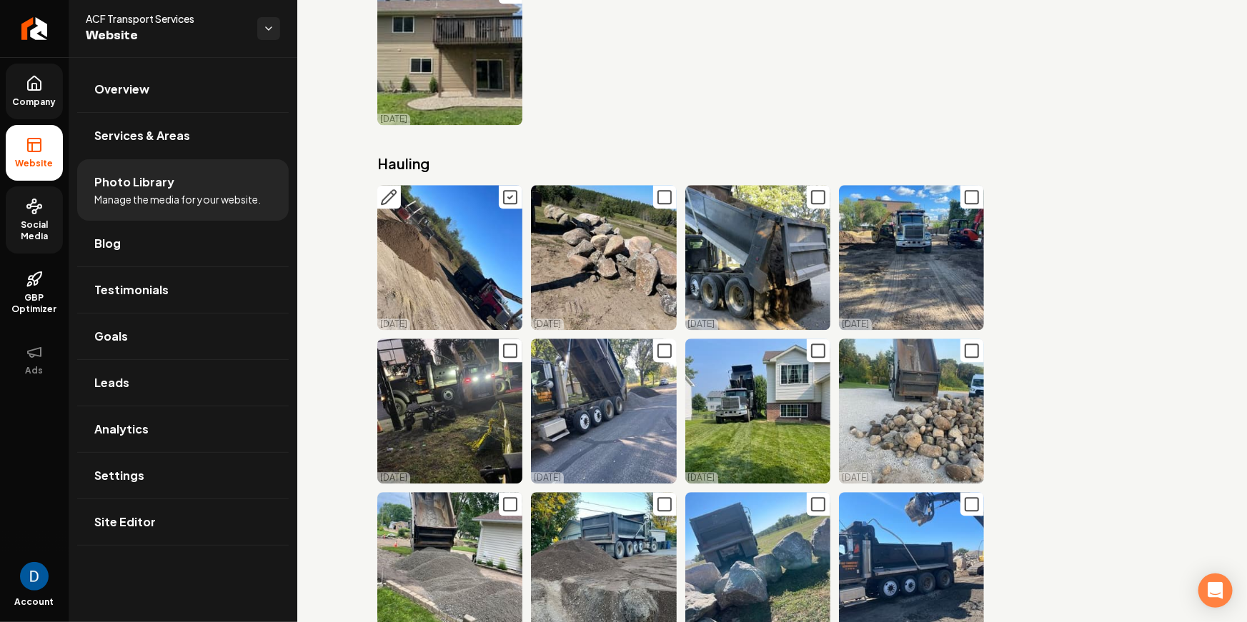
click at [511, 197] on icon "Main content area" at bounding box center [510, 197] width 17 height 17
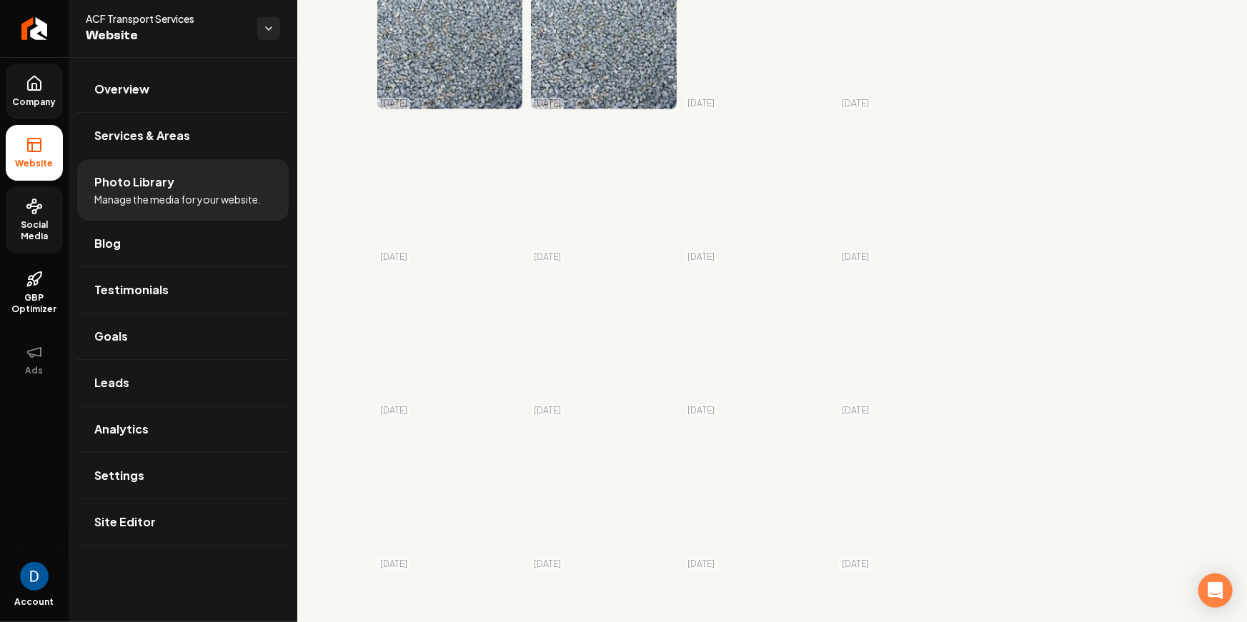
scroll to position [0, 0]
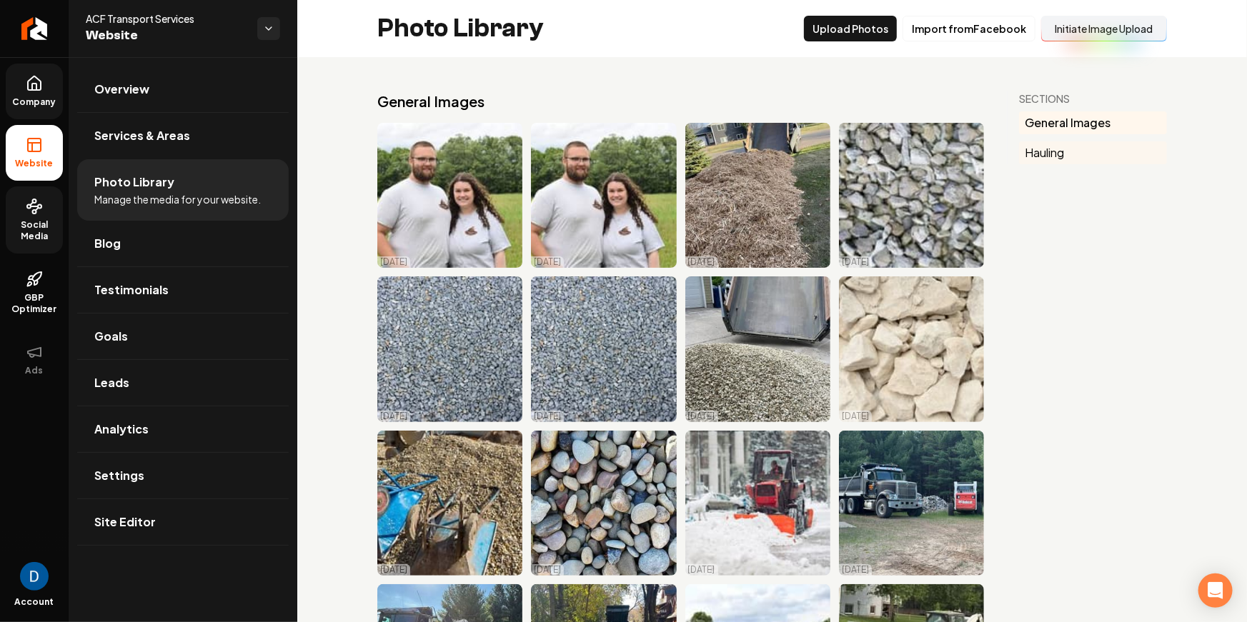
click at [1031, 156] on button "Hauling" at bounding box center [1093, 152] width 148 height 23
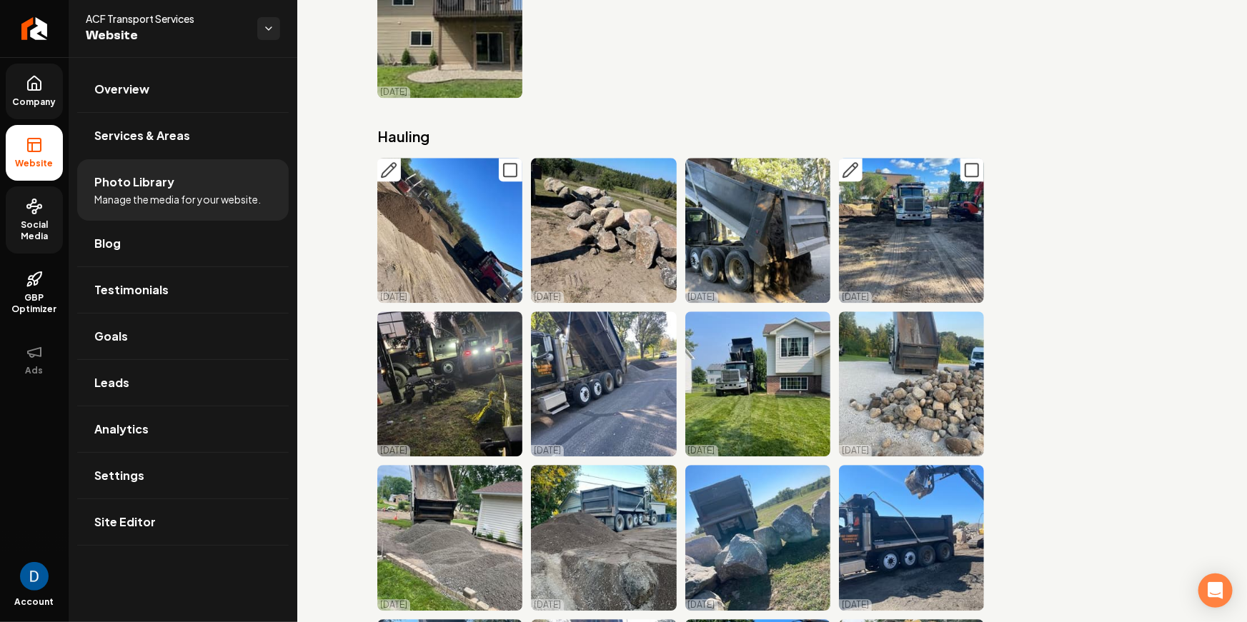
scroll to position [7160, 0]
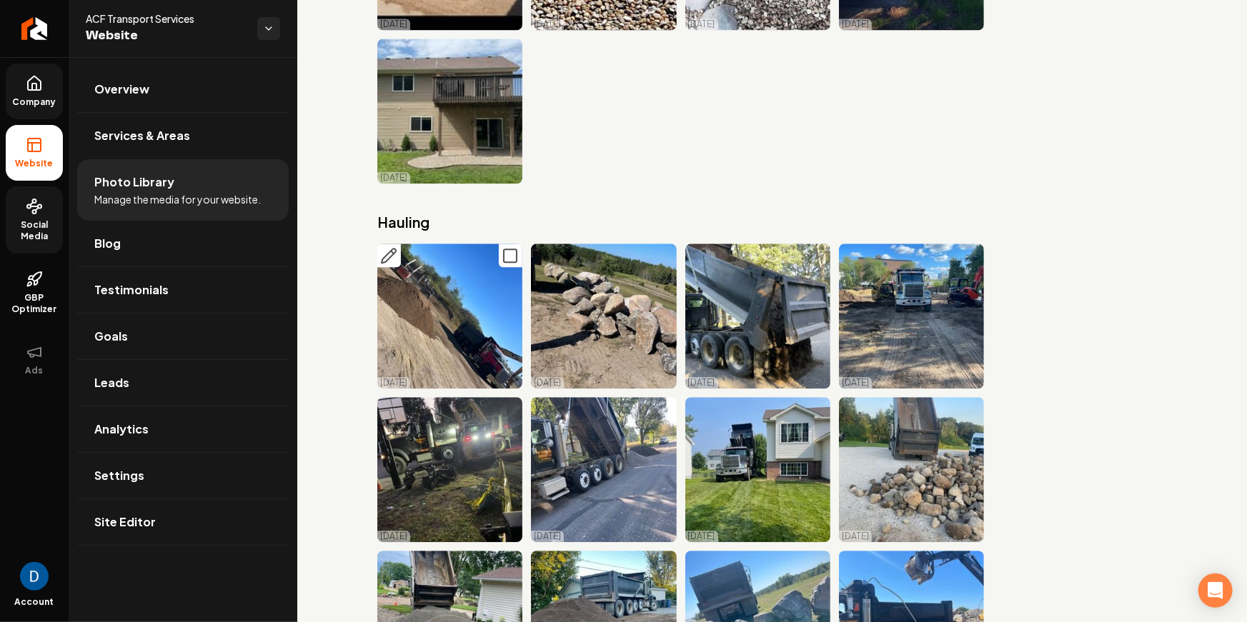
click at [393, 228] on h2 "Hauling" at bounding box center [680, 222] width 607 height 20
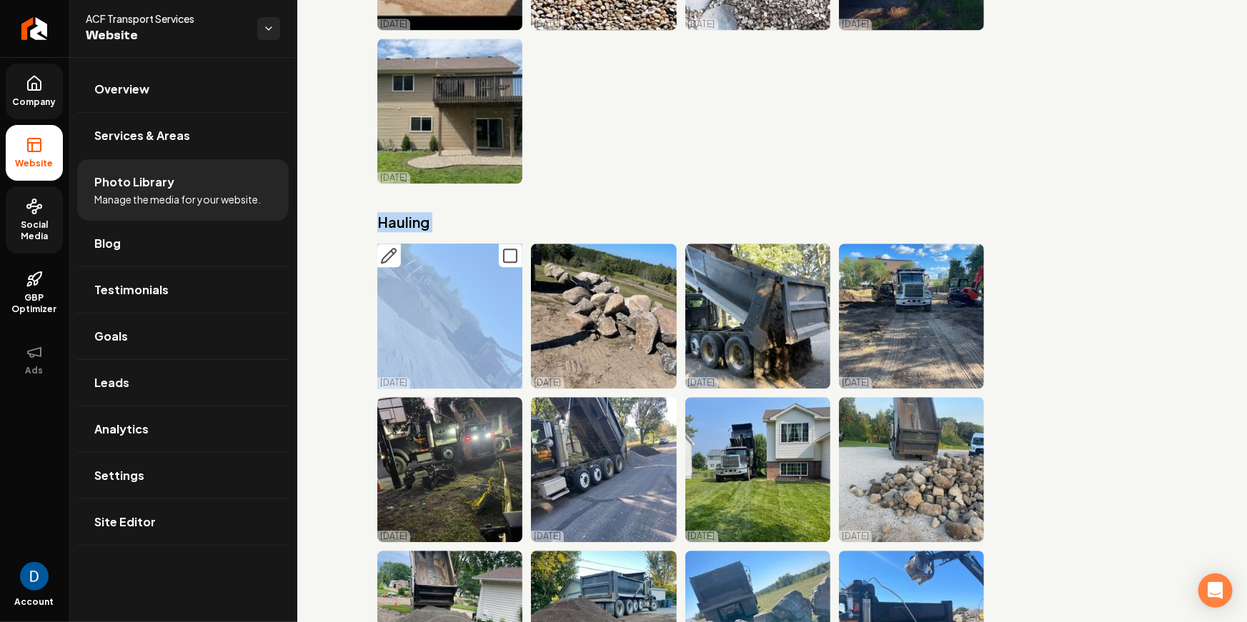
copy h2 "Hauling"
click at [45, 235] on span "Social Media" at bounding box center [34, 230] width 57 height 23
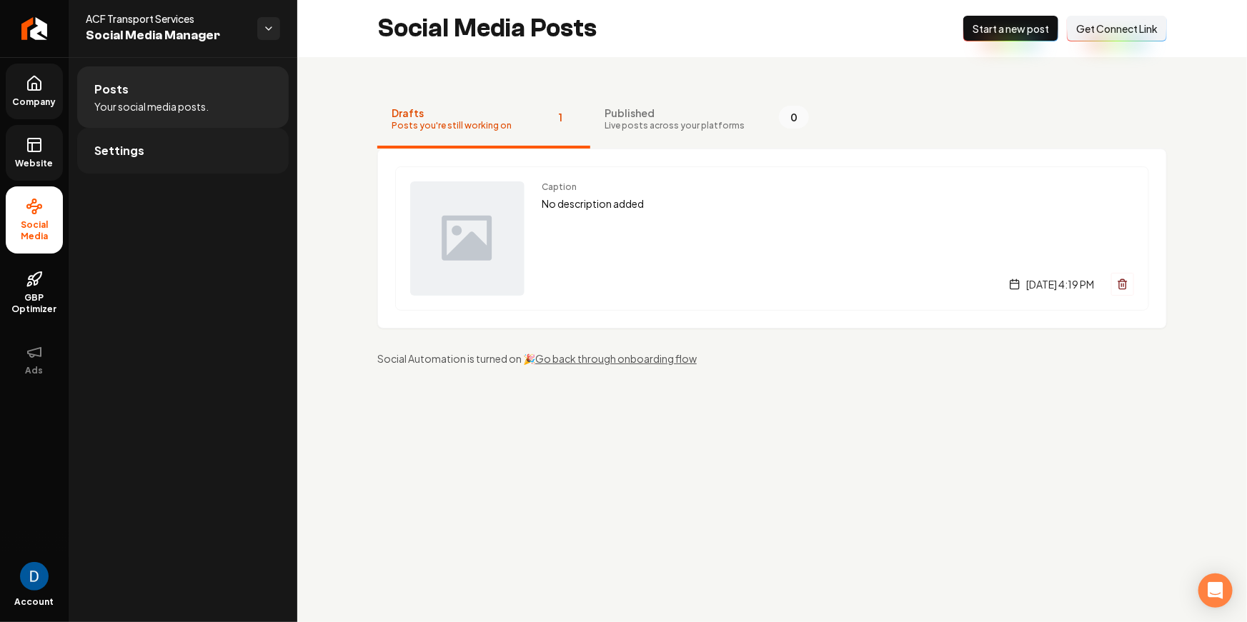
click at [144, 164] on link "Settings" at bounding box center [183, 151] width 212 height 46
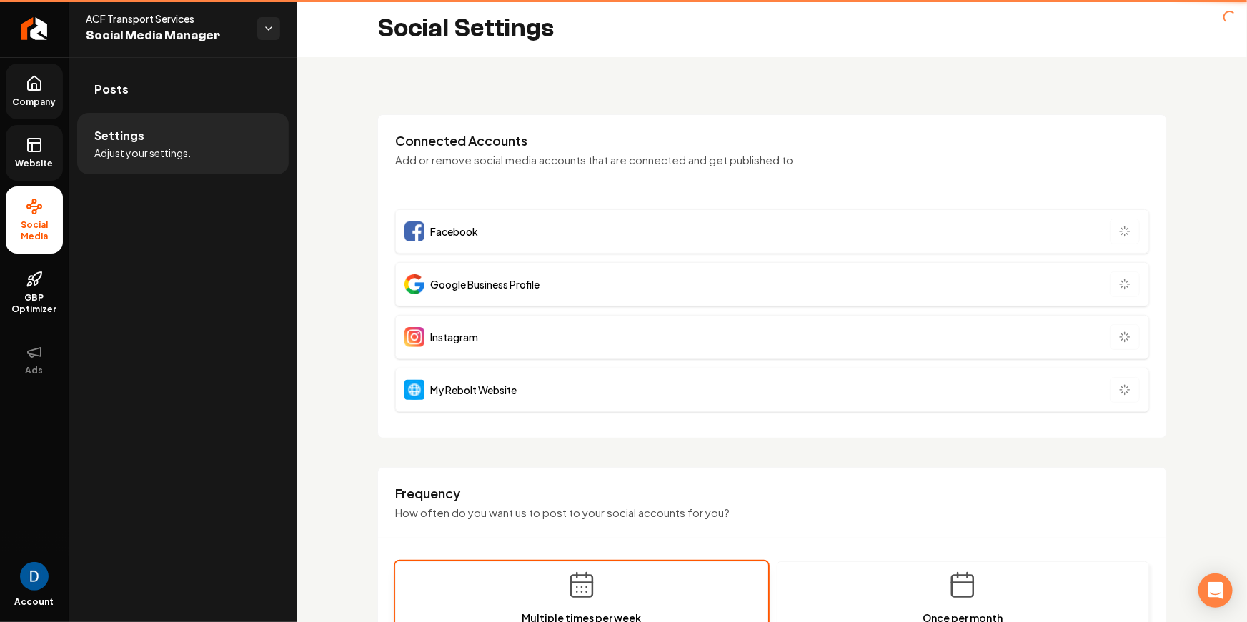
type input "**********"
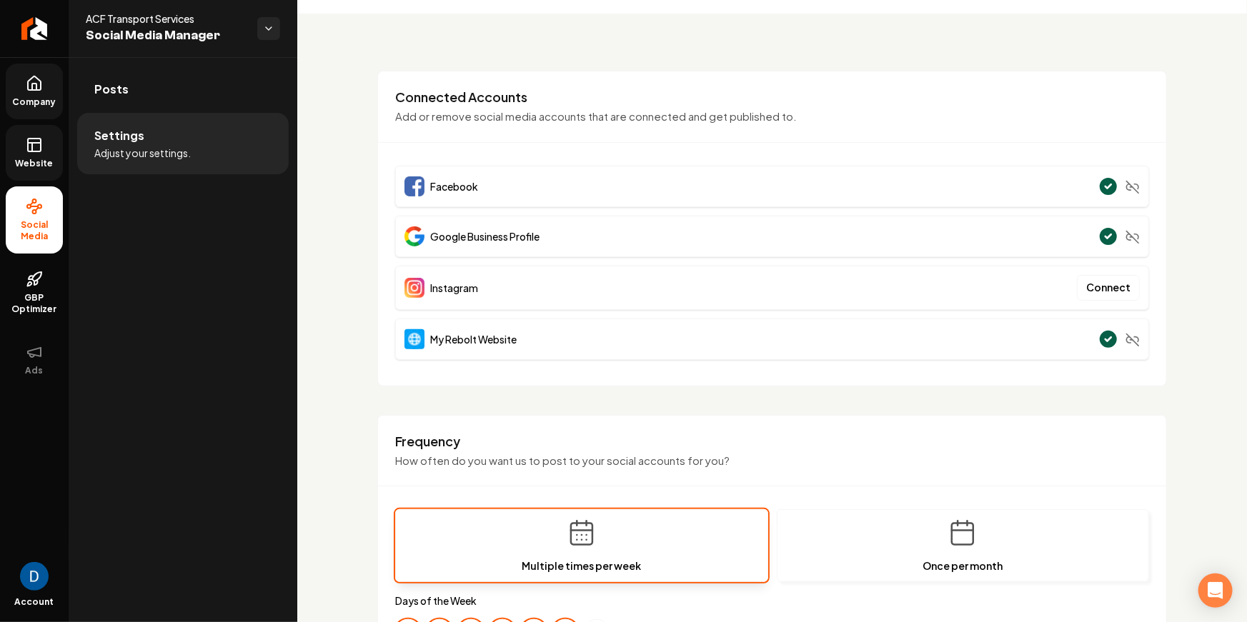
scroll to position [99, 0]
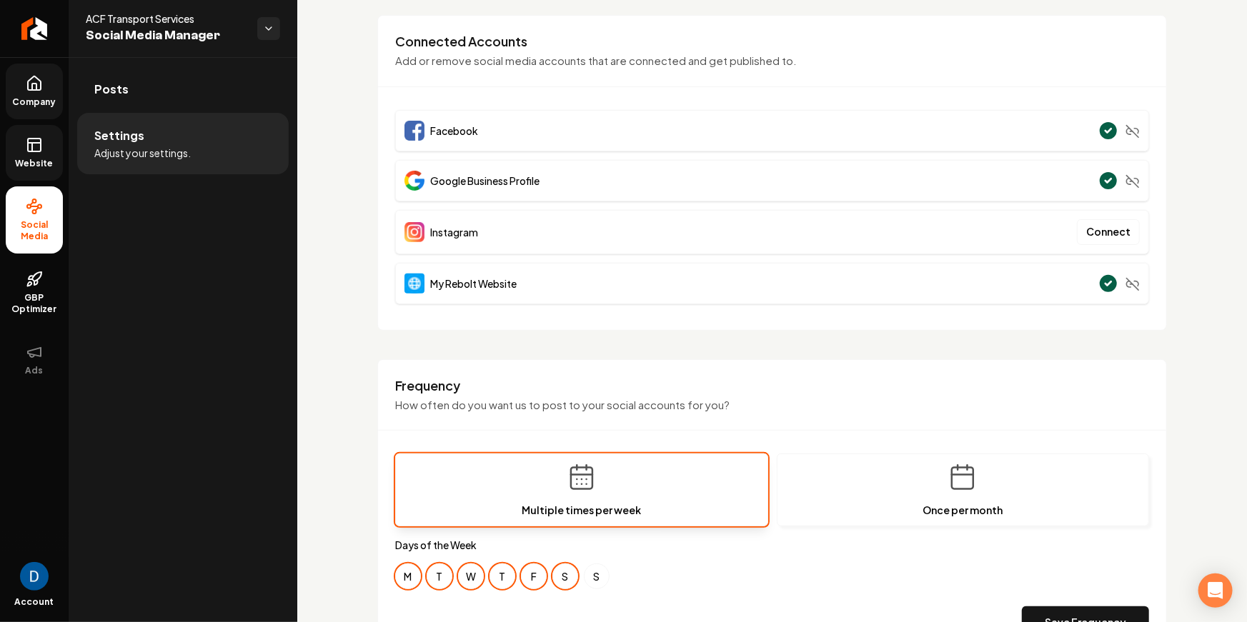
click at [462, 289] on span "My Rebolt Website" at bounding box center [473, 284] width 86 height 14
click at [459, 284] on span "My Rebolt Website" at bounding box center [473, 284] width 86 height 14
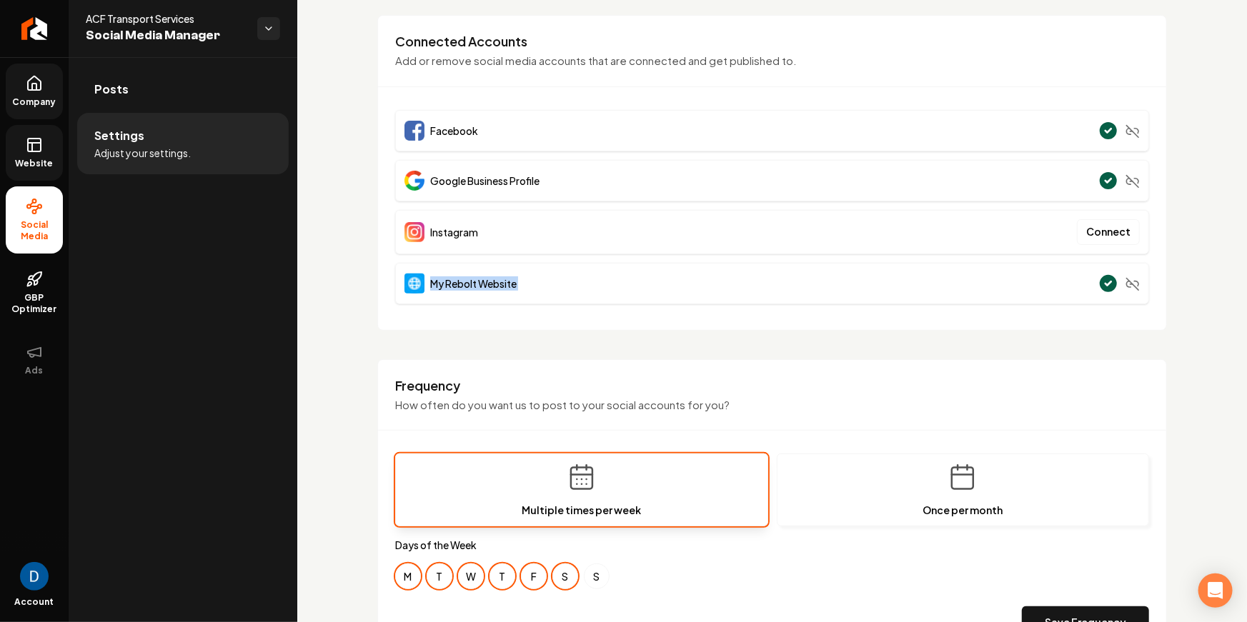
click at [459, 284] on span "My Rebolt Website" at bounding box center [473, 284] width 86 height 14
click at [49, 161] on span "Website" at bounding box center [34, 163] width 49 height 11
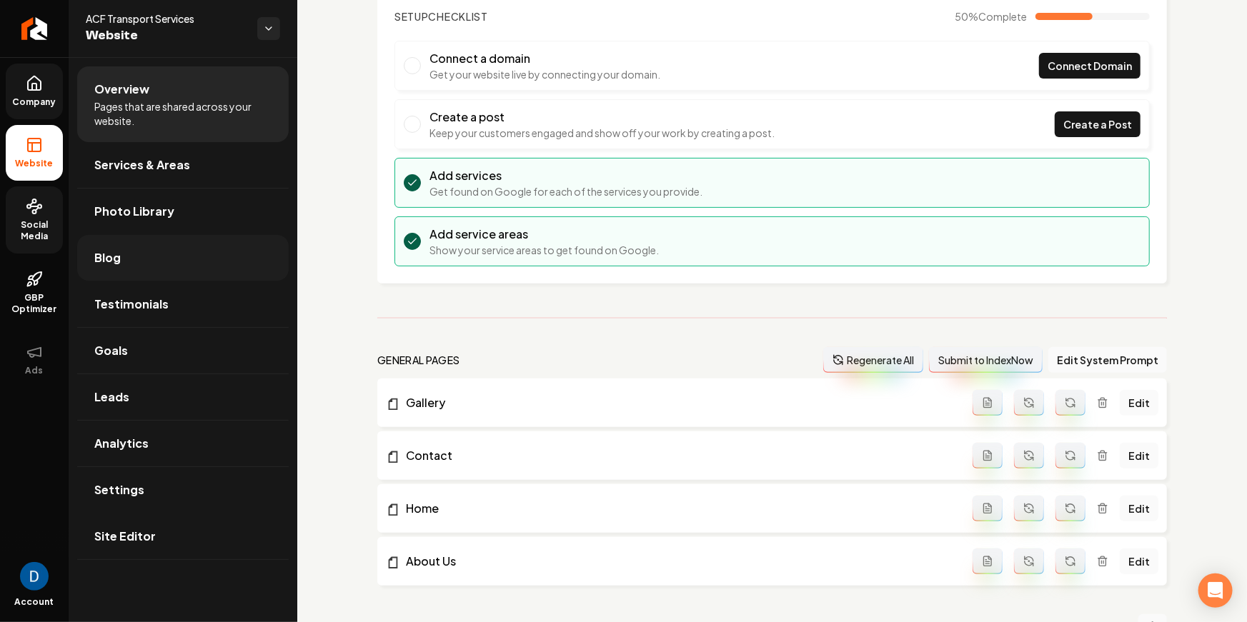
click at [135, 252] on link "Blog" at bounding box center [183, 258] width 212 height 46
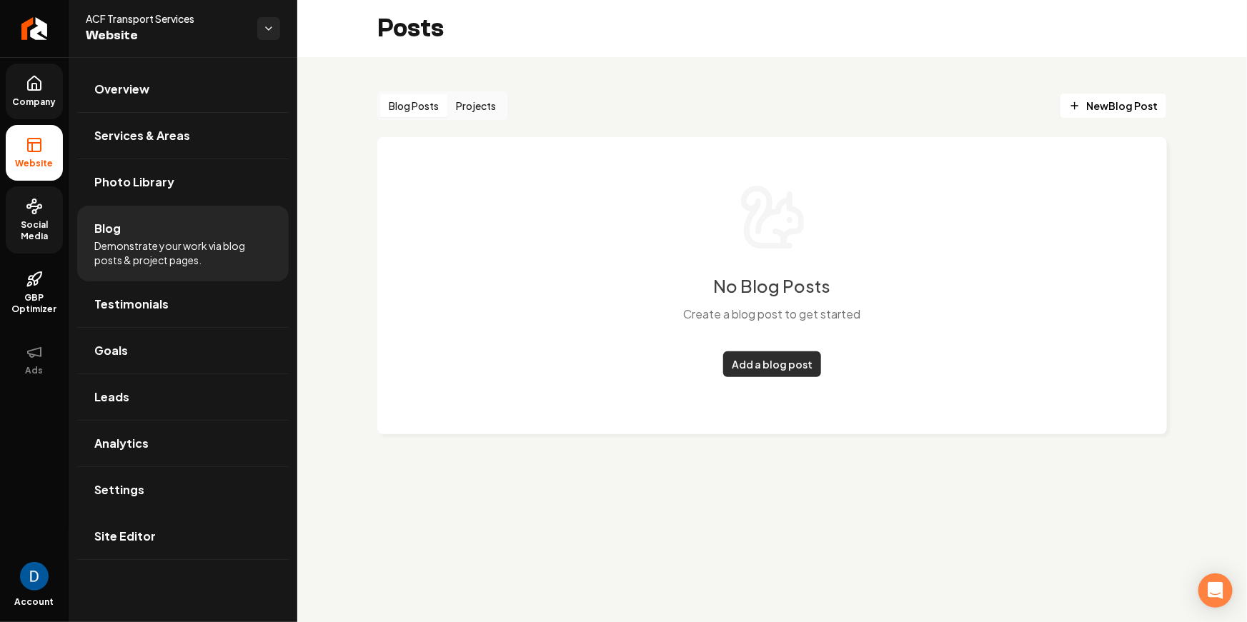
click at [792, 364] on link "Add a blog post" at bounding box center [772, 365] width 98 height 26
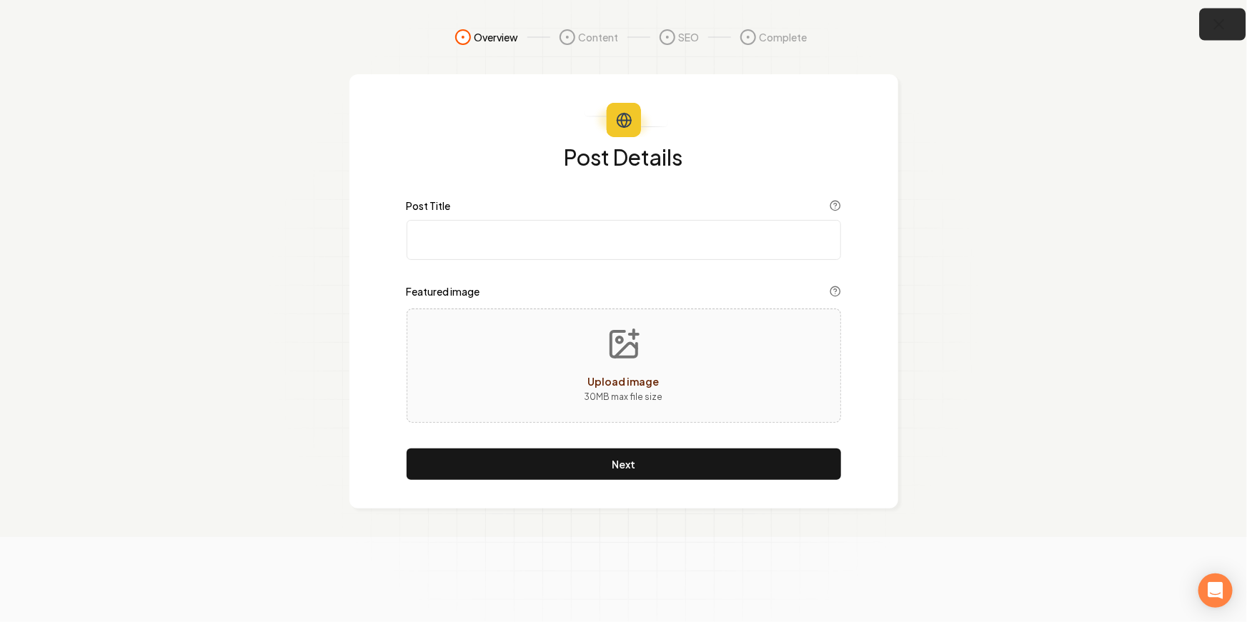
click at [1224, 32] on icon "button" at bounding box center [1220, 25] width 18 height 18
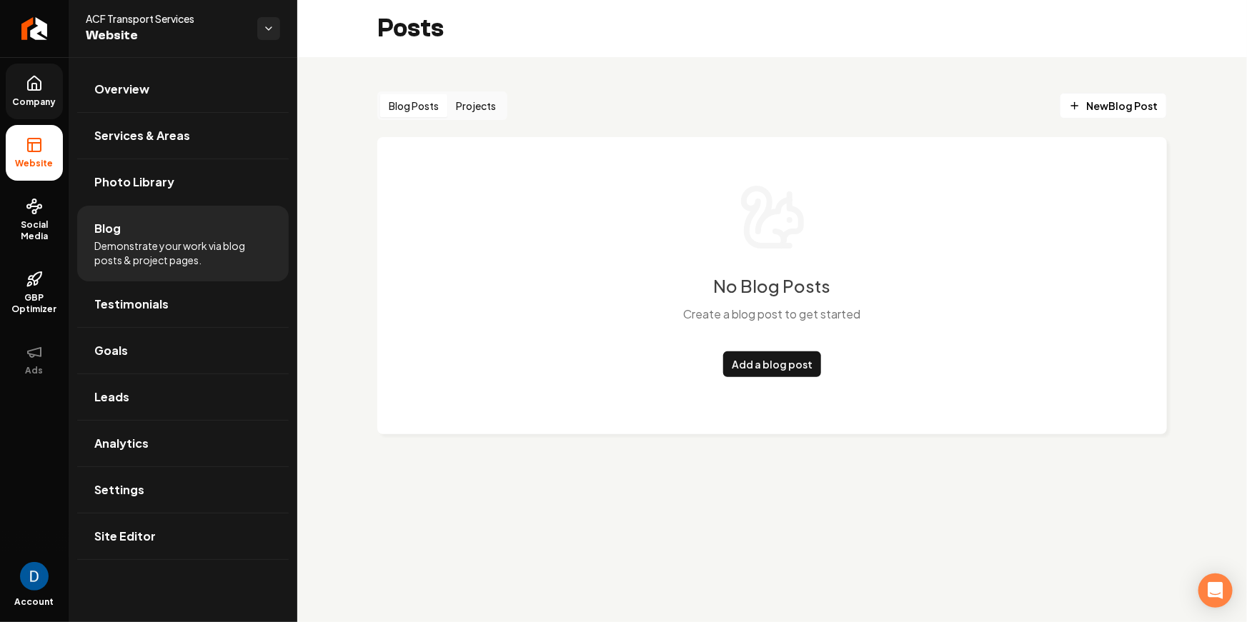
click at [31, 108] on link "Company" at bounding box center [34, 92] width 57 height 56
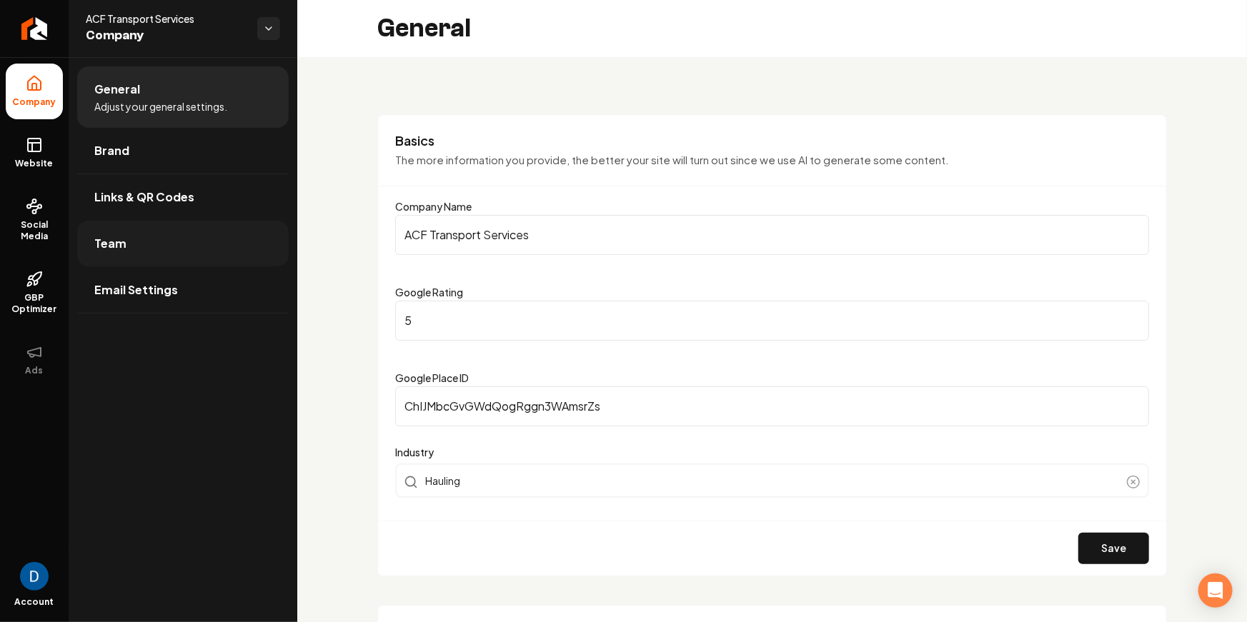
click at [148, 249] on link "Team" at bounding box center [183, 244] width 212 height 46
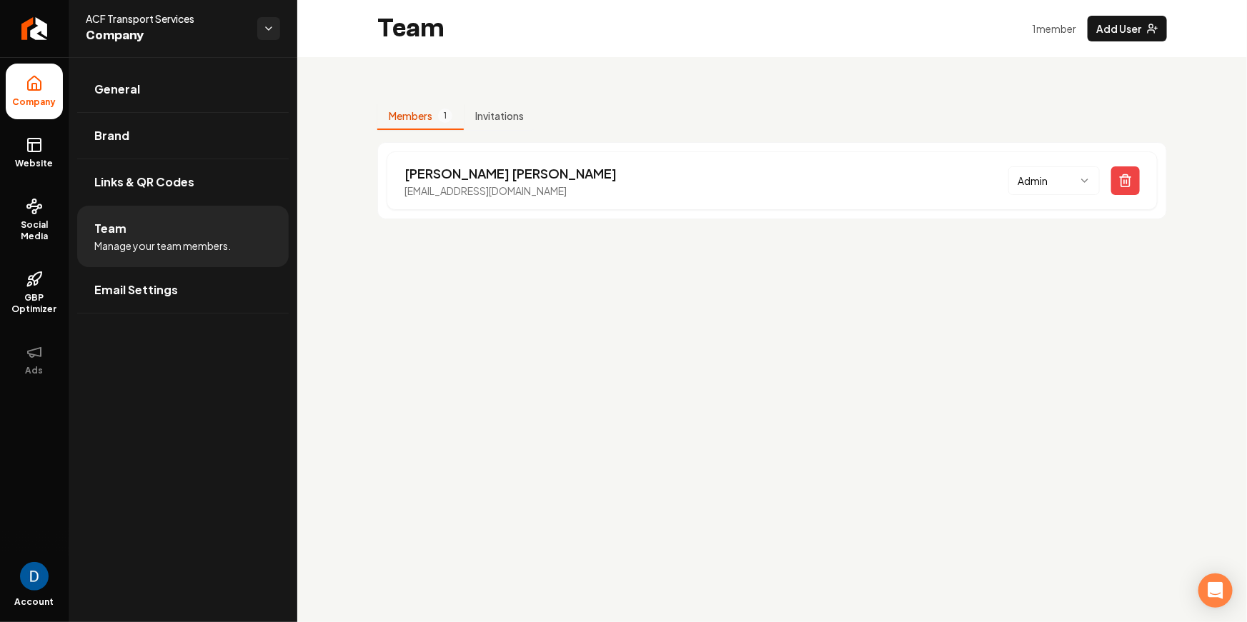
click at [597, 82] on div "Members 1 Invitations Cole Foster acftransportservices@gmail.com Admin" at bounding box center [772, 155] width 950 height 197
click at [156, 26] on span "Company" at bounding box center [166, 36] width 160 height 20
click at [161, 22] on span "ACF Transport Services" at bounding box center [166, 18] width 160 height 14
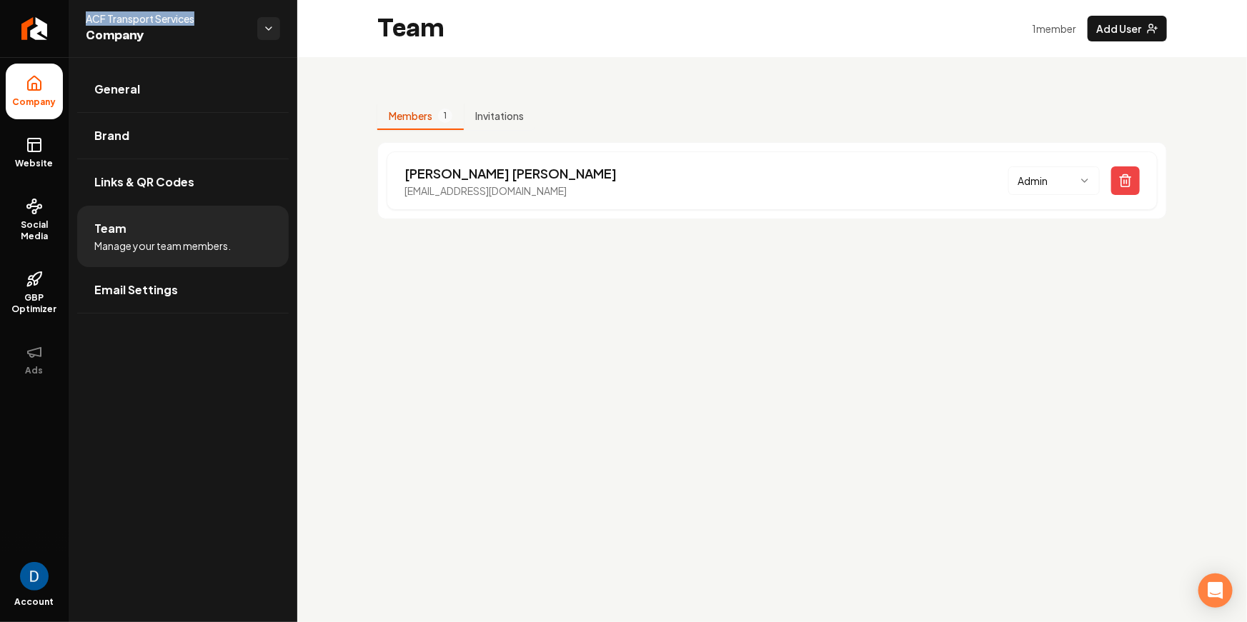
click at [161, 22] on span "ACF Transport Services" at bounding box center [166, 18] width 160 height 14
copy span "ACF Transport Services"
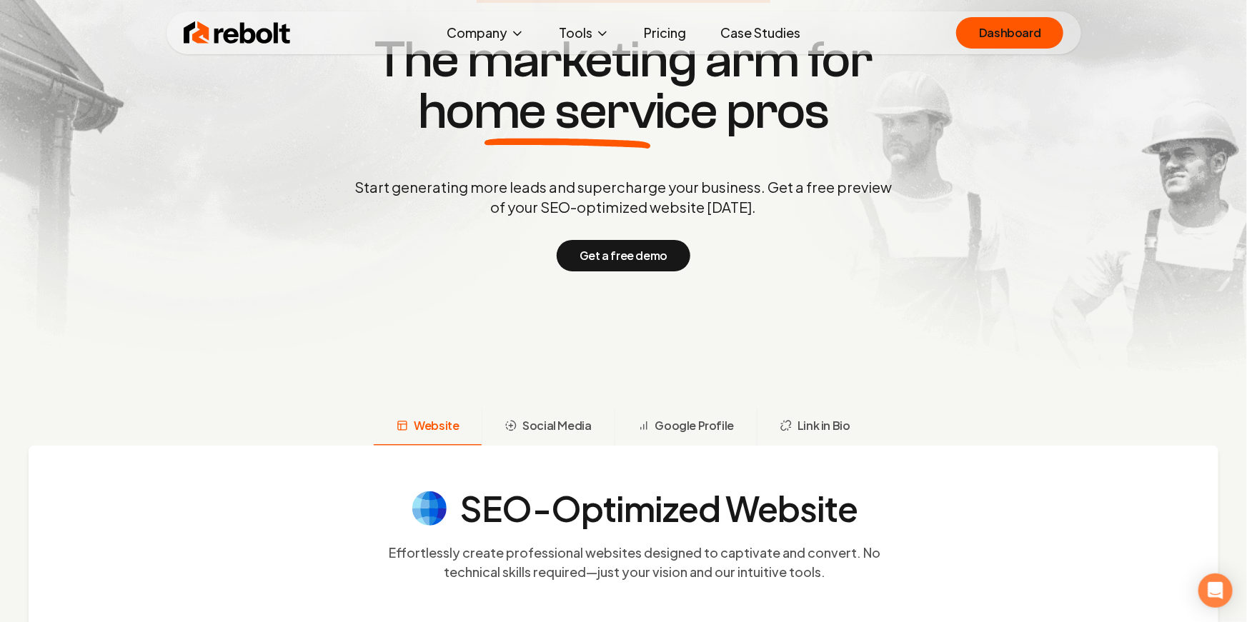
scroll to position [181, 0]
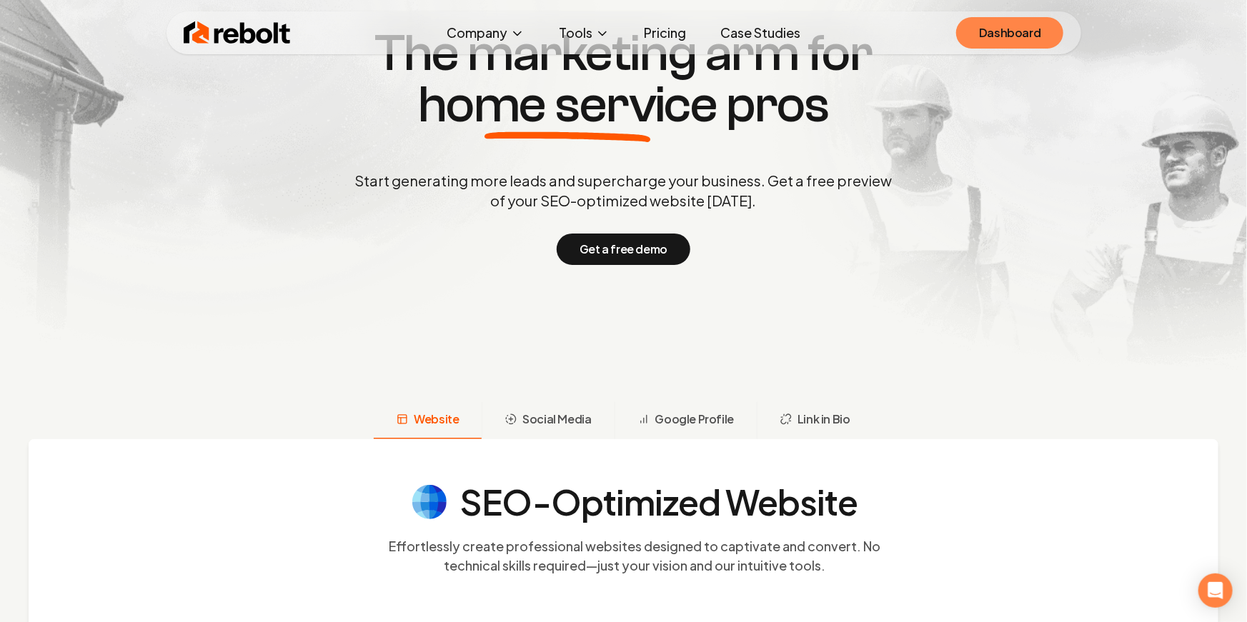
click at [998, 29] on link "Dashboard" at bounding box center [1009, 32] width 107 height 31
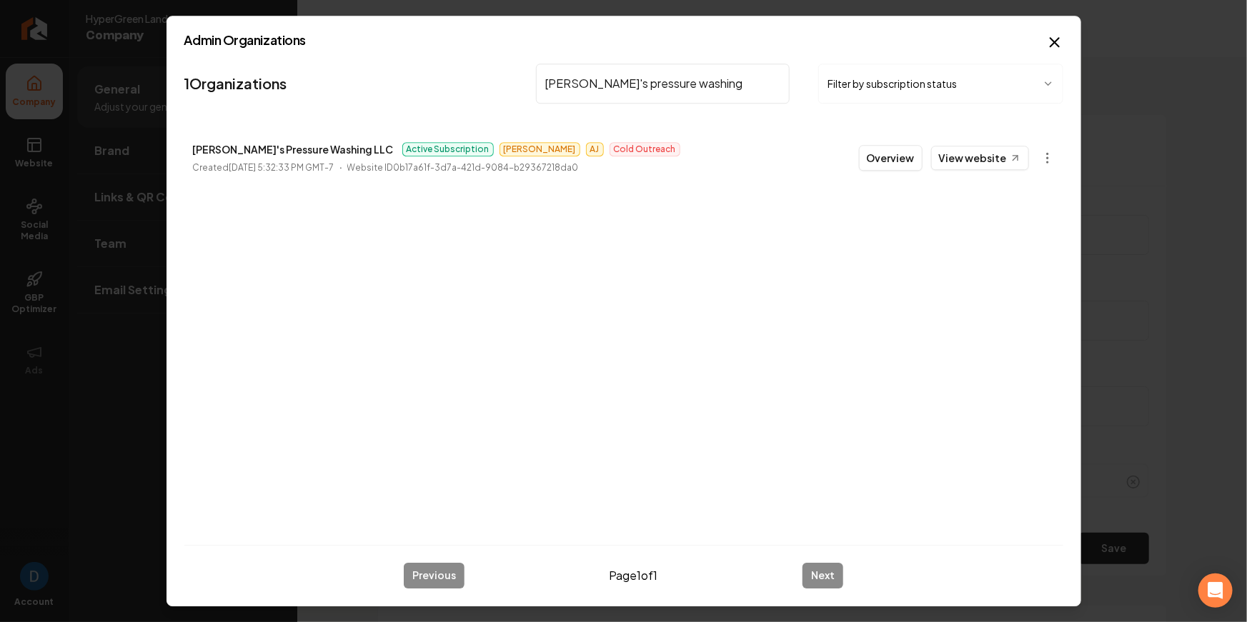
scroll to position [1900, 0]
click at [915, 161] on button "Overview" at bounding box center [891, 158] width 64 height 26
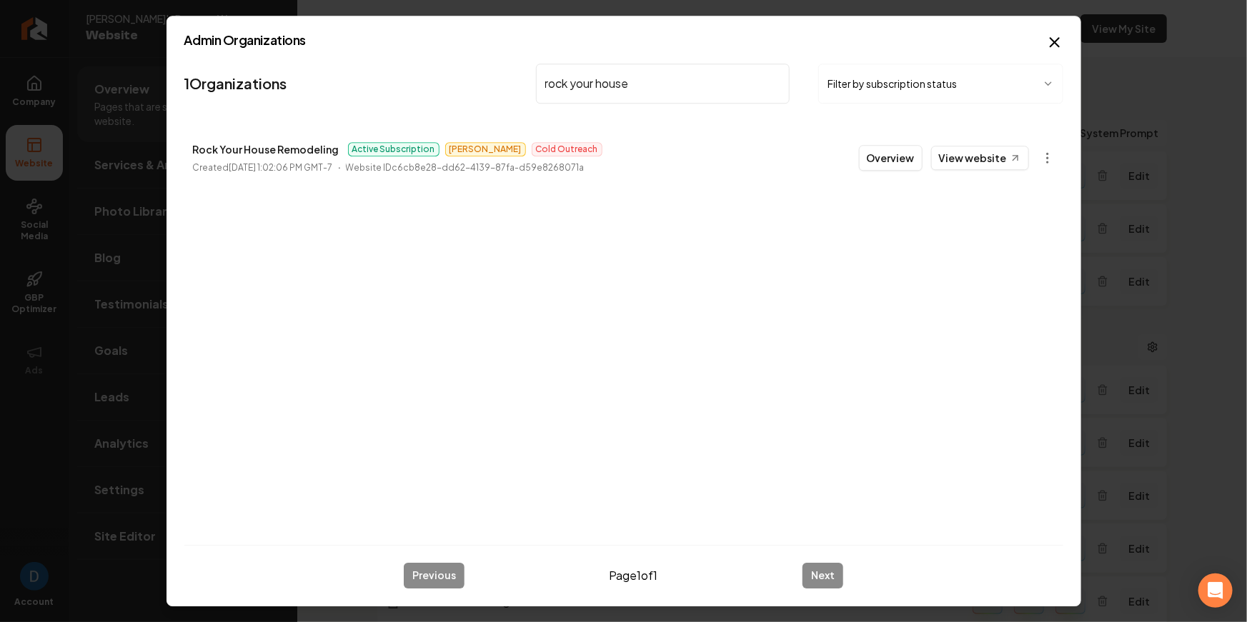
type input "rock your house"
click at [251, 149] on p "Rock Your House Remodeling" at bounding box center [266, 149] width 146 height 17
copy p "Rock Your House Remodeling"
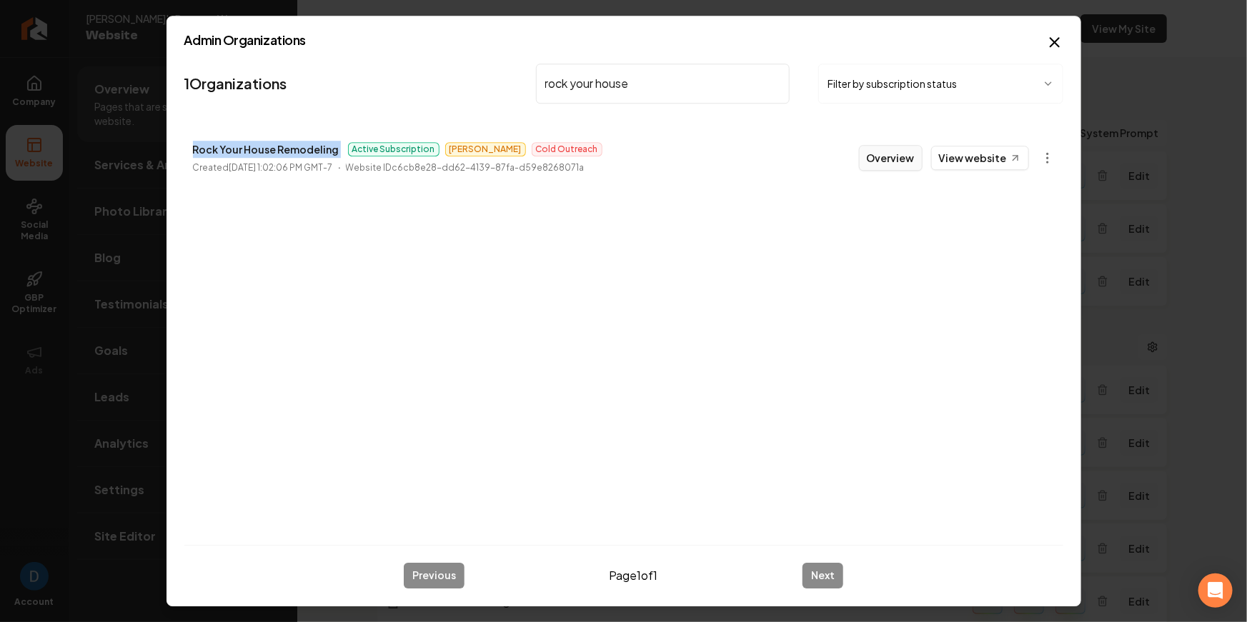
click at [880, 161] on button "Overview" at bounding box center [891, 158] width 64 height 26
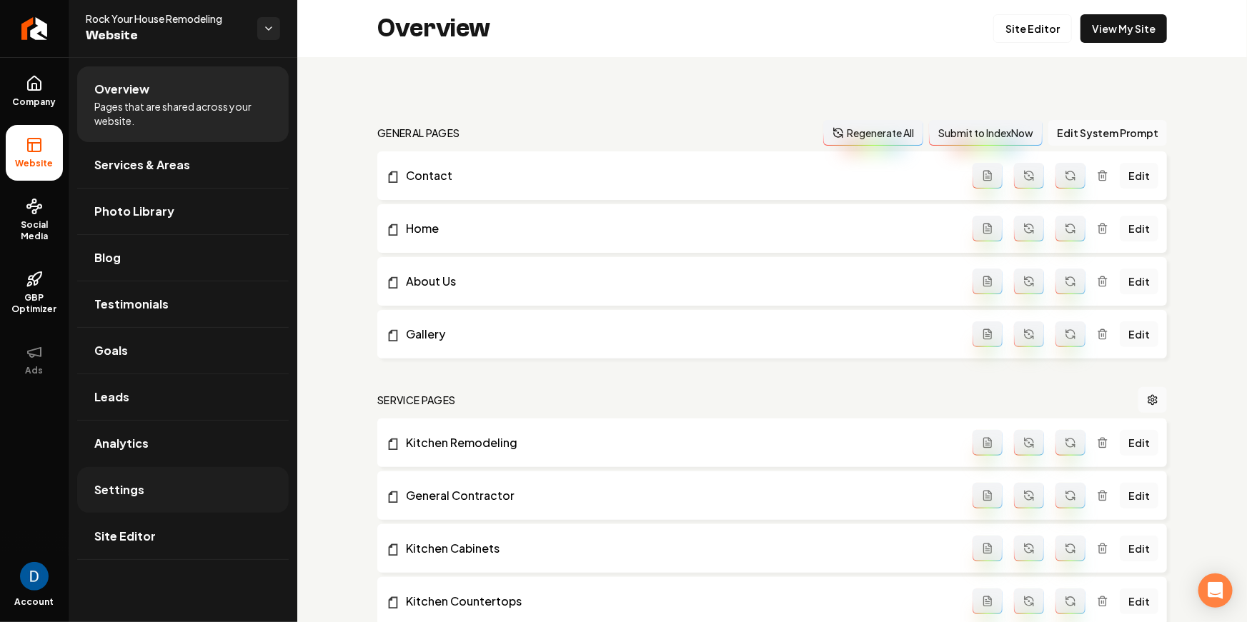
click at [199, 494] on link "Settings" at bounding box center [183, 490] width 212 height 46
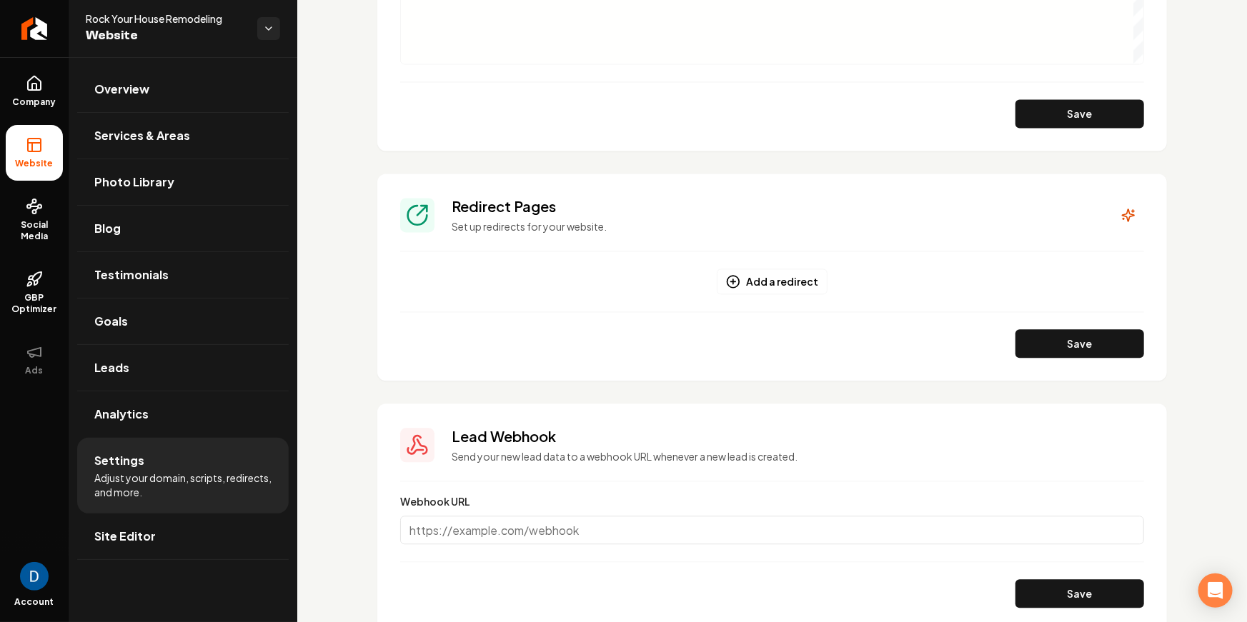
scroll to position [1426, 0]
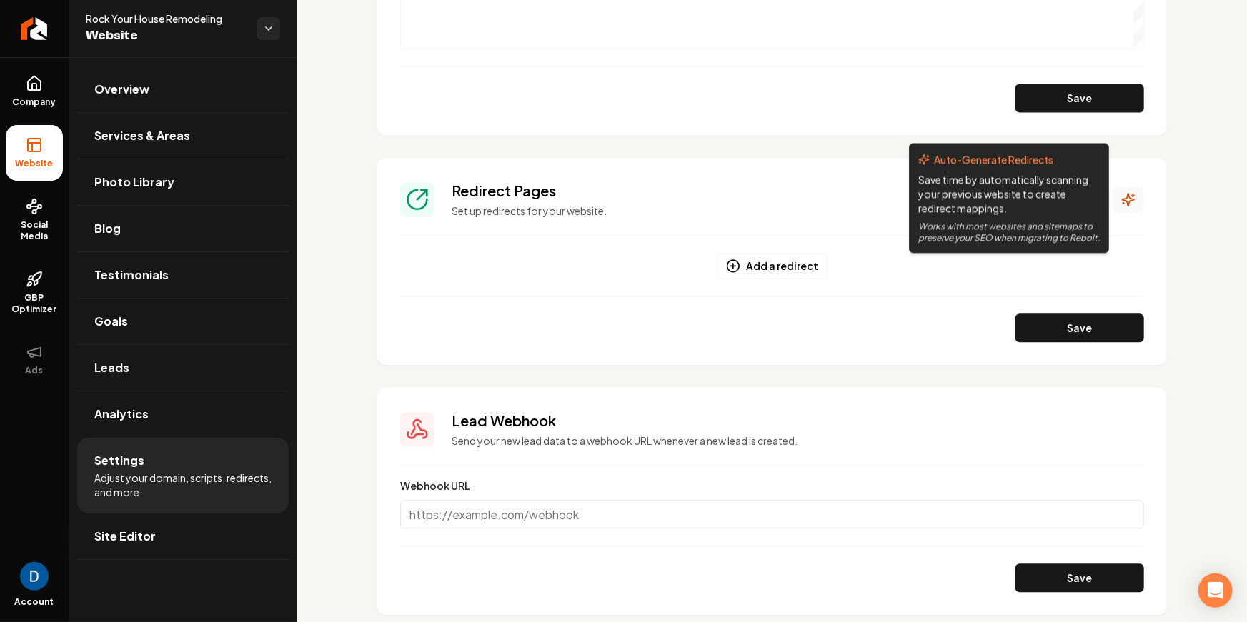
click at [1128, 202] on icon "Main content area" at bounding box center [1129, 200] width 12 height 12
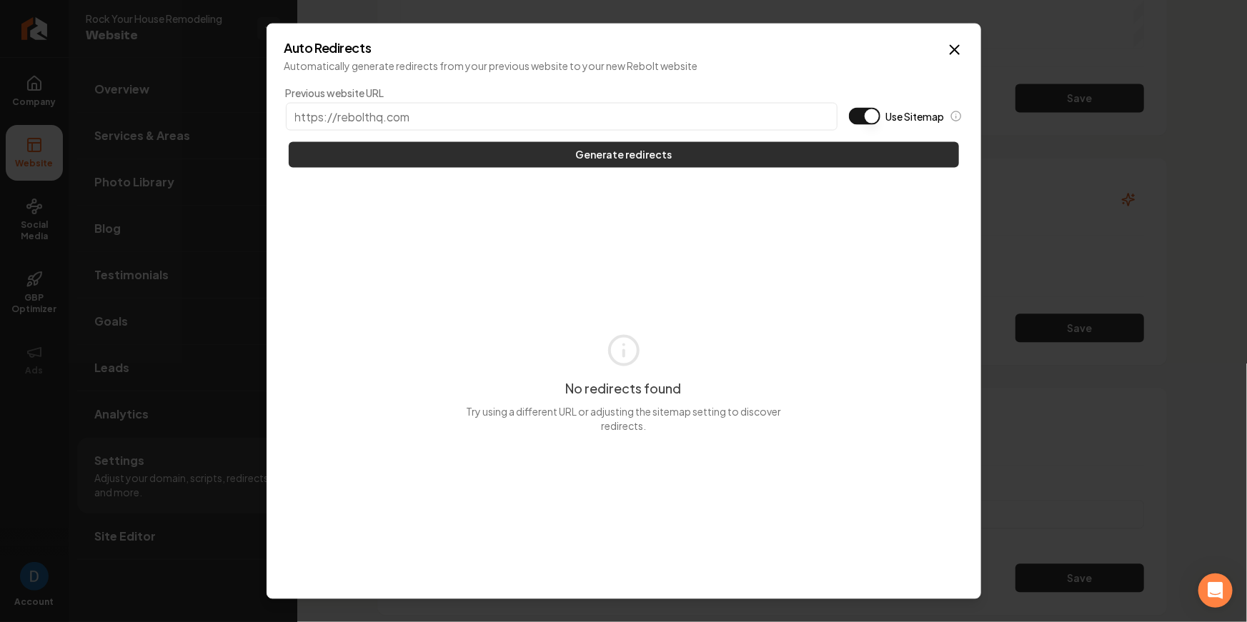
type input "Rock Your House Remodeling"
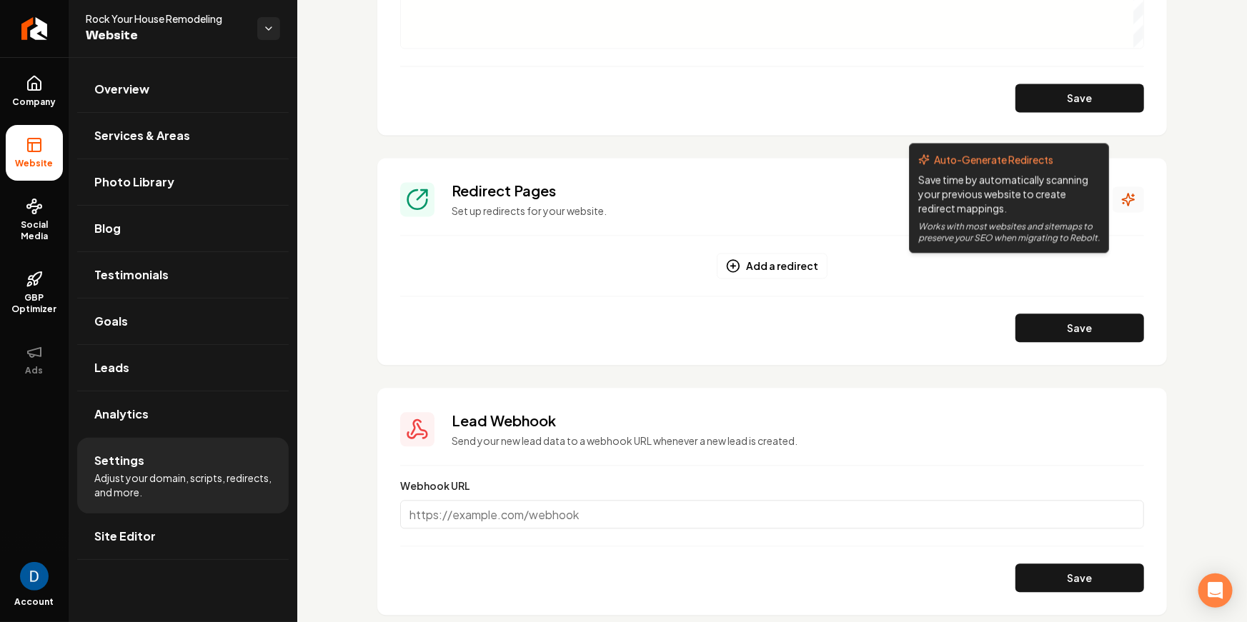
click at [1133, 195] on icon "Main content area" at bounding box center [1133, 195] width 2 height 0
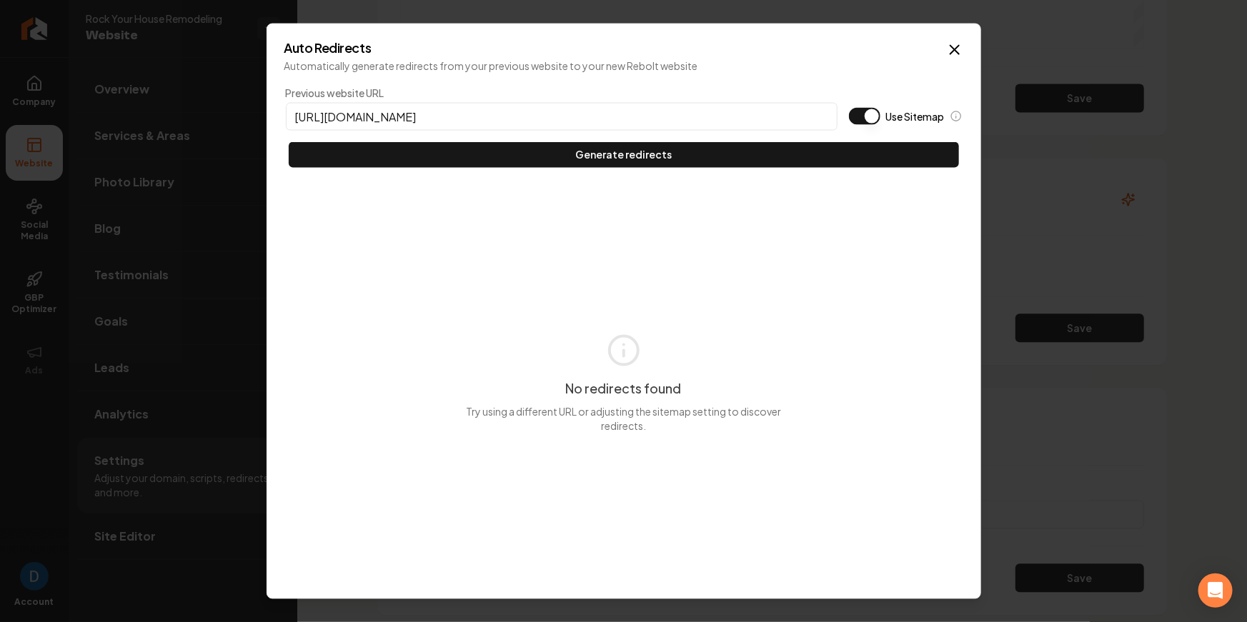
type input "[URL][DOMAIN_NAME]"
click at [863, 111] on button "Use Sitemap" at bounding box center [864, 115] width 31 height 17
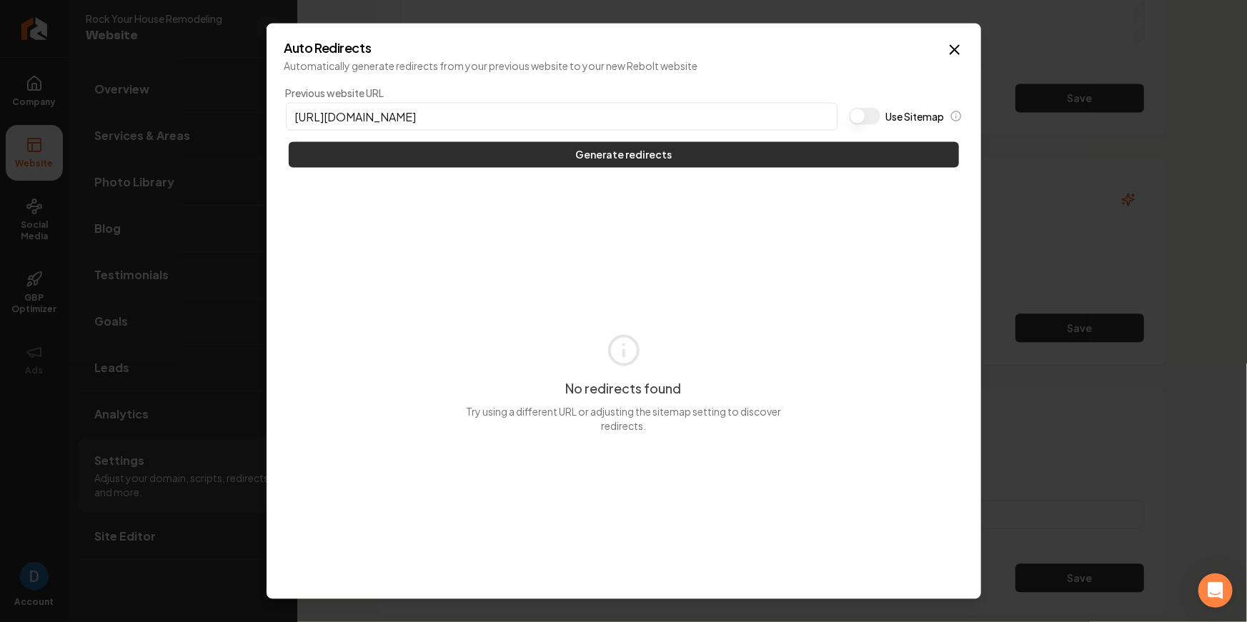
click at [730, 159] on button "Generate redirects" at bounding box center [624, 154] width 670 height 26
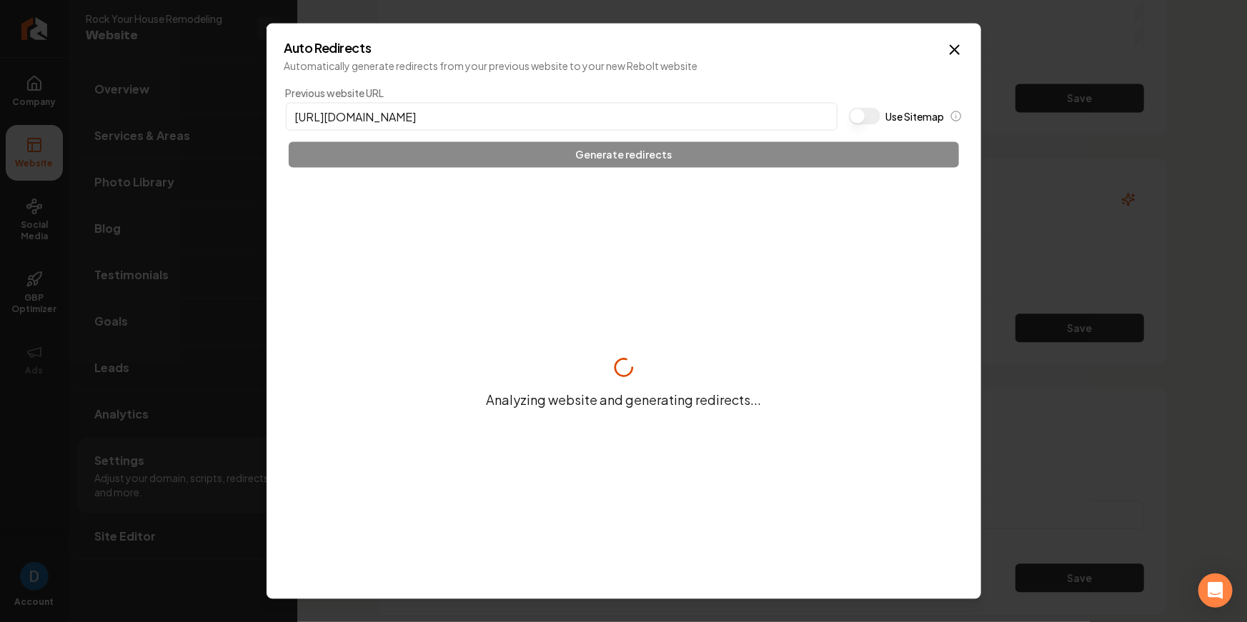
click at [359, 117] on input "[URL][DOMAIN_NAME]" at bounding box center [562, 116] width 552 height 28
drag, startPoint x: 335, startPoint y: 119, endPoint x: 447, endPoint y: 120, distance: 111.5
click at [447, 120] on input "[URL][DOMAIN_NAME]" at bounding box center [562, 116] width 552 height 28
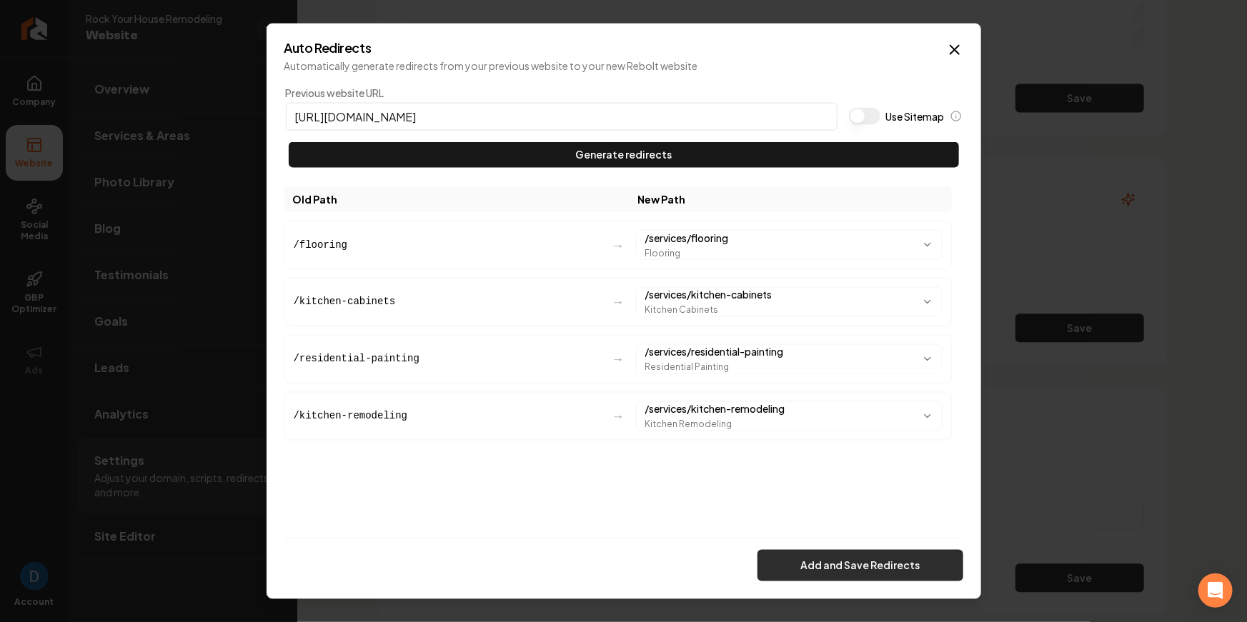
click at [862, 557] on button "Add and Save Redirects" at bounding box center [860, 565] width 206 height 31
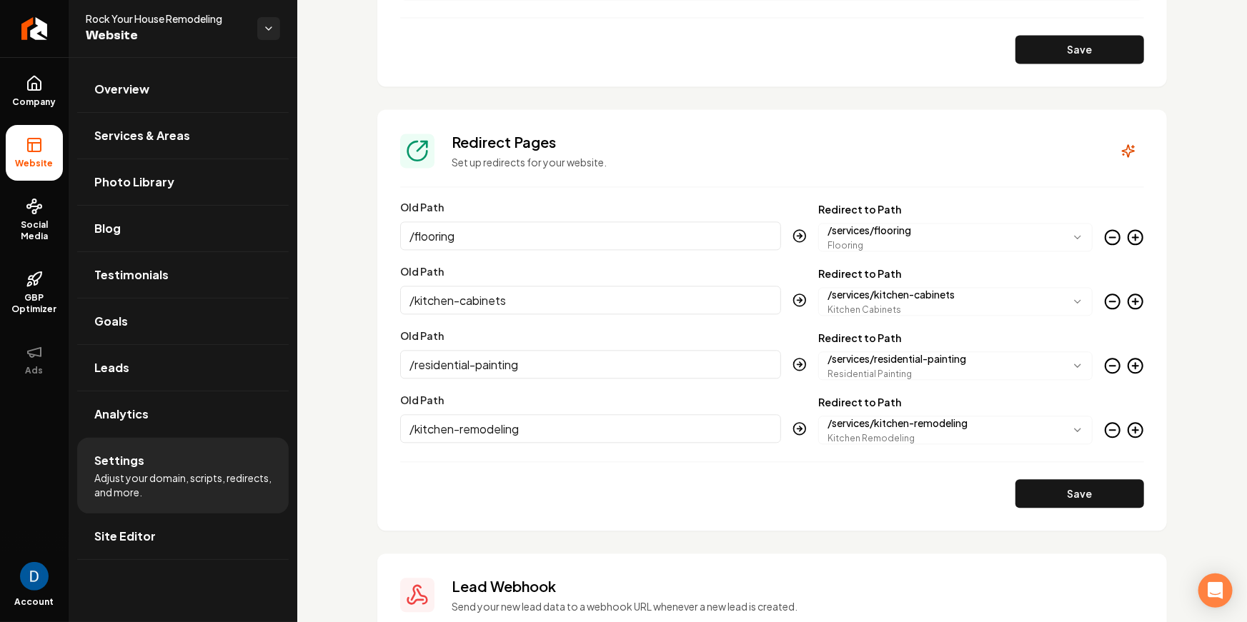
scroll to position [1471, 0]
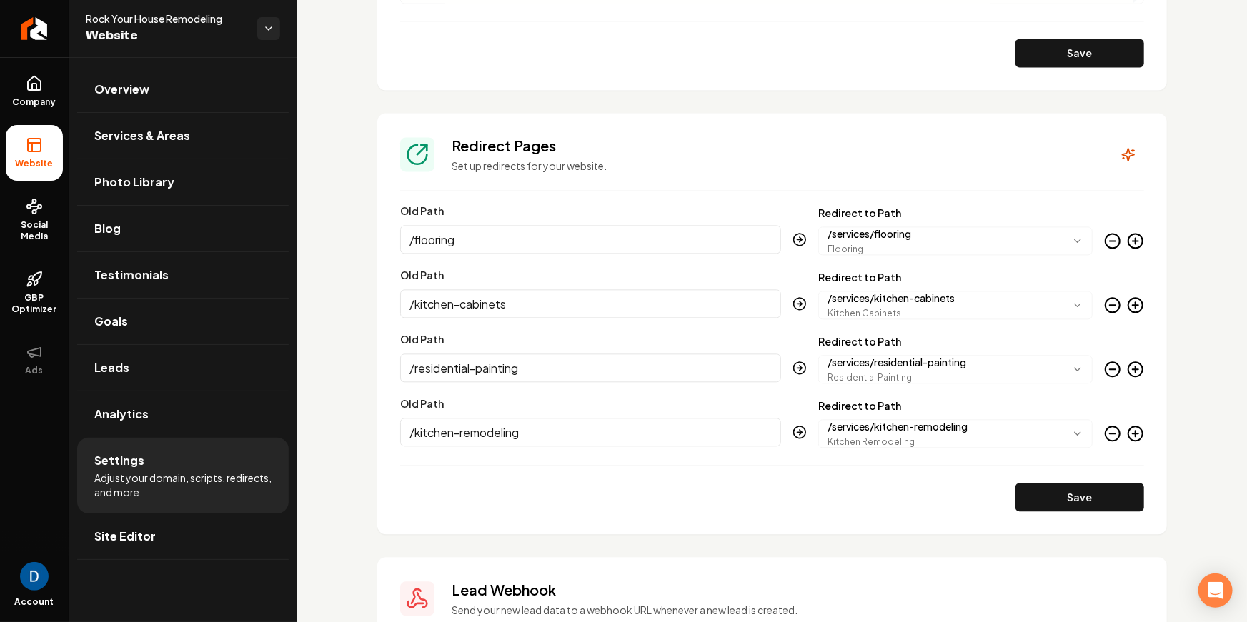
click at [1130, 432] on icon "Main content area" at bounding box center [1135, 433] width 17 height 17
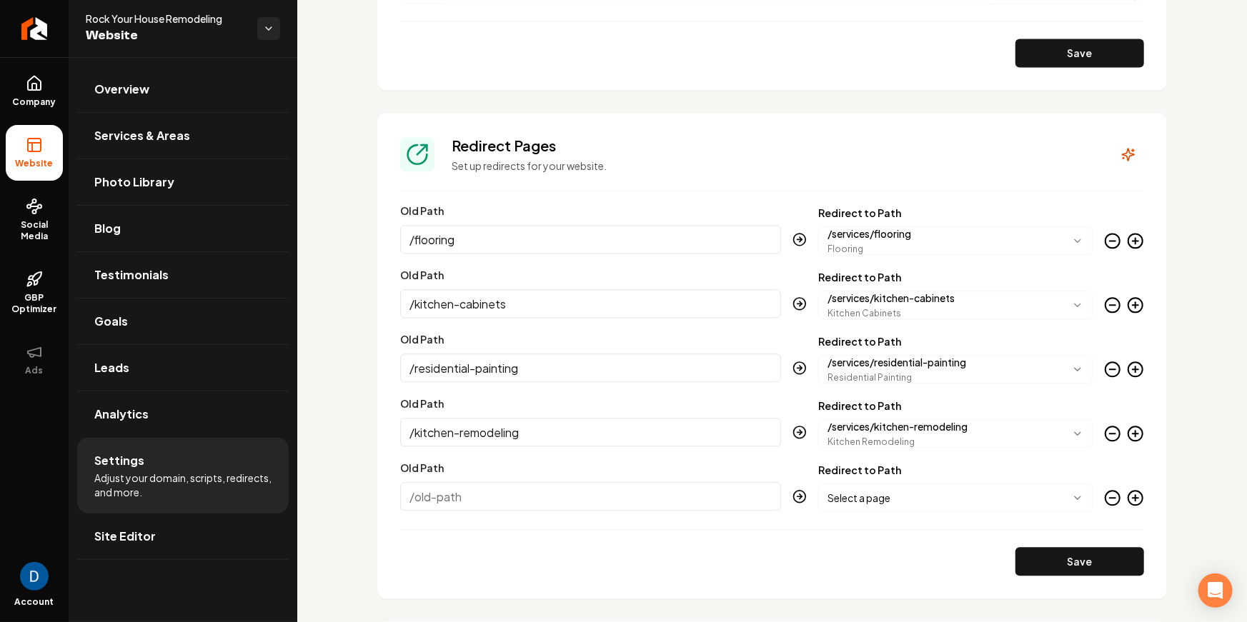
paste input "/choosing-the-right-cabinets-for-your-kitchen/"
type input "/choosing-the-right-cabinets-for-your-kitchen/"
click at [875, 487] on body "Company Website Social Media GBP Optimizer Ads Account Rock Your House Remodeli…" at bounding box center [623, 311] width 1247 height 622
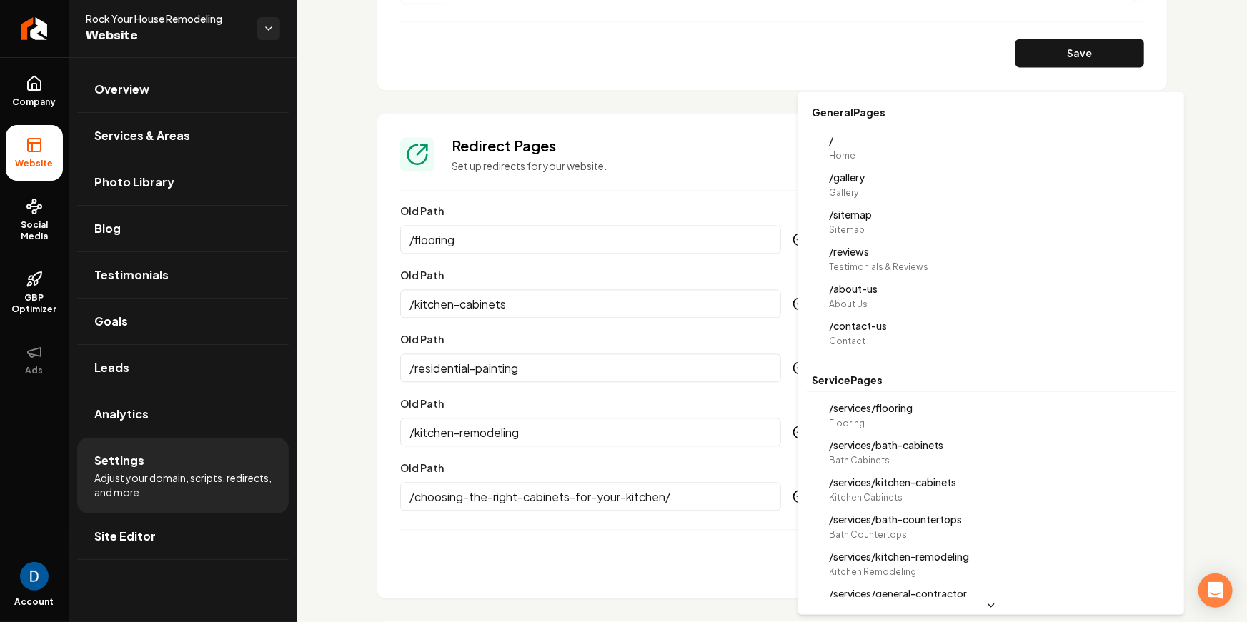
scroll to position [0, 0]
select select "**********"
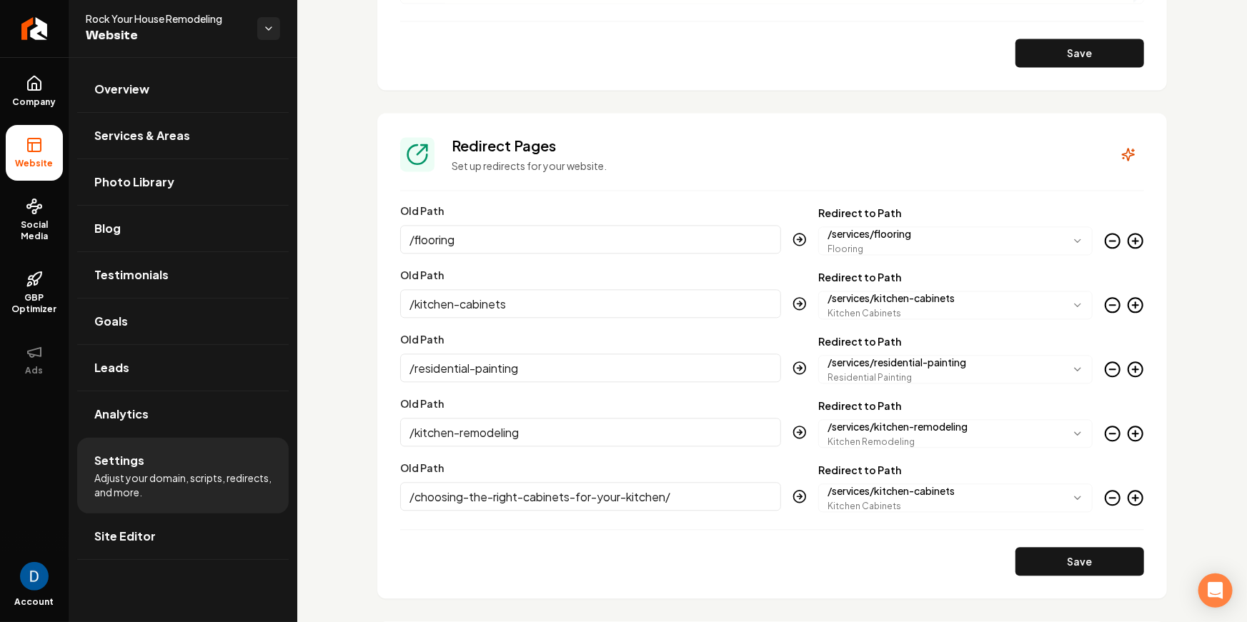
click at [1132, 497] on icon "Main content area" at bounding box center [1135, 497] width 17 height 17
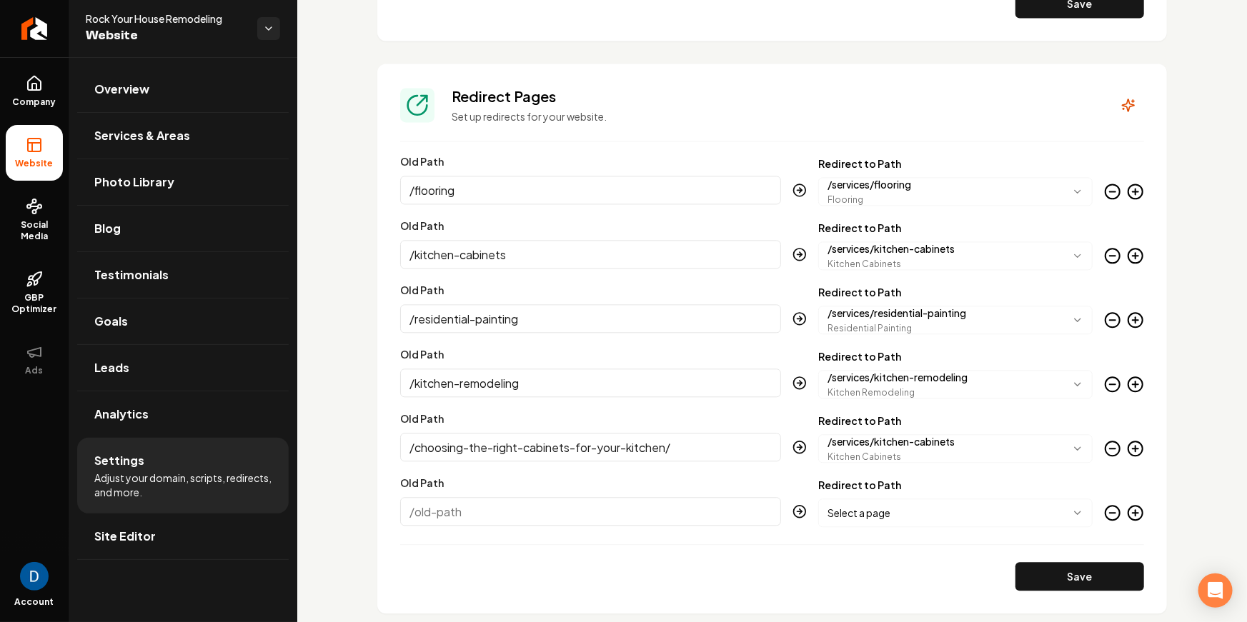
scroll to position [1595, 0]
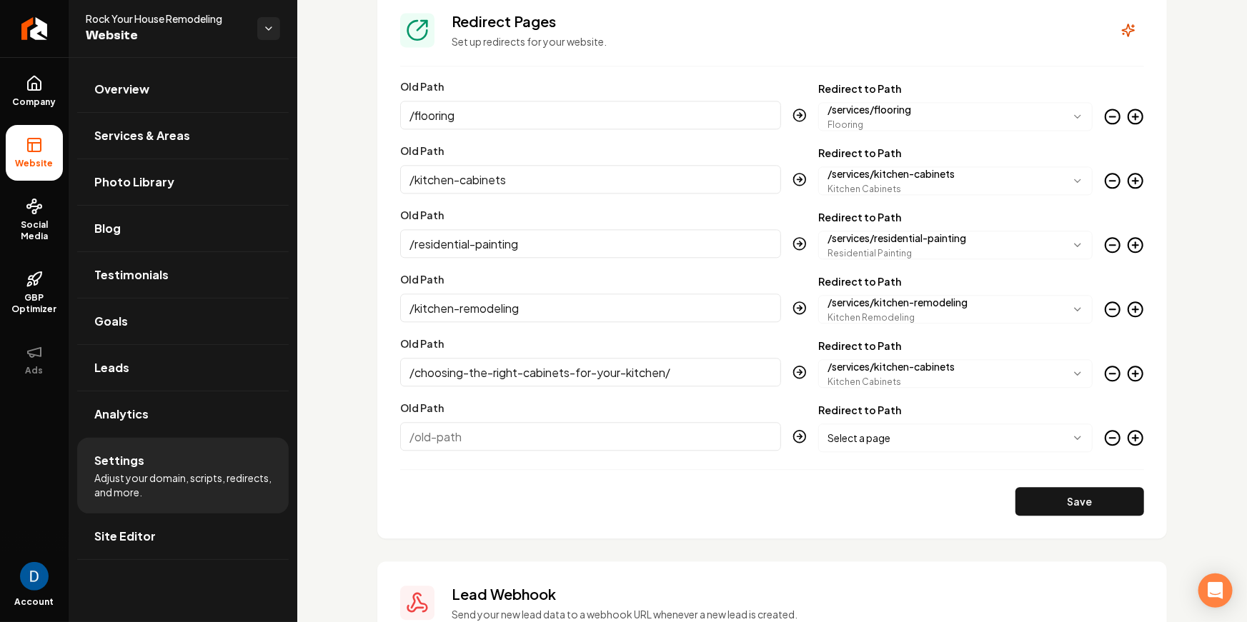
paste input "/bath-countertops/"
type input "/bath-countertops/"
click at [942, 430] on body "Company Website Social Media GBP Optimizer Ads Account Rock Your House Remodeli…" at bounding box center [623, 311] width 1247 height 622
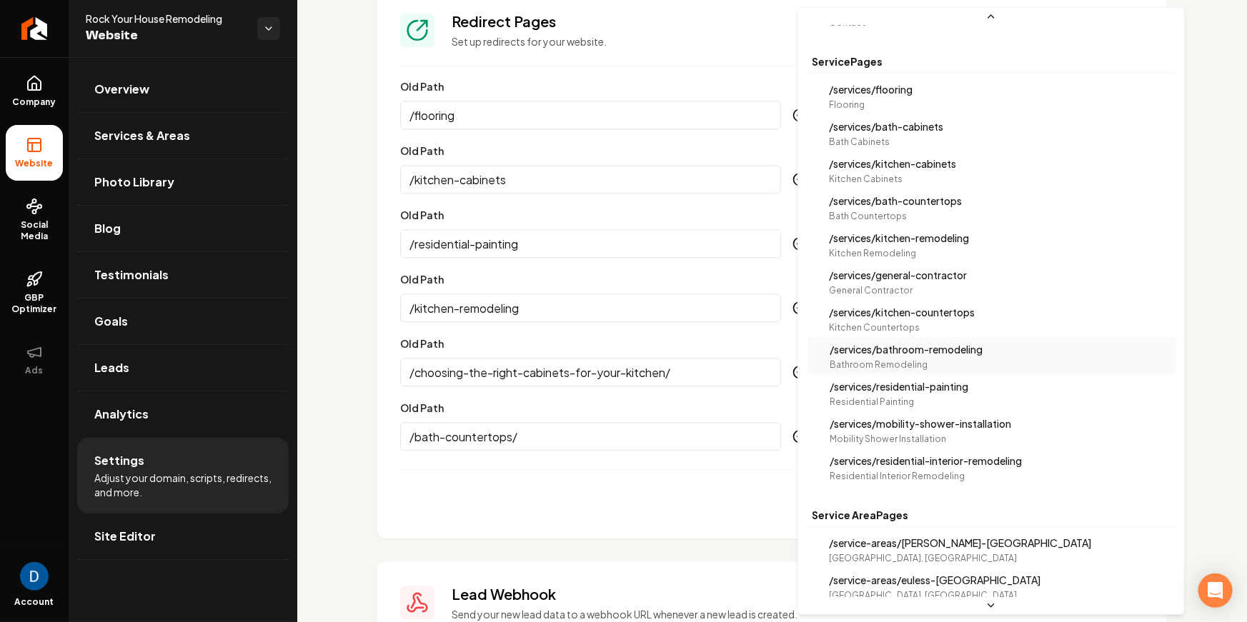
scroll to position [263, 0]
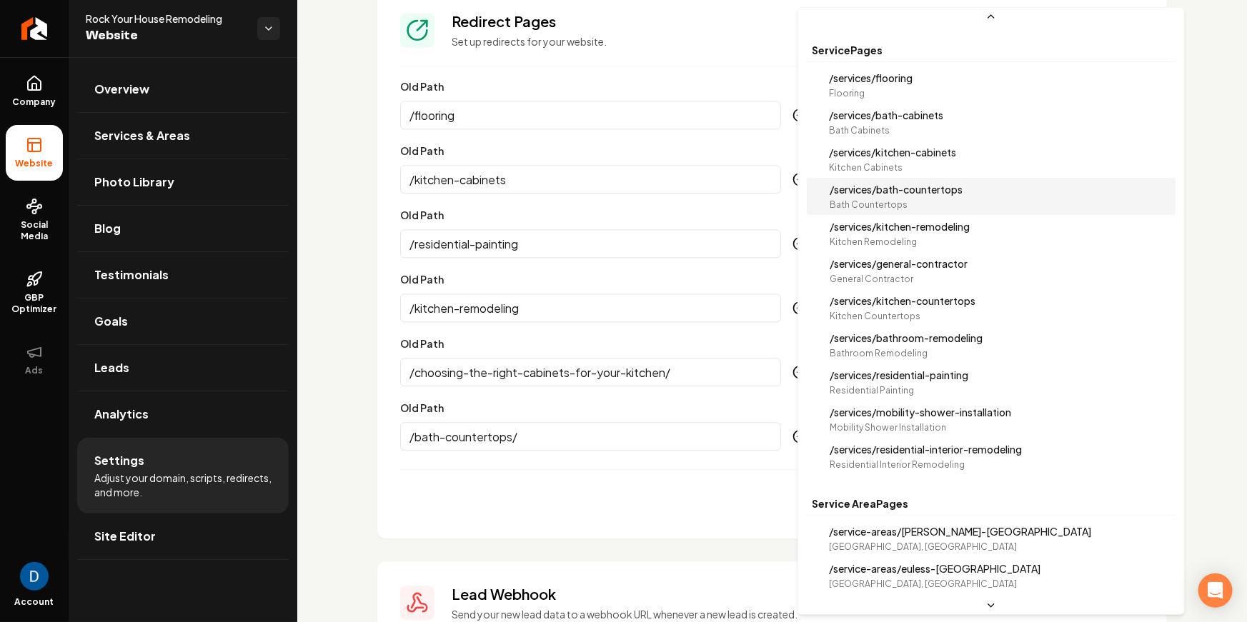
select select "**********"
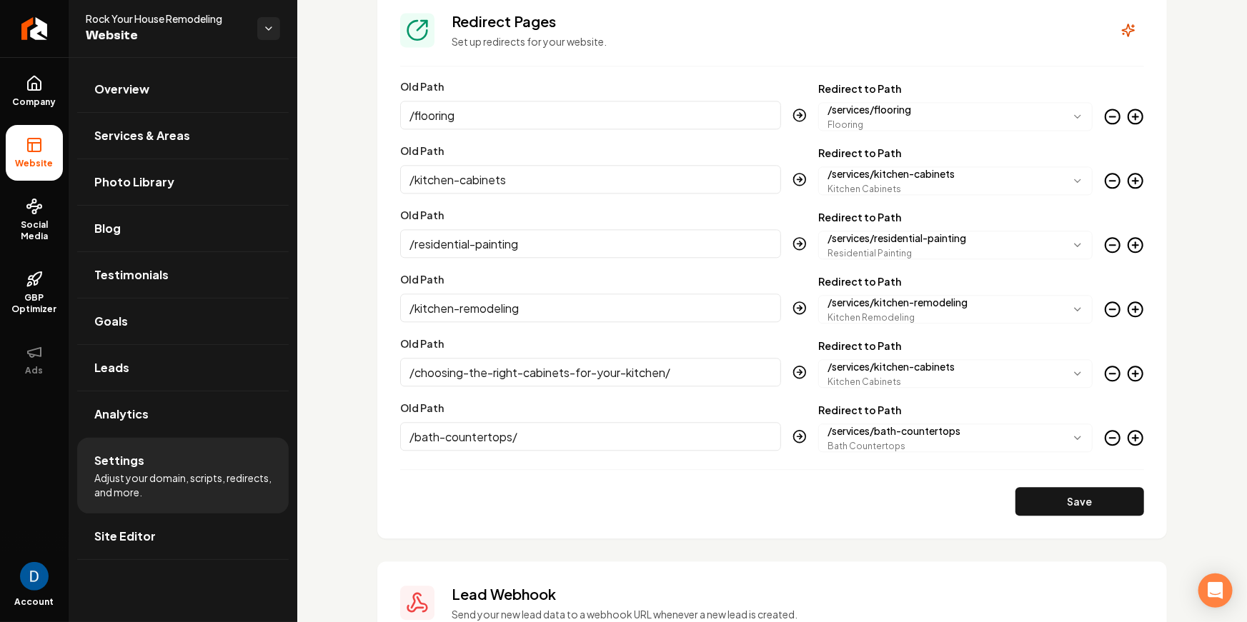
click at [1133, 439] on icon "Main content area" at bounding box center [1135, 437] width 17 height 17
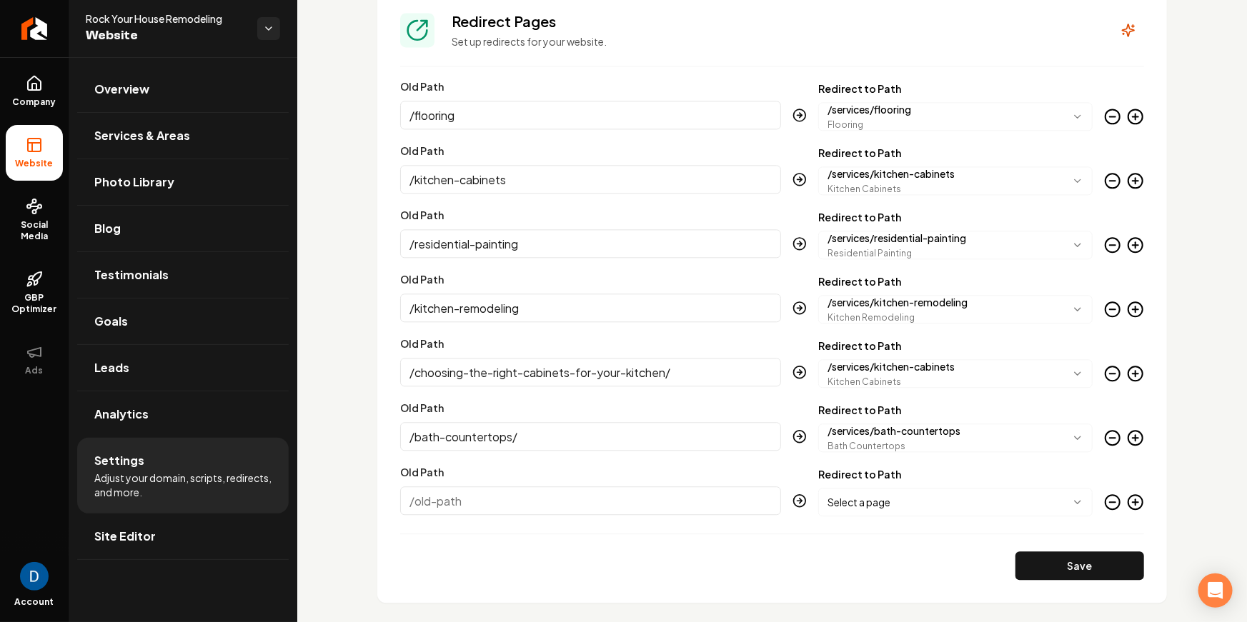
paste input "/residential-interior-remodeling/"
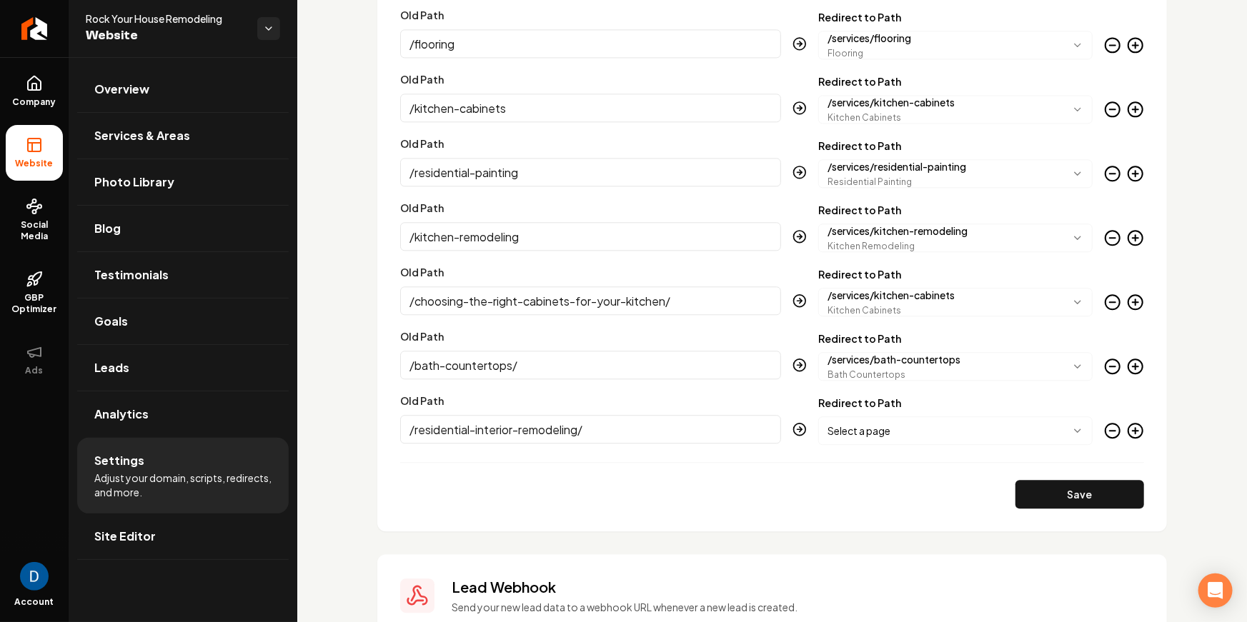
scroll to position [1669, 0]
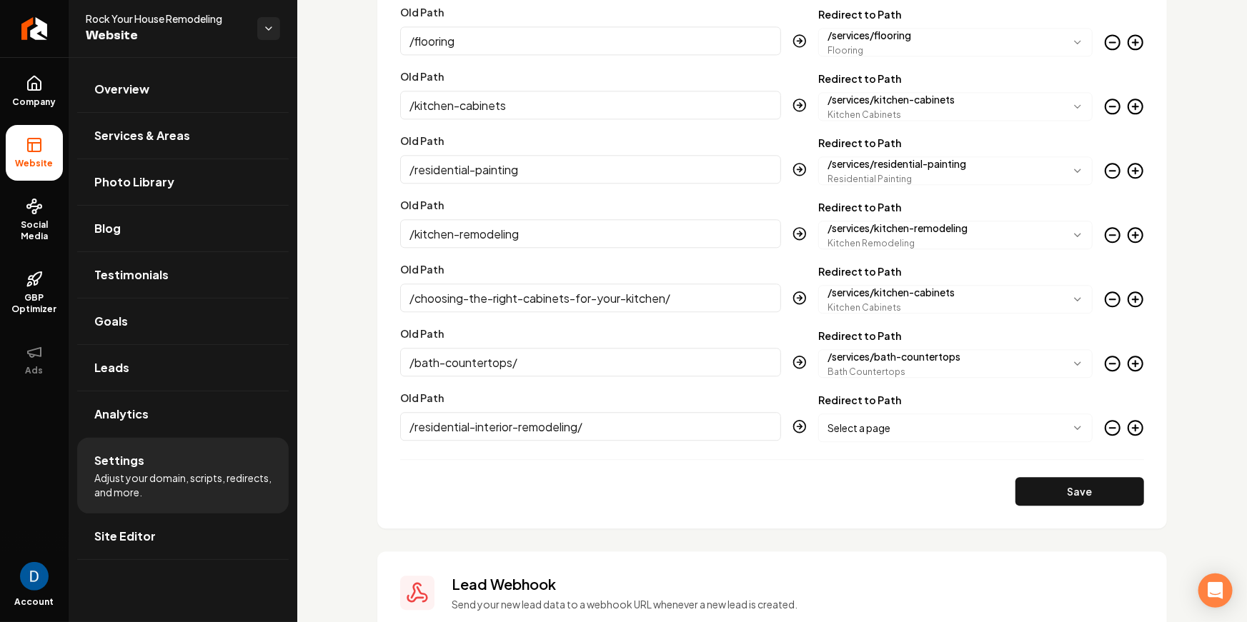
type input "/residential-interior-remodeling/"
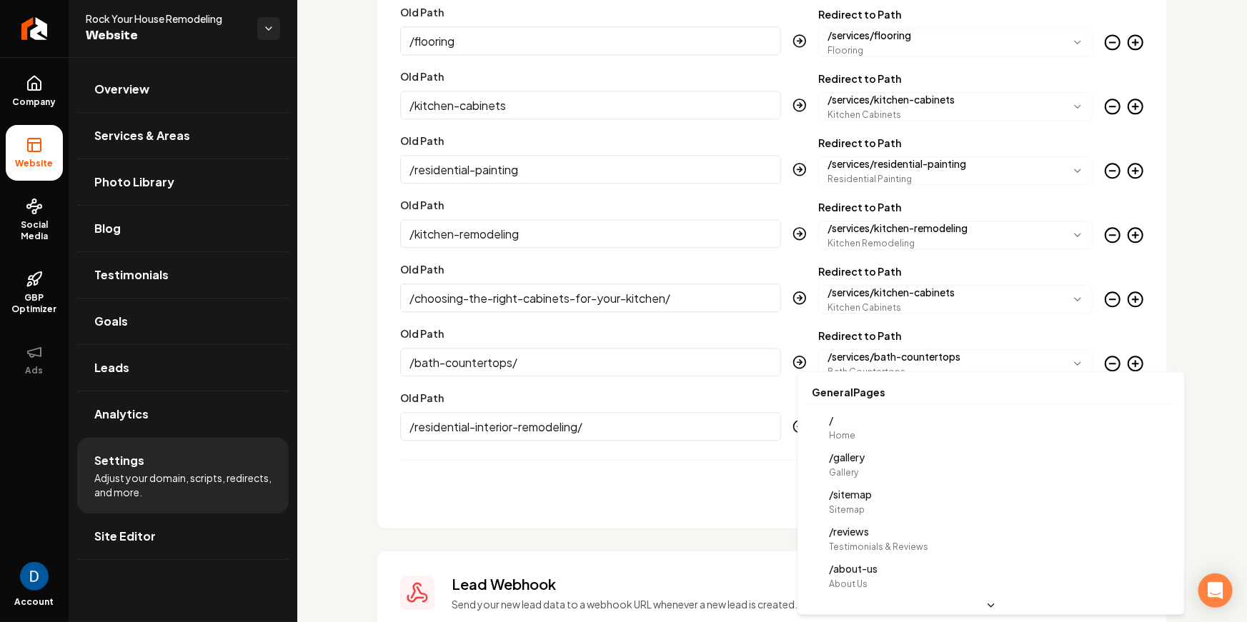
click at [973, 427] on body "Company Website Social Media GBP Optimizer Ads Account Rock Your House Remodeli…" at bounding box center [623, 311] width 1247 height 622
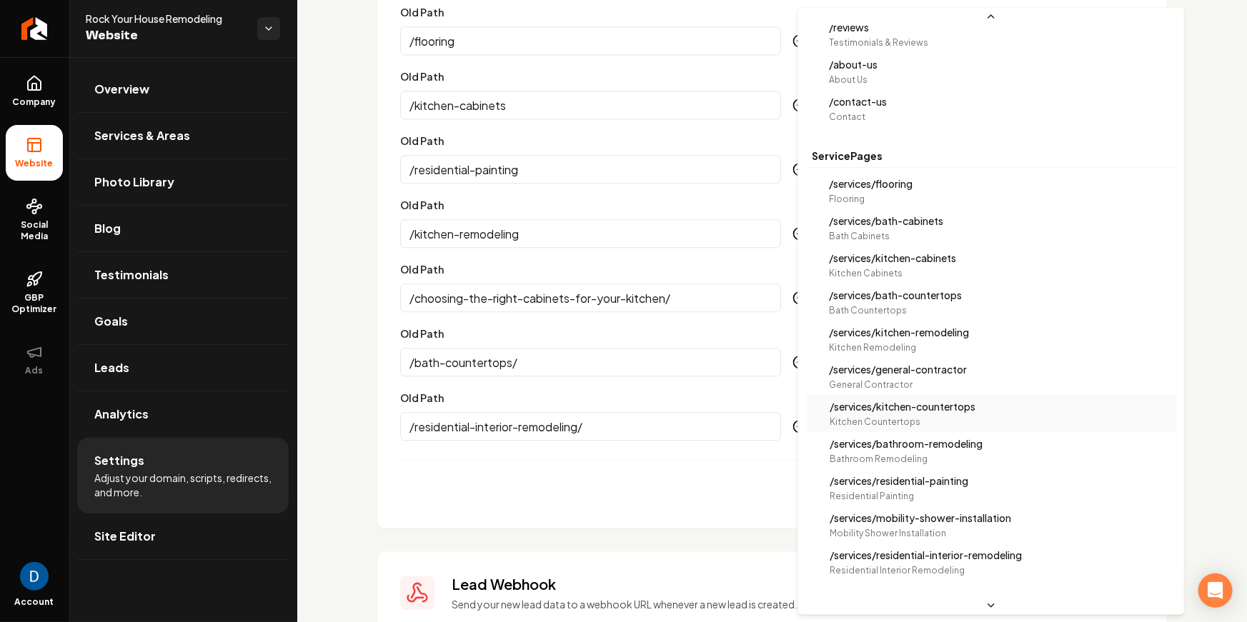
scroll to position [168, 0]
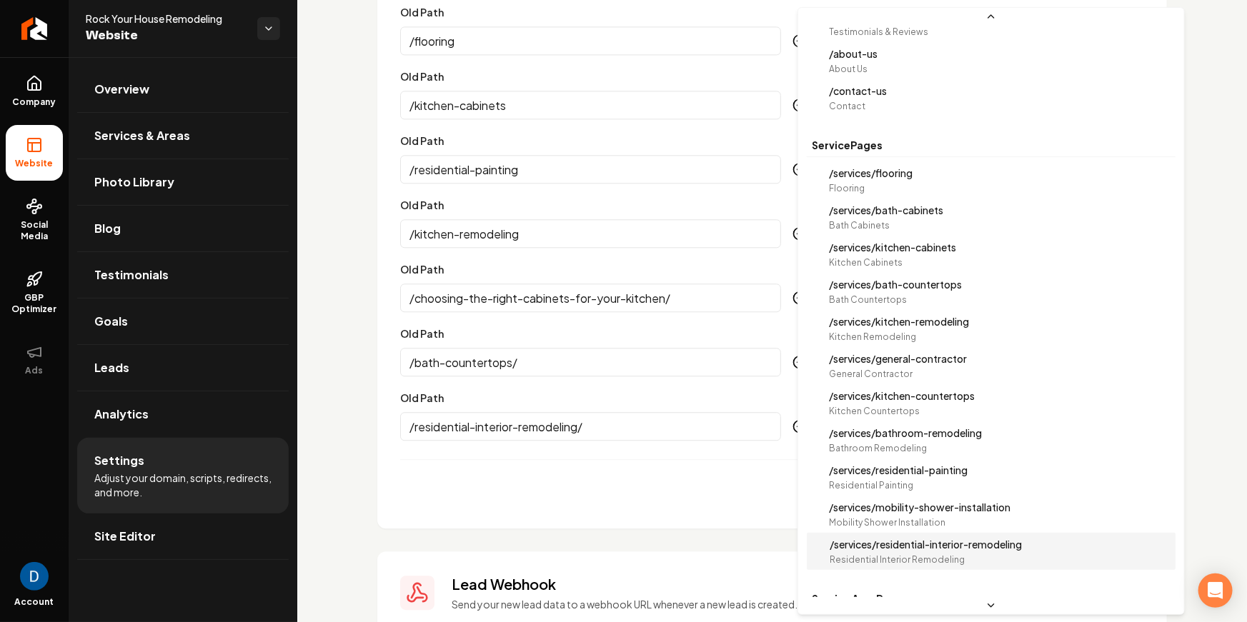
select select "**********"
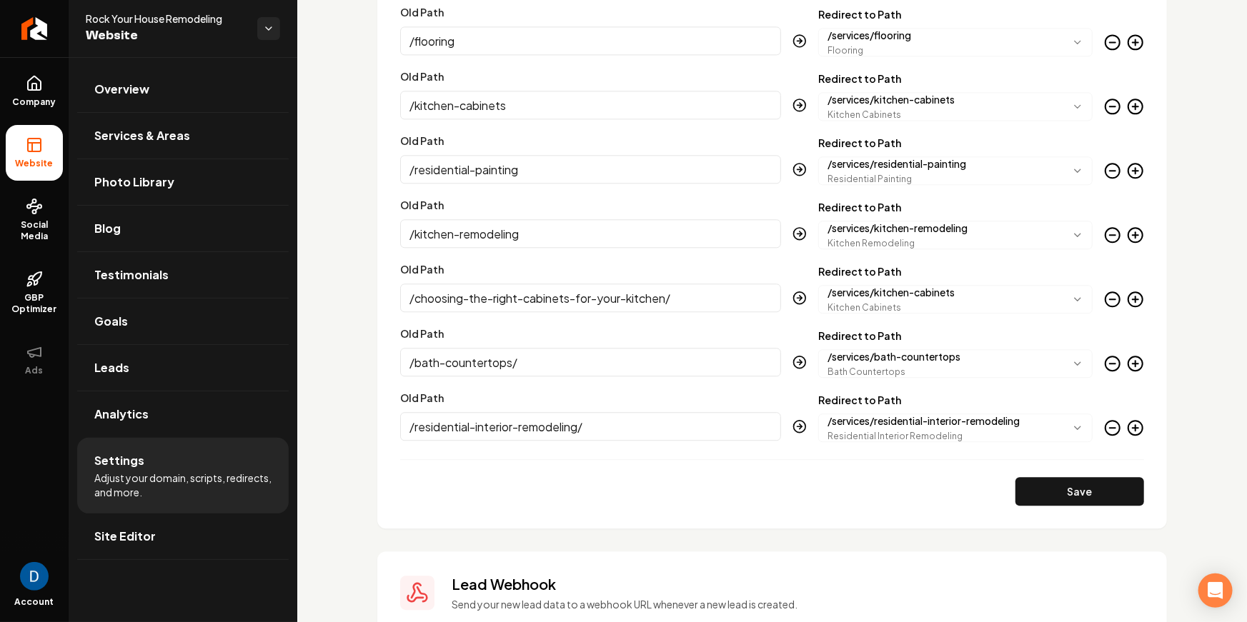
click at [1134, 422] on icon "Main content area" at bounding box center [1135, 427] width 17 height 17
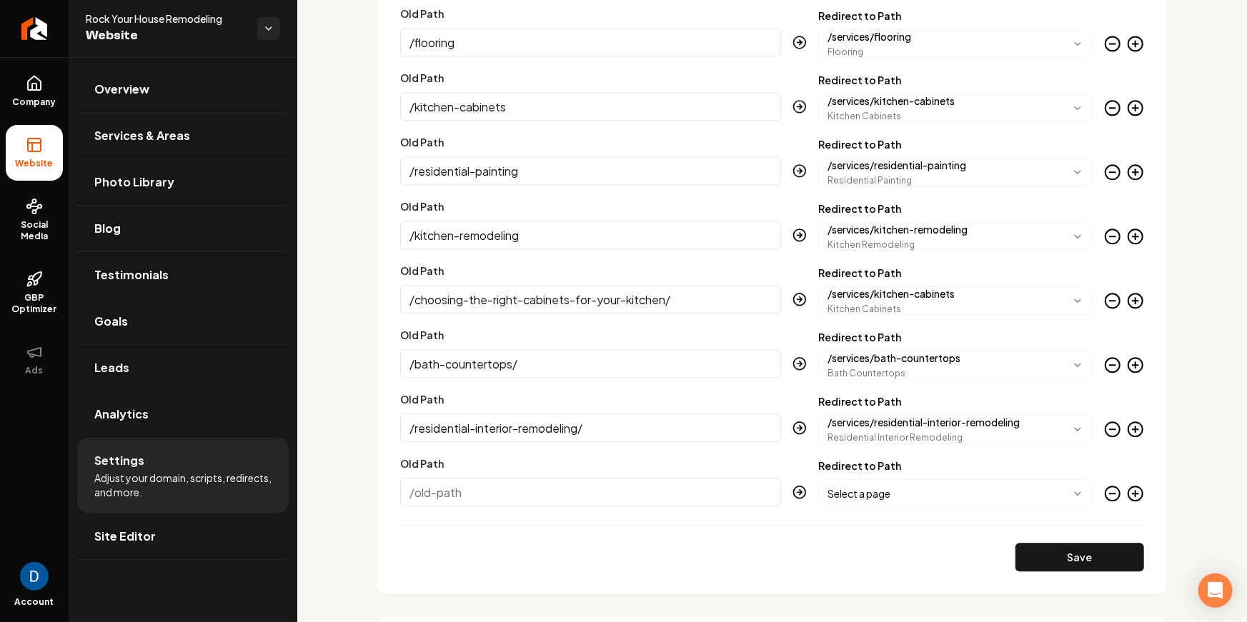
scroll to position [1669, 0]
paste input "general-contractor/"
type input "/general-contractor/"
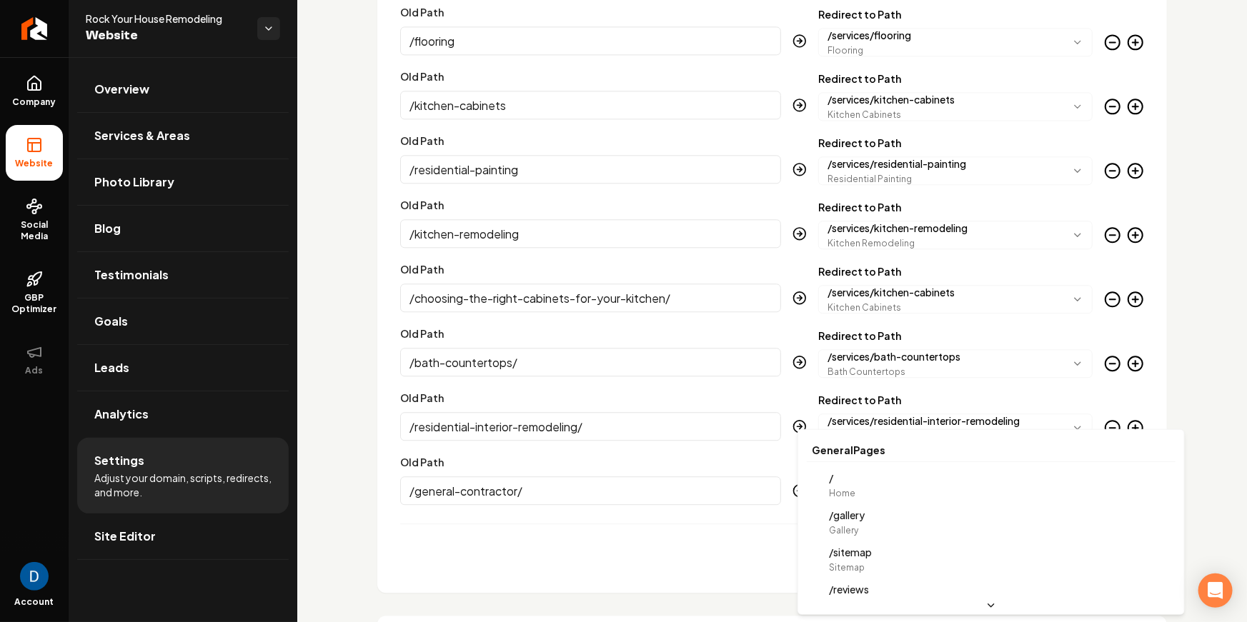
click at [936, 488] on body "Company Website Social Media GBP Optimizer Ads Account Rock Your House Remodeli…" at bounding box center [623, 311] width 1247 height 622
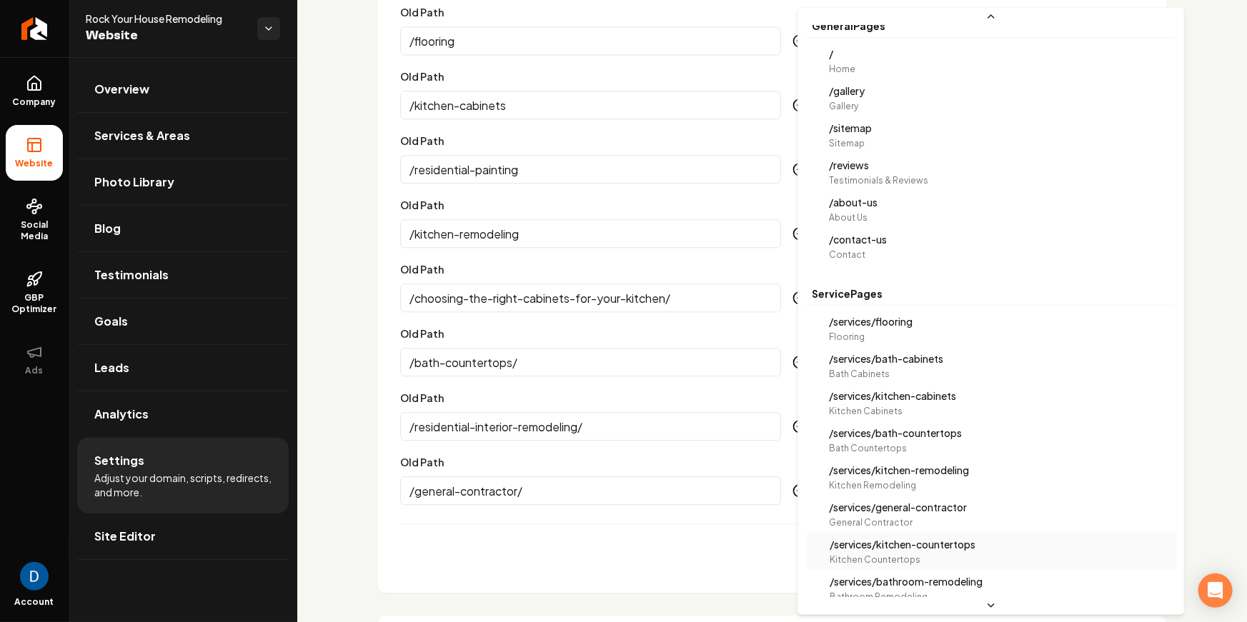
scroll to position [22, 0]
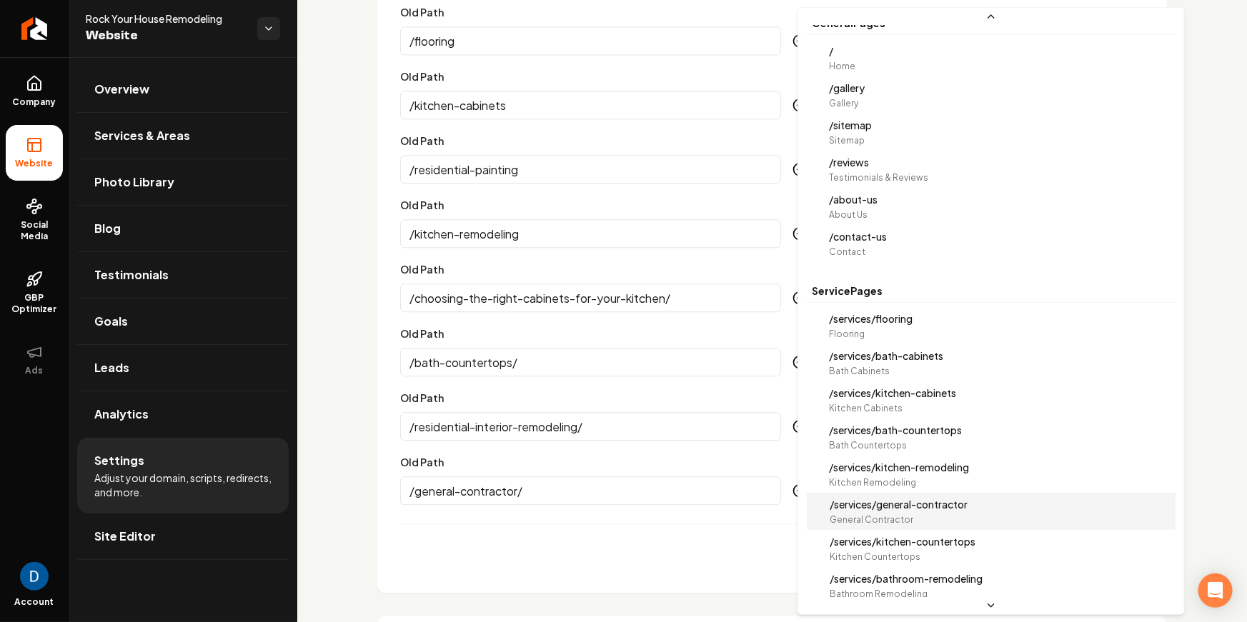
select select "**********"
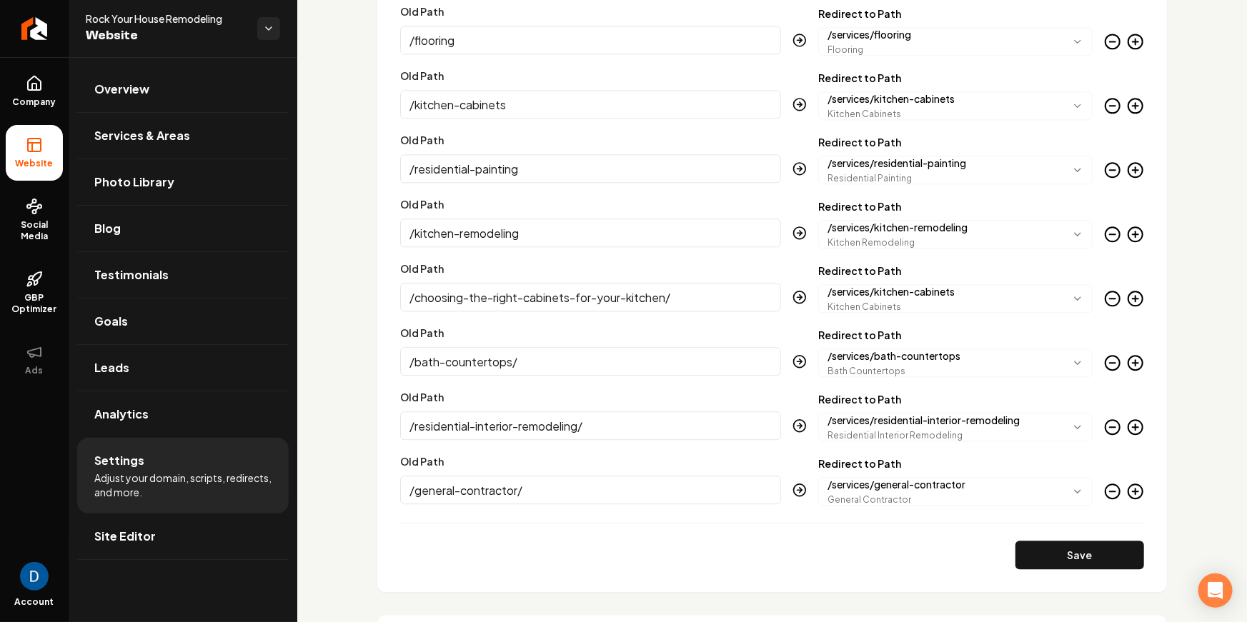
click at [1130, 487] on icon "Main content area" at bounding box center [1135, 491] width 17 height 17
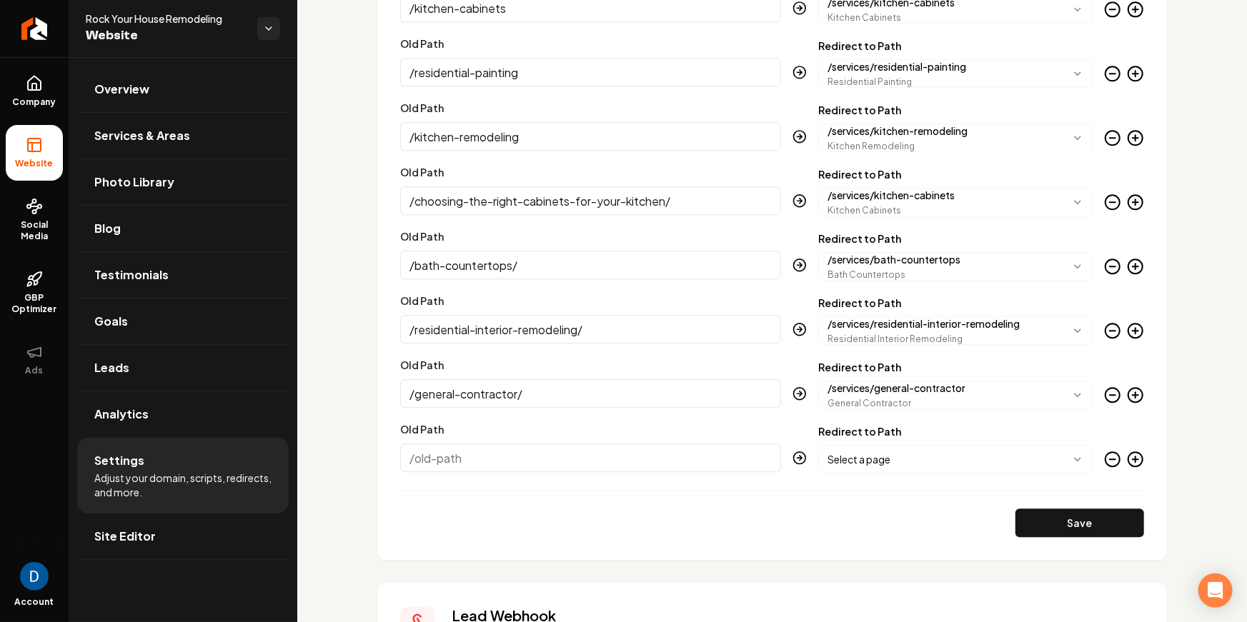
scroll to position [1778, 0]
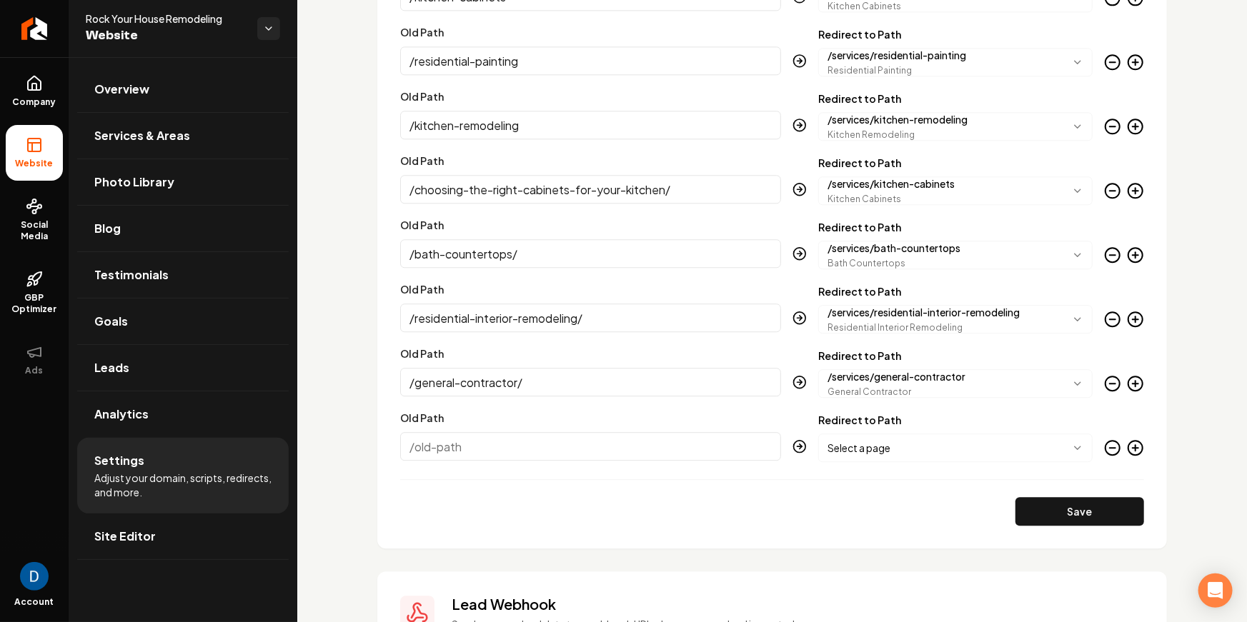
paste input "/how-to-choose-a-kitchen-remodeling-contractor/"
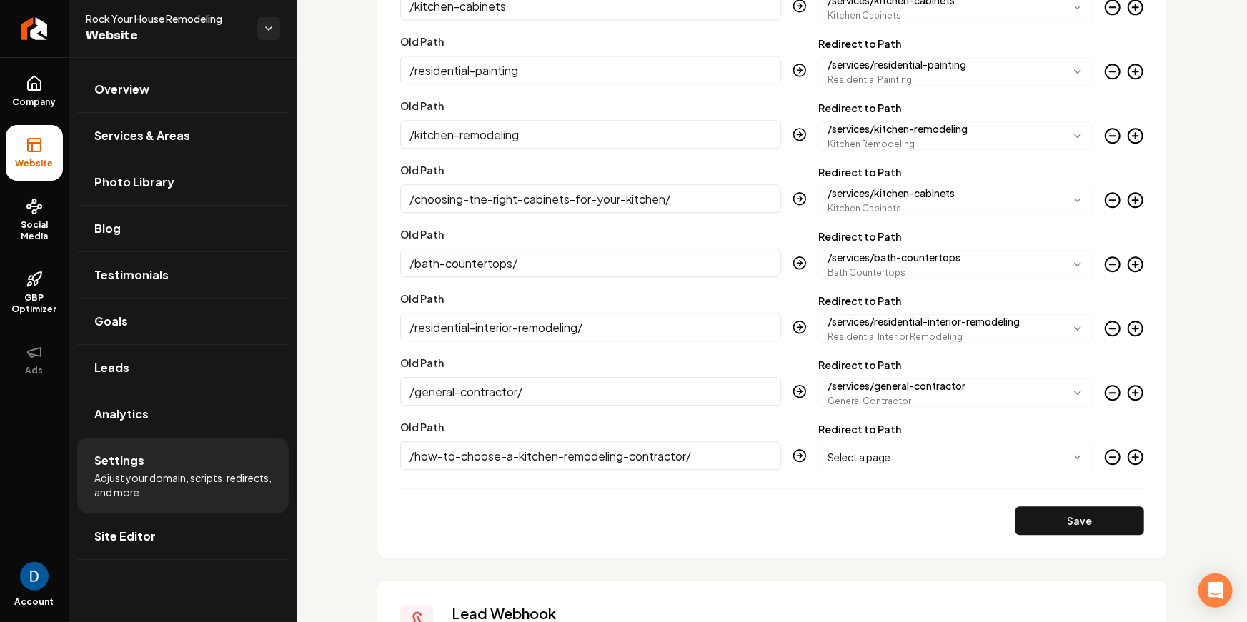
scroll to position [1766, 0]
type input "/how-to-choose-a-kitchen-remodeling-contractor/"
click at [990, 441] on div "**********" at bounding box center [955, 450] width 274 height 47
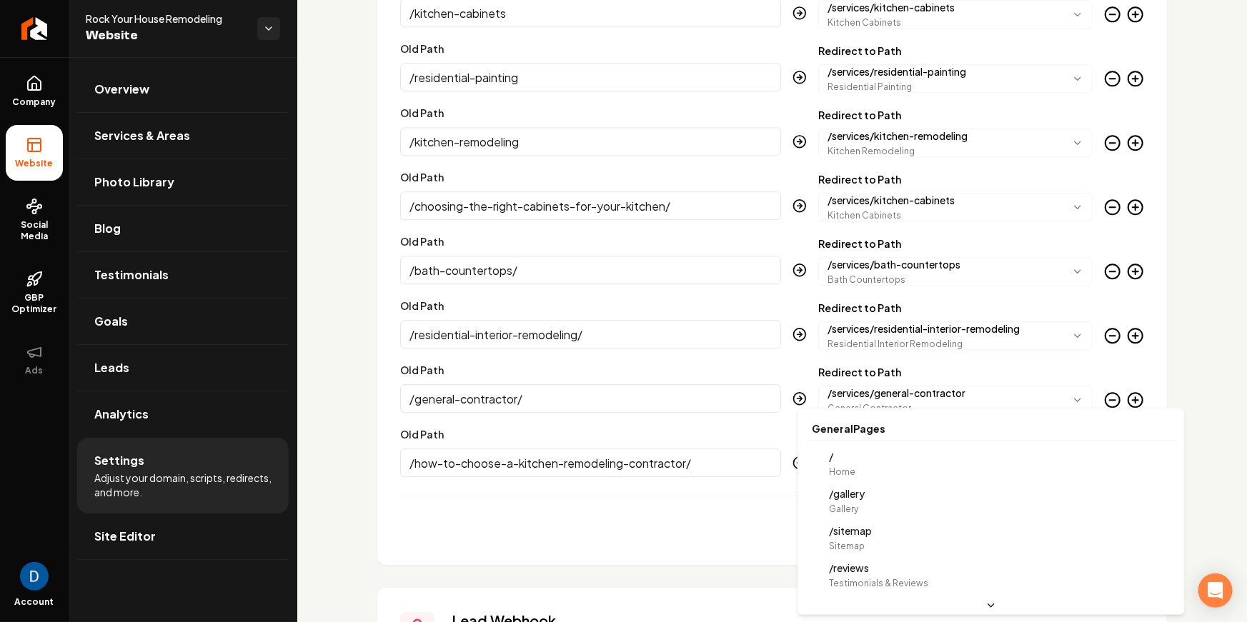
click at [976, 450] on body "Company Website Social Media GBP Optimizer Ads Account Rock Your House Remodeli…" at bounding box center [623, 311] width 1247 height 622
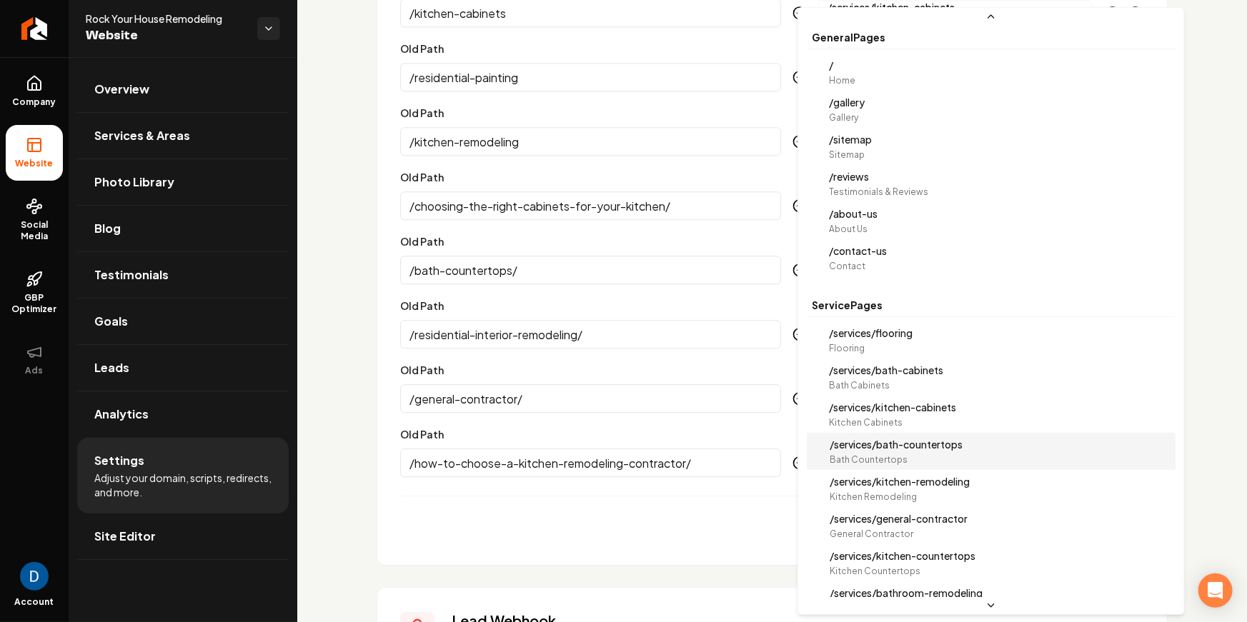
scroll to position [26, 0]
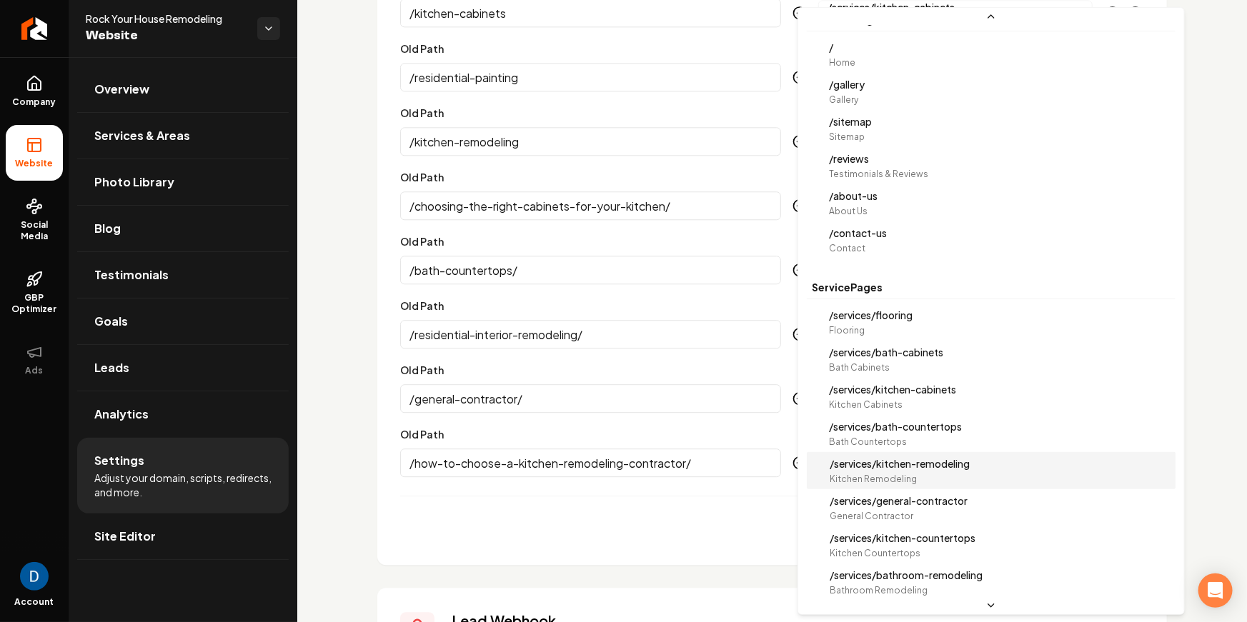
select select "**********"
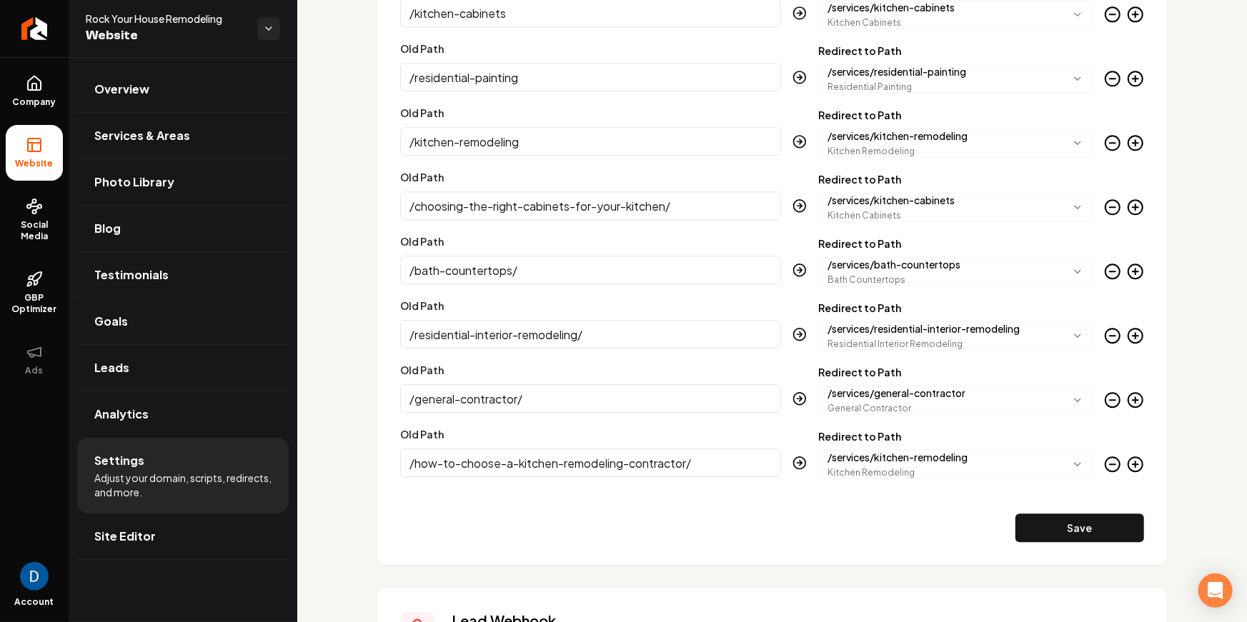
click at [1128, 463] on circle "Main content area" at bounding box center [1135, 464] width 14 height 14
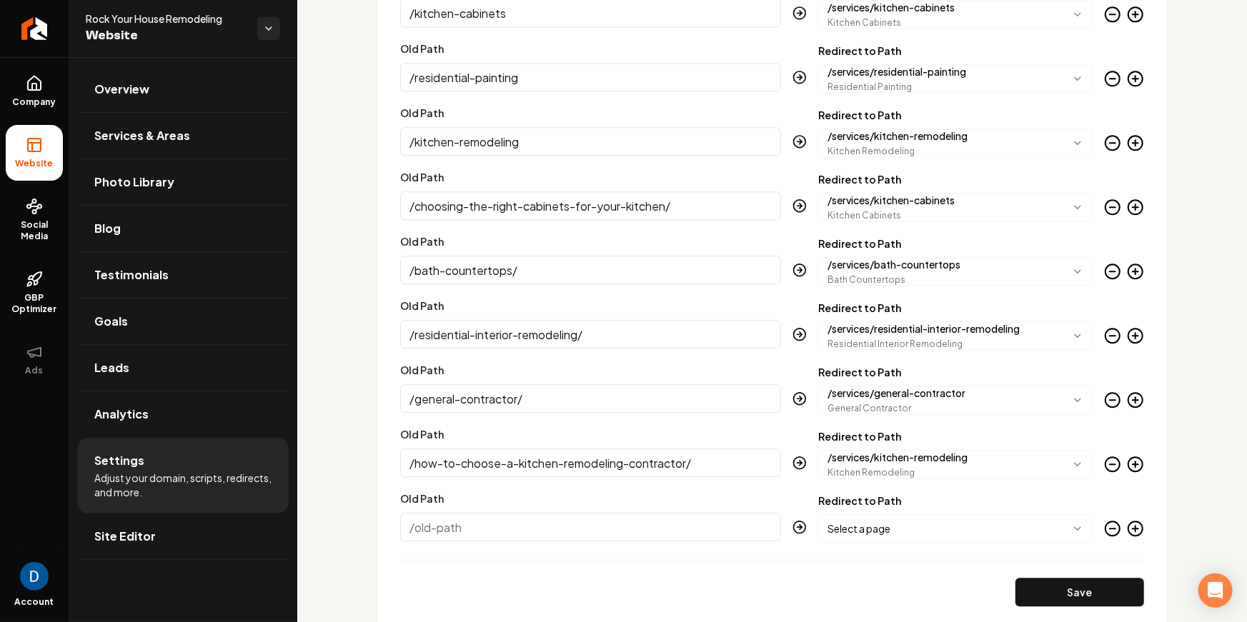
paste input "/services/"
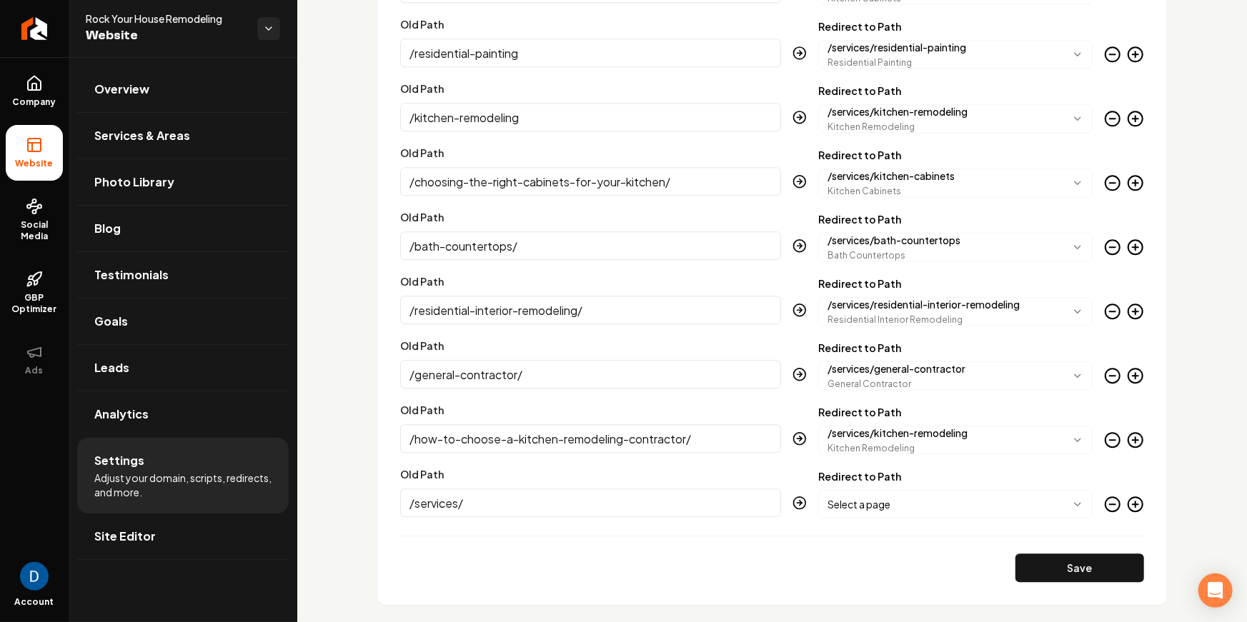
scroll to position [1787, 0]
type input "/services/"
click at [974, 495] on body "Company Website Social Media GBP Optimizer Ads Account Rock Your House Remodeli…" at bounding box center [623, 311] width 1247 height 622
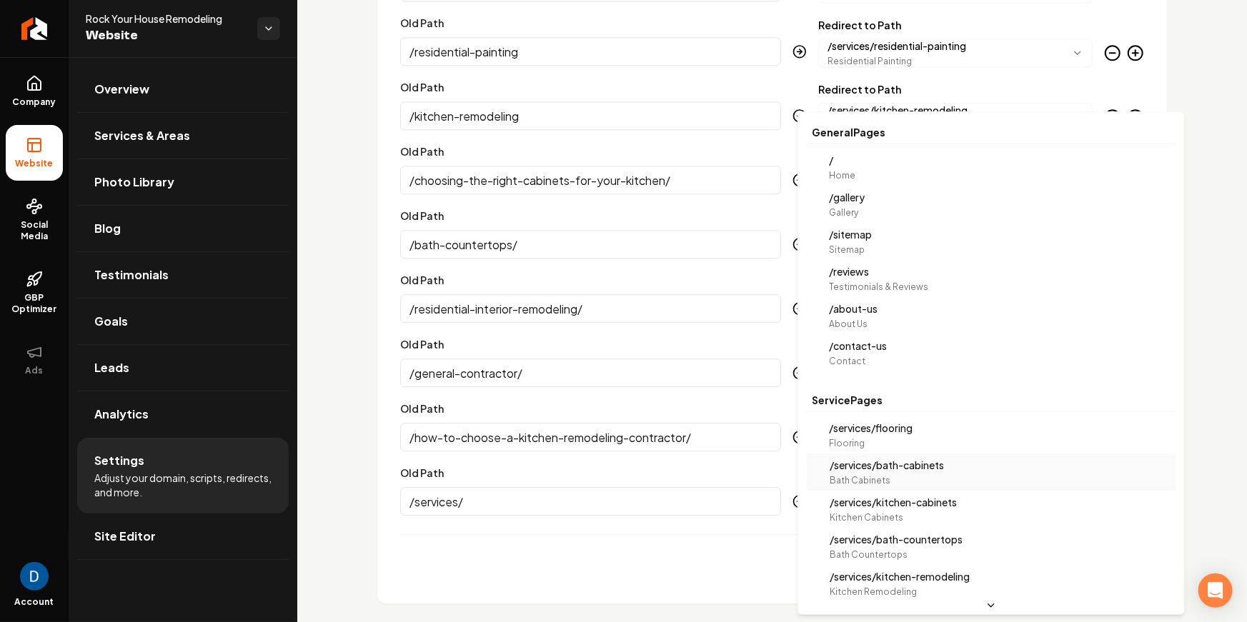
scroll to position [0, 0]
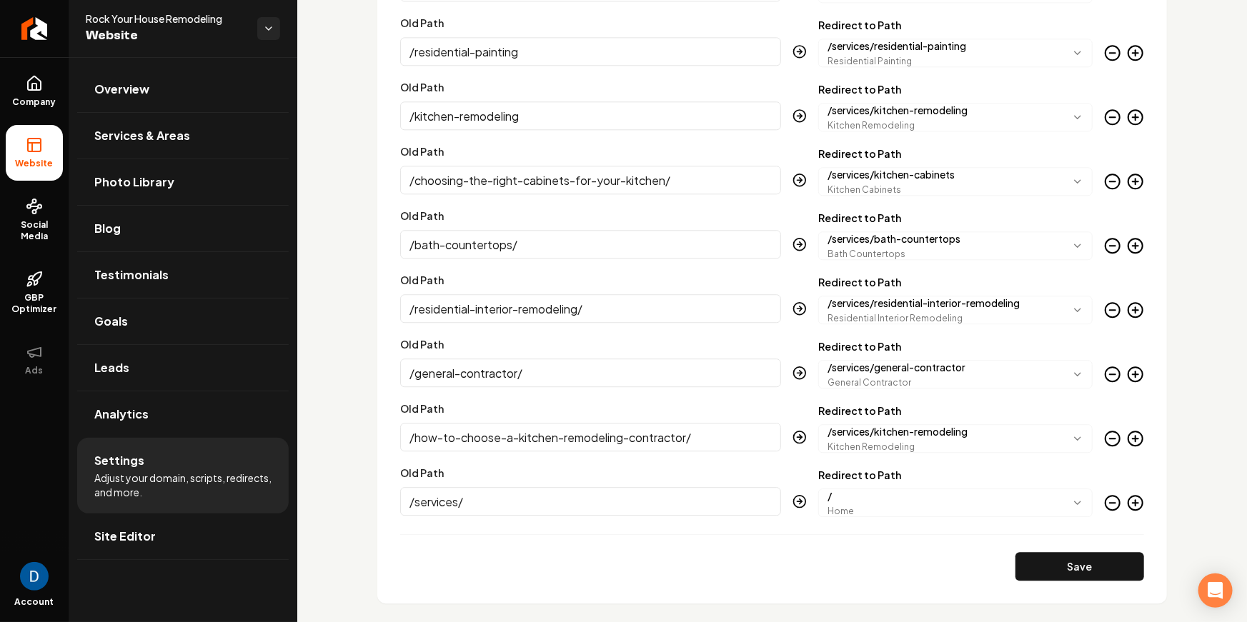
click at [1136, 503] on icon "Main content area" at bounding box center [1136, 503] width 6 height 0
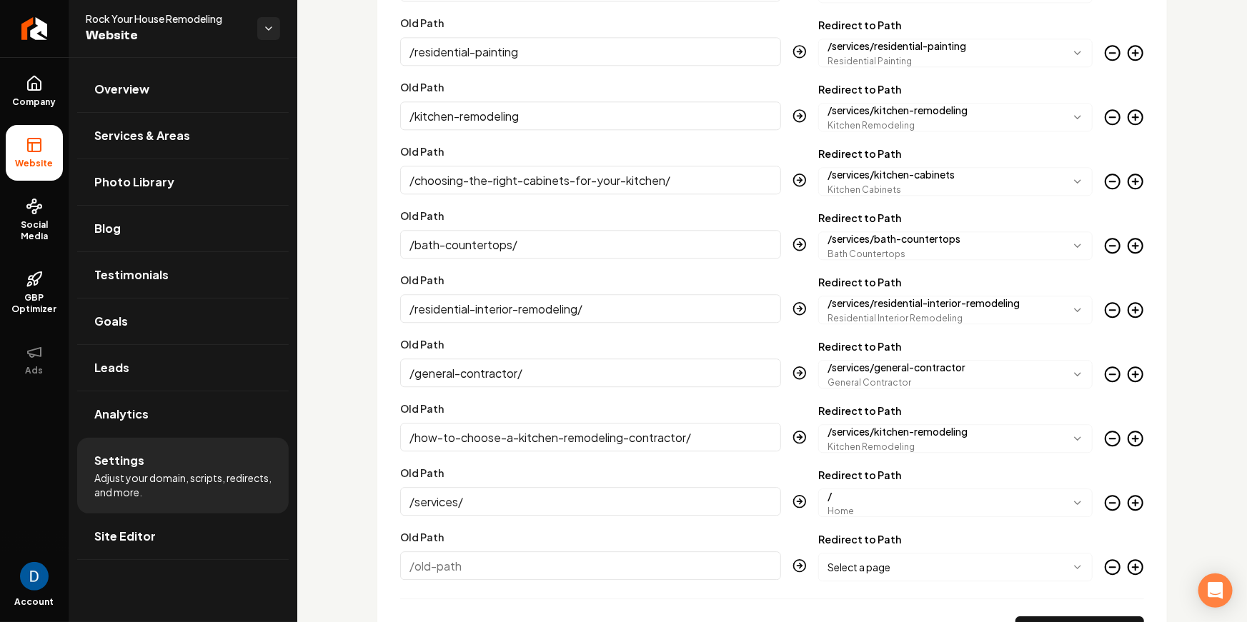
paste input "/choosing-the-best-flooring-for-your-bathroom/"
type input "/choosing-the-best-flooring-for-your-bathroom/"
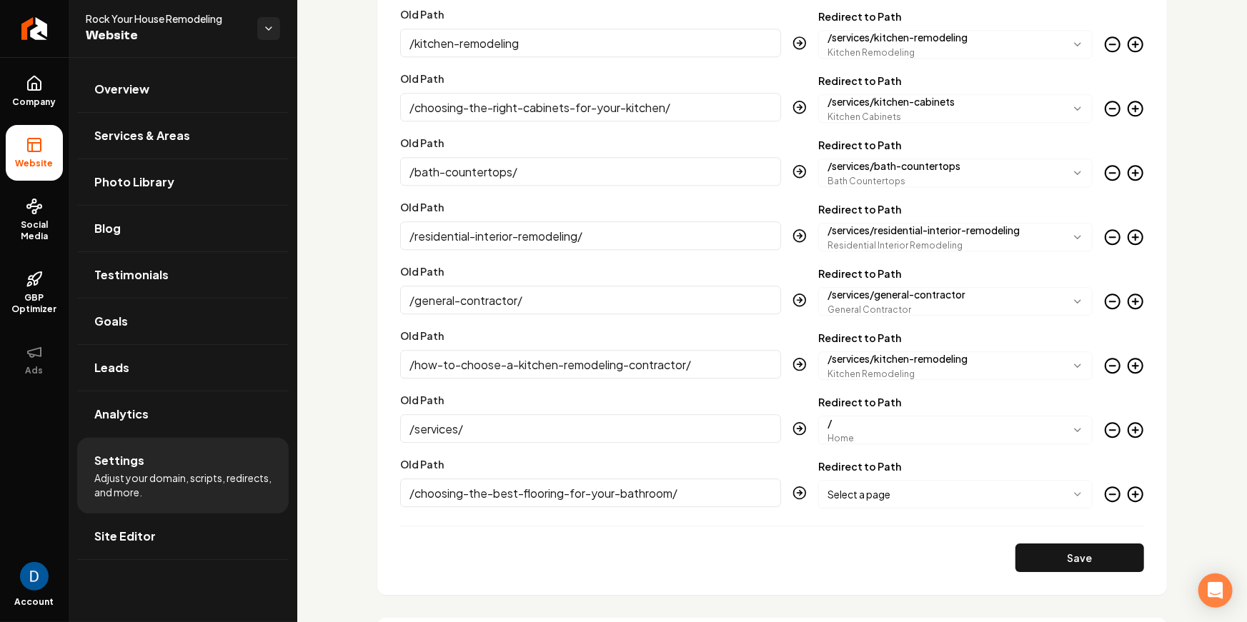
click at [672, 465] on form "**********" at bounding box center [772, 195] width 744 height 754
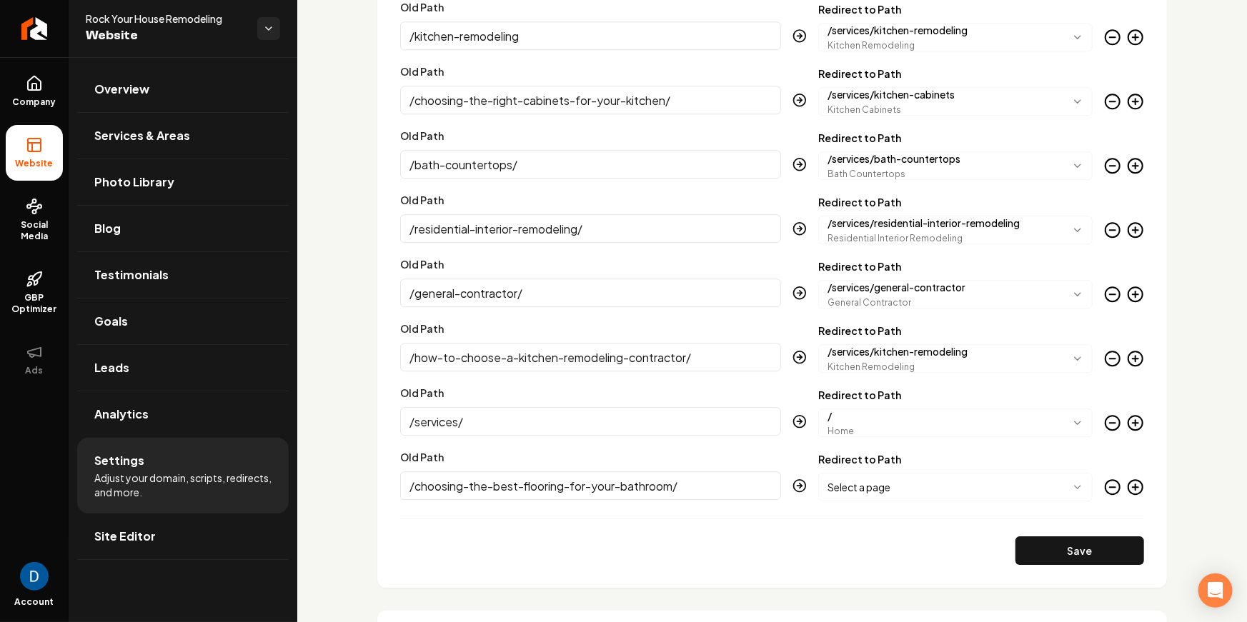
click at [717, 479] on input "/choosing-the-best-flooring-for-your-bathroom/" at bounding box center [590, 486] width 381 height 29
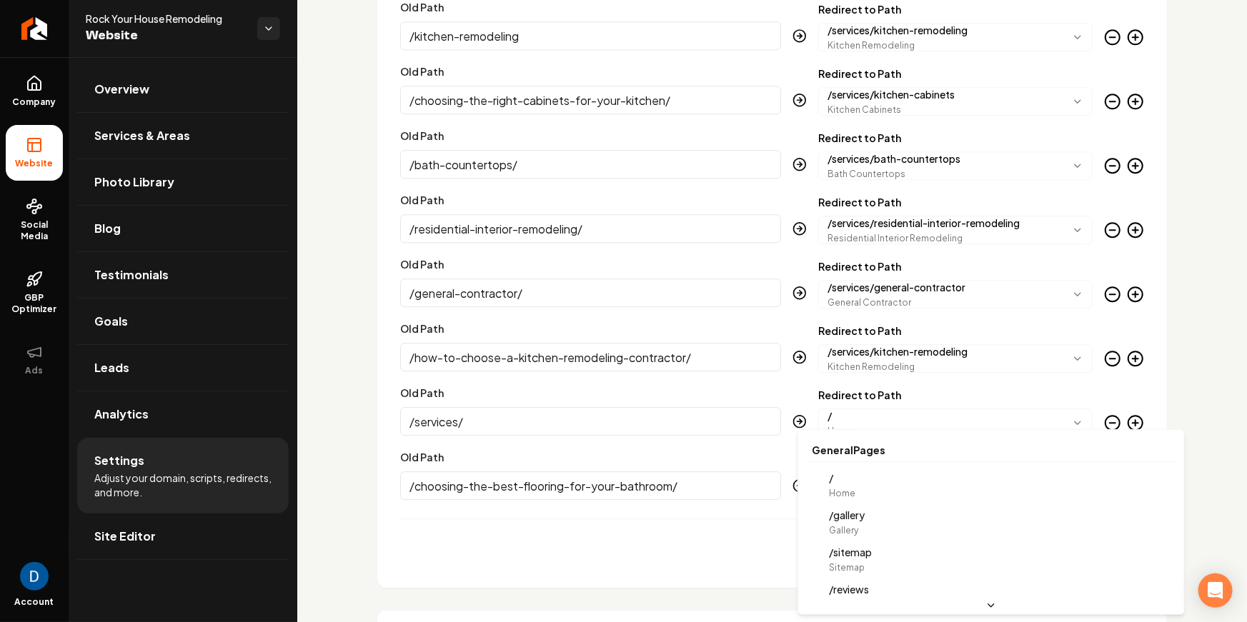
click at [915, 482] on body "Company Website Social Media GBP Optimizer Ads Account Rock Your House Remodeli…" at bounding box center [623, 311] width 1247 height 622
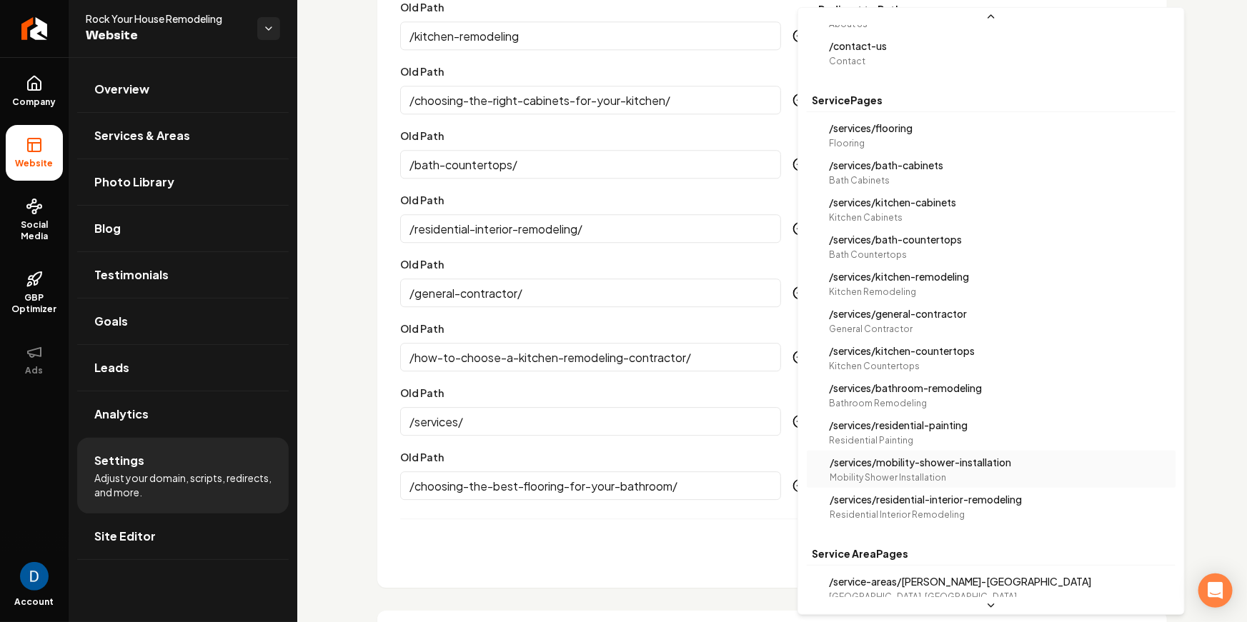
scroll to position [214, 0]
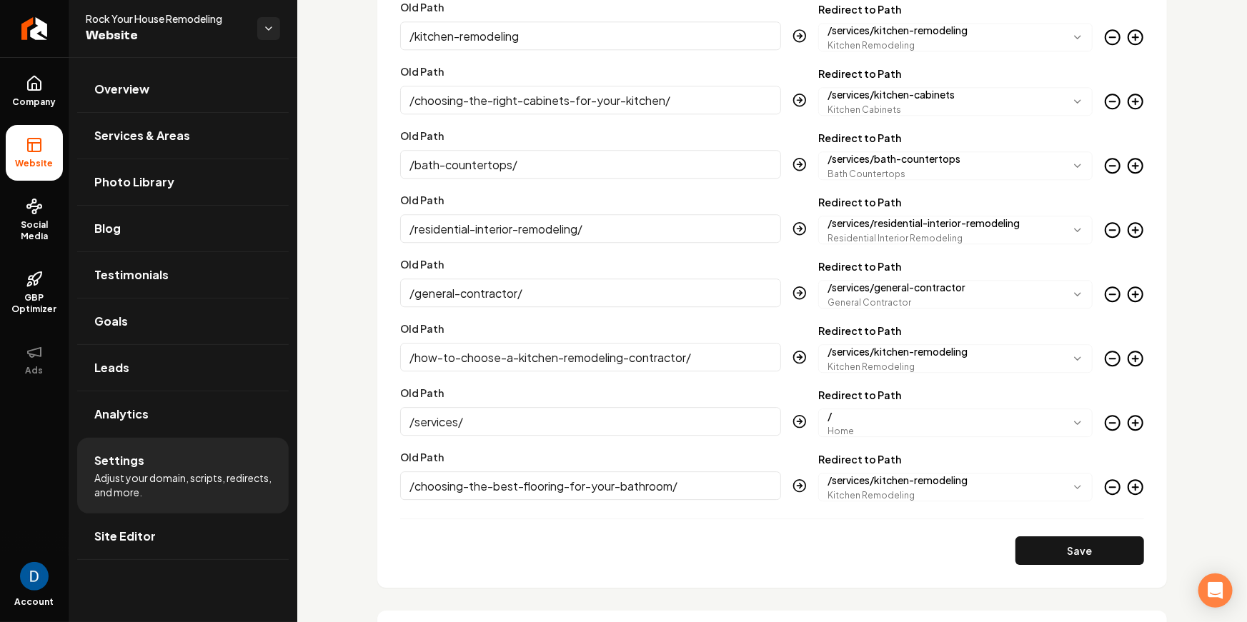
click at [978, 482] on body "Company Website Social Media GBP Optimizer Ads Account Rock Your House Remodeli…" at bounding box center [623, 311] width 1247 height 622
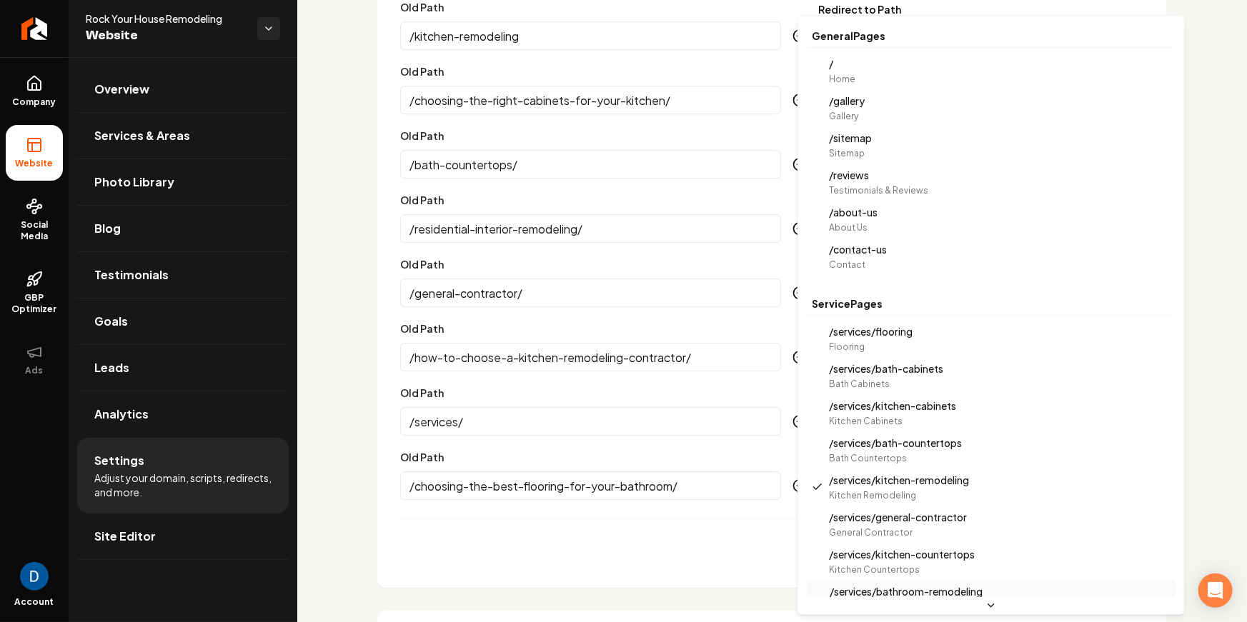
scroll to position [54, 0]
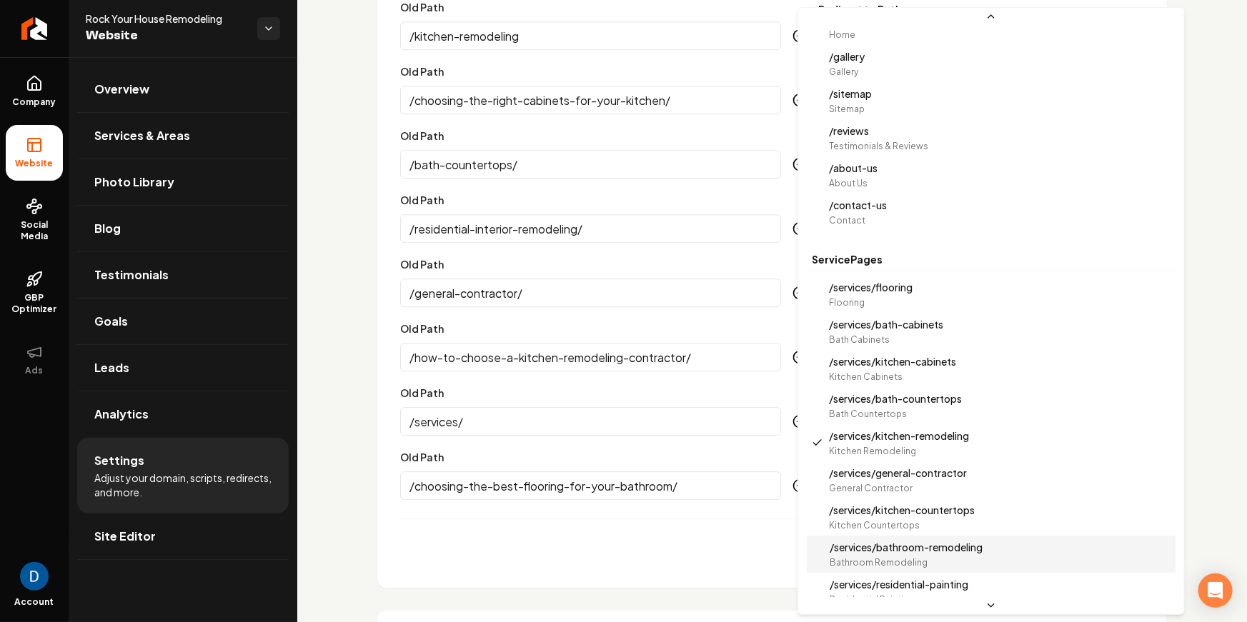
select select "**********"
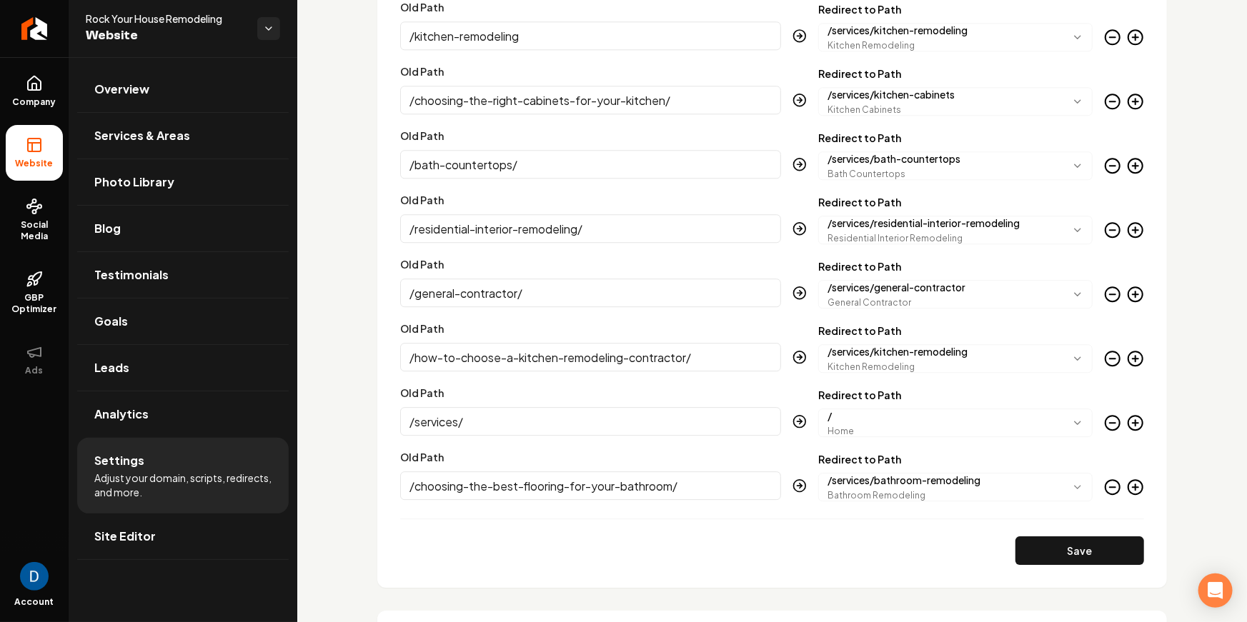
click at [1138, 492] on icon "Main content area" at bounding box center [1135, 487] width 17 height 17
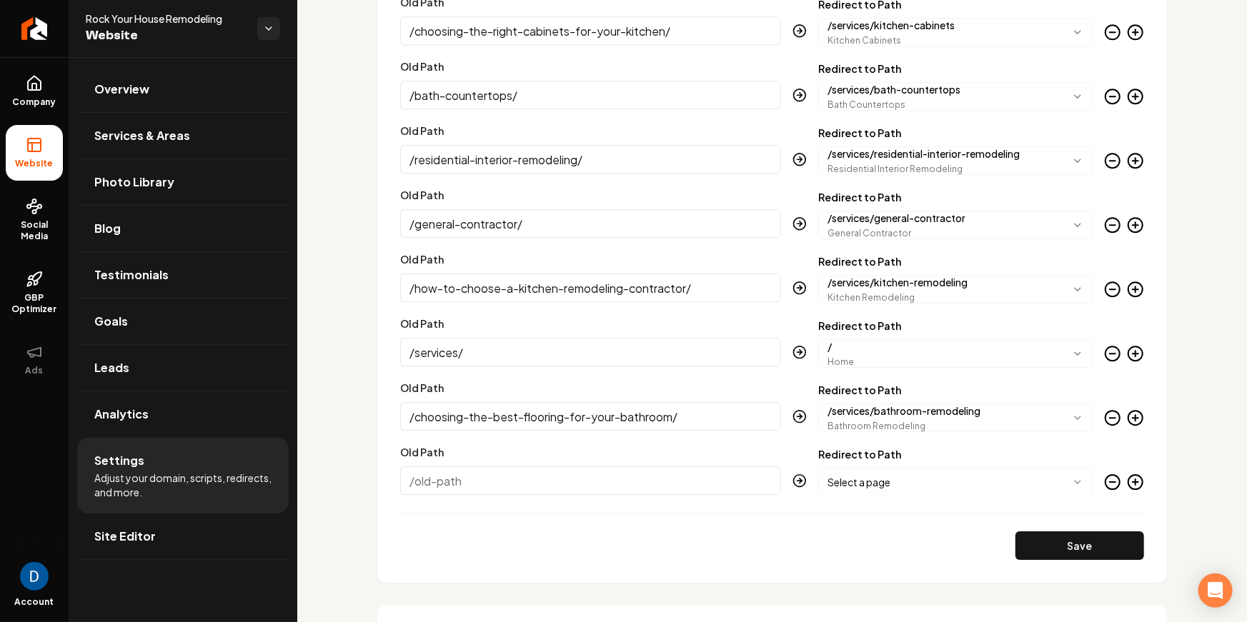
scroll to position [1957, 0]
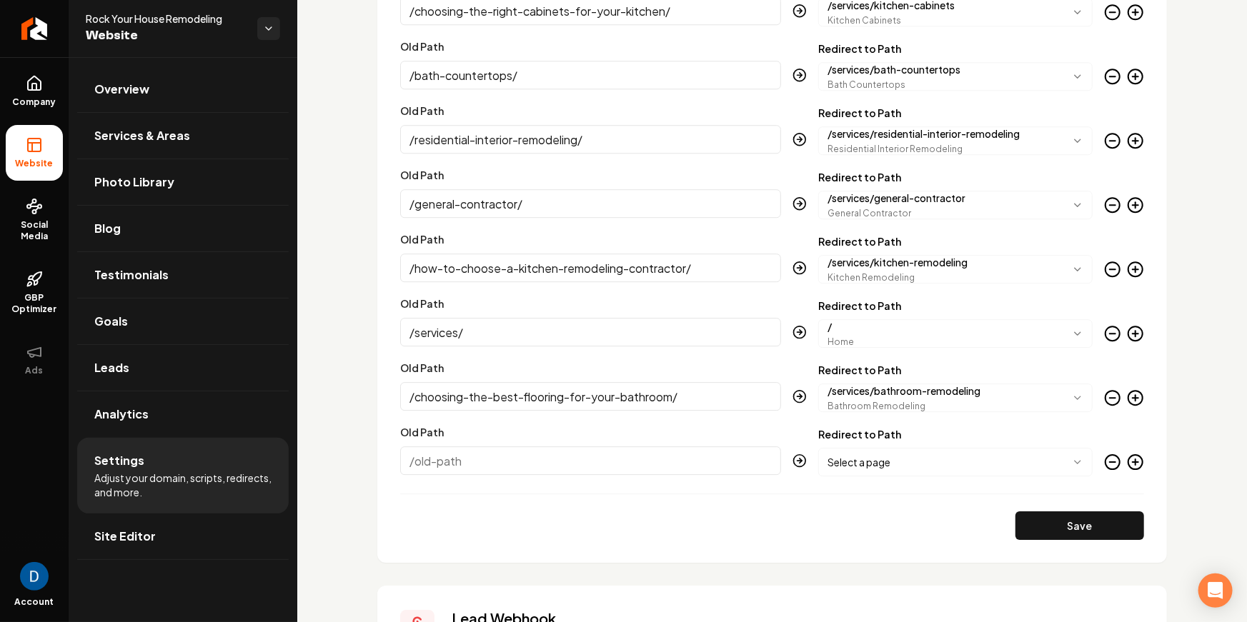
paste input "/bathroom-remodeling/"
type input "/bathroom-remodeling/"
click at [970, 459] on body "Company Website Social Media GBP Optimizer Ads Account Rock Your House Remodeli…" at bounding box center [623, 311] width 1247 height 622
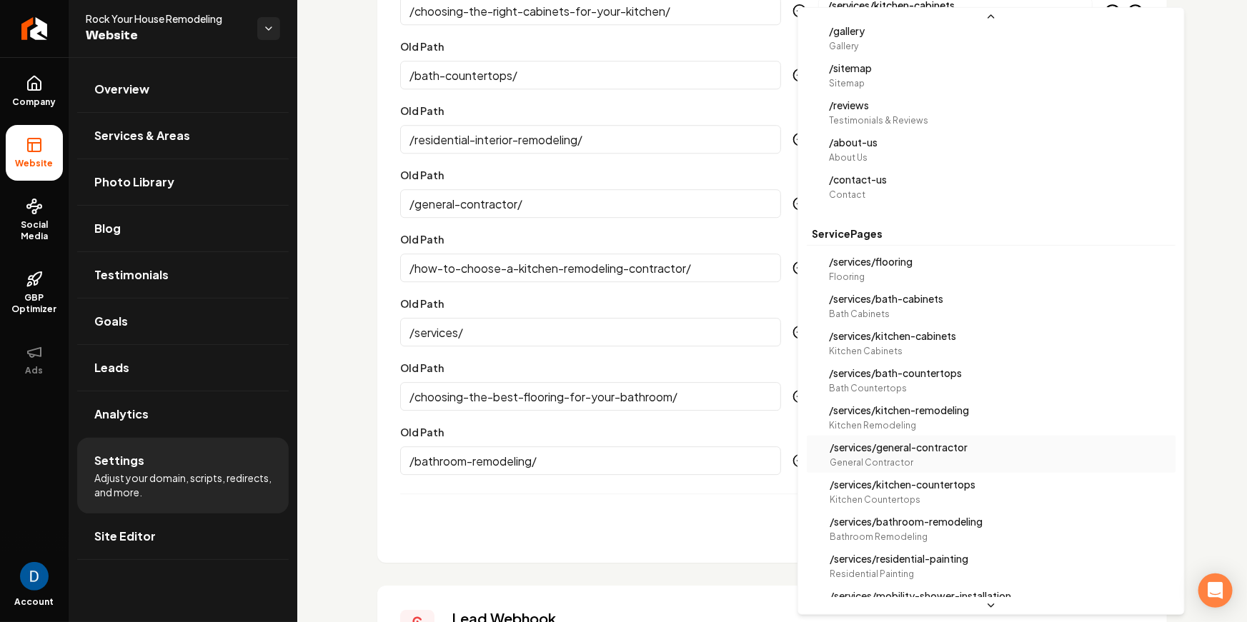
scroll to position [103, 0]
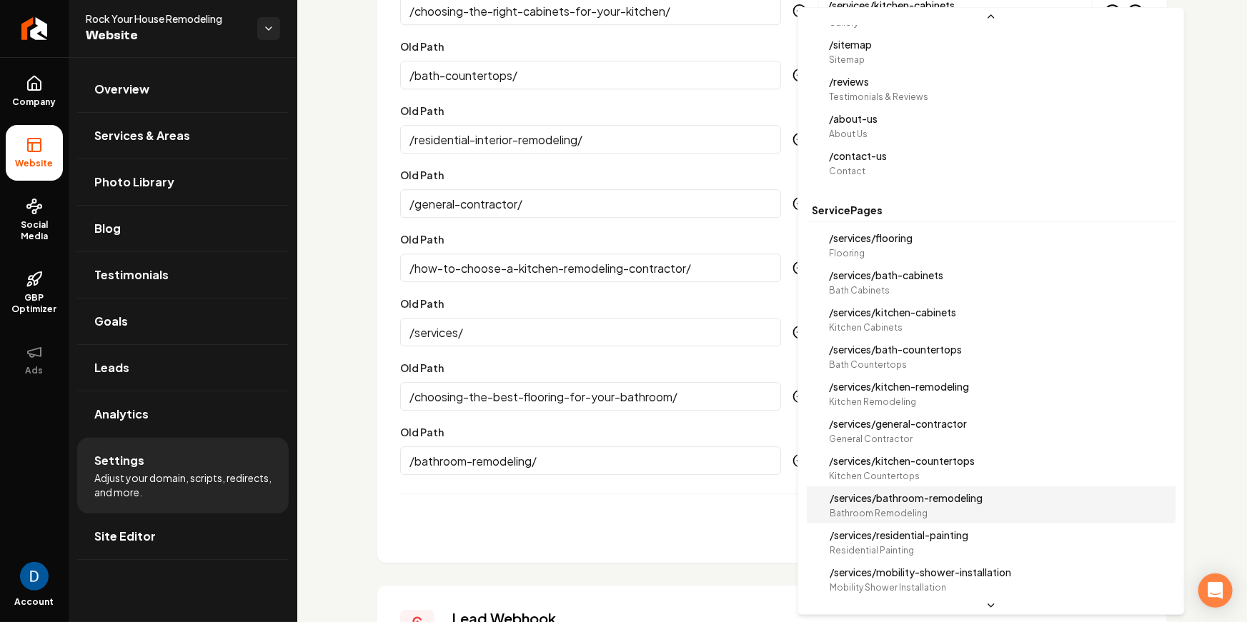
select select "**********"
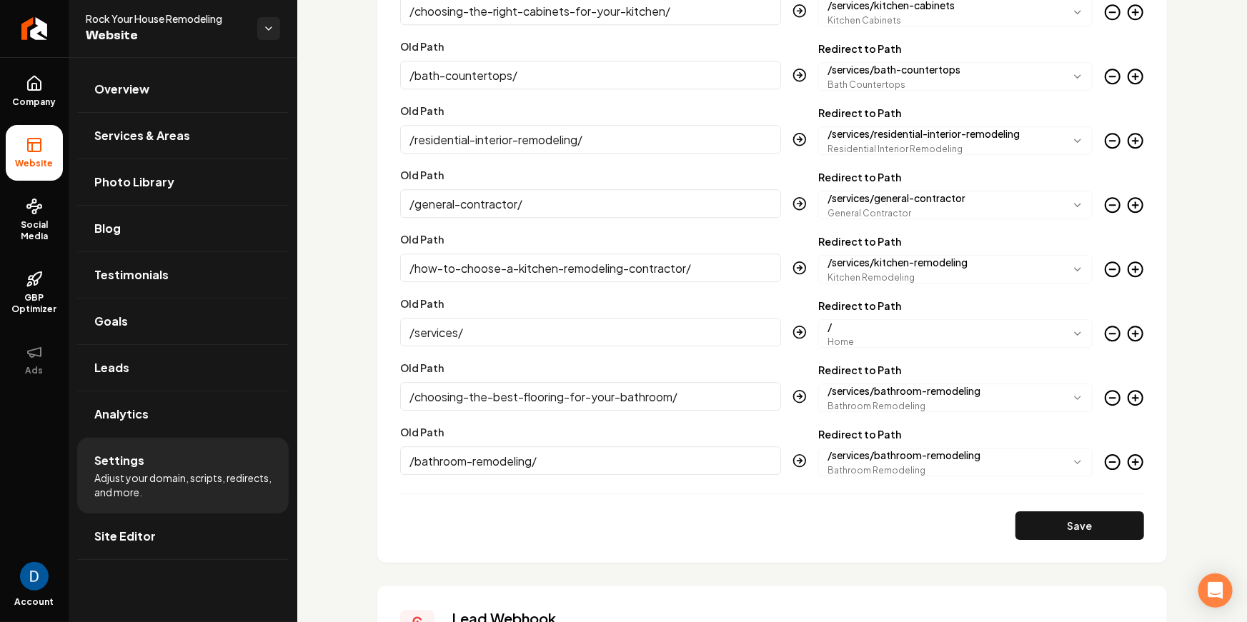
click at [1143, 458] on icon "Main content area" at bounding box center [1135, 462] width 17 height 17
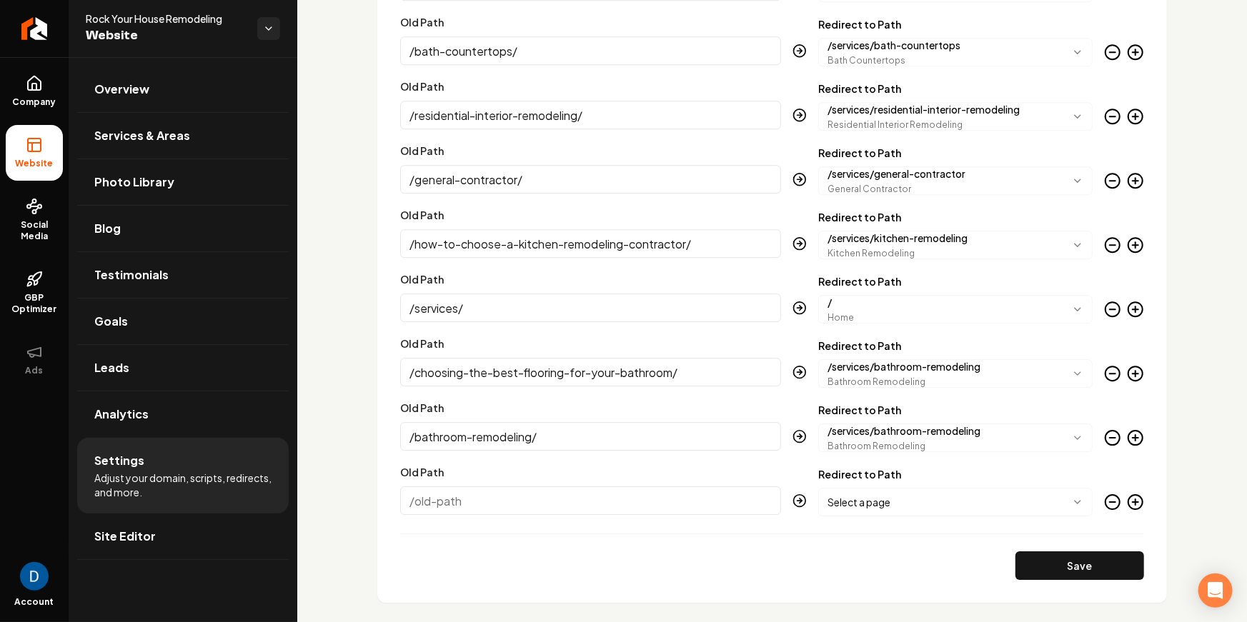
scroll to position [2197, 0]
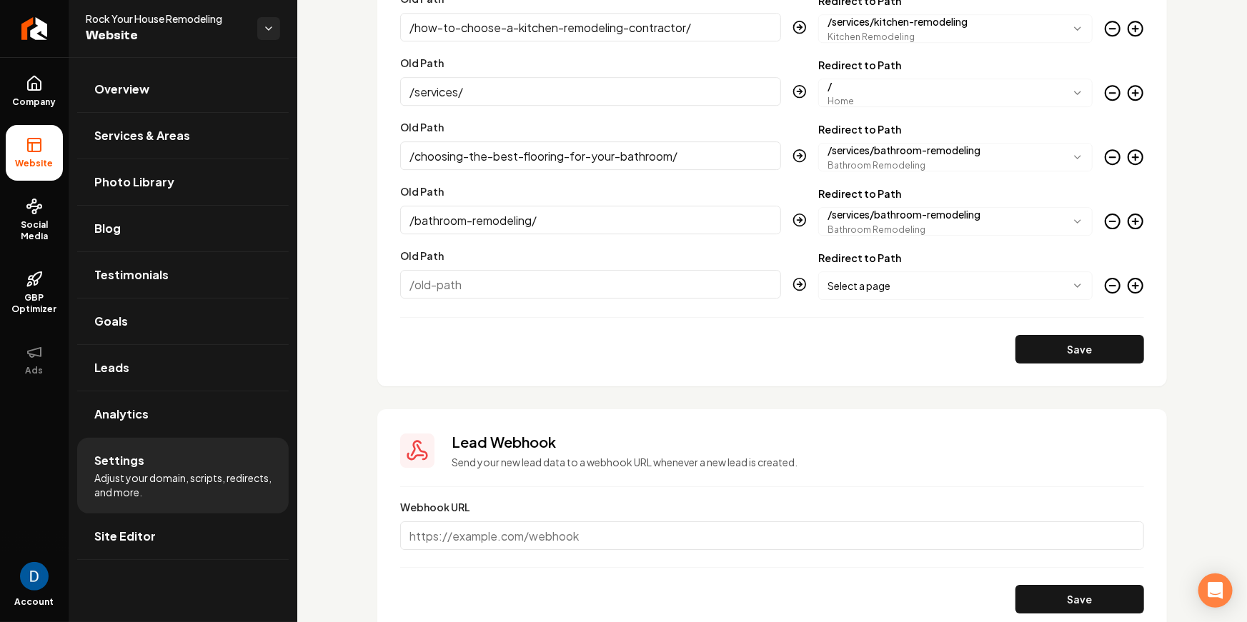
paste input "/kitchen-countertops/"
type input "/kitchen-countertops/"
click at [1038, 285] on body "Company Website Social Media GBP Optimizer Ads Account Rock Your House Remodeli…" at bounding box center [623, 311] width 1247 height 622
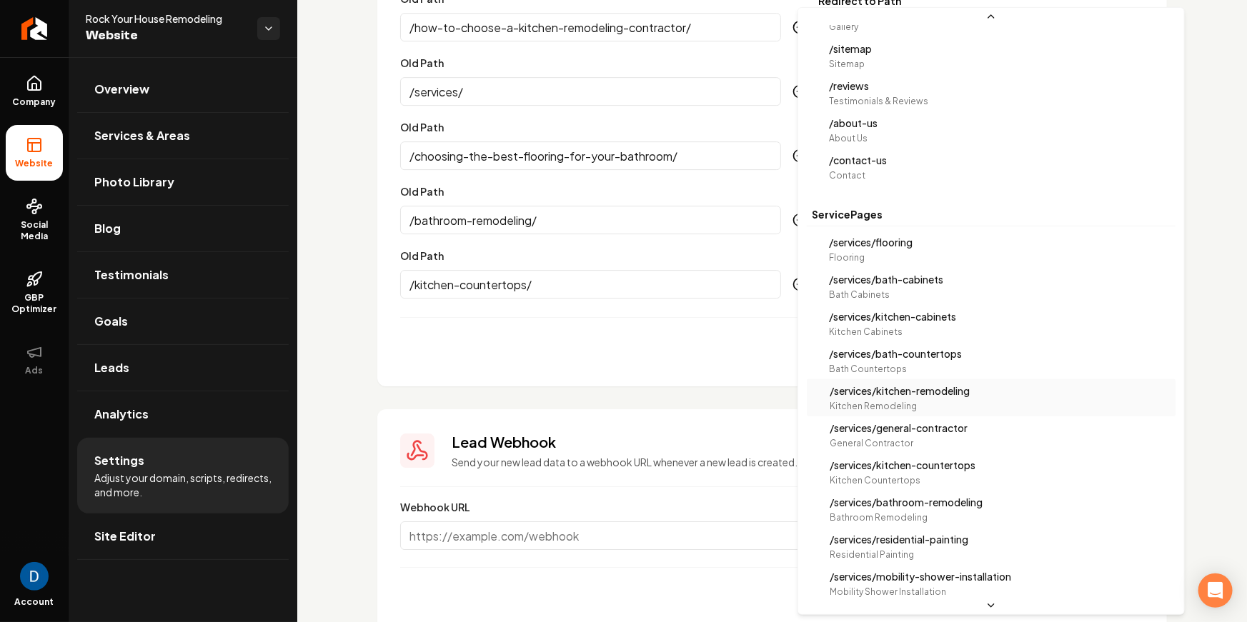
scroll to position [112, 0]
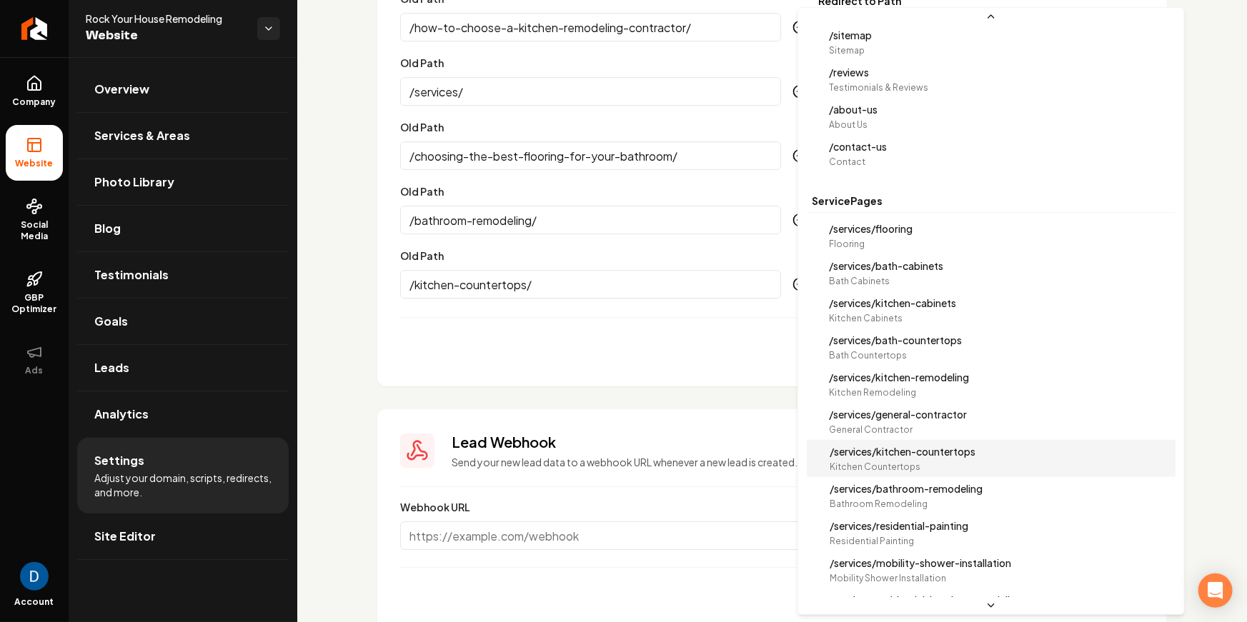
select select "**********"
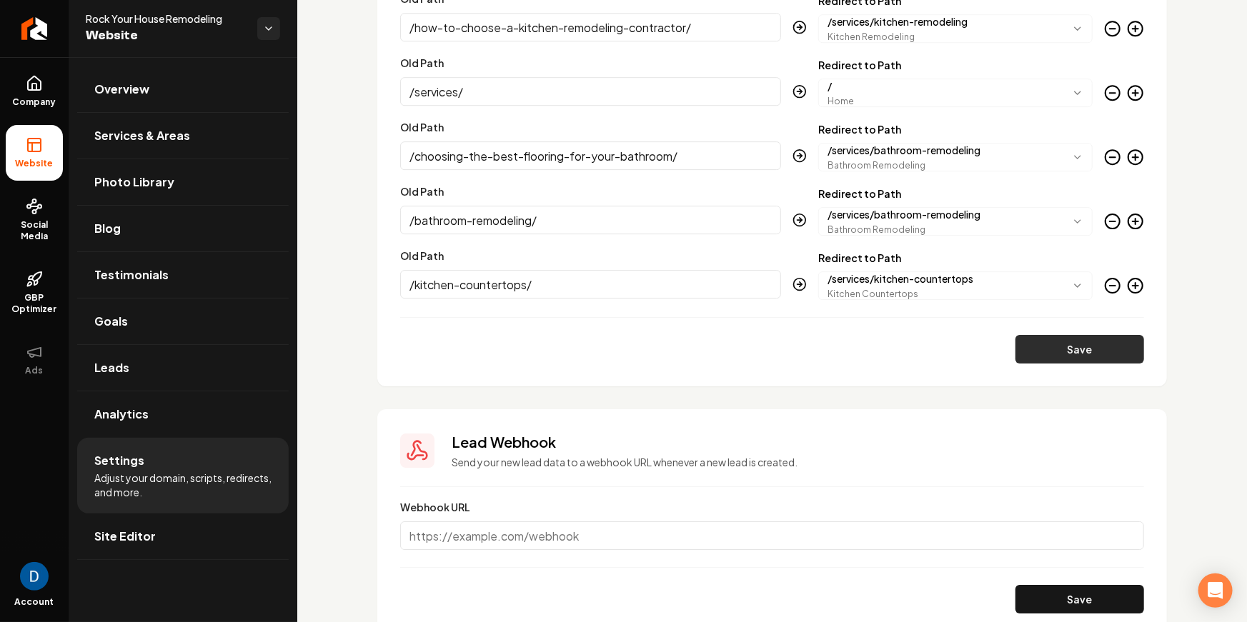
click at [1071, 345] on button "Save" at bounding box center [1079, 349] width 129 height 29
